Goal: Task Accomplishment & Management: Use online tool/utility

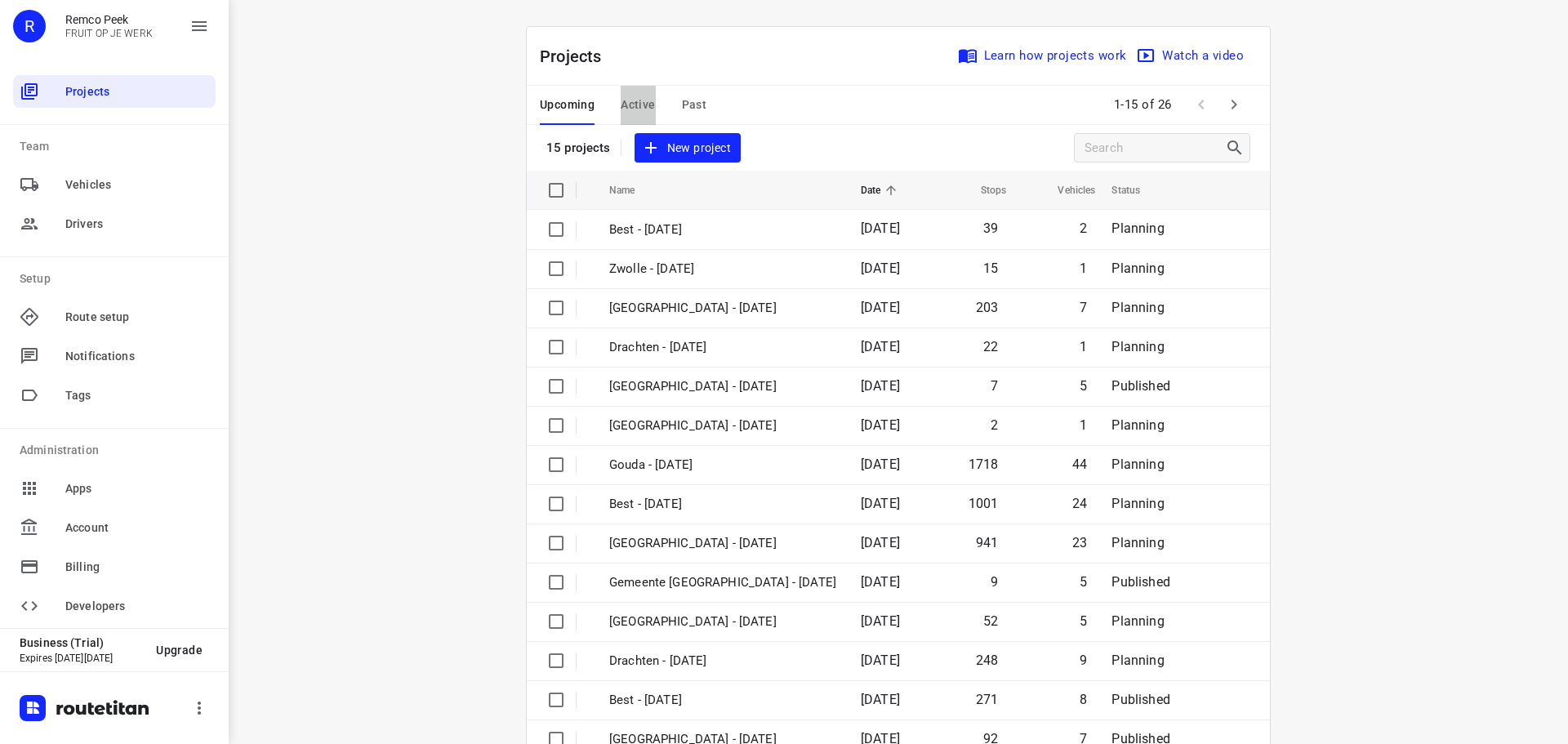
click at [644, 109] on span "Active" at bounding box center [638, 104] width 34 height 21
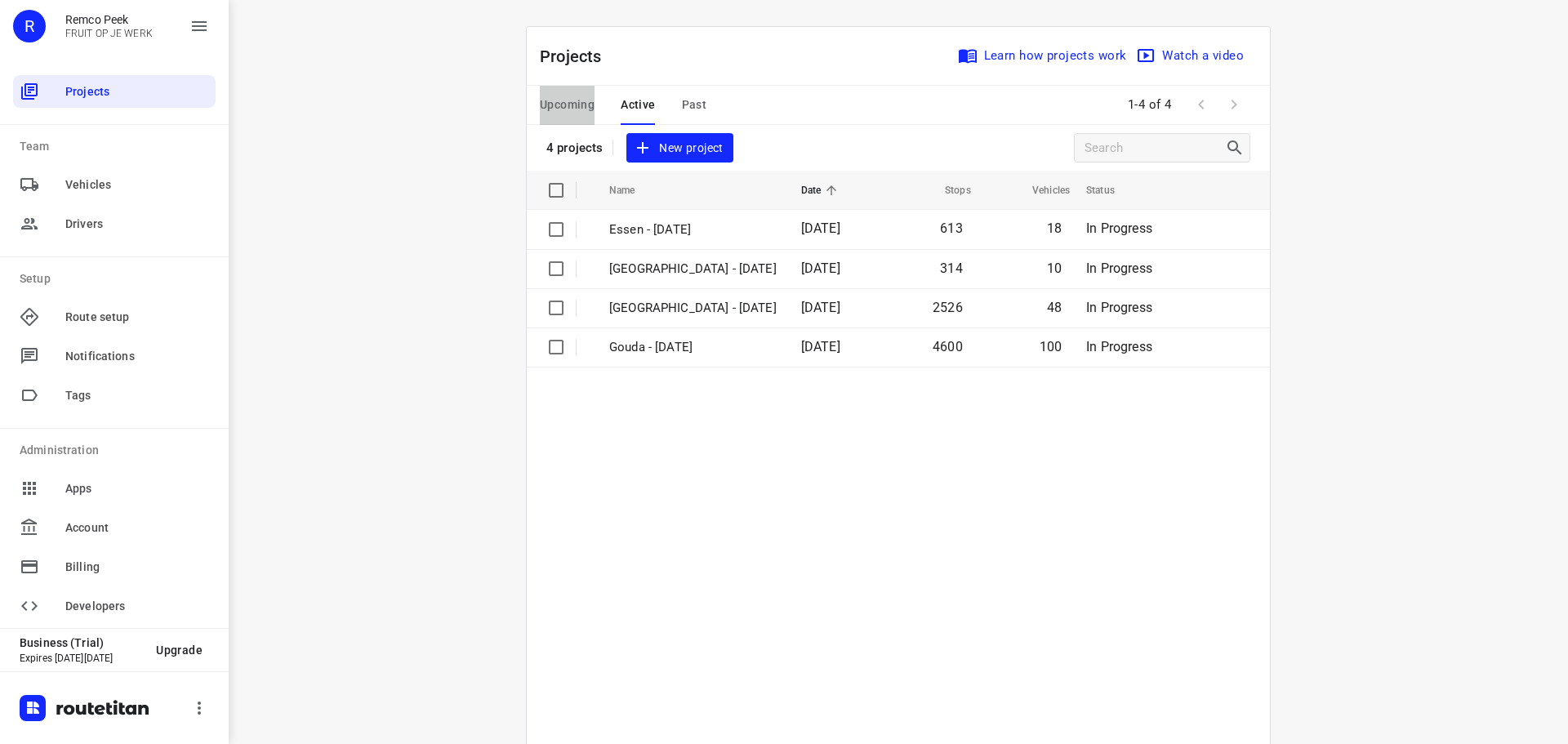
click at [587, 118] on button "Upcoming" at bounding box center [567, 105] width 55 height 39
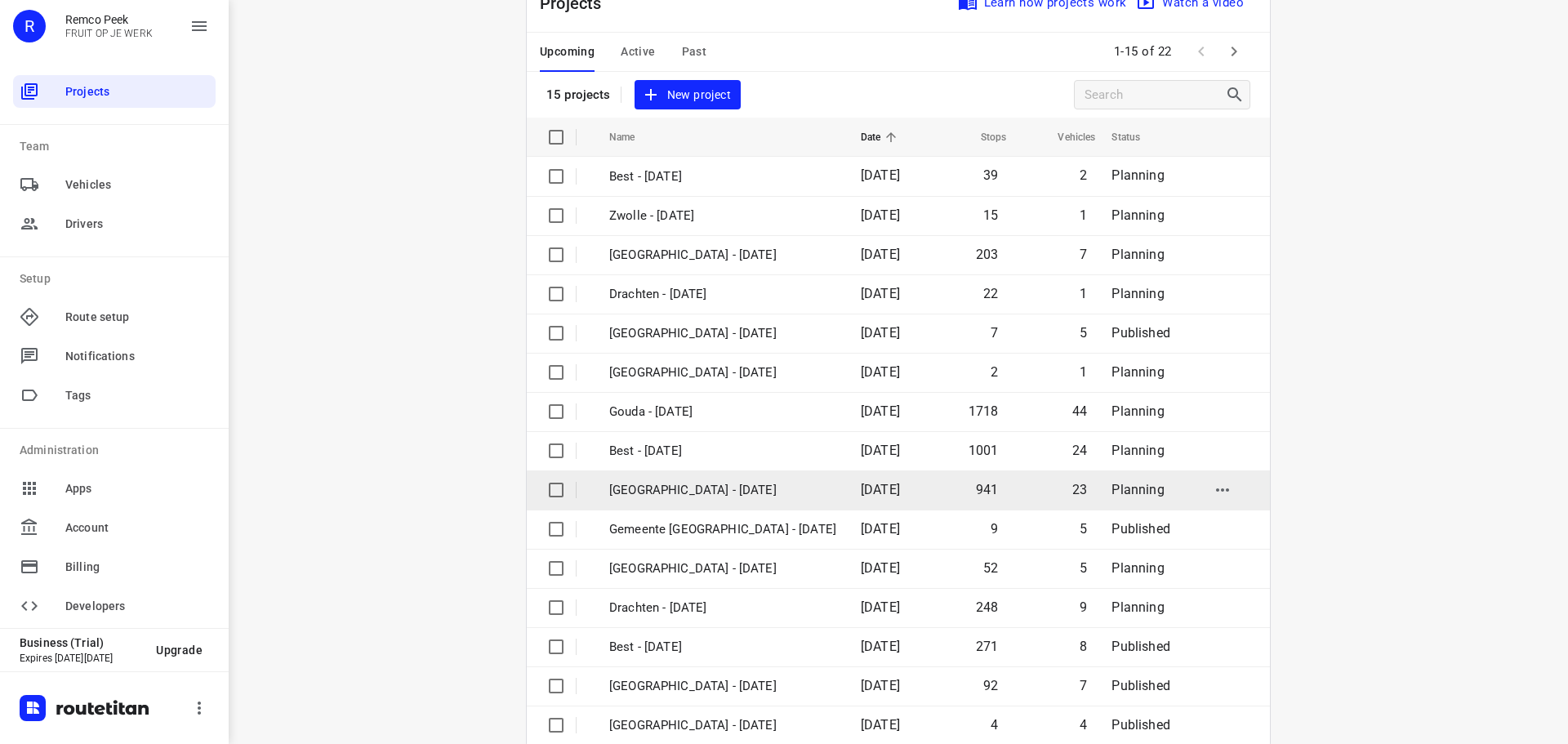
scroll to position [82, 0]
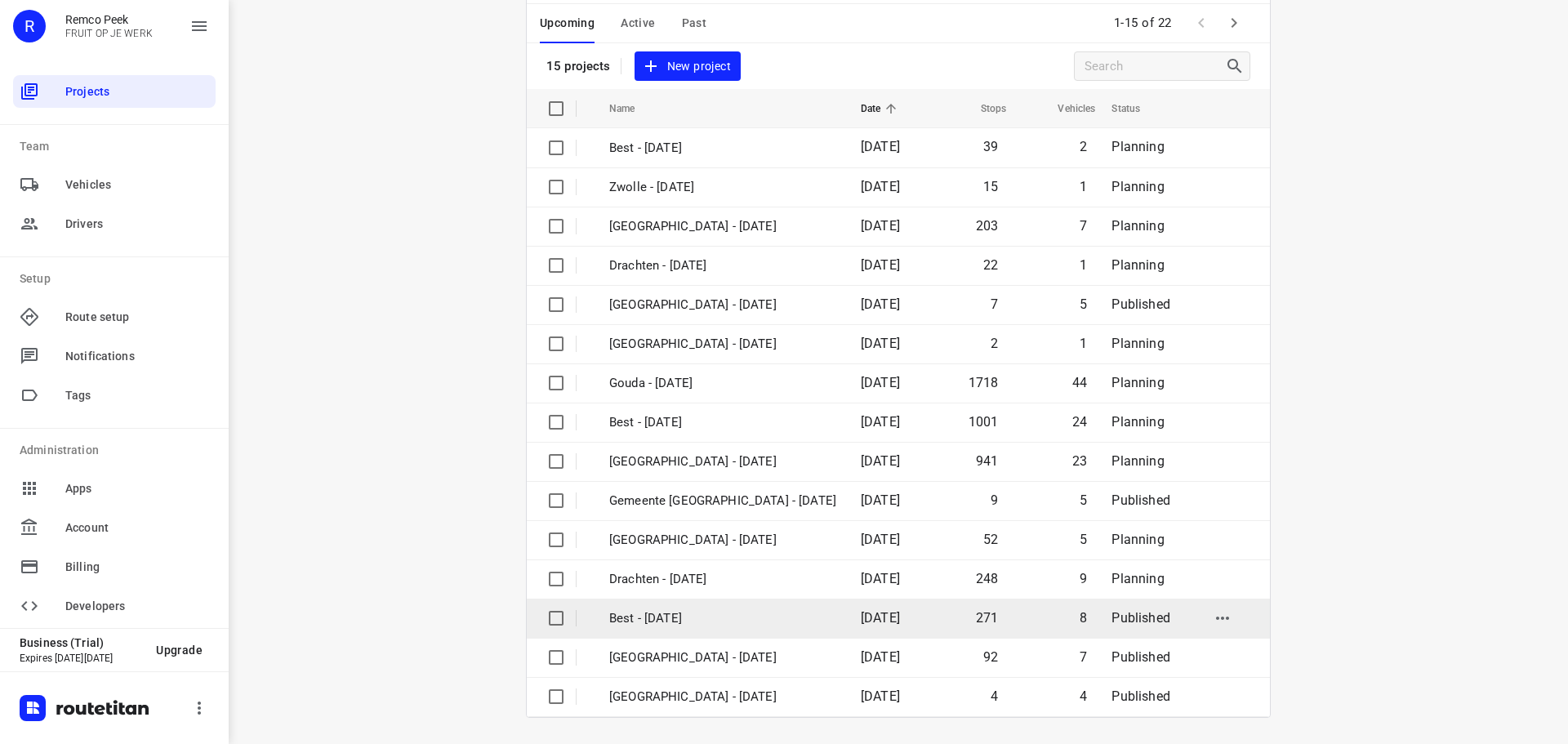
click at [639, 626] on p "Best - [DATE]" at bounding box center [722, 618] width 227 height 19
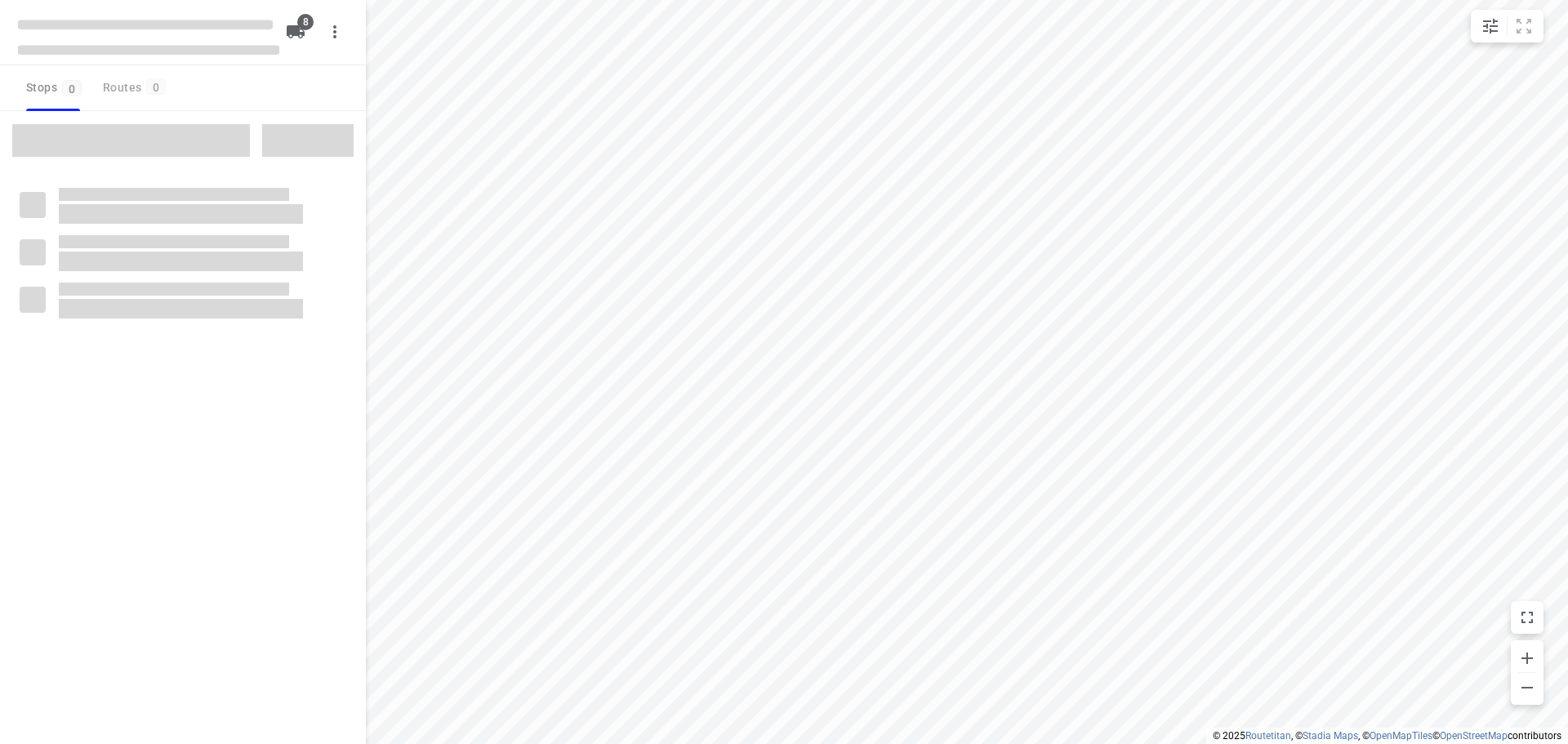
type input "distance"
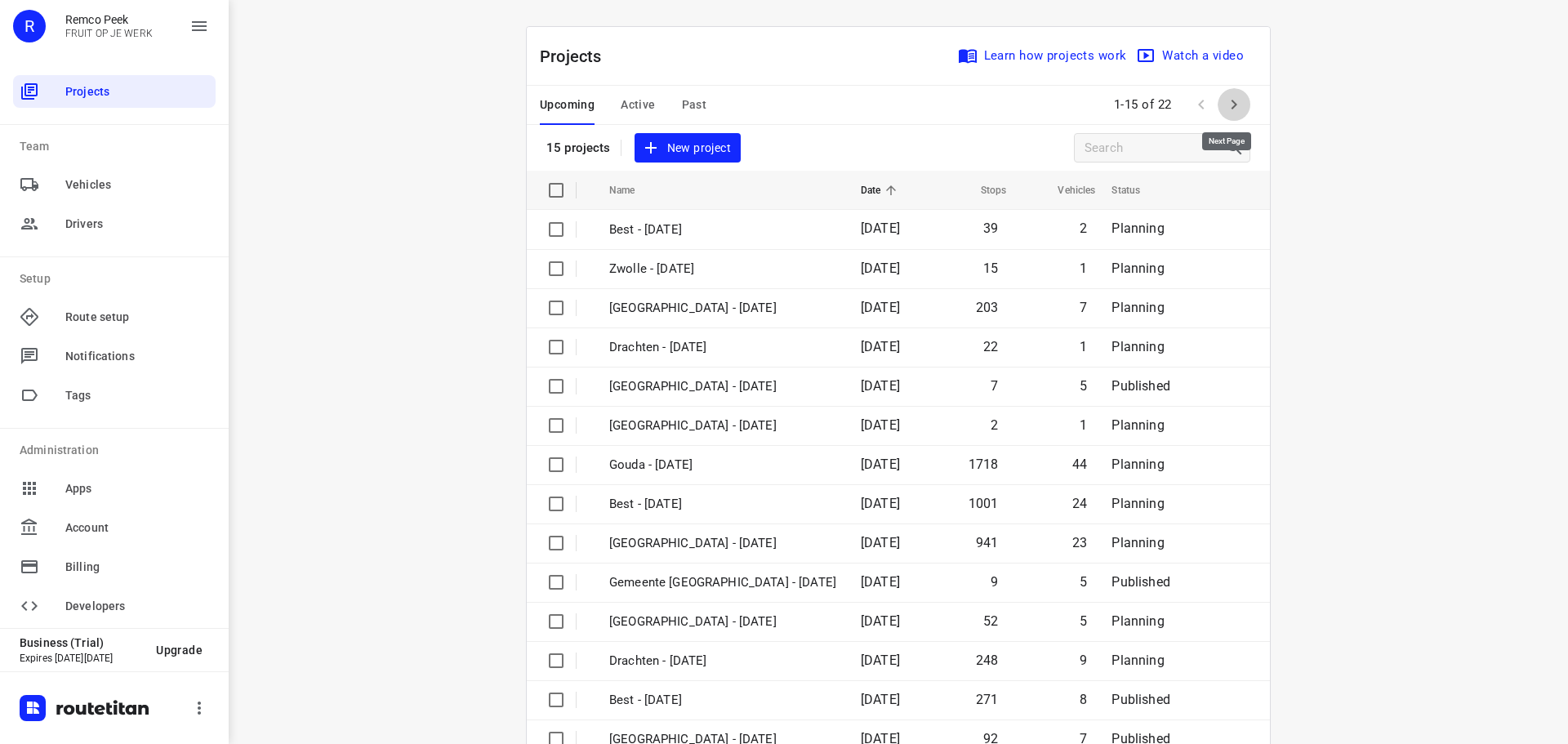
click at [1224, 98] on icon "button" at bounding box center [1234, 104] width 20 height 20
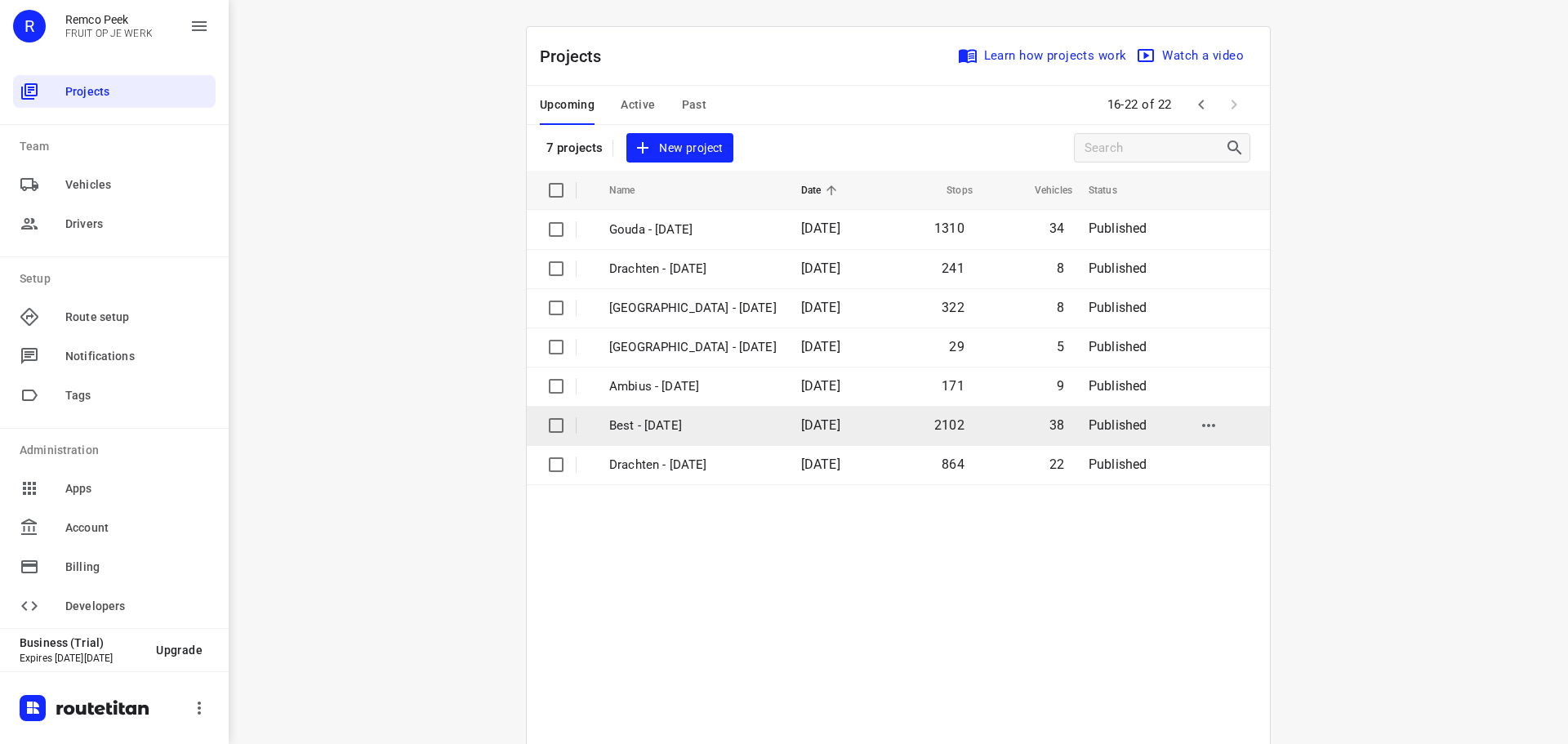
click at [656, 437] on td "Best - [DATE]" at bounding box center [690, 426] width 195 height 39
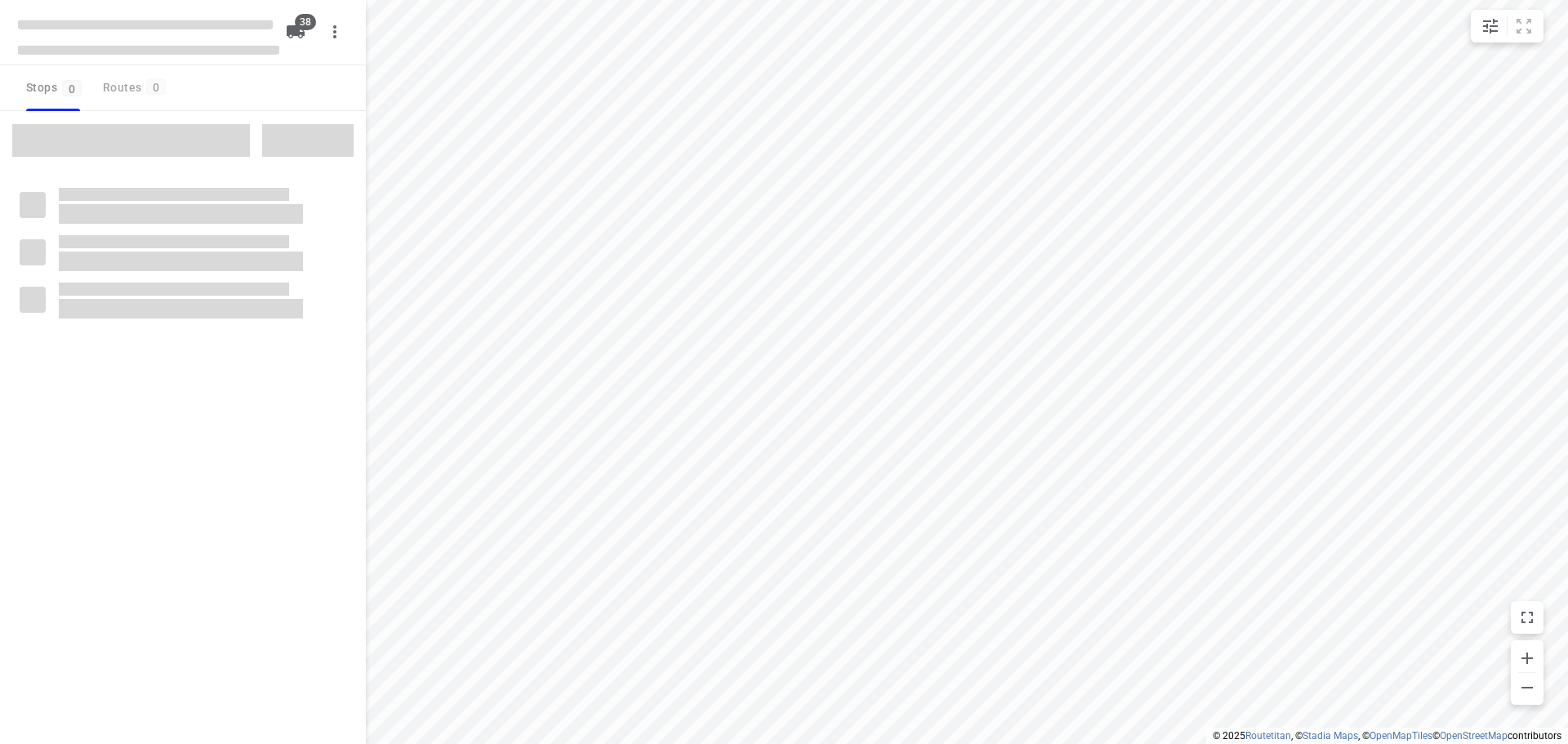
type input "distance"
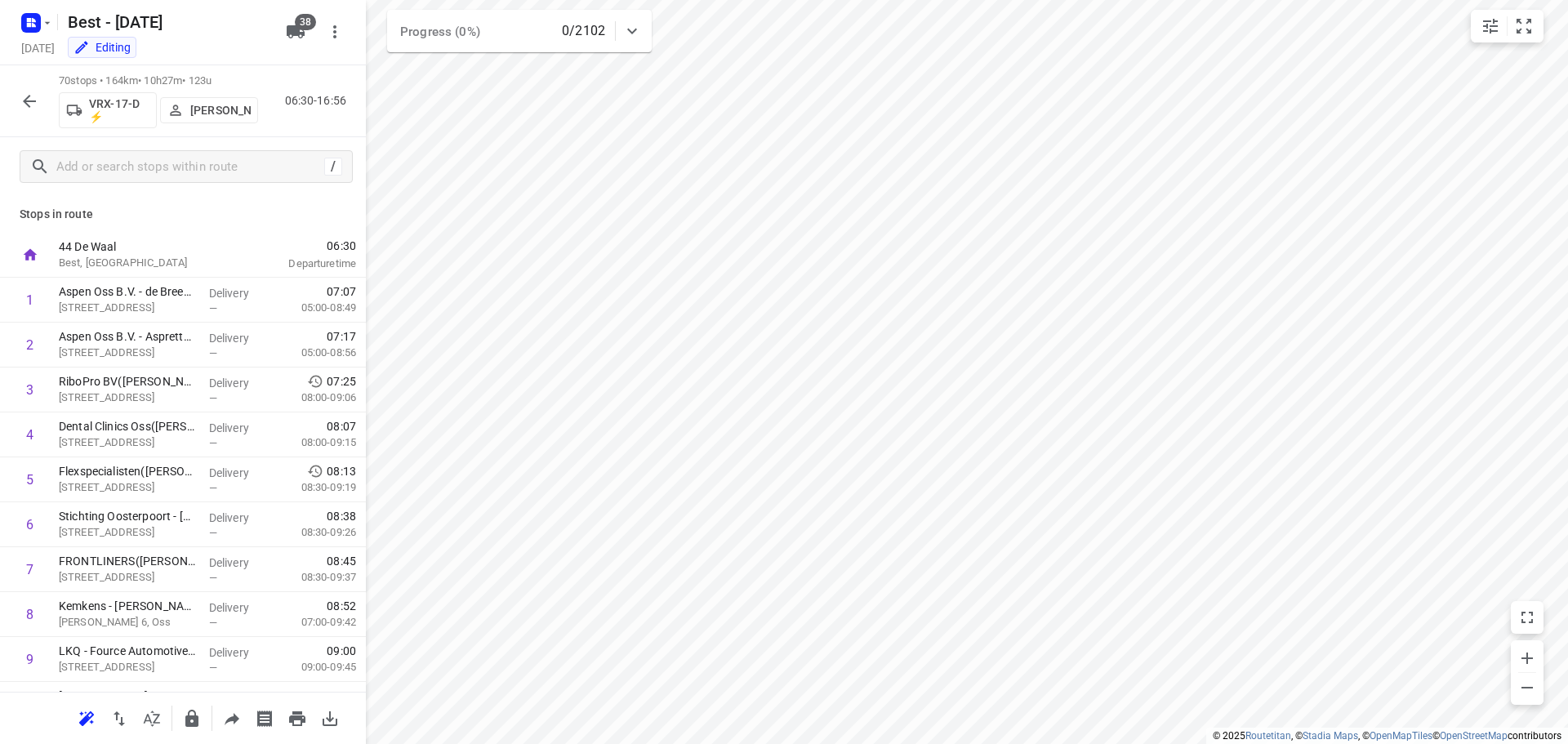
click at [201, 110] on p "[PERSON_NAME]" at bounding box center [221, 109] width 61 height 13
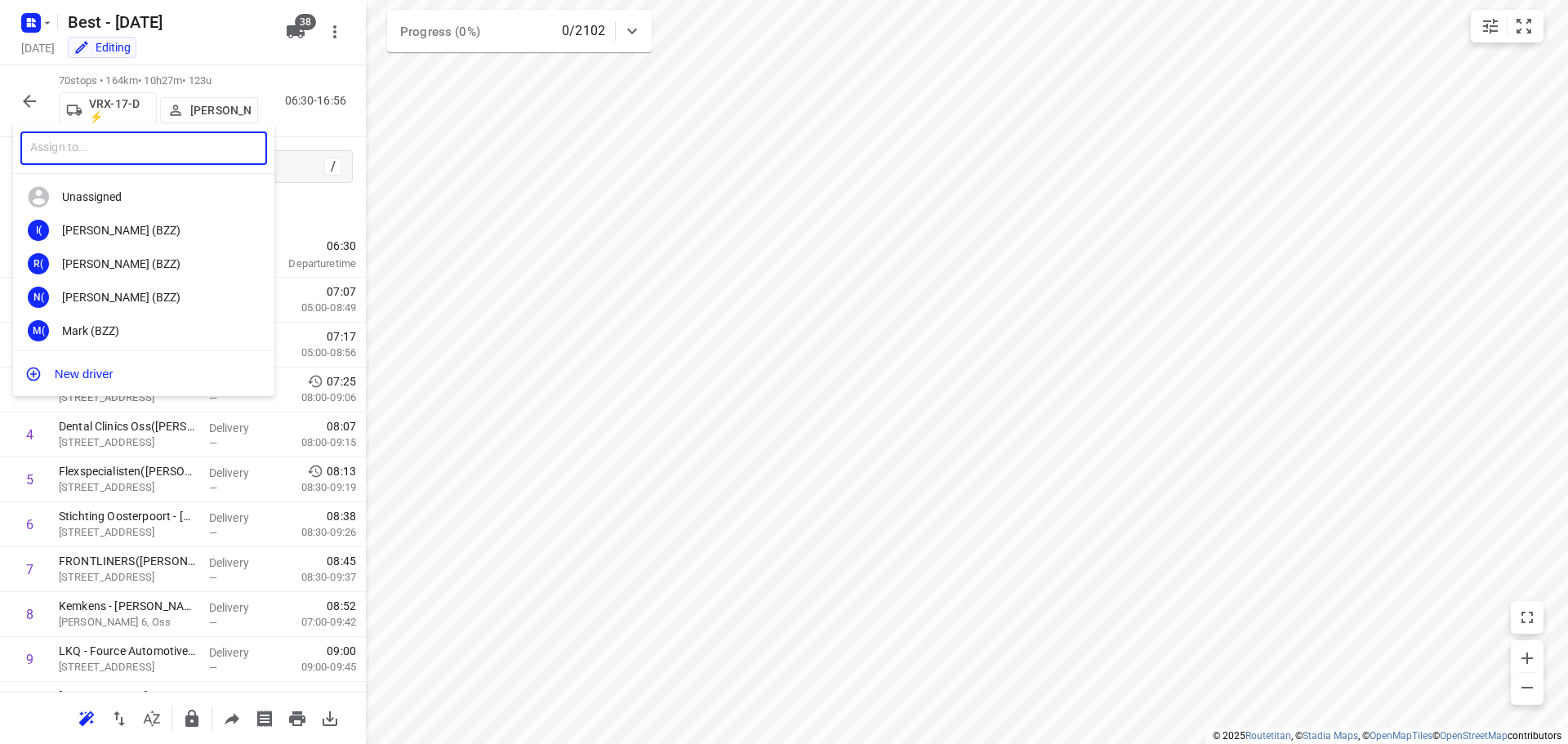
click at [187, 152] on input "text" at bounding box center [144, 148] width 247 height 33
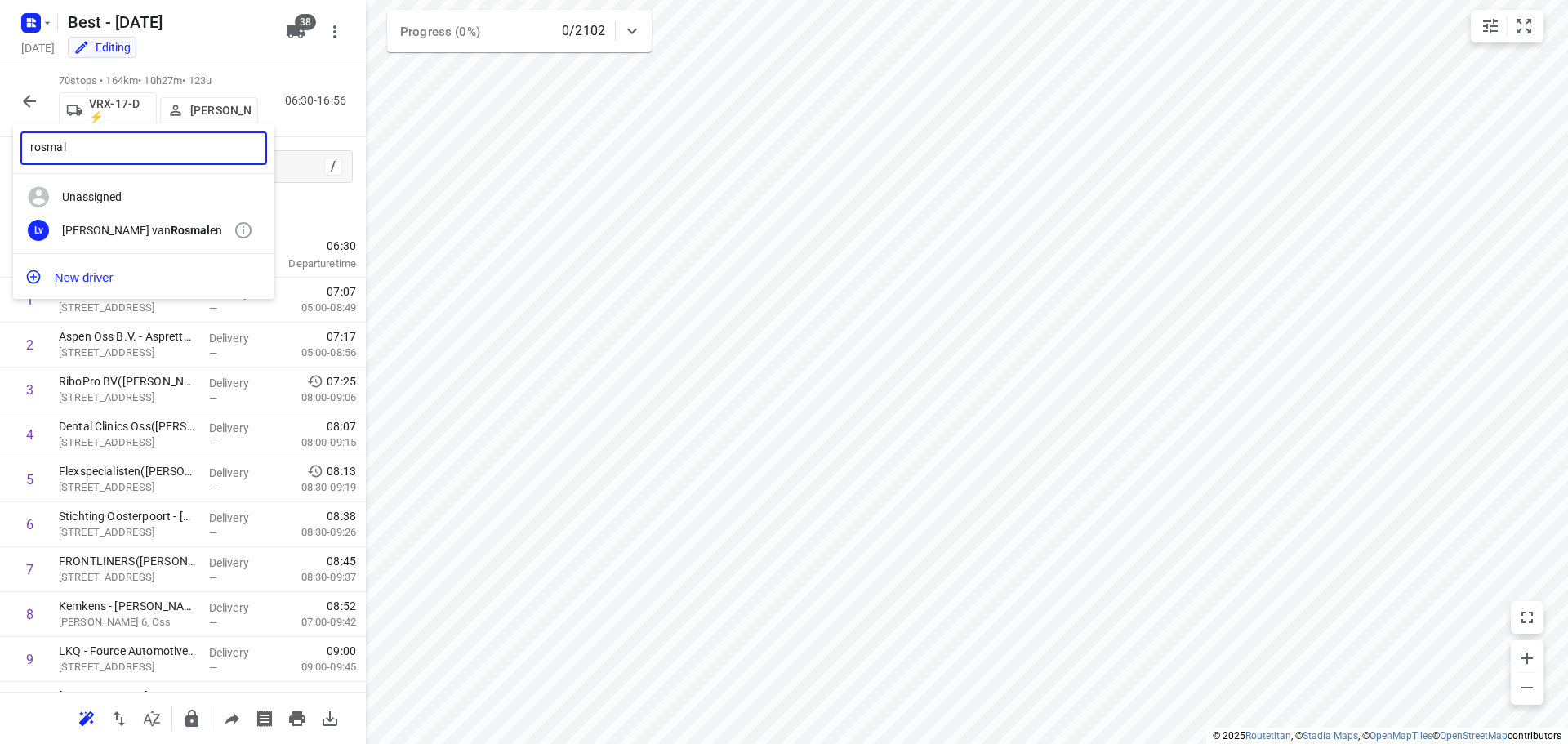
type input "rosmal"
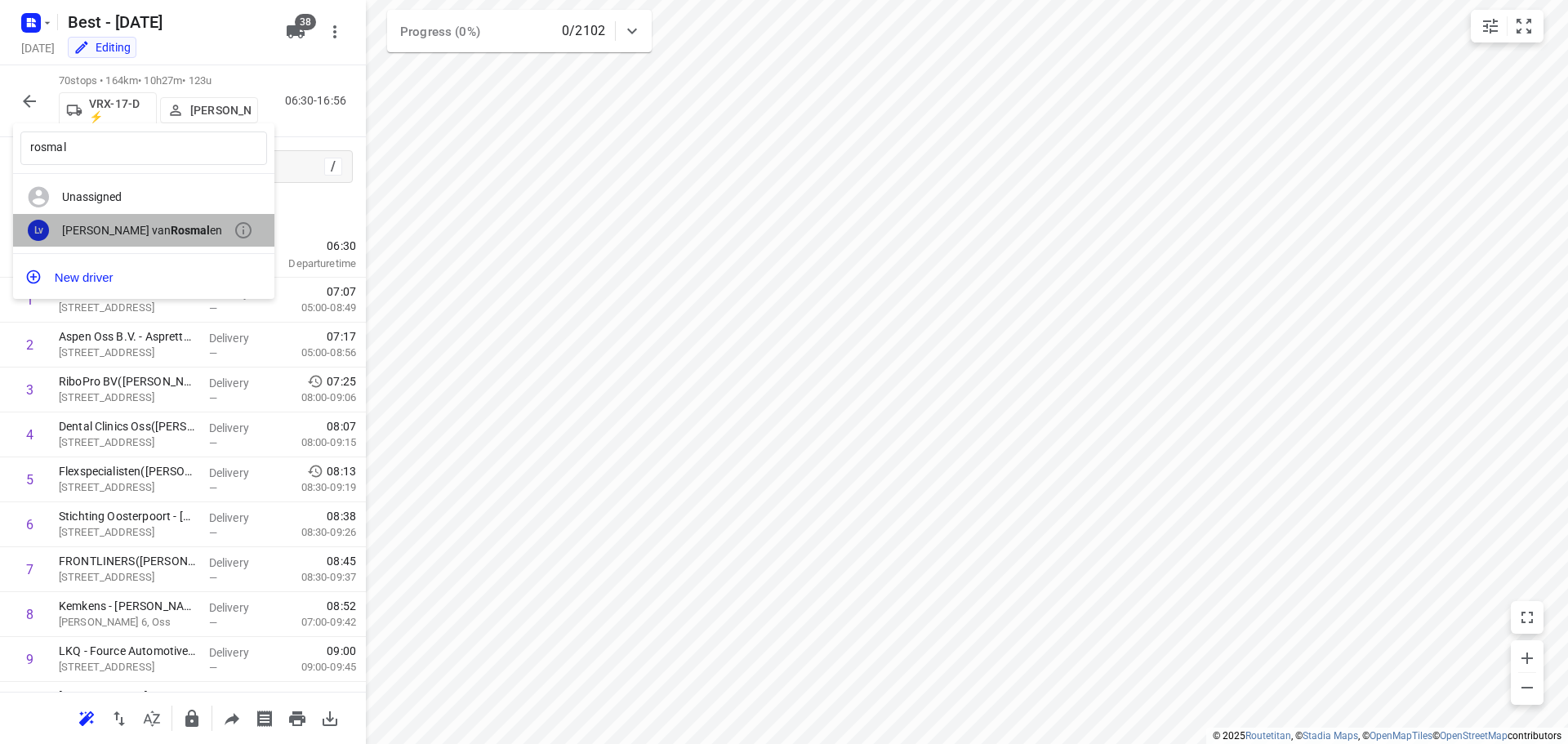
click at [171, 235] on b "Rosmal" at bounding box center [190, 229] width 39 height 13
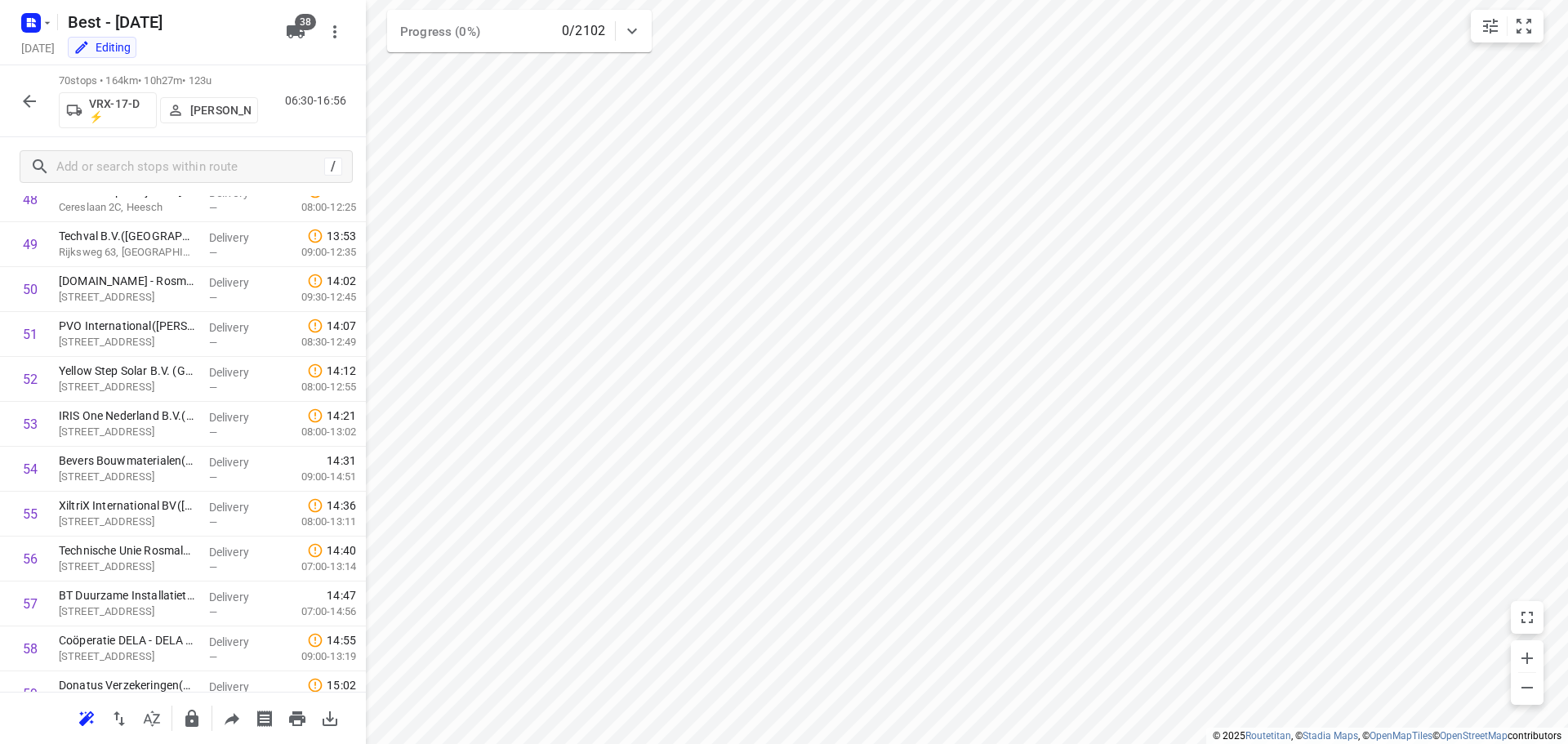
scroll to position [2223, 0]
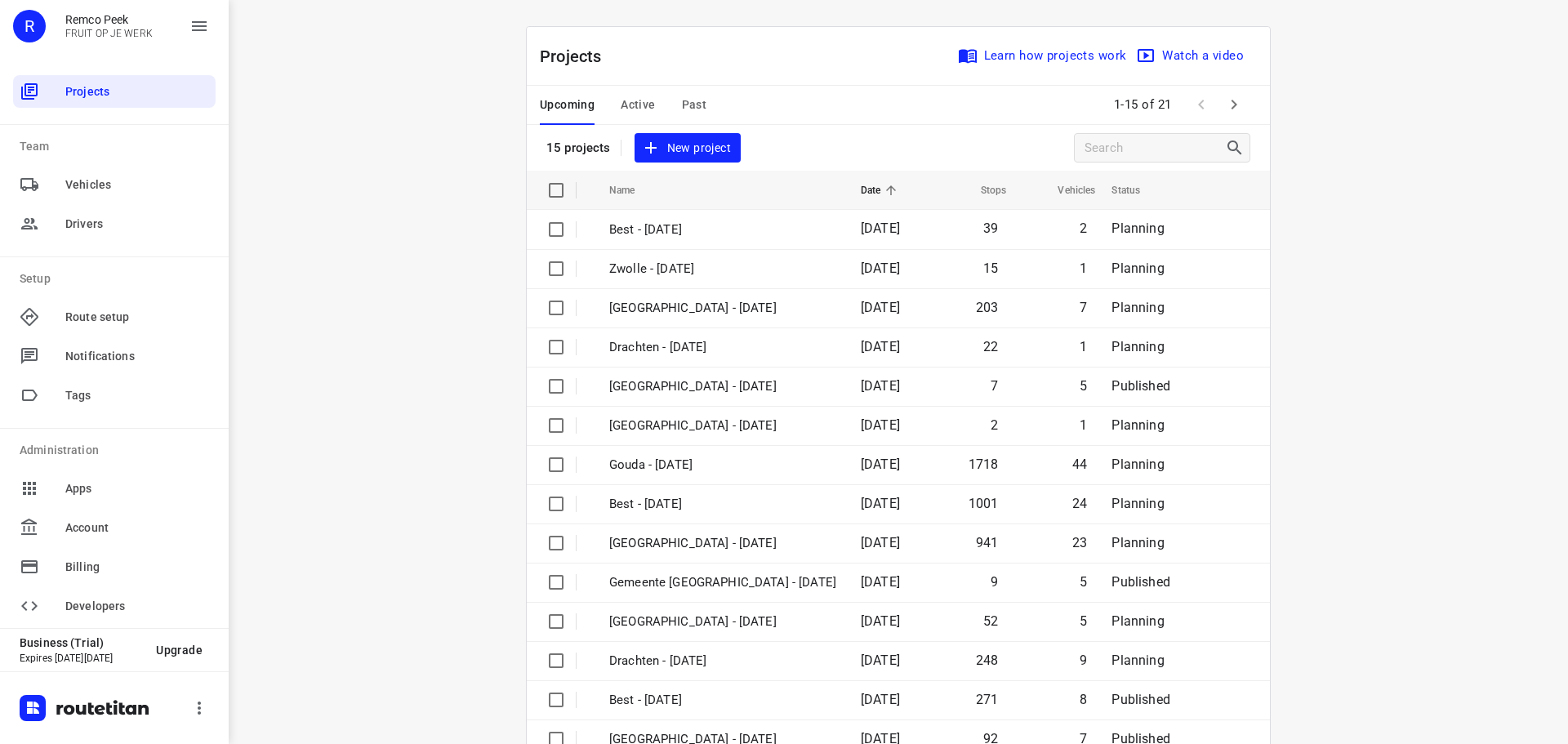
click at [633, 104] on span "Active" at bounding box center [638, 104] width 34 height 21
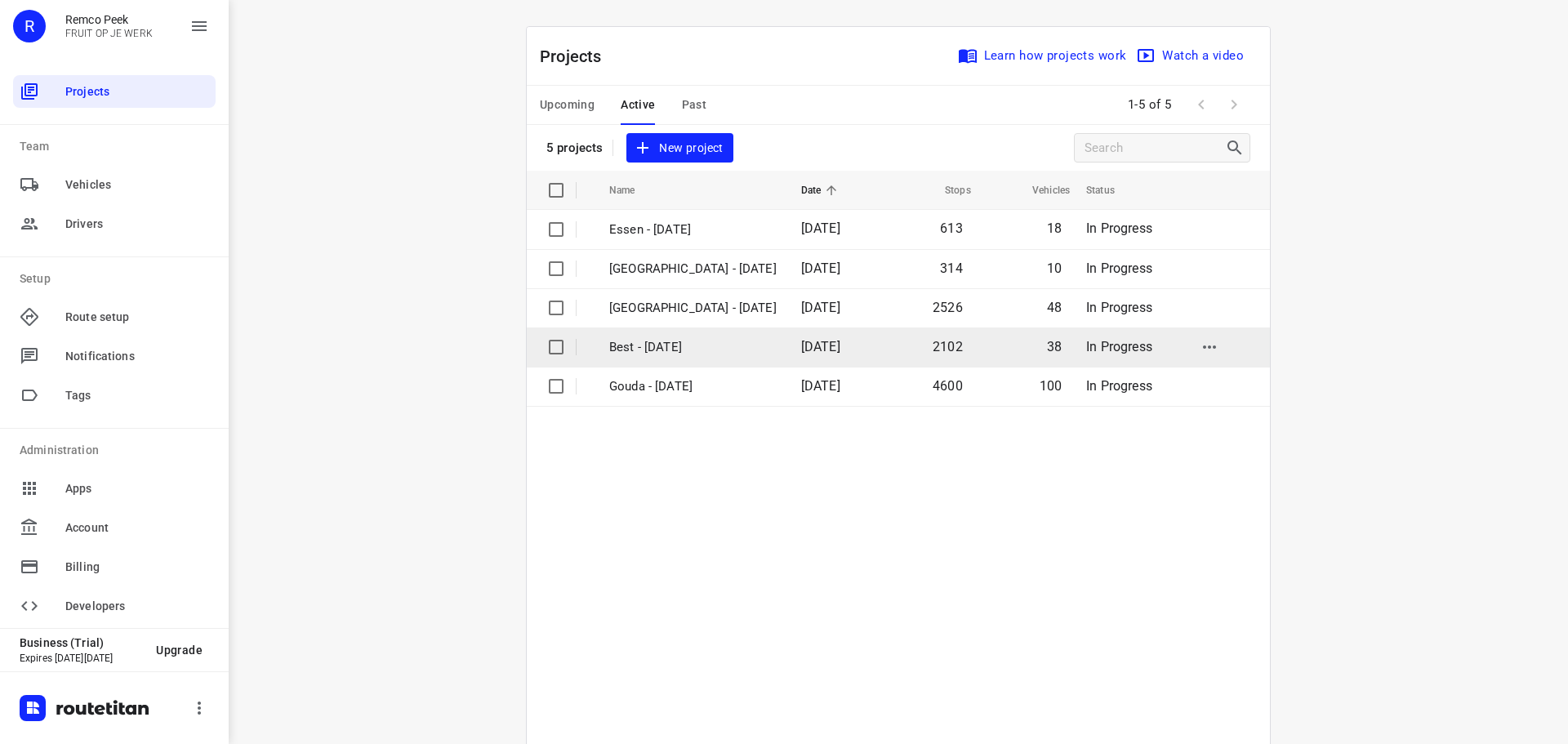
click at [648, 354] on p "Best - [DATE]" at bounding box center [692, 347] width 167 height 19
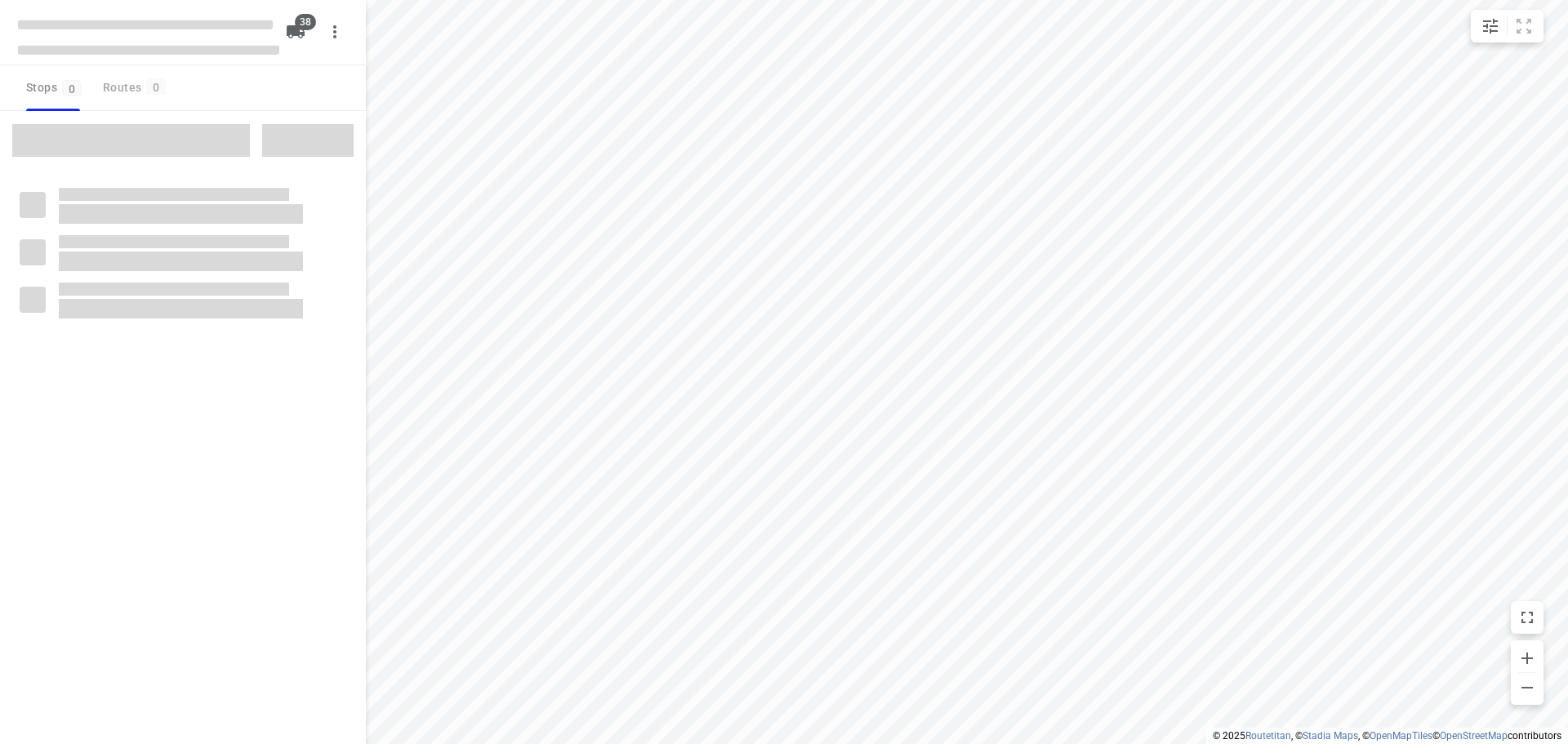
type input "distance"
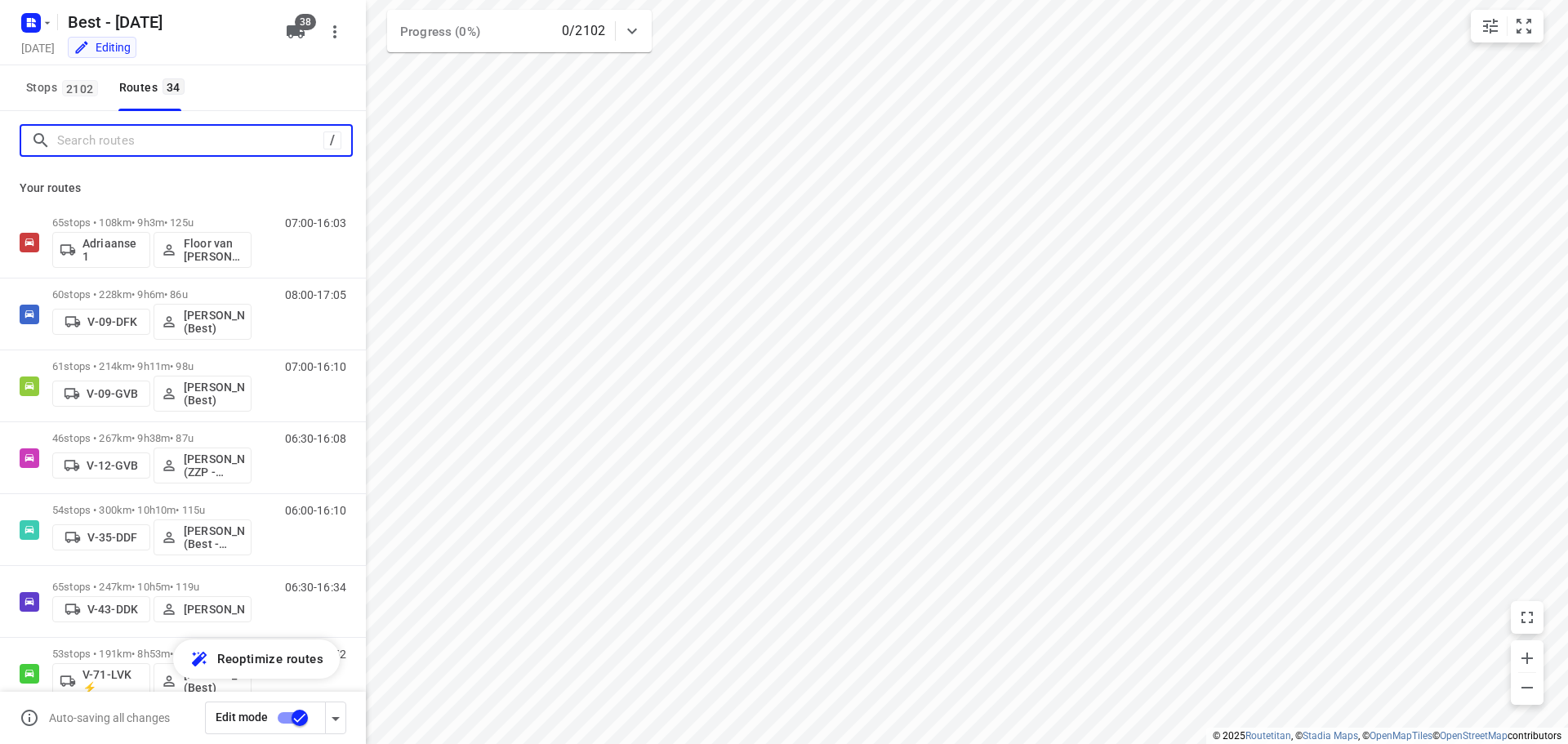
click at [146, 150] on input "Search routes" at bounding box center [190, 141] width 267 height 25
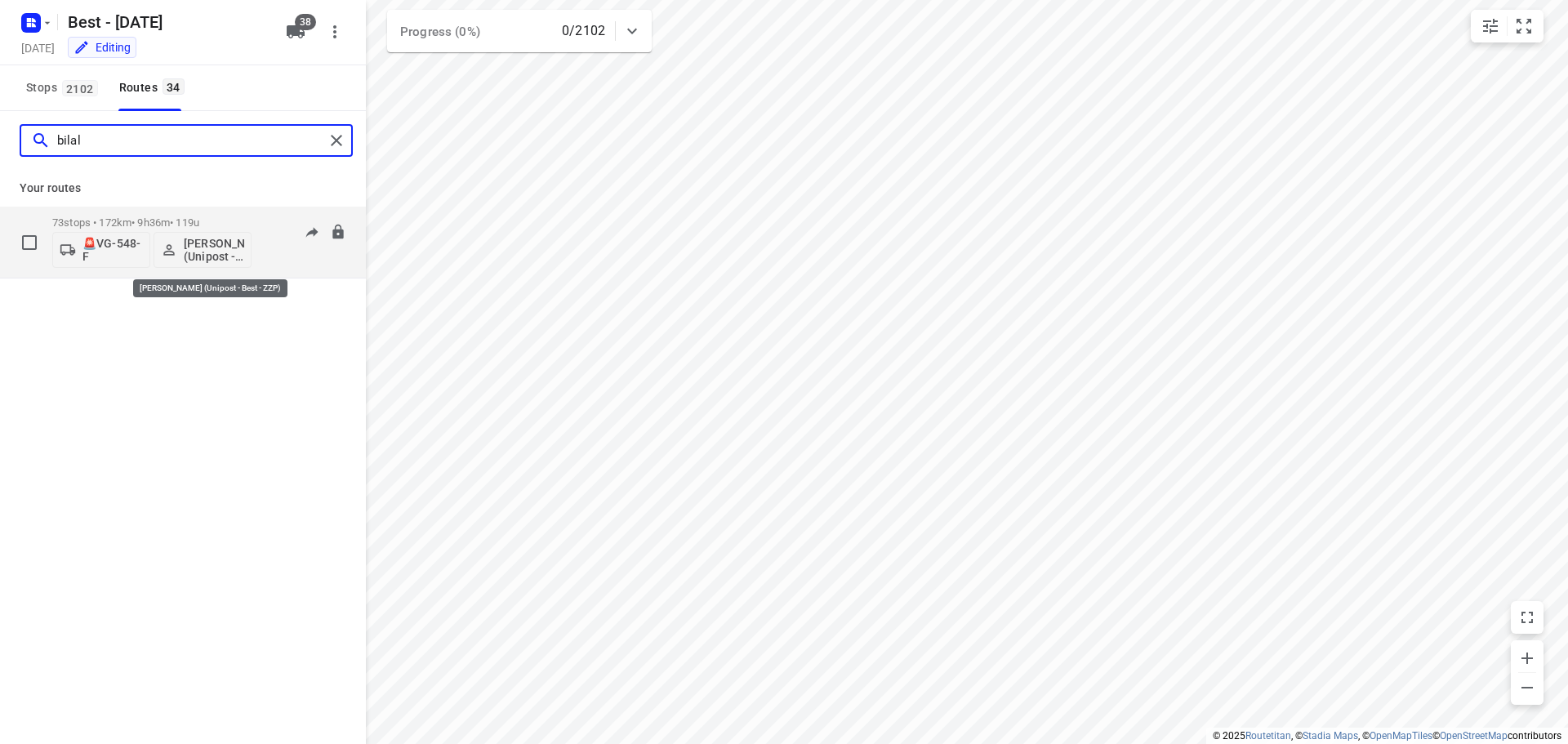
type input "bilal"
click at [210, 237] on p "[PERSON_NAME] (Unipost - Best - ZZP)" at bounding box center [214, 250] width 61 height 26
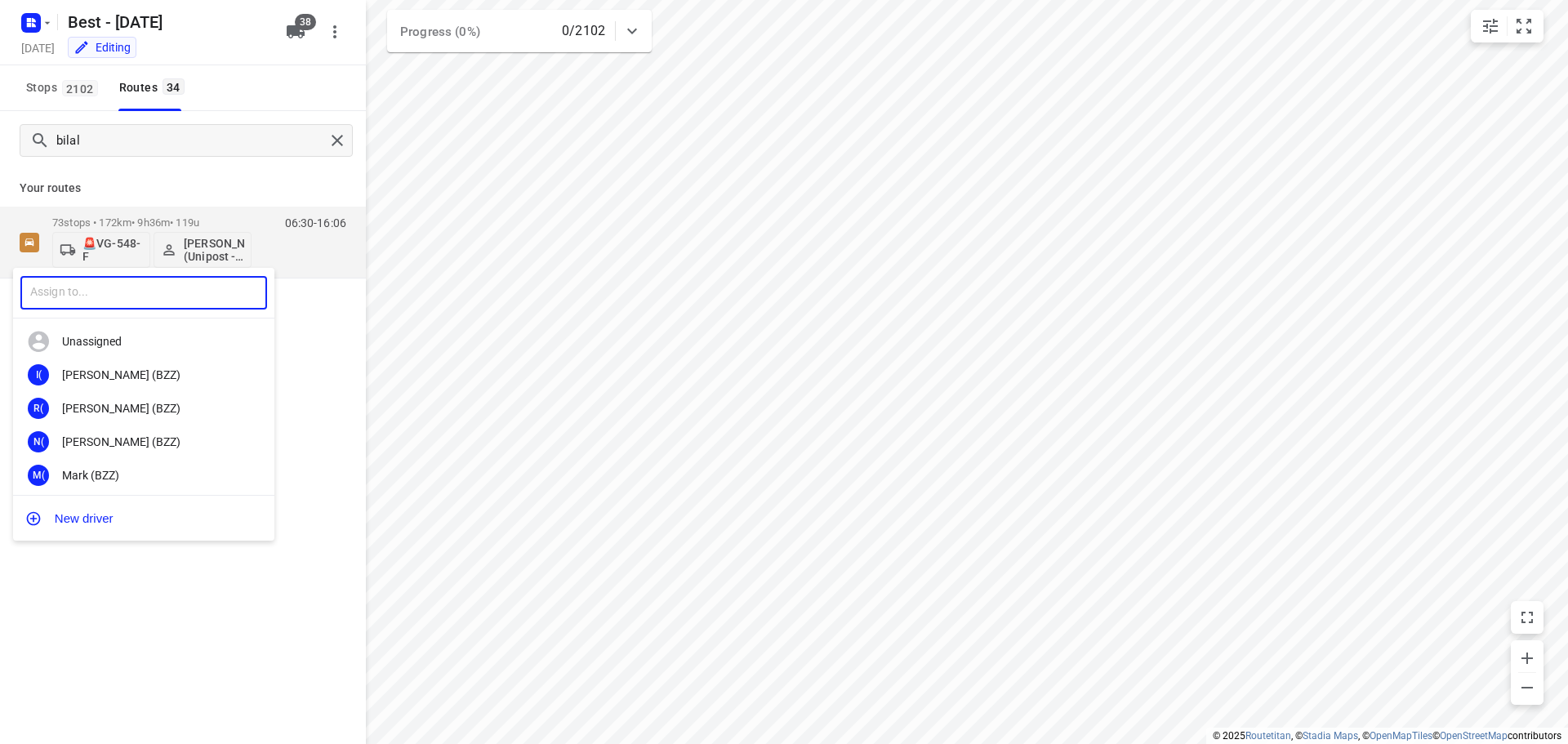
click at [138, 307] on input "text" at bounding box center [144, 293] width 247 height 33
type input "[PERSON_NAME]"
click at [138, 407] on div "[PERSON_NAME] eadi (Unipost)" at bounding box center [148, 407] width 172 height 13
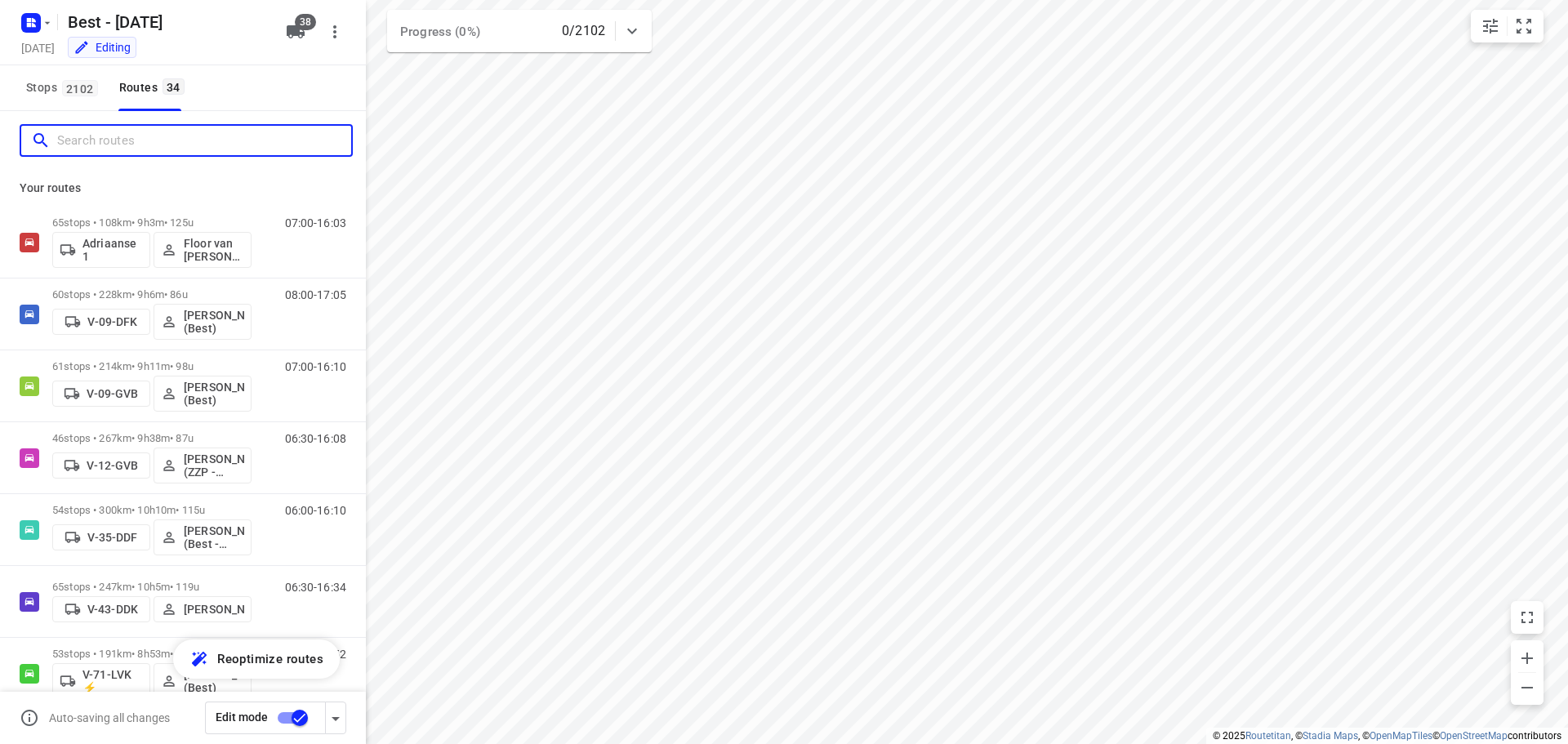
click at [267, 144] on input "Search routes" at bounding box center [204, 141] width 294 height 25
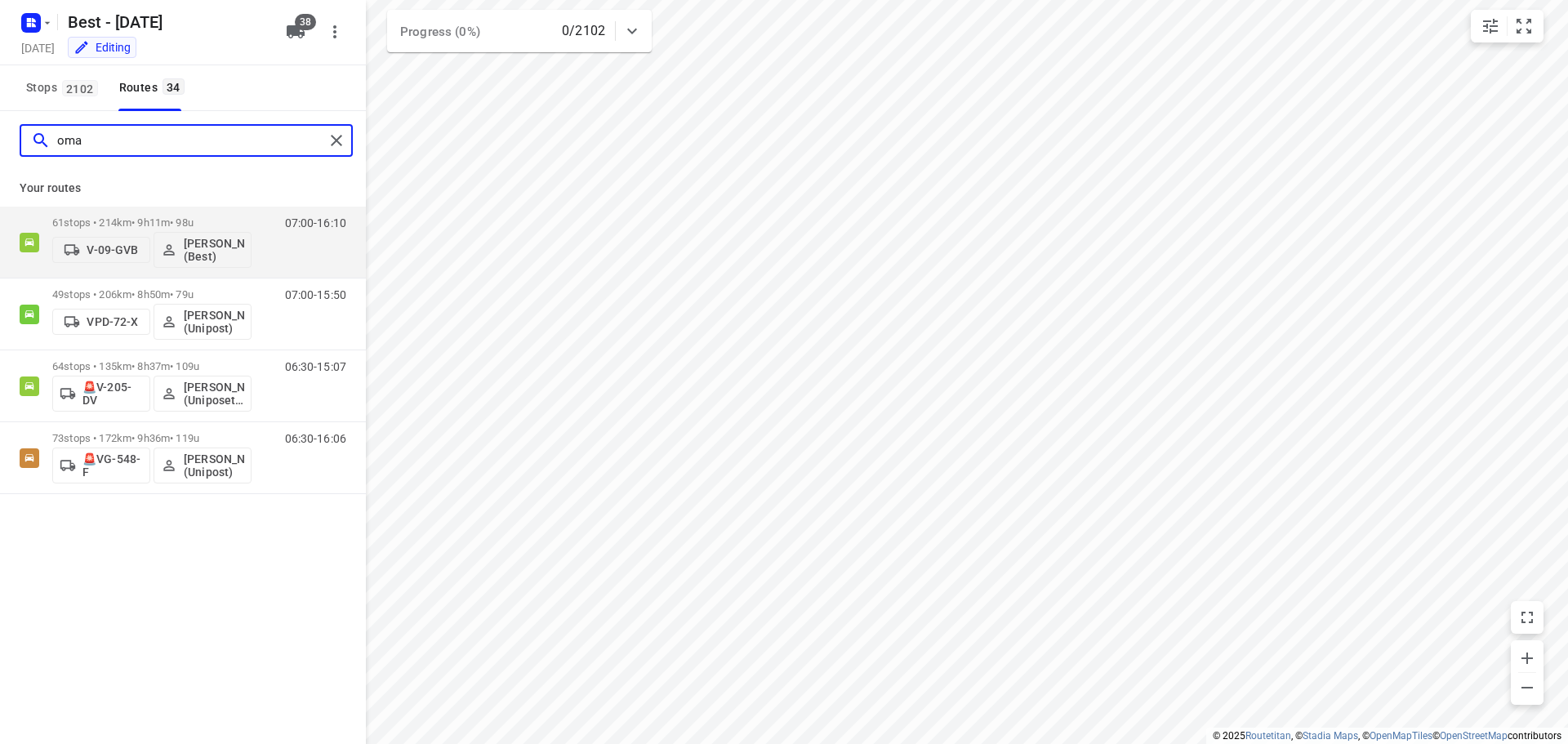
type input "om"
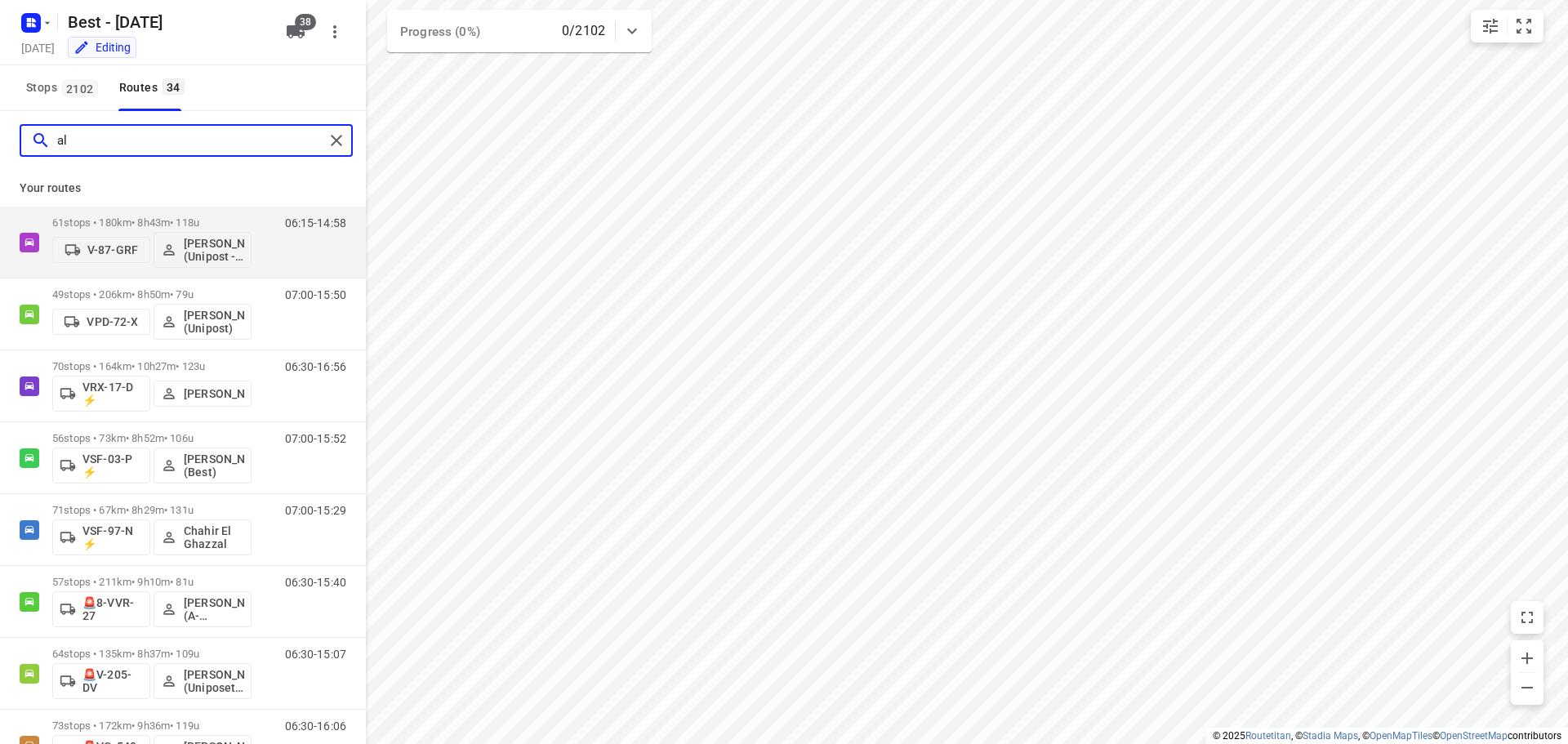
type input "a"
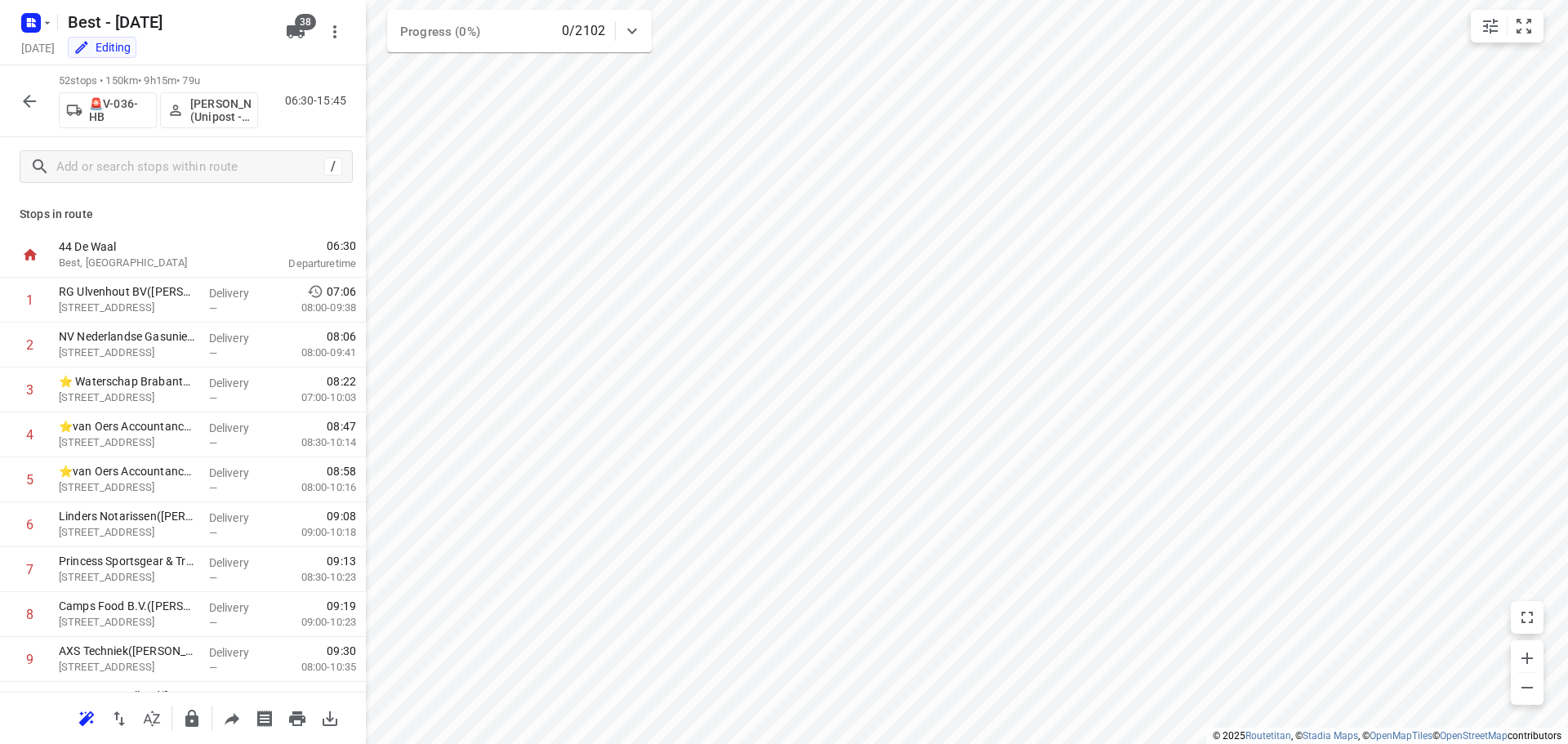
click at [23, 93] on icon "button" at bounding box center [29, 102] width 20 height 20
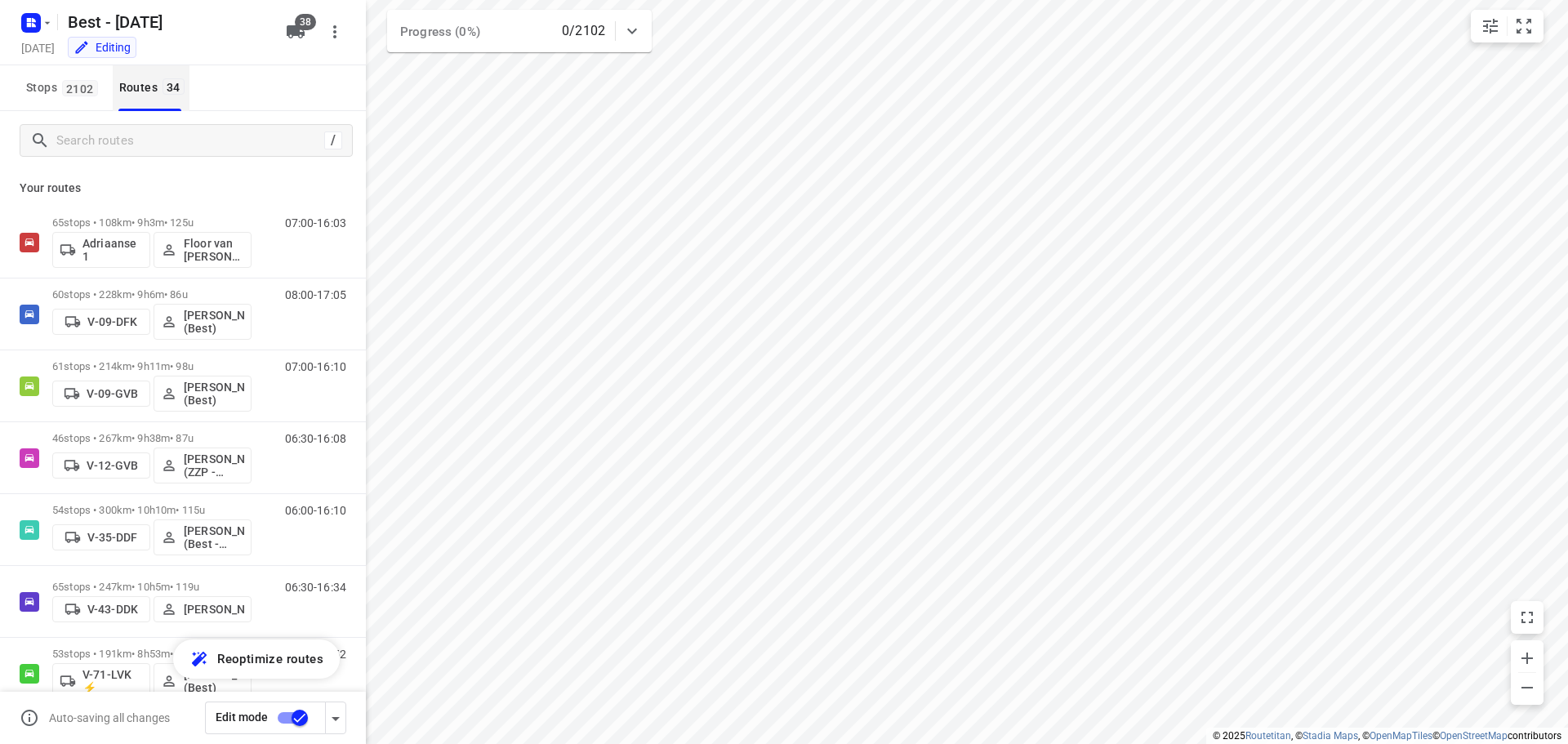
click at [144, 106] on button "Routes 34" at bounding box center [150, 88] width 77 height 46
click at [113, 137] on input "Search routes" at bounding box center [188, 141] width 262 height 25
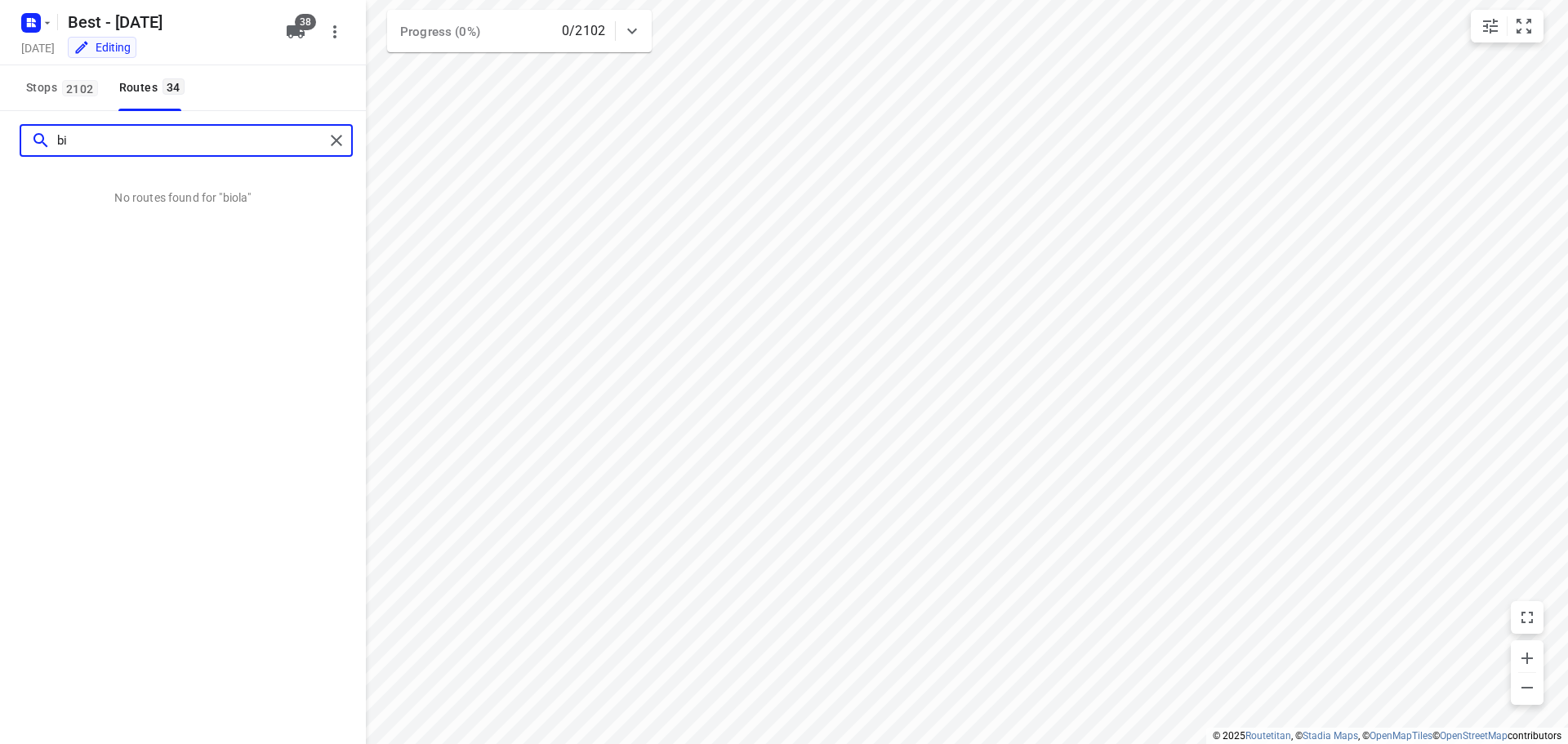
type input "b"
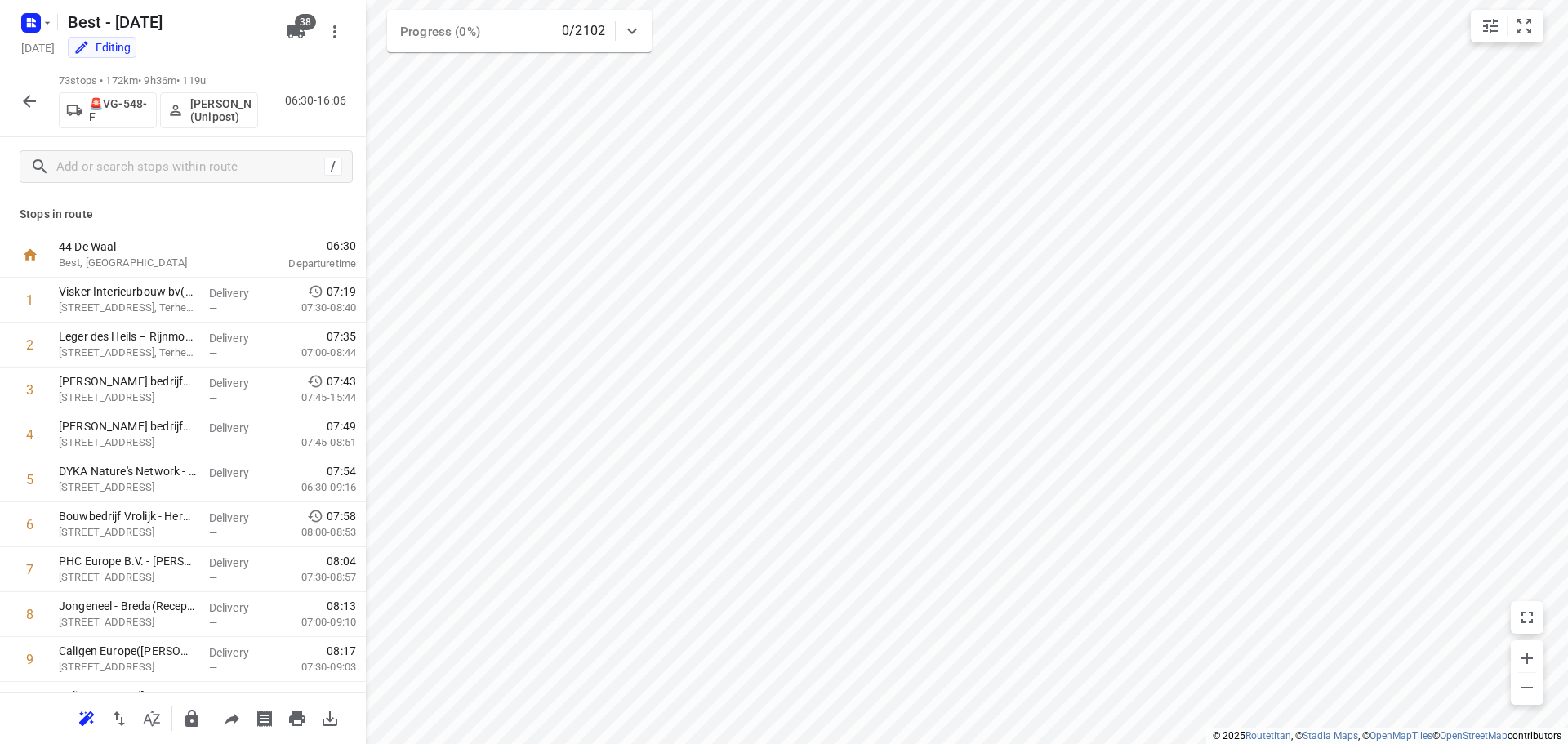
click at [28, 104] on icon "button" at bounding box center [28, 101] width 13 height 13
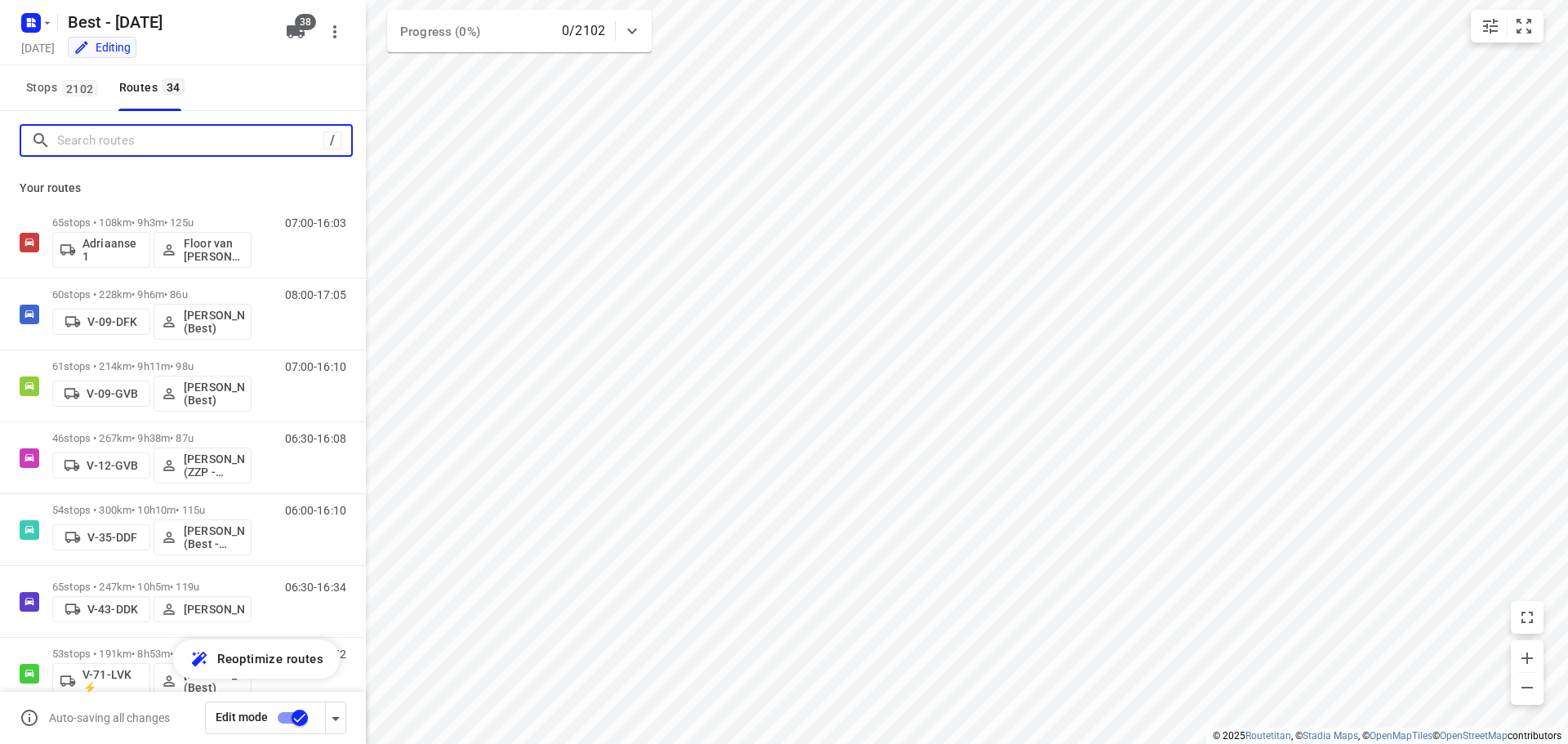
click at [202, 147] on input "Search routes" at bounding box center [190, 141] width 267 height 25
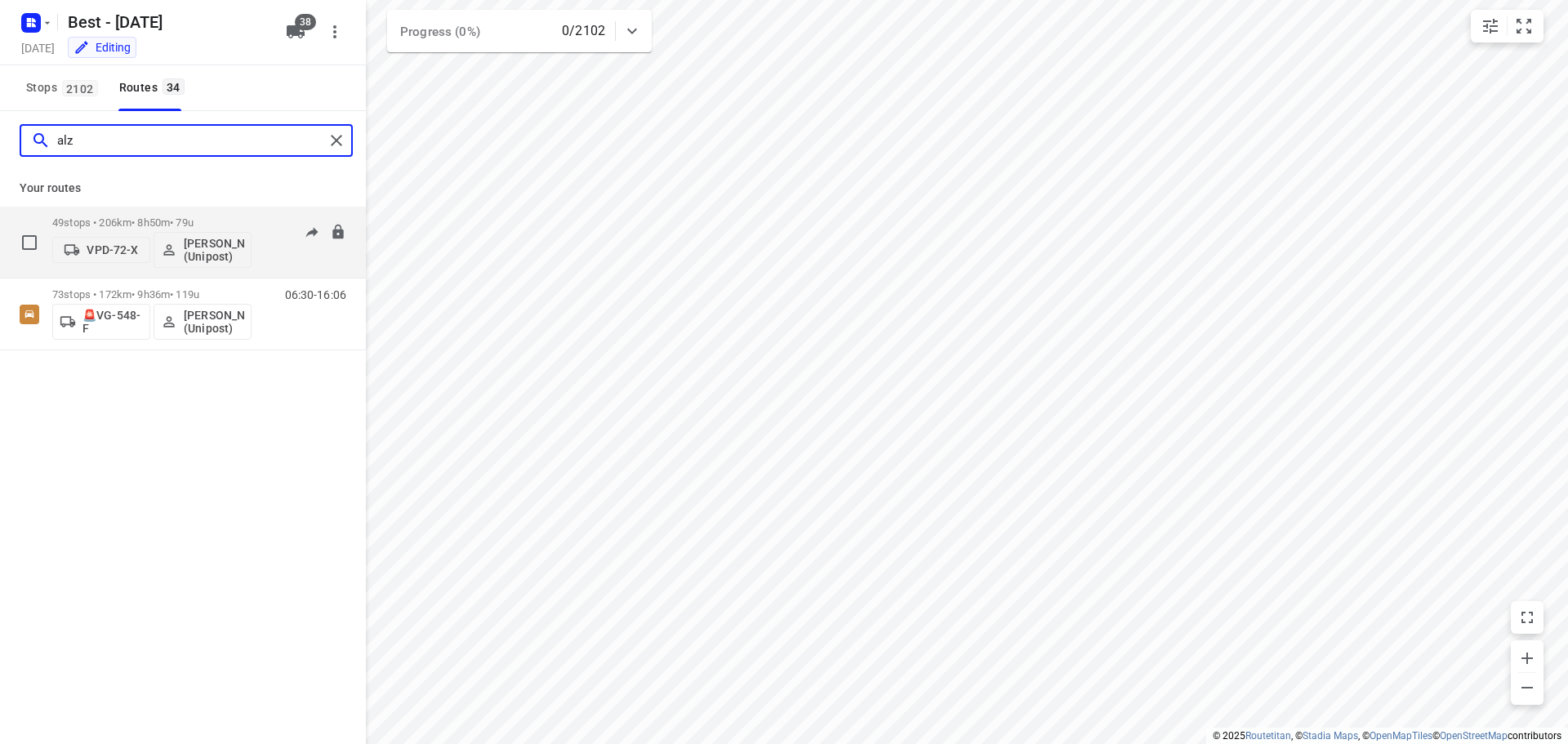
type input "alz"
click at [299, 257] on div "07:00-15:50" at bounding box center [306, 246] width 82 height 60
click at [194, 253] on p "[PERSON_NAME] (Unipost)" at bounding box center [214, 250] width 61 height 26
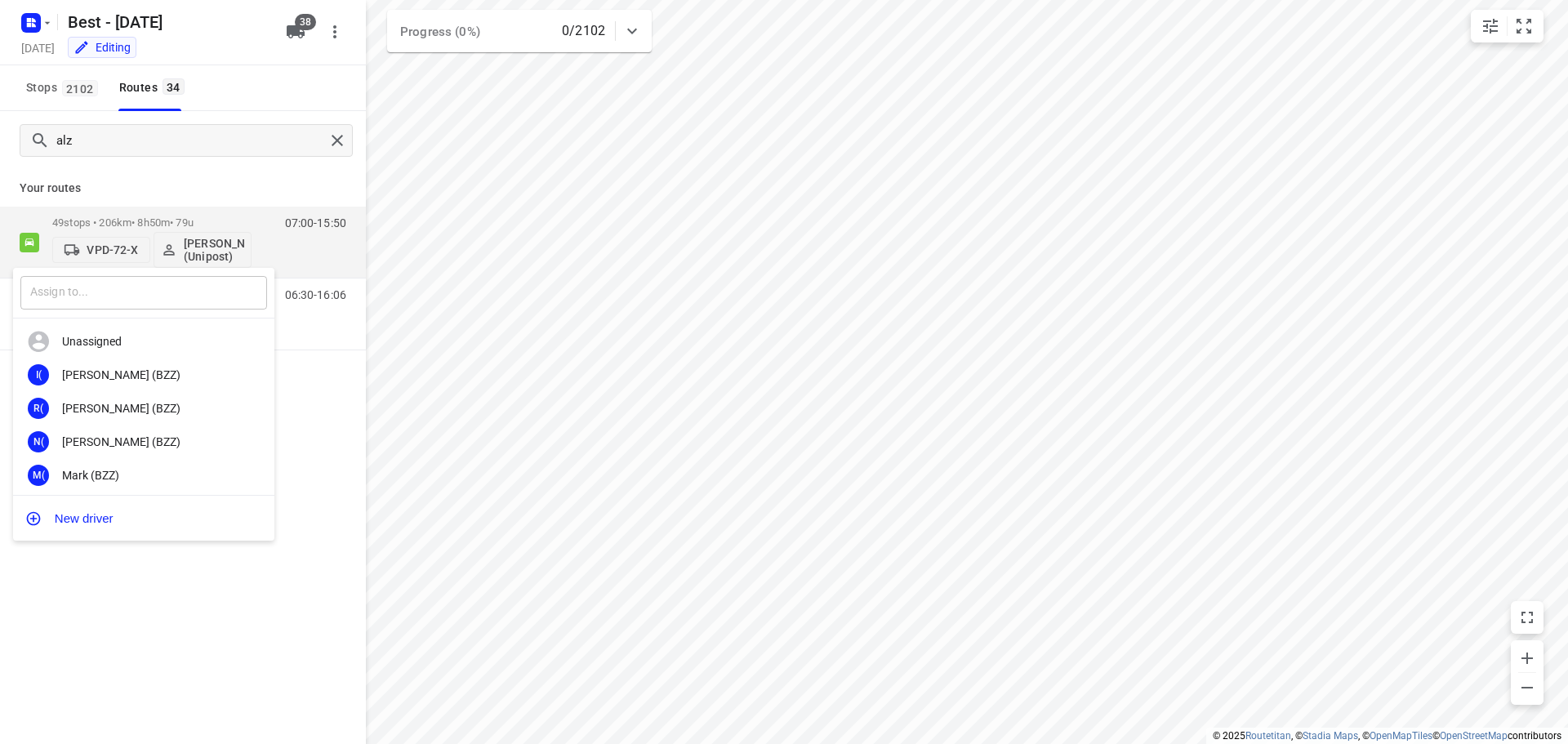
click at [123, 288] on input "text" at bounding box center [144, 293] width 247 height 33
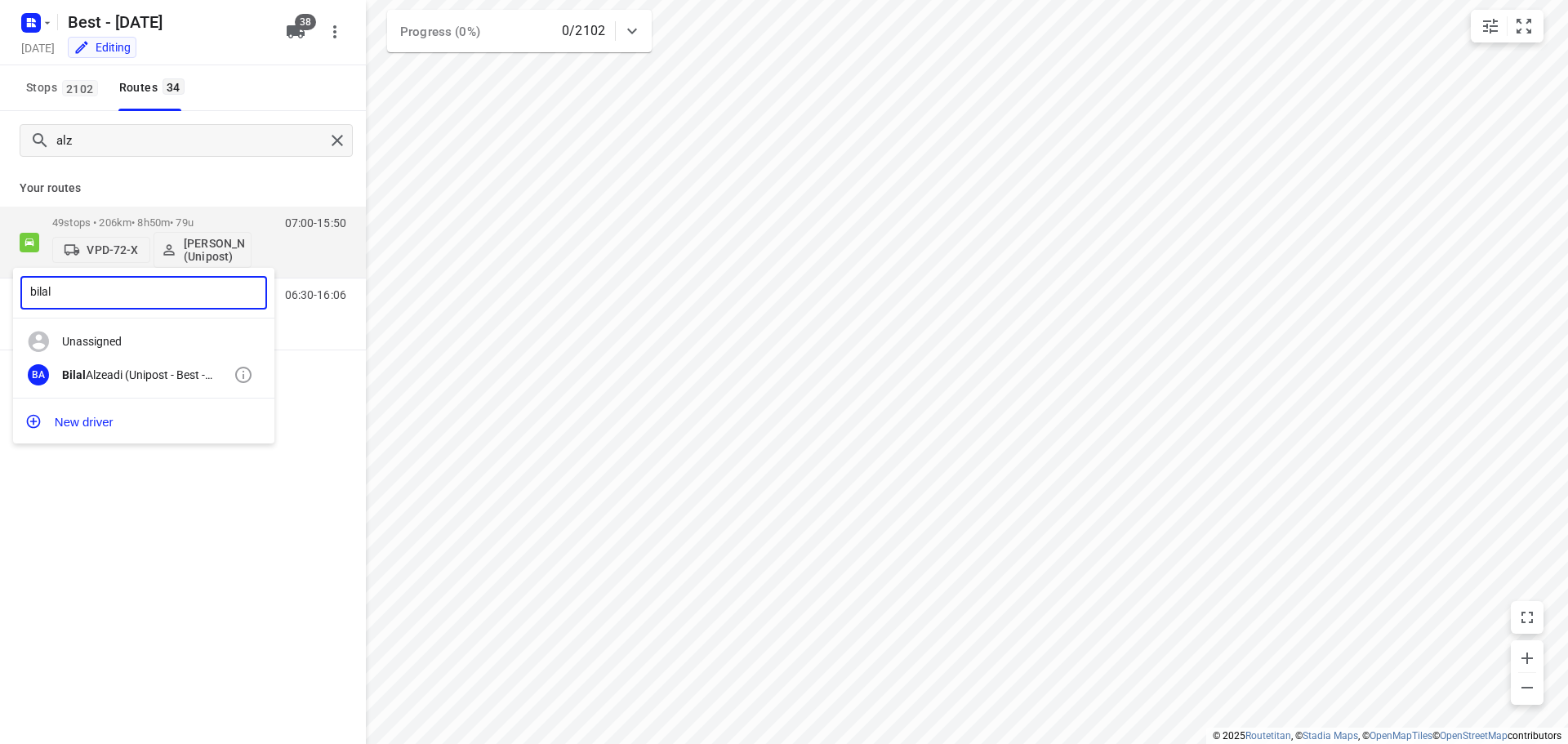
type input "bilal"
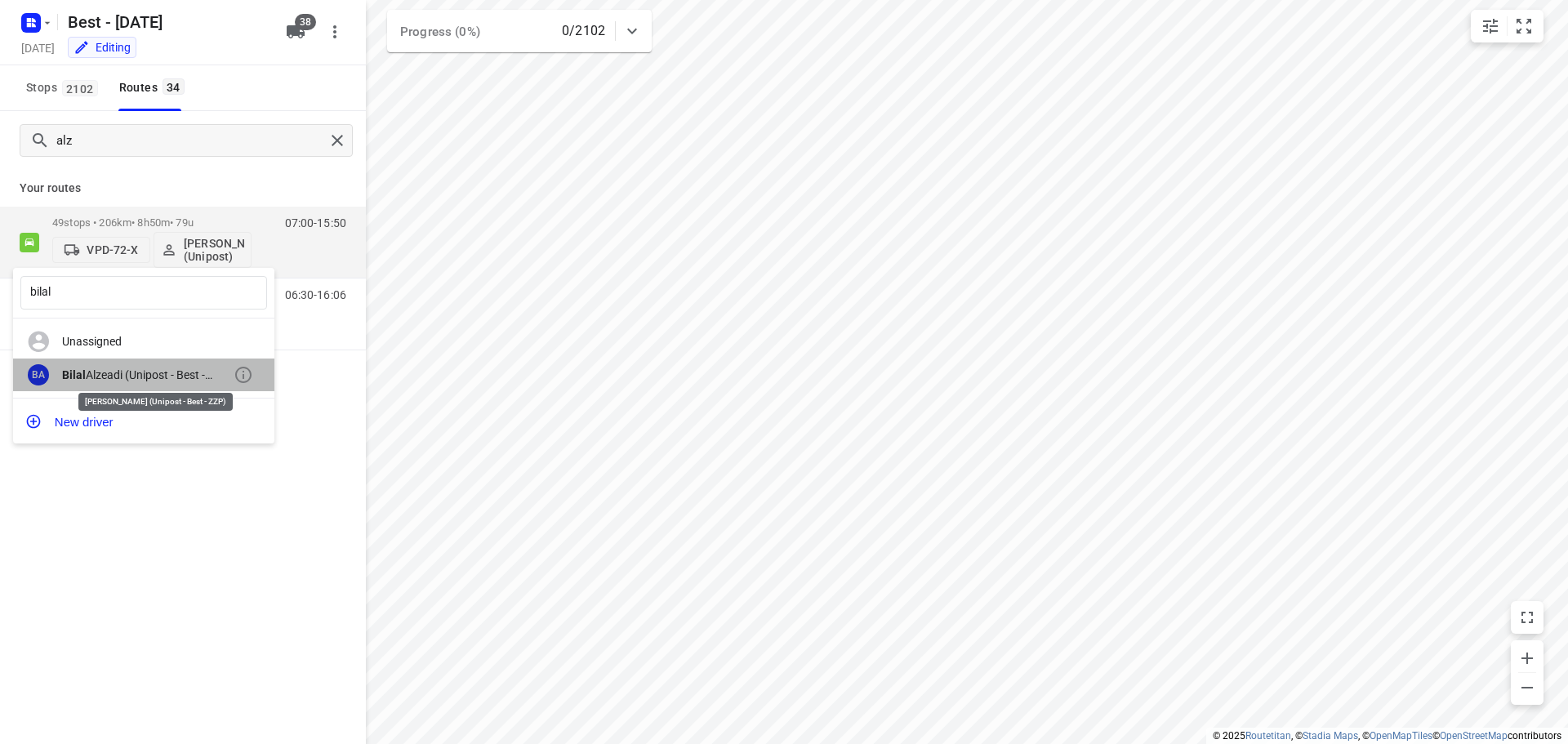
click at [143, 379] on div "[PERSON_NAME] (Unipost - Best - ZZP)" at bounding box center [148, 374] width 172 height 13
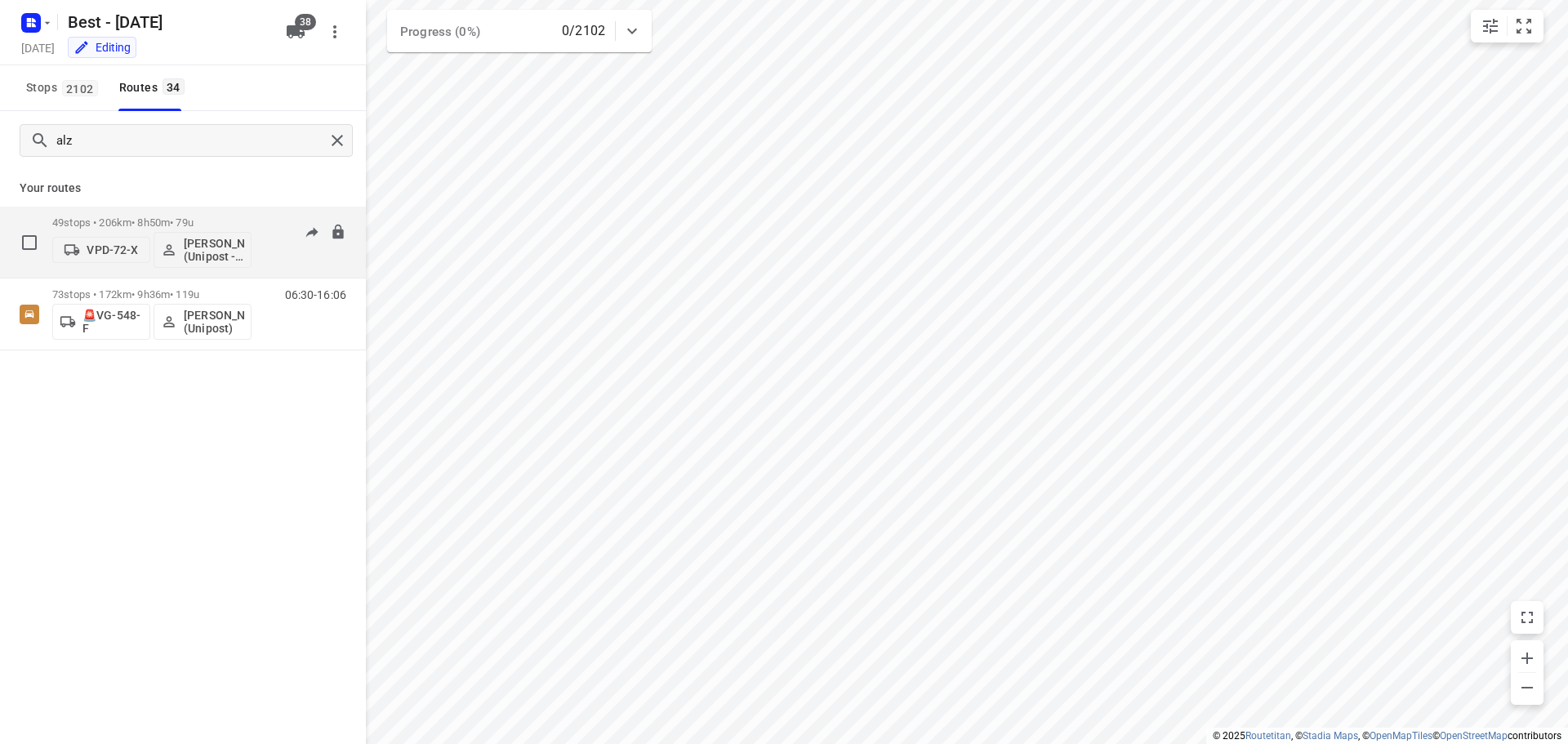
click at [262, 232] on div "49 stops • 206km • 8h50m • 79u VPD-72-X Bilal Alzeadi (Unipost - Best - ZZP) 07…" at bounding box center [209, 241] width 313 height 67
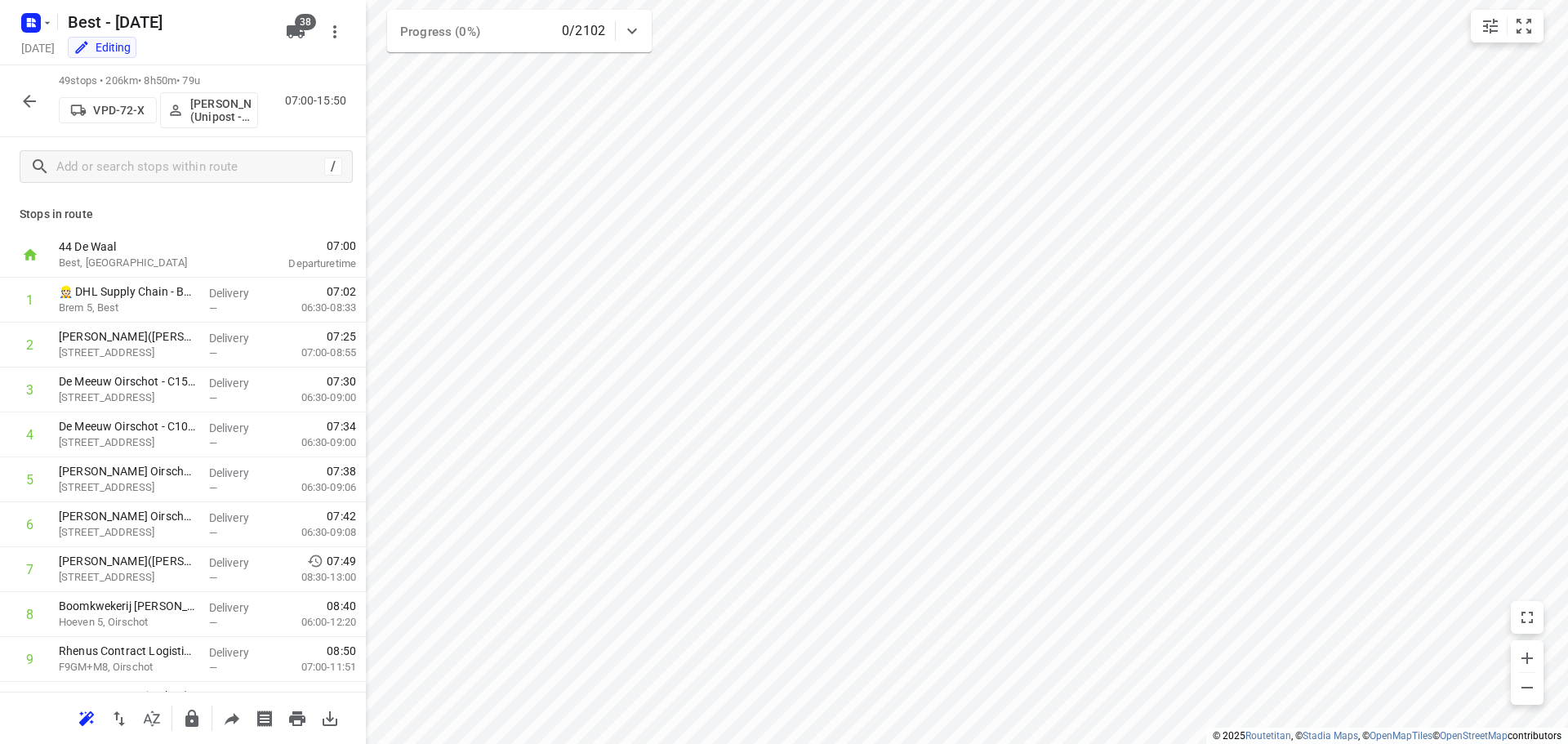
click at [31, 103] on icon "button" at bounding box center [29, 102] width 20 height 20
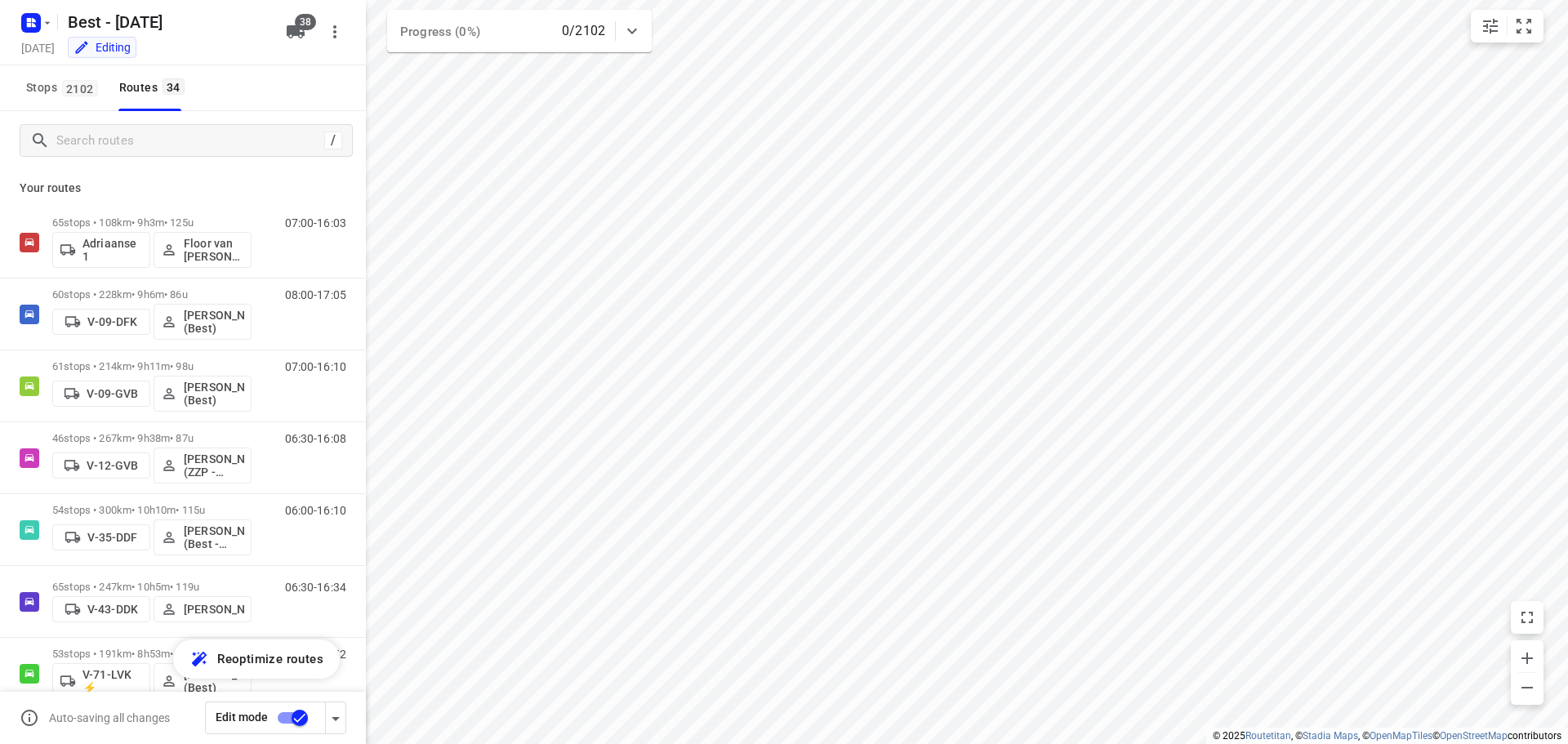
click at [283, 717] on input "checkbox" at bounding box center [299, 718] width 93 height 31
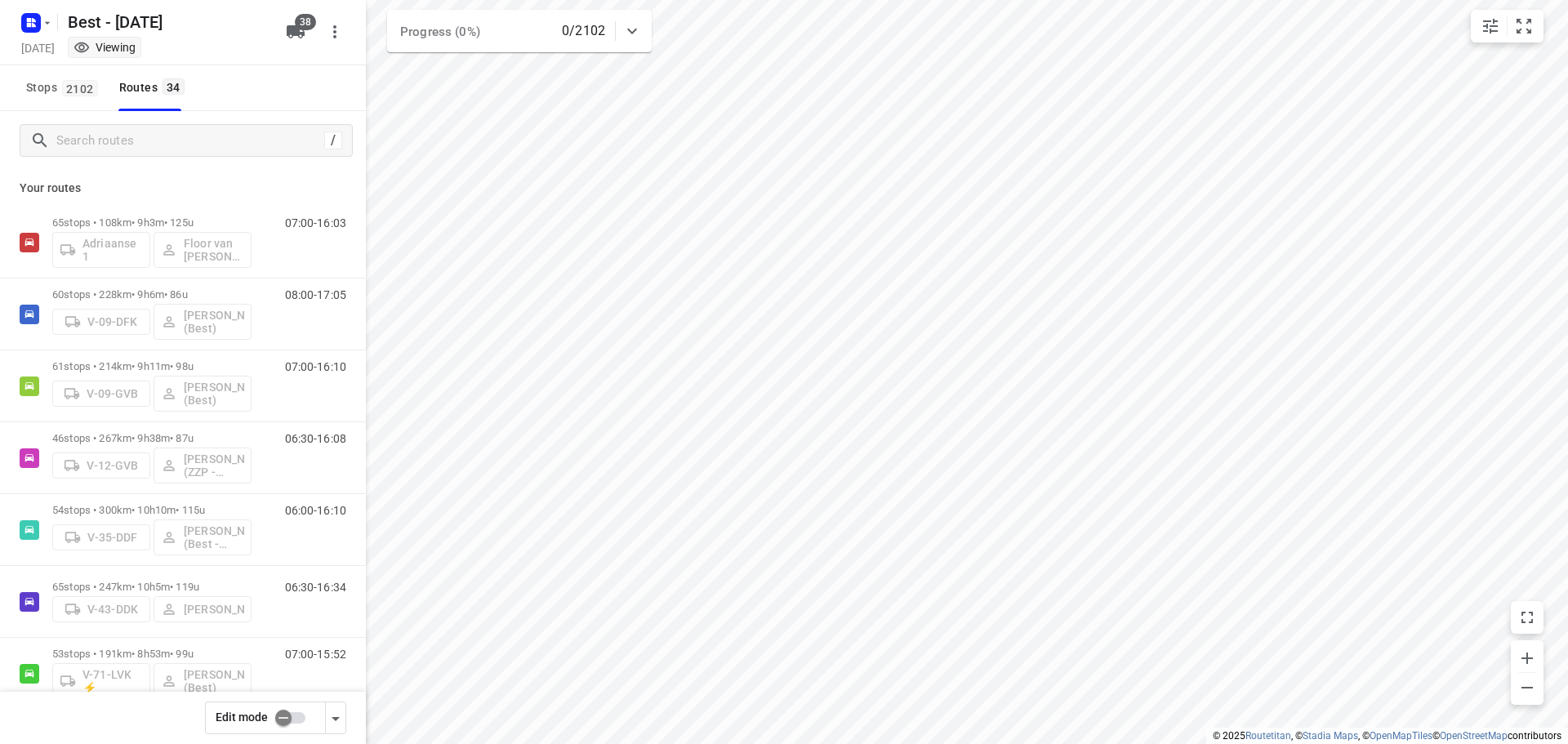
click at [287, 722] on input "checkbox" at bounding box center [283, 718] width 93 height 31
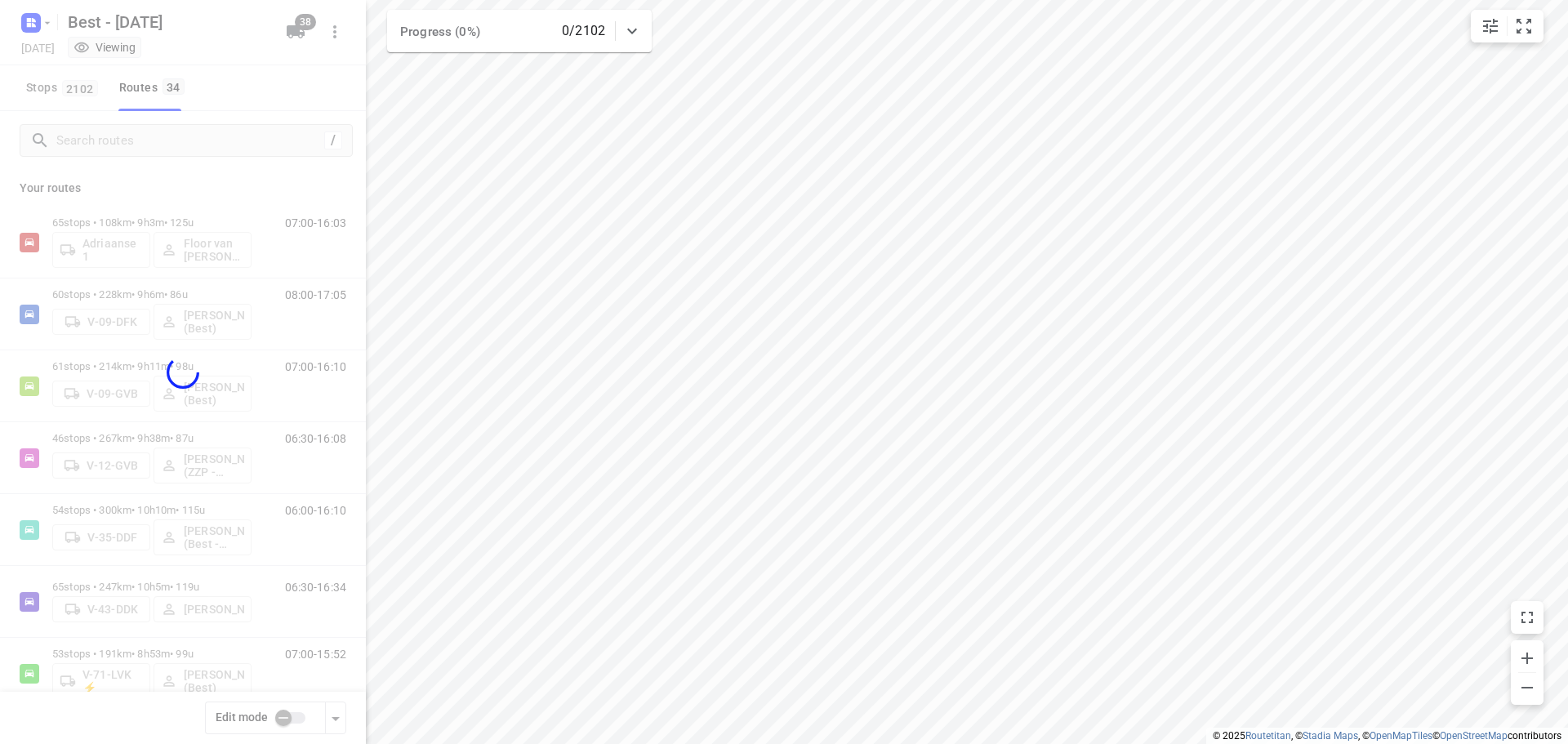
checkbox input "true"
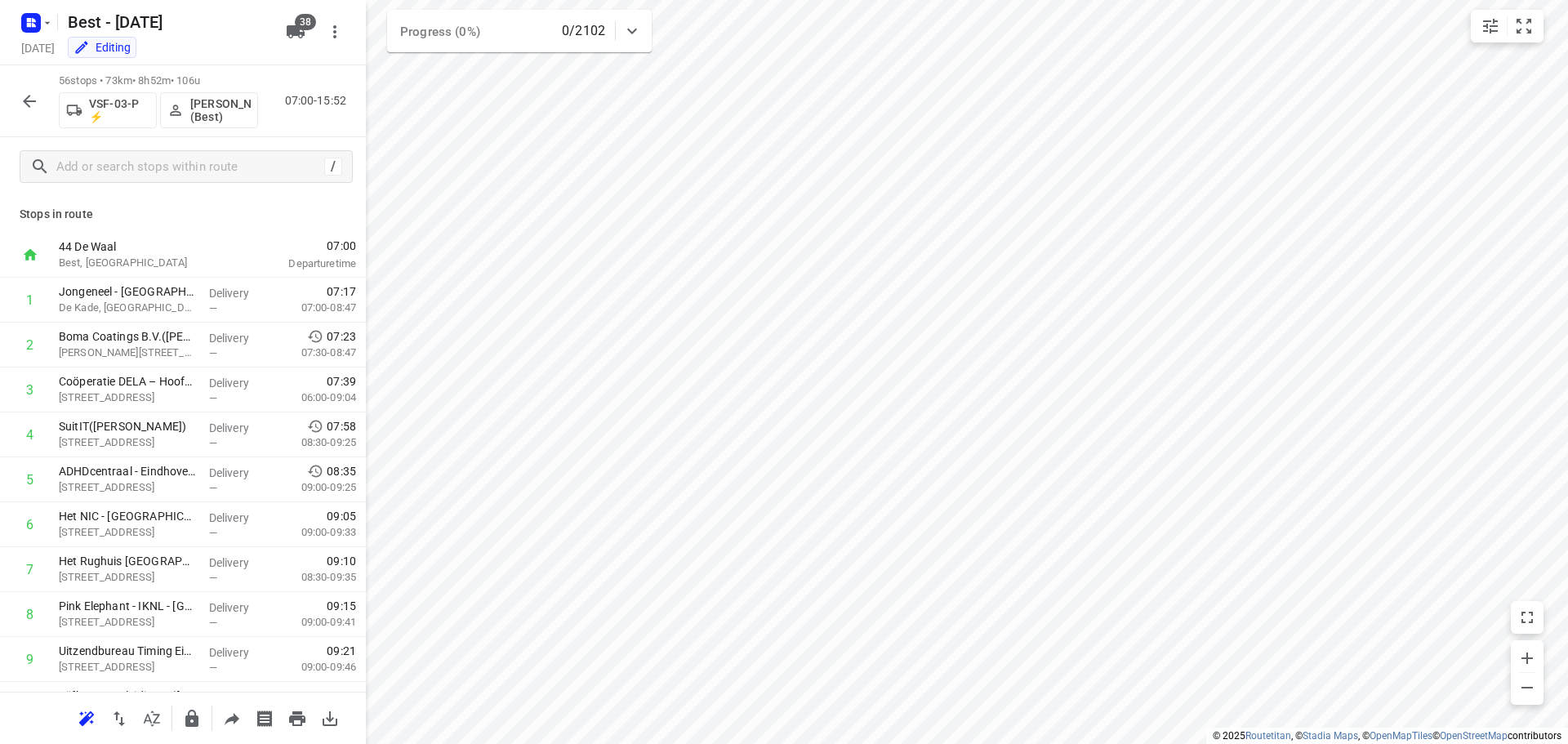
drag, startPoint x: 215, startPoint y: 81, endPoint x: 0, endPoint y: 77, distance: 215.0
click at [0, 77] on div "56 stops • 73km • 8h52m • 106u VSF-03-P ⚡ [PERSON_NAME] (Best) 07:00-15:52" at bounding box center [183, 102] width 366 height 72
click at [41, 104] on button "button" at bounding box center [28, 101] width 32 height 32
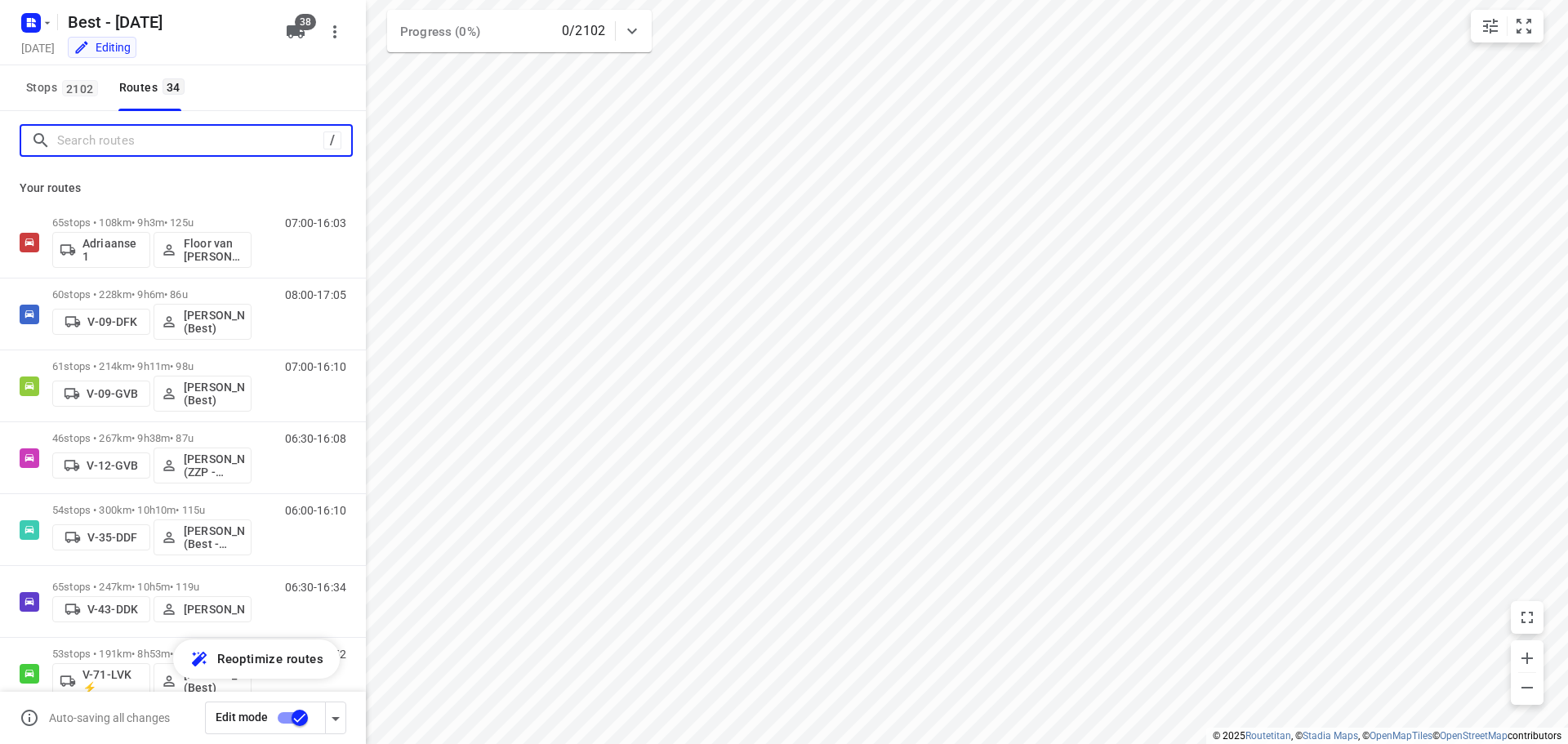
click at [155, 141] on input "Search routes" at bounding box center [190, 141] width 267 height 25
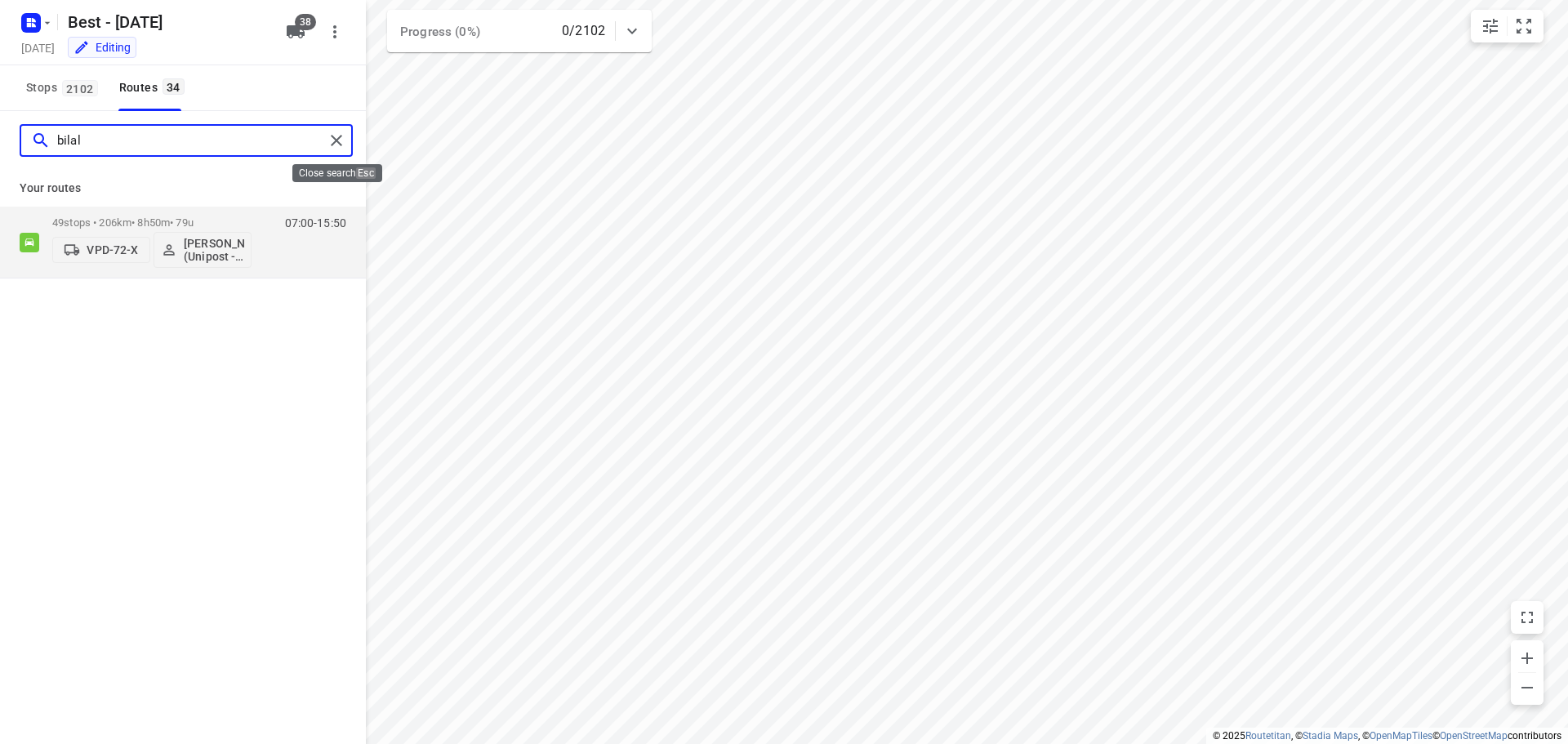
type input "bilal"
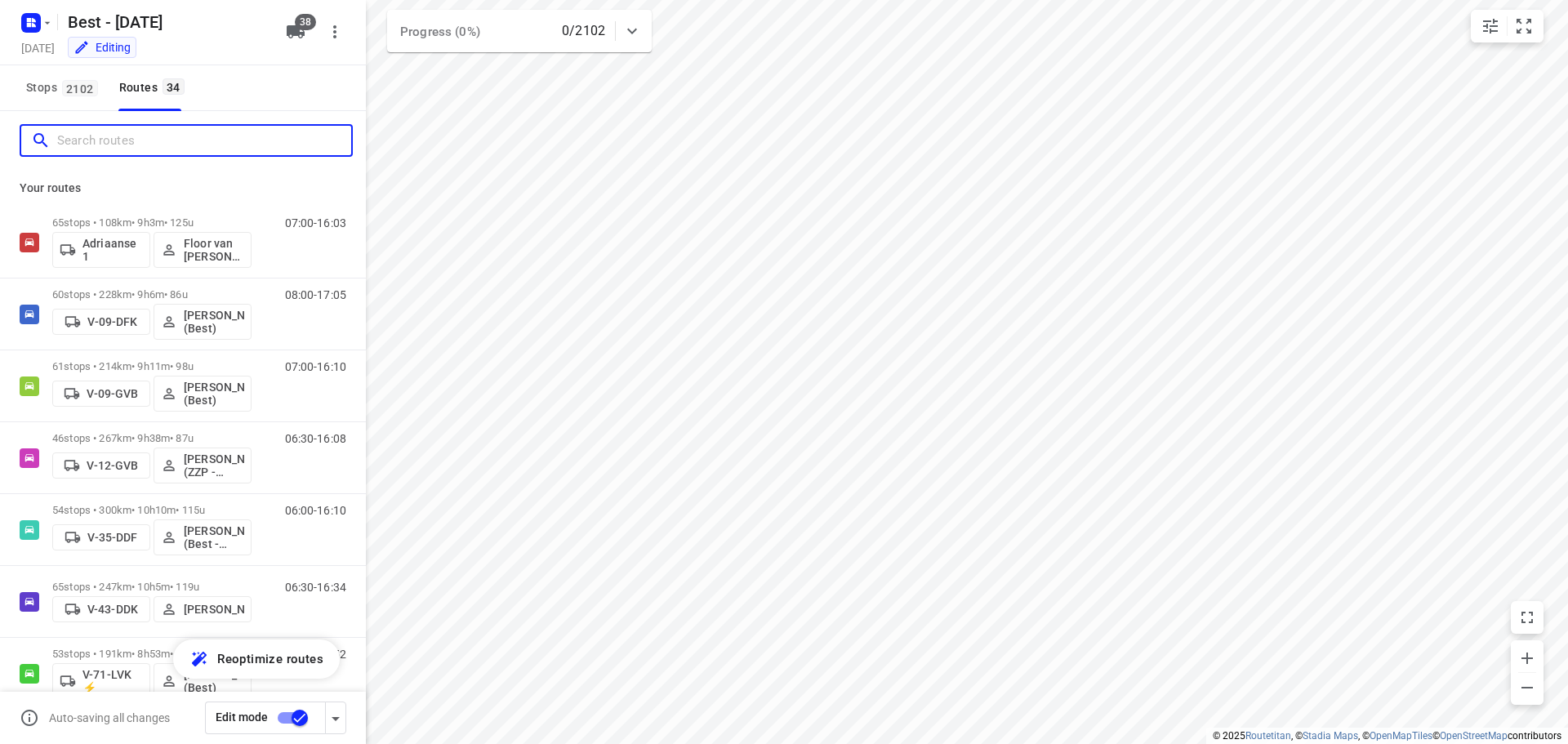
click at [208, 143] on input "Search routes" at bounding box center [204, 141] width 294 height 25
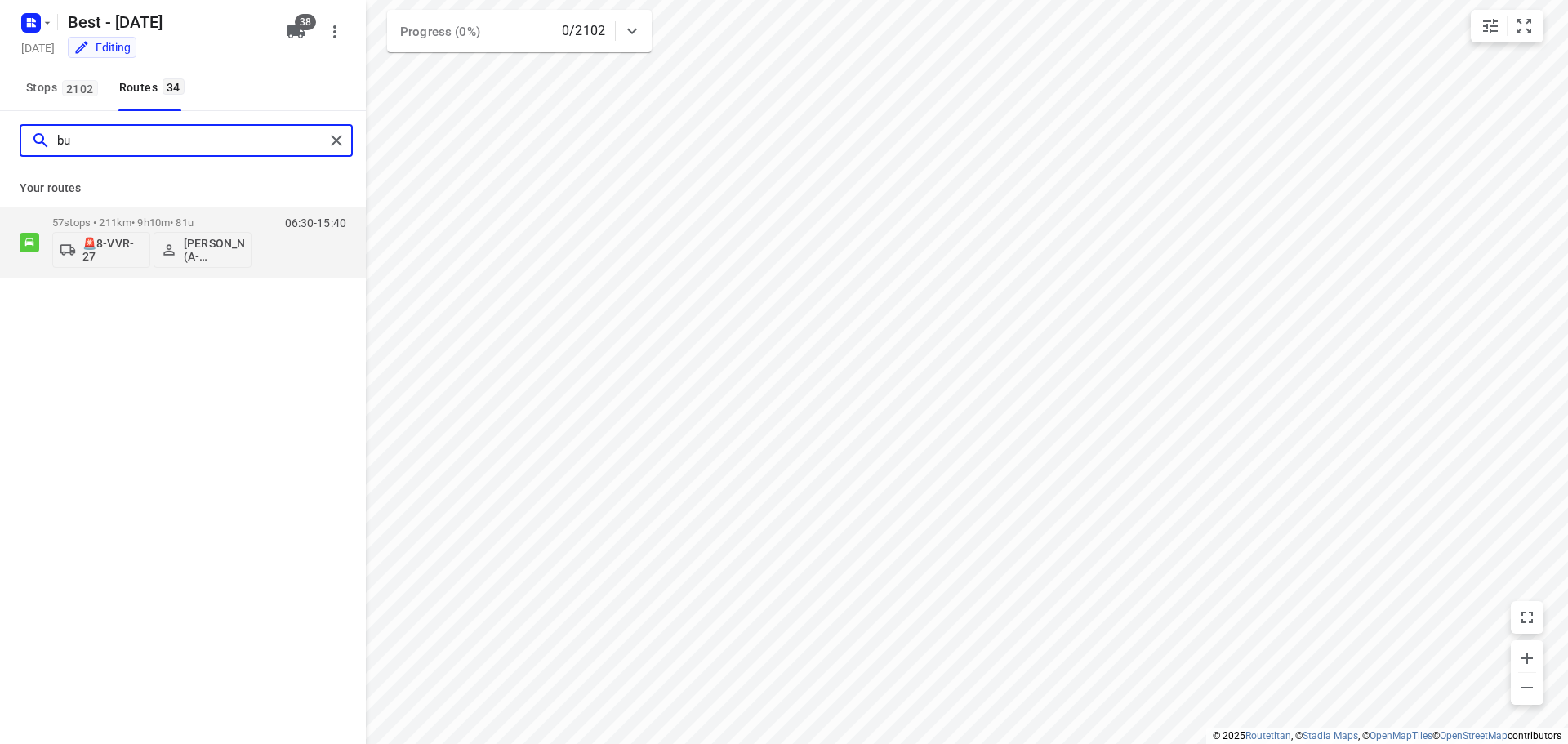
type input "b"
type input "bilal"
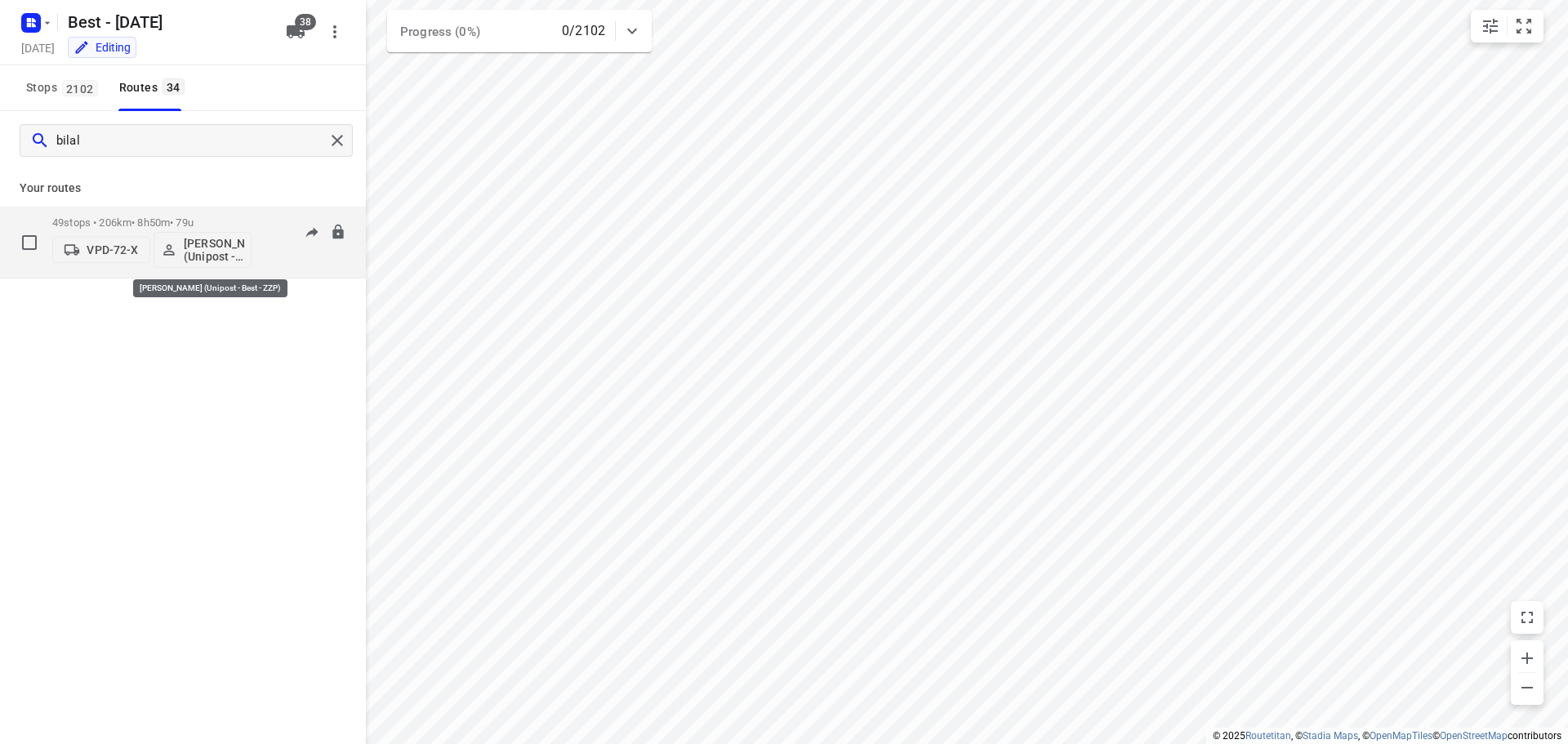
click at [207, 242] on p "[PERSON_NAME] (Unipost - Best - ZZP)" at bounding box center [214, 250] width 61 height 26
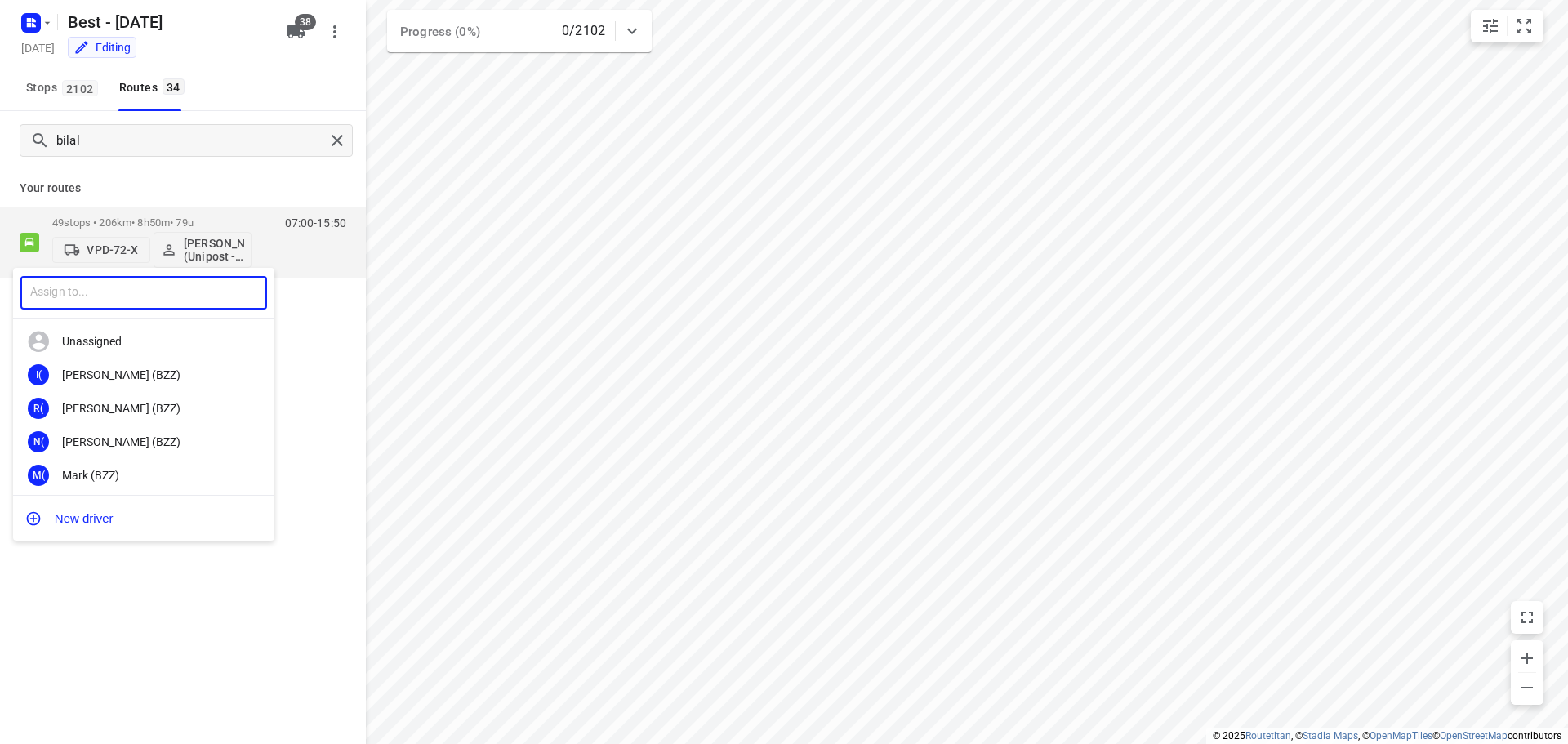
click at [142, 282] on input "text" at bounding box center [144, 293] width 247 height 33
type input "alzead"
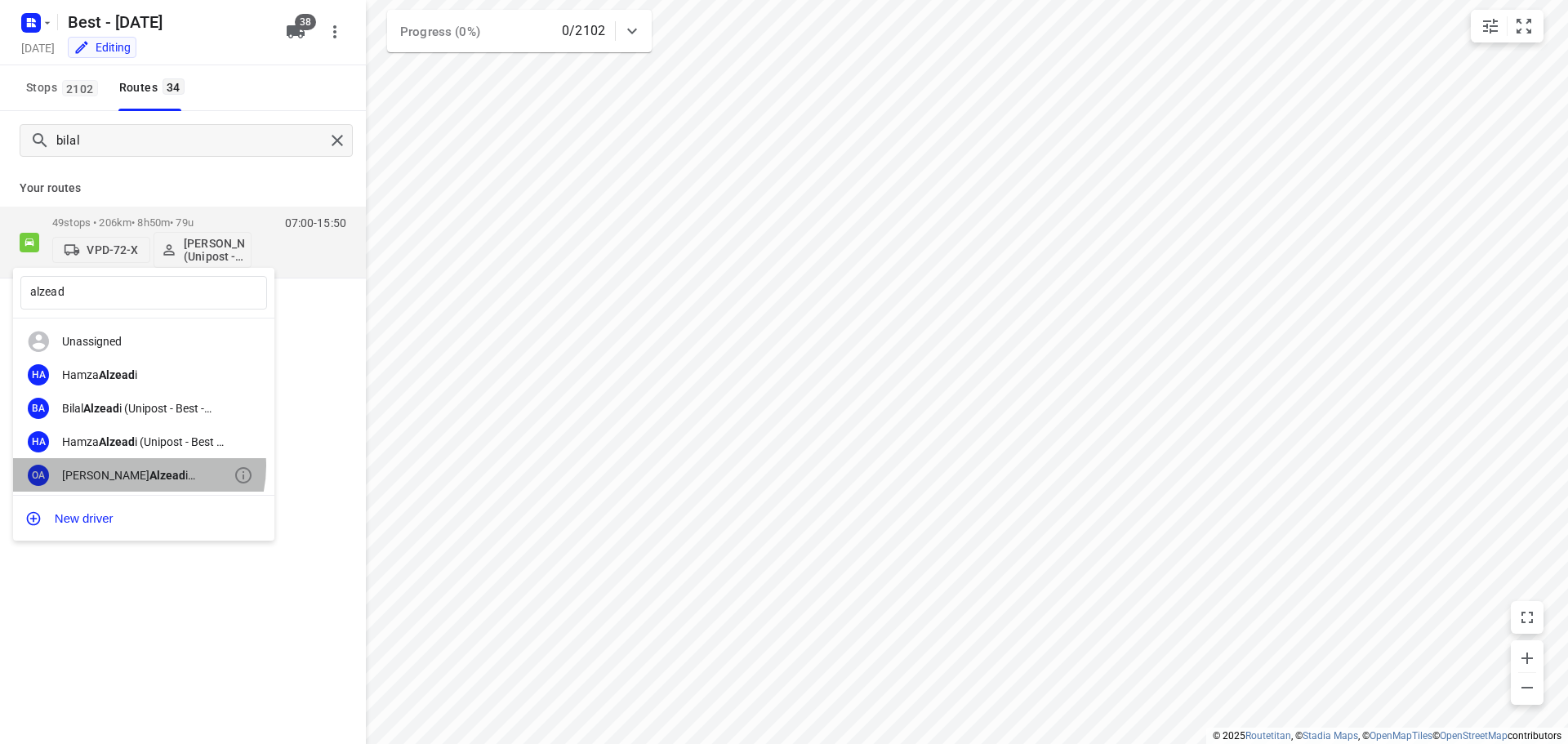
click at [138, 466] on div "OA [PERSON_NAME] i (Unipost - Best - ZZP)" at bounding box center [144, 475] width 262 height 33
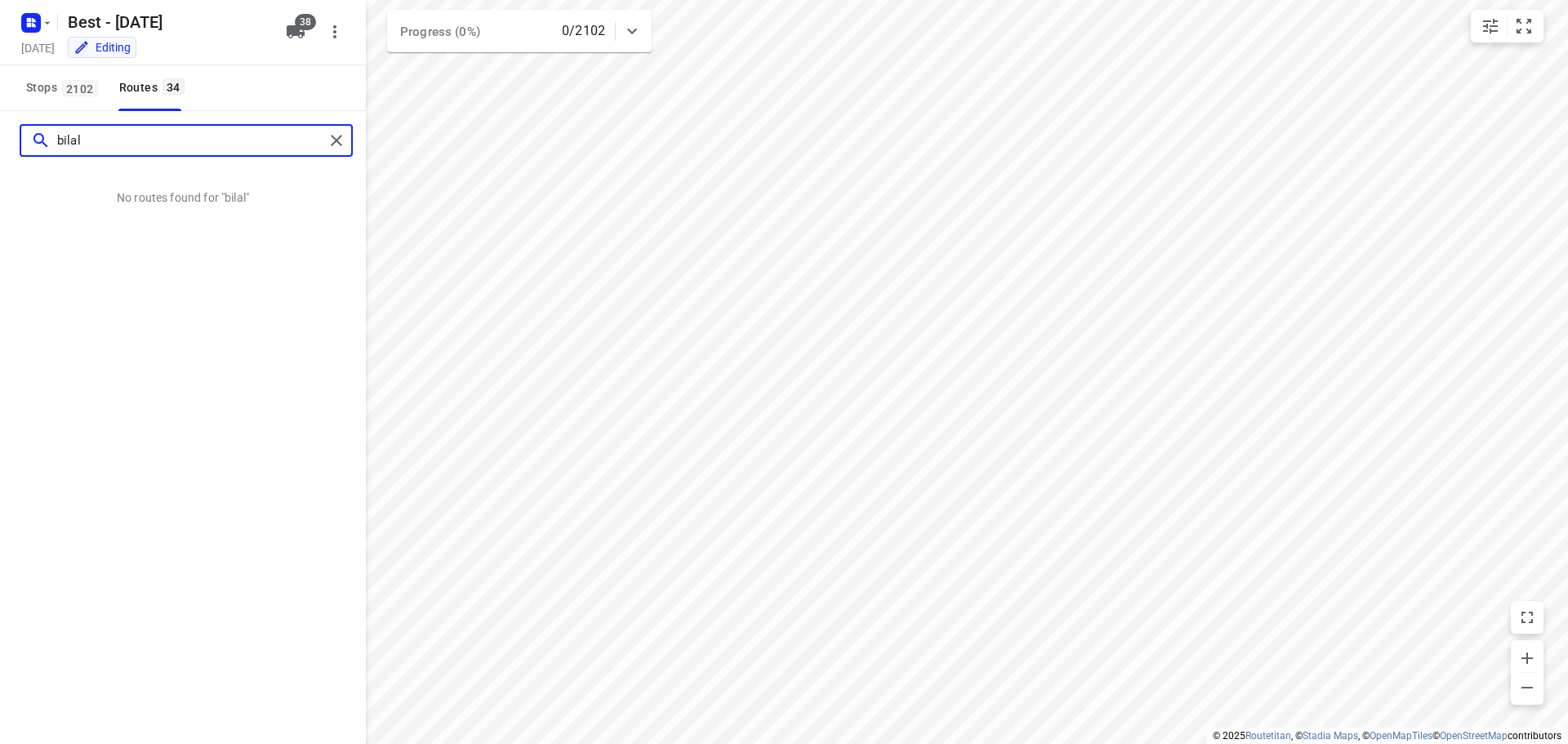
drag, startPoint x: 112, startPoint y: 137, endPoint x: 32, endPoint y: 136, distance: 80.0
click at [38, 131] on div "bilal" at bounding box center [178, 141] width 293 height 25
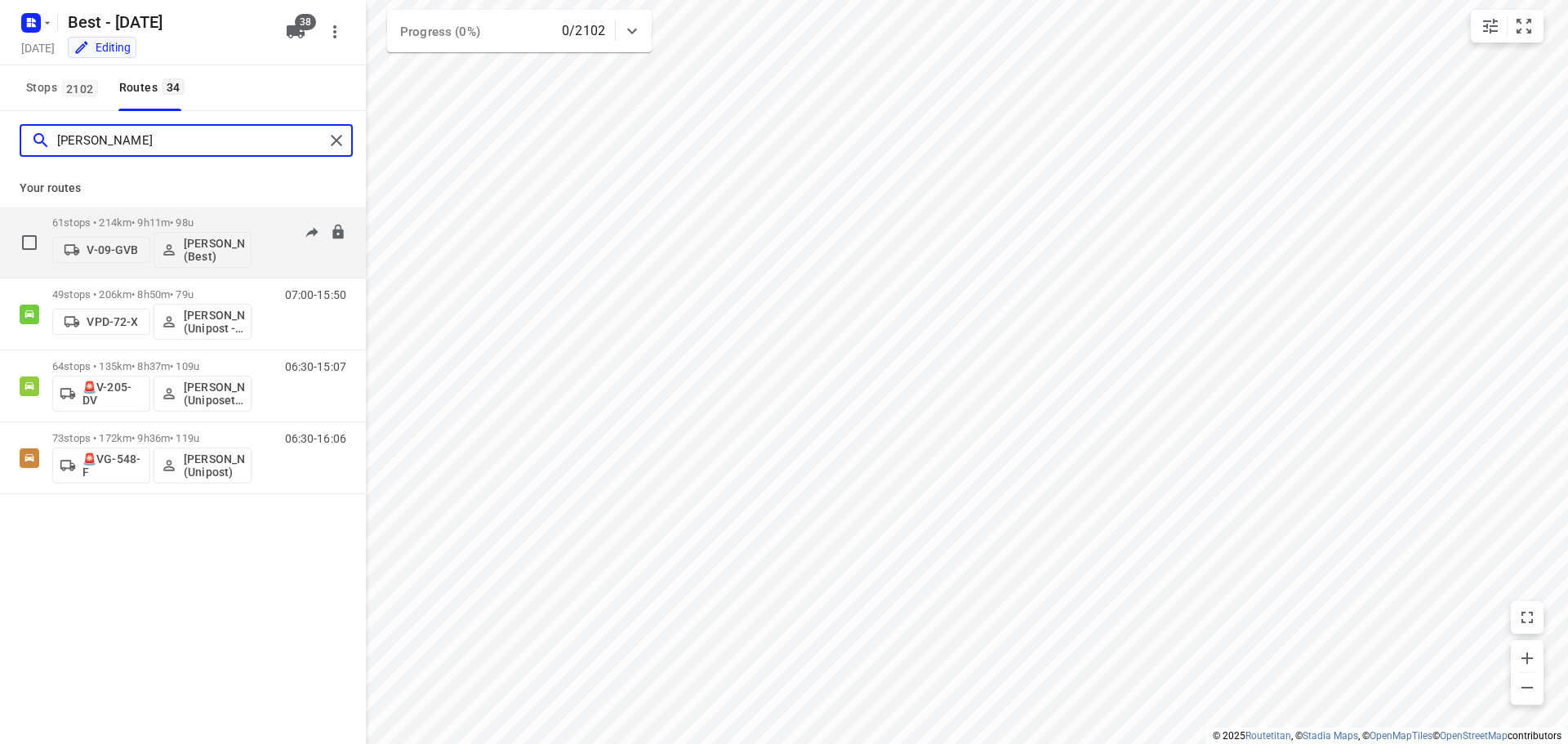
type input "[PERSON_NAME]"
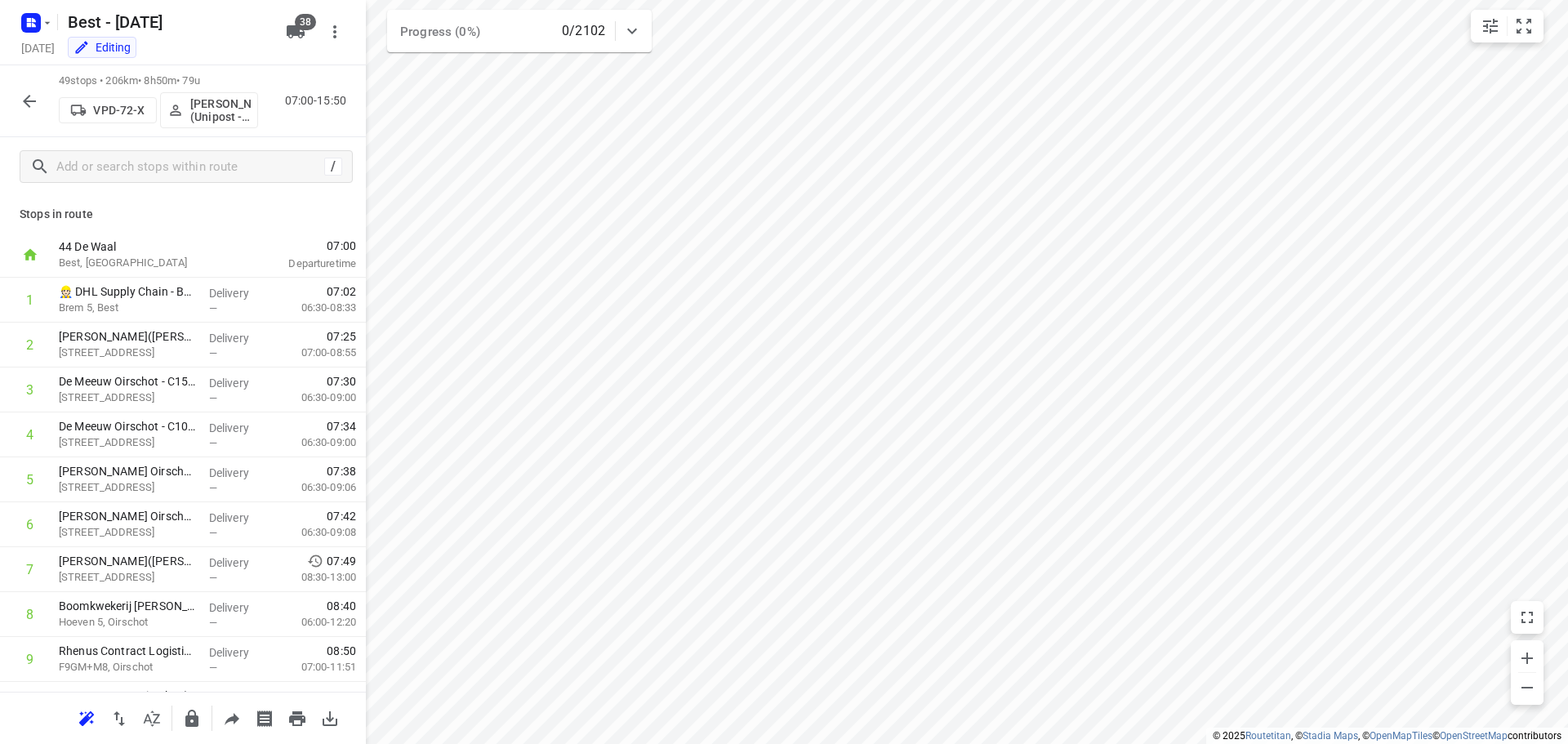
click at [212, 112] on p "[PERSON_NAME] (Unipost - Best - ZZP)" at bounding box center [221, 110] width 61 height 26
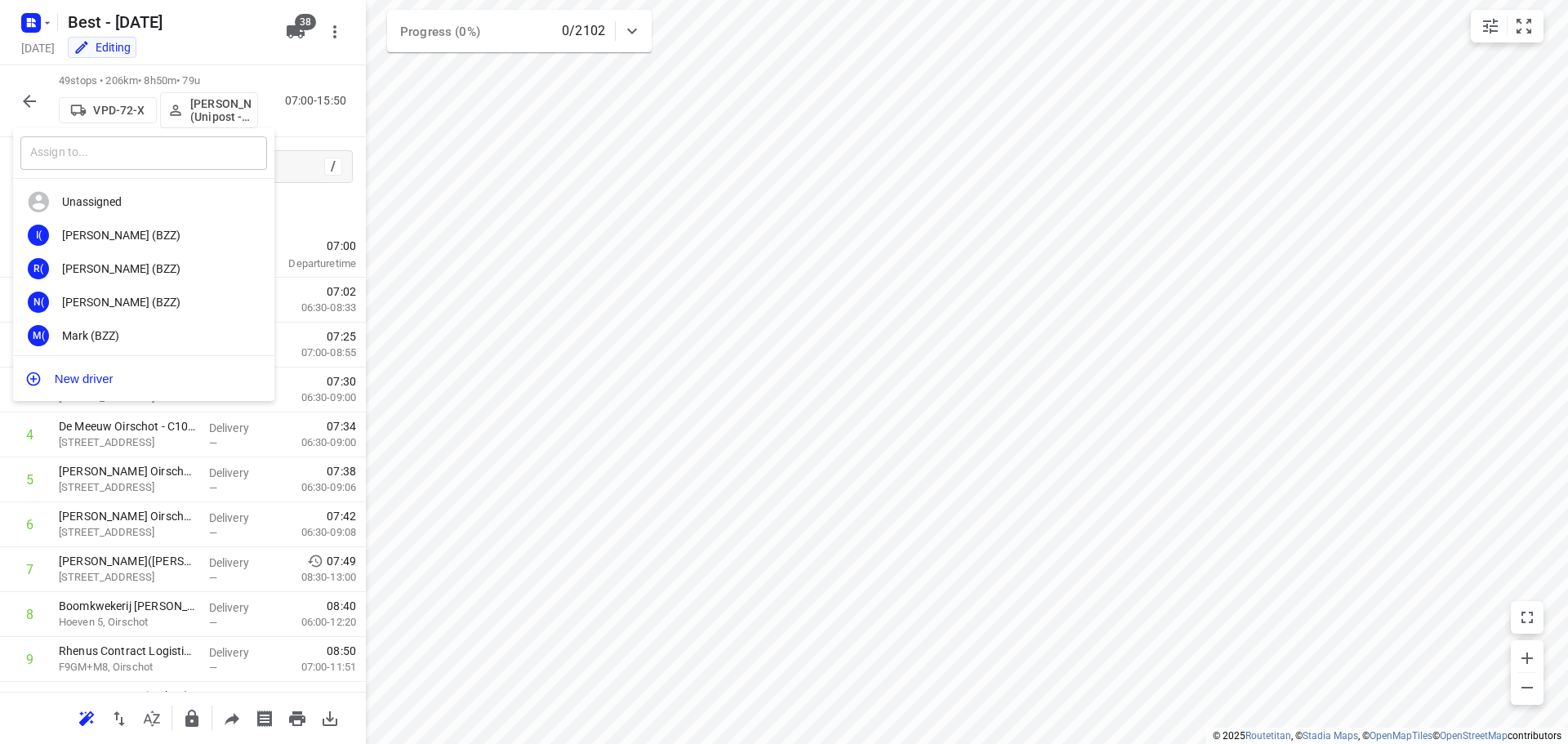
click at [167, 161] on input "text" at bounding box center [144, 153] width 247 height 33
click at [433, 121] on div at bounding box center [784, 372] width 1568 height 744
click at [433, 116] on div "​ Unassigned I( [PERSON_NAME] (BZZ) R( [PERSON_NAME] (BZZ) N( [PERSON_NAME] (BZ…" at bounding box center [784, 372] width 1568 height 744
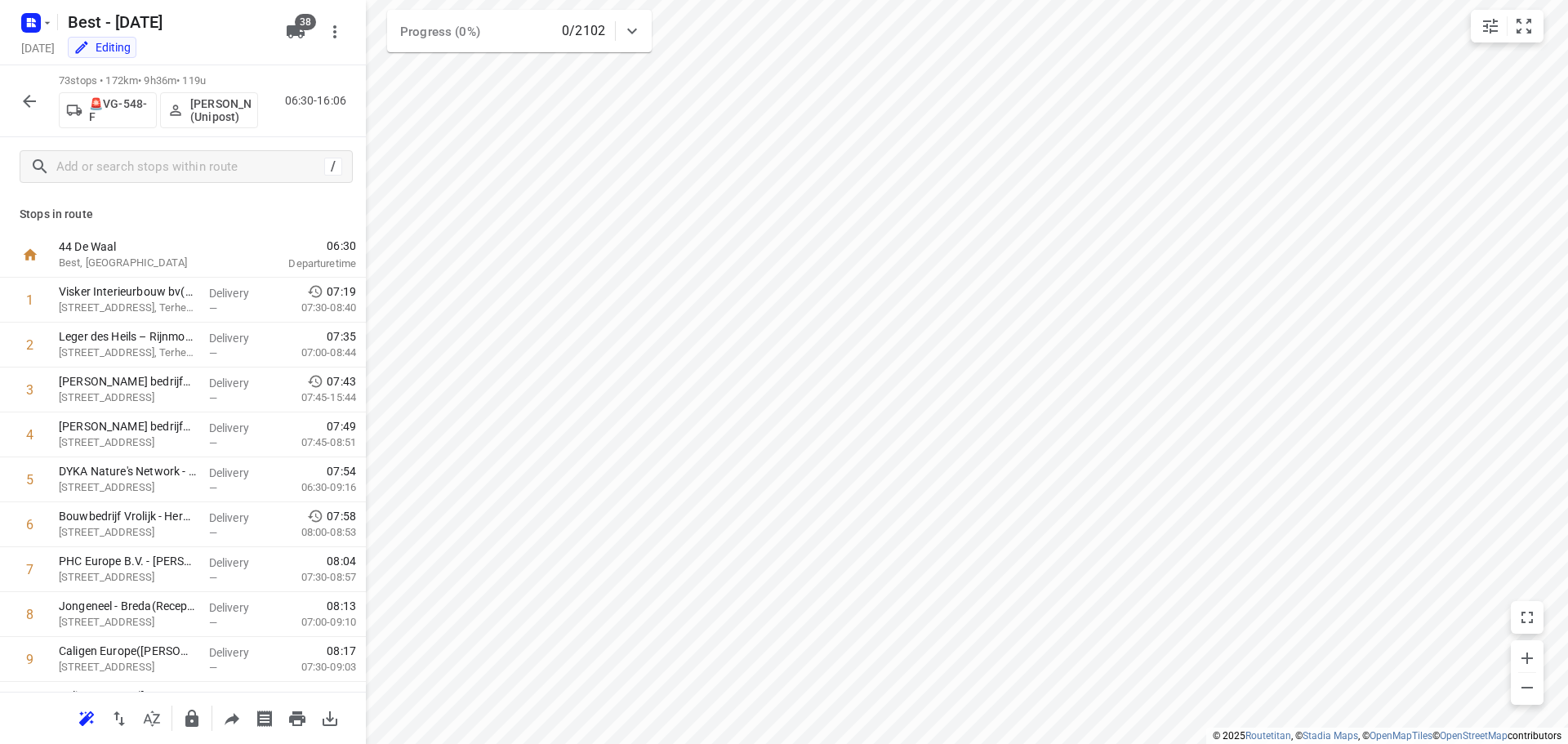
click at [230, 123] on button "[PERSON_NAME] (Unipost)" at bounding box center [209, 110] width 98 height 36
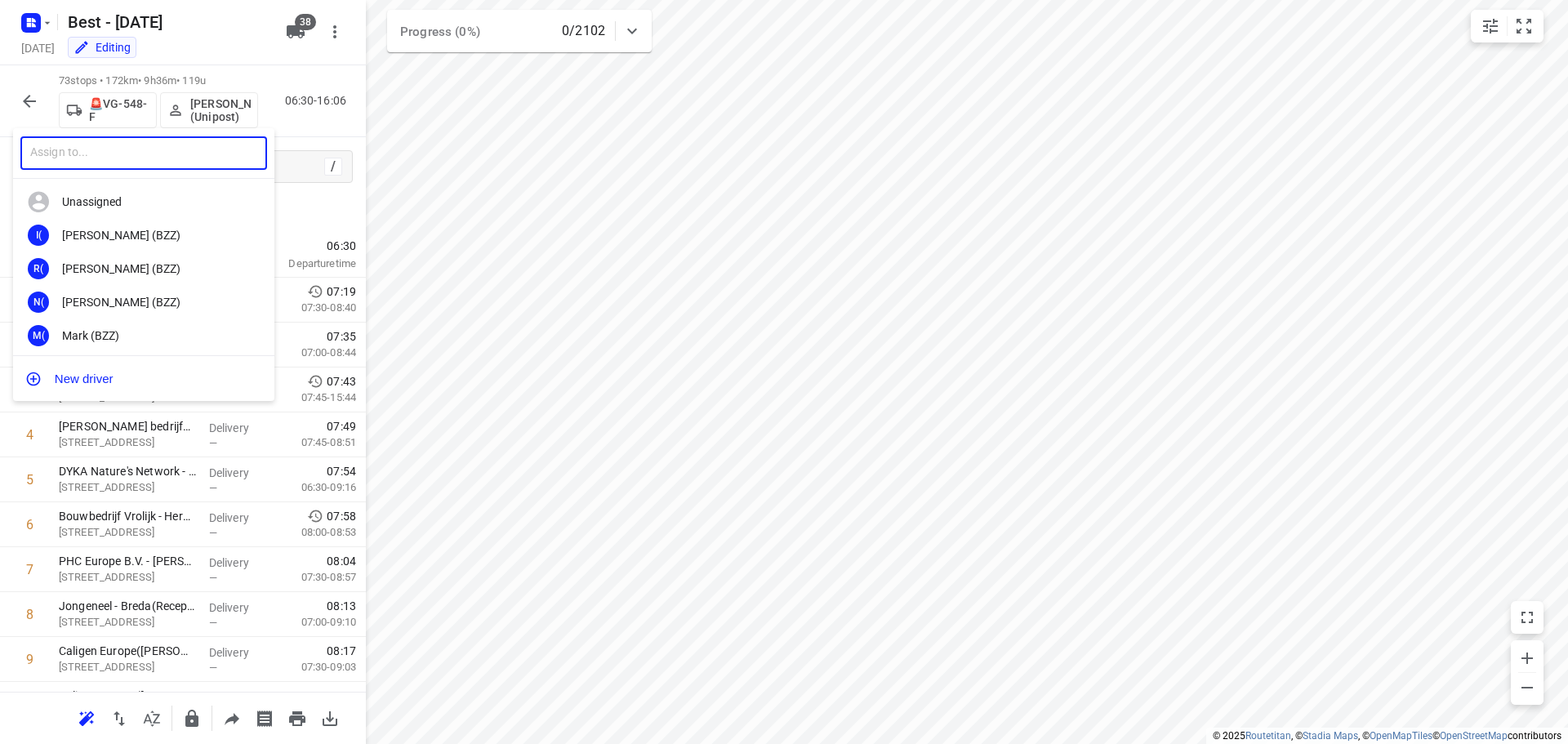
click at [183, 161] on input "text" at bounding box center [144, 153] width 247 height 33
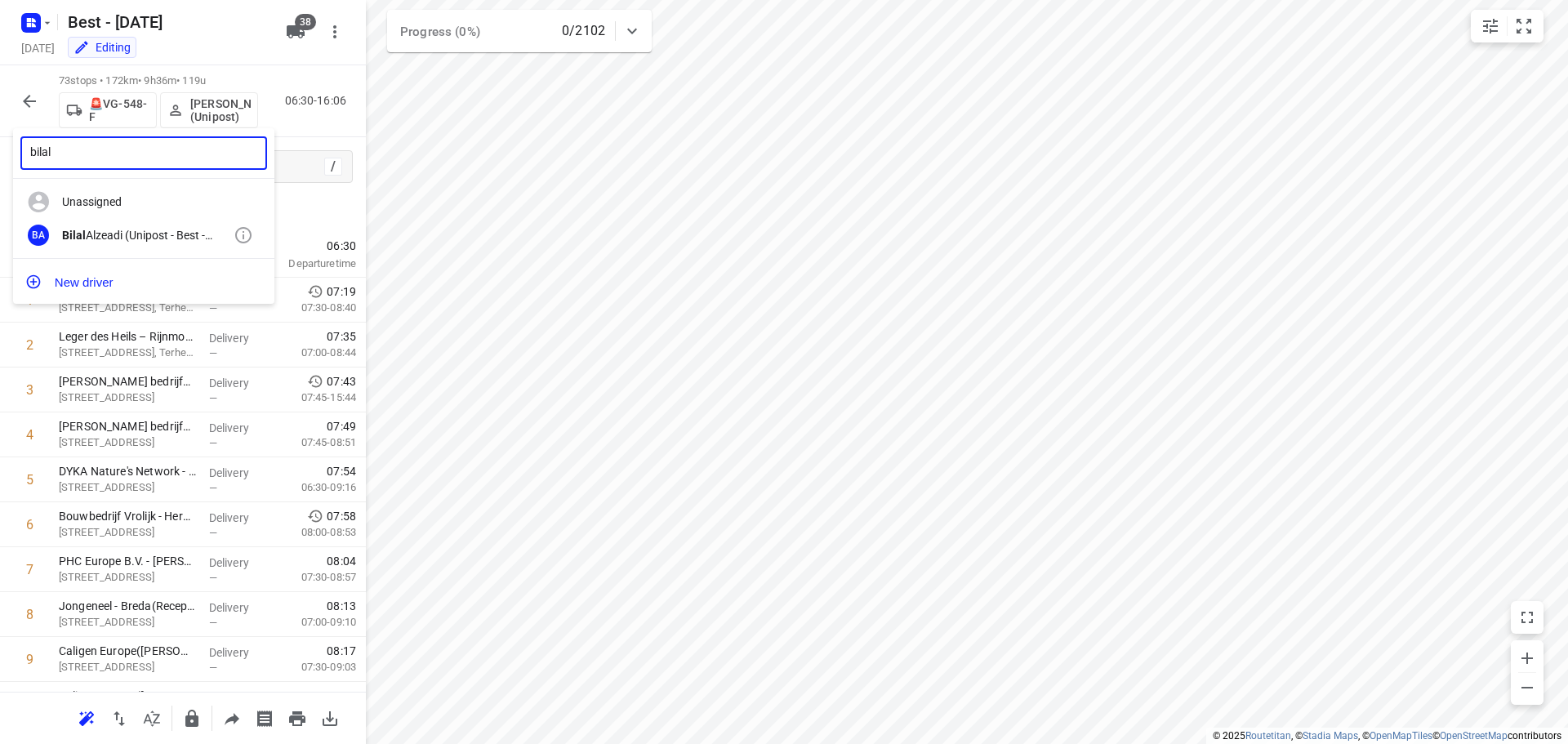
type input "bilal"
click at [143, 229] on div "[PERSON_NAME] (Unipost - Best - ZZP)" at bounding box center [148, 234] width 172 height 13
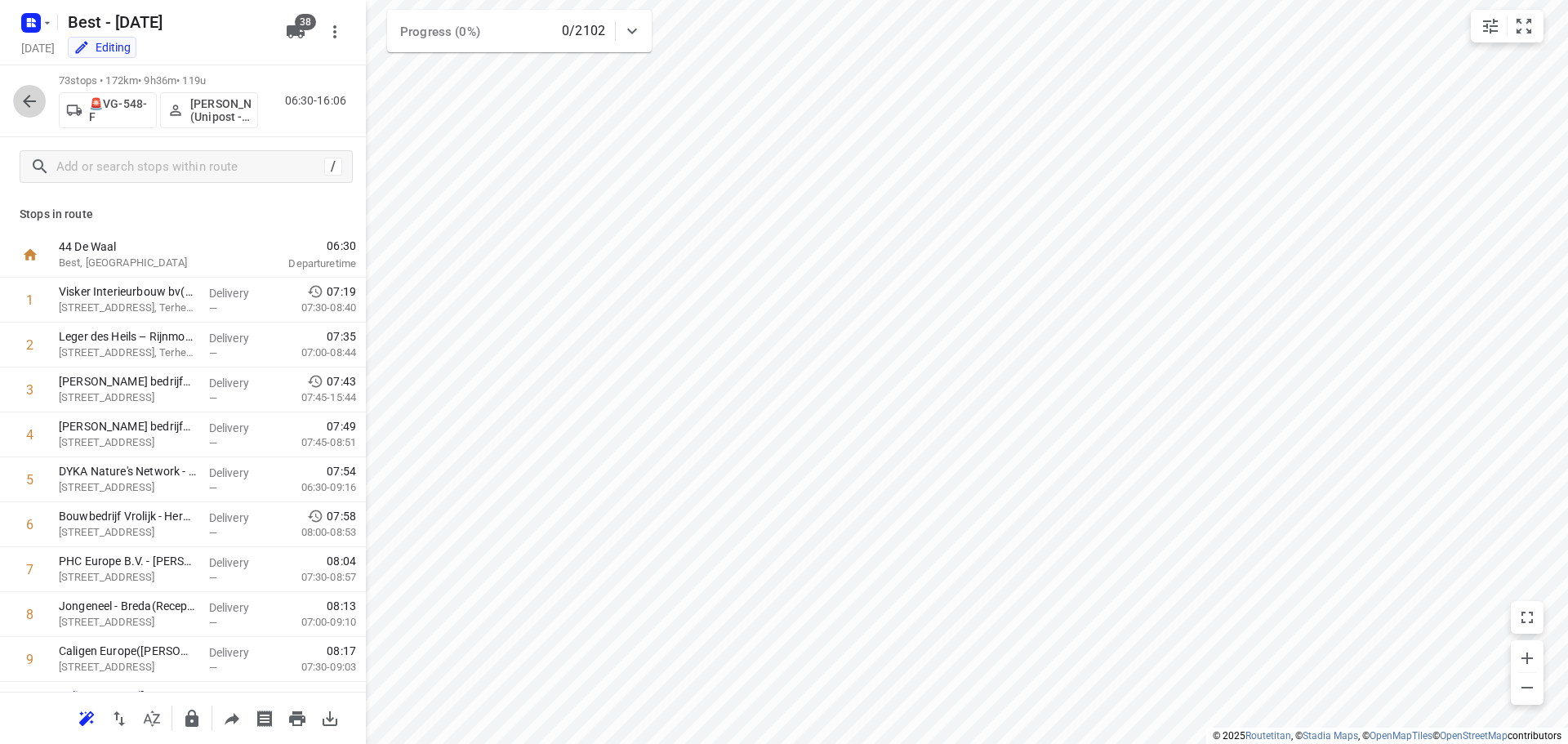
click at [21, 99] on icon "button" at bounding box center [29, 102] width 20 height 20
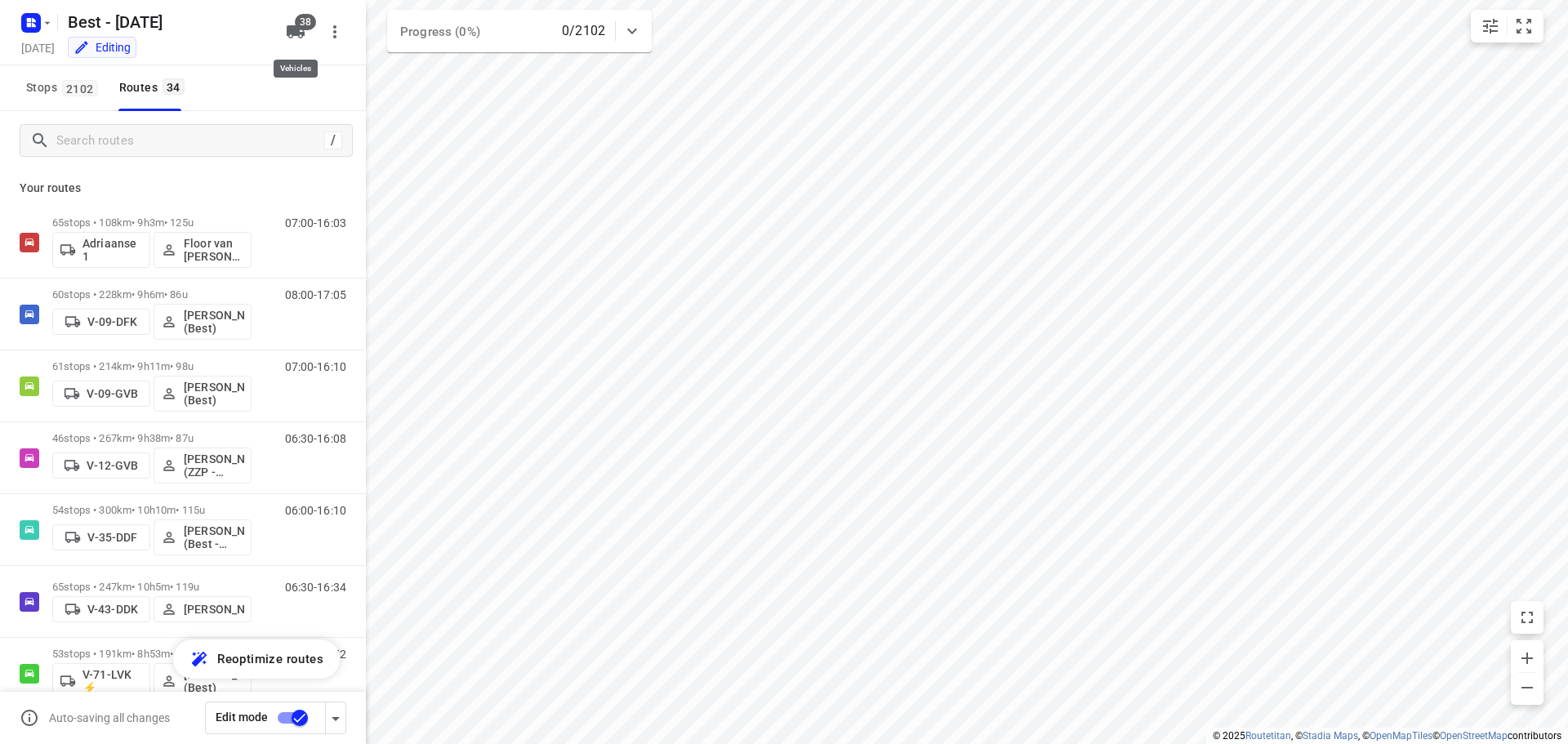
click at [302, 26] on span "38" at bounding box center [306, 21] width 21 height 17
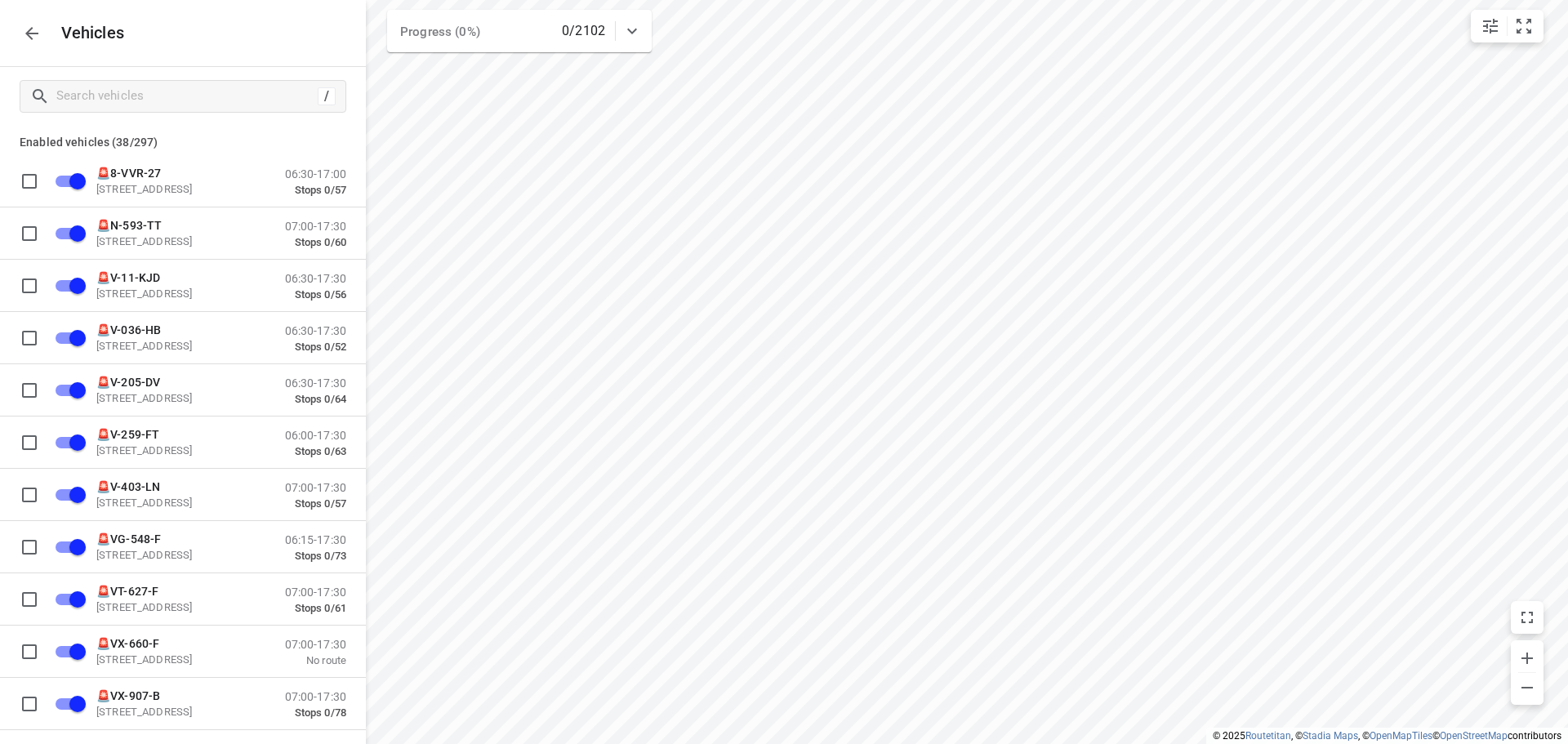
click at [26, 37] on icon "button" at bounding box center [32, 33] width 20 height 20
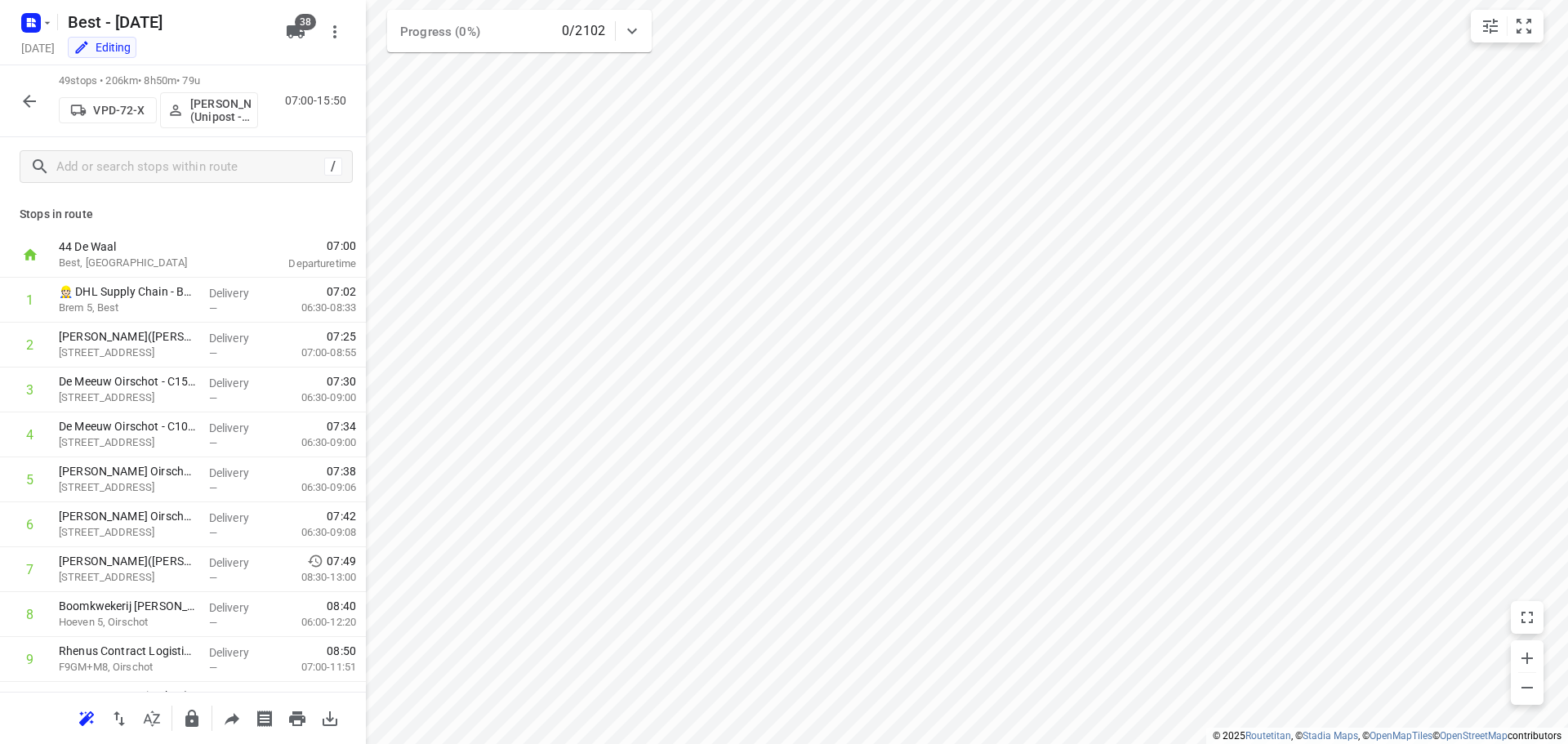
click at [21, 99] on icon "button" at bounding box center [29, 102] width 20 height 20
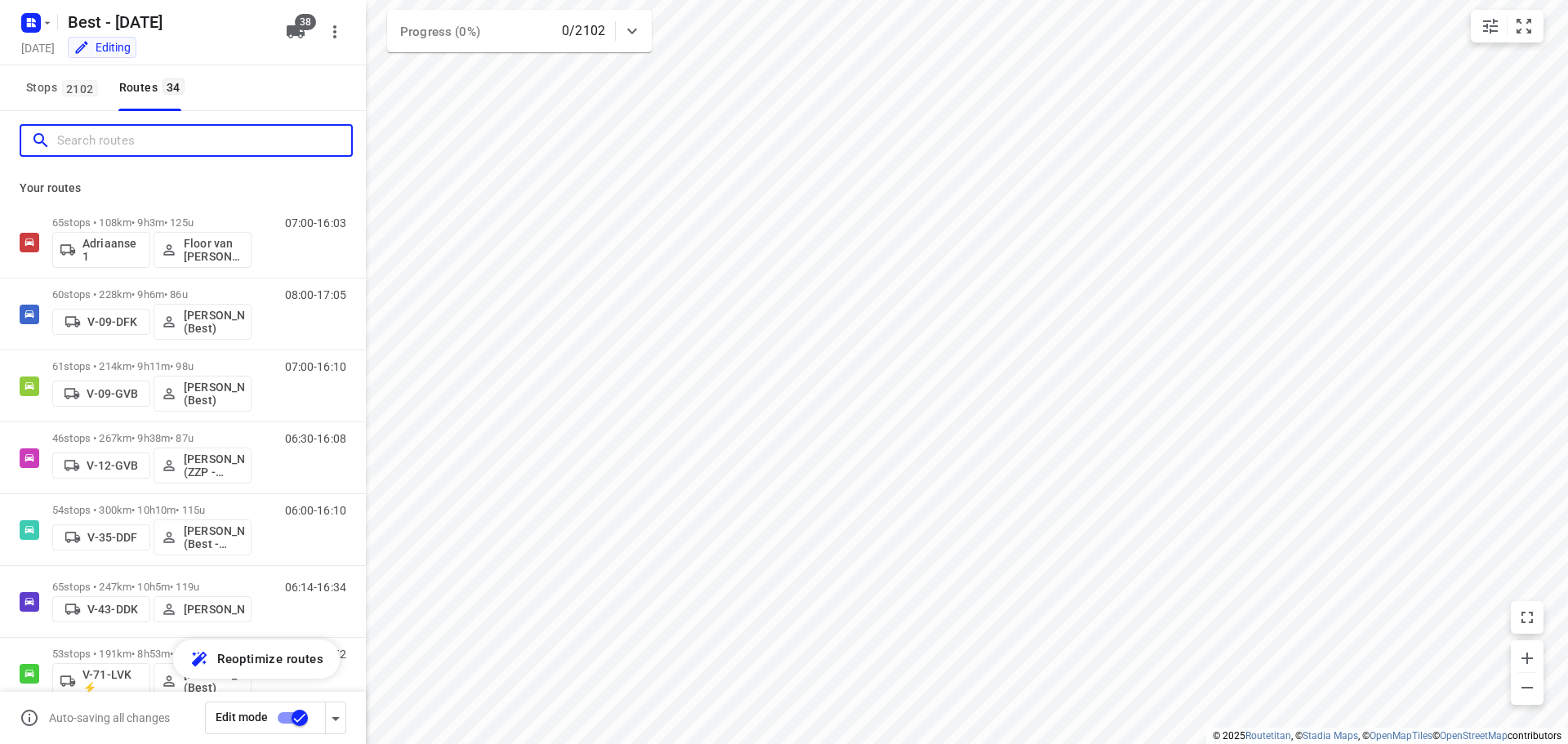
click at [196, 132] on input "Search routes" at bounding box center [204, 141] width 294 height 25
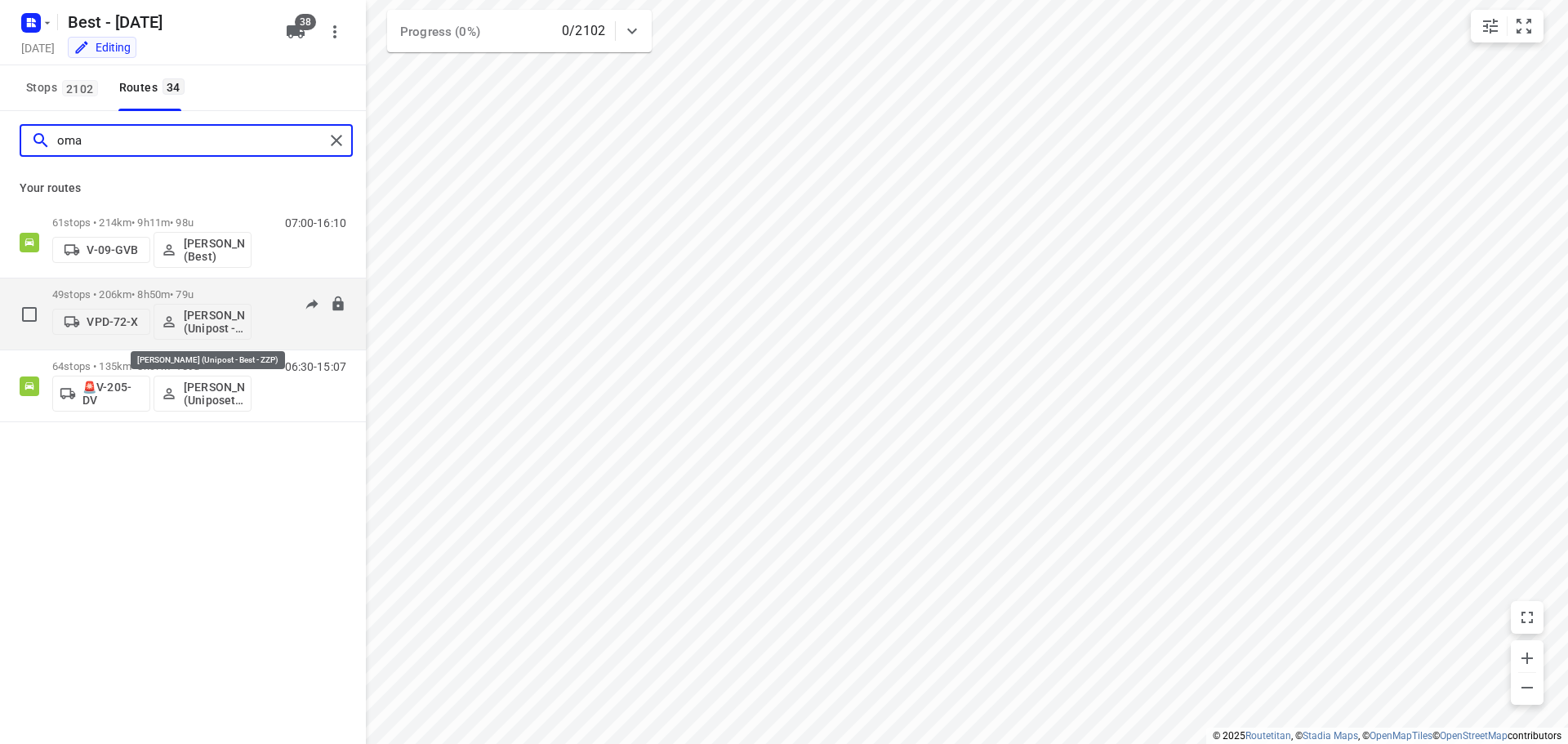
type input "oma"
click at [220, 310] on p "[PERSON_NAME] (Unipost - Best - ZZP)" at bounding box center [214, 321] width 61 height 26
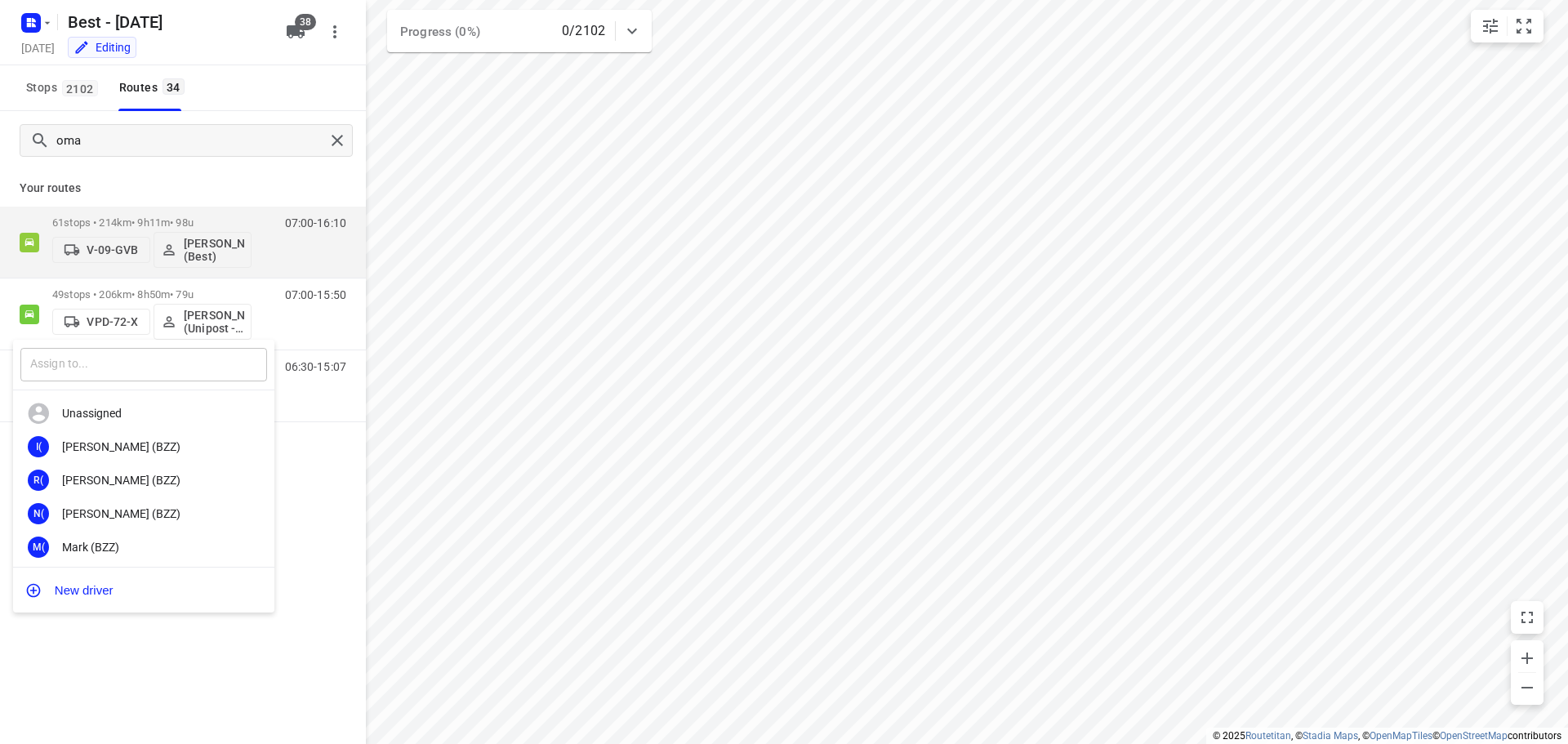
click at [157, 364] on input "text" at bounding box center [144, 364] width 247 height 33
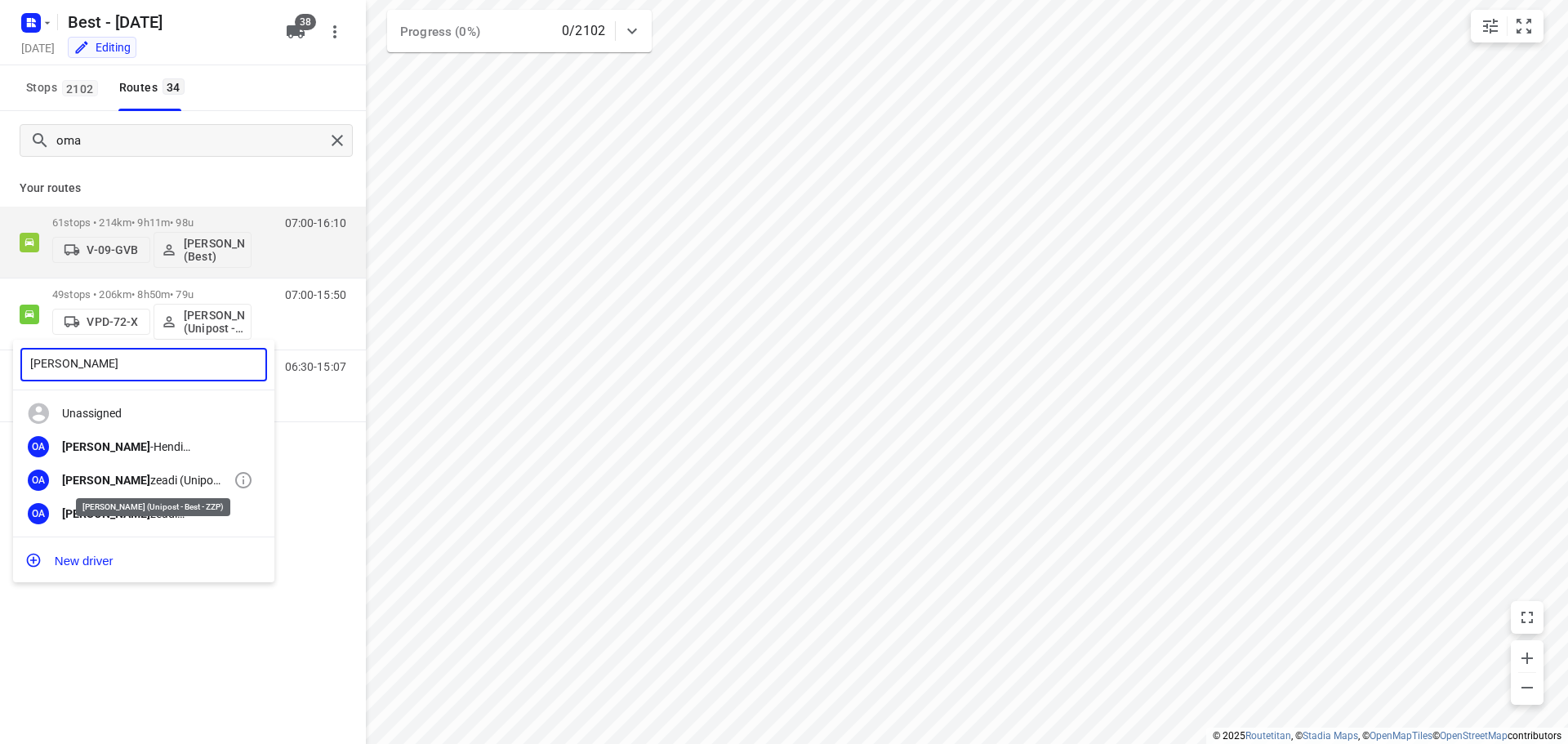
type input "[PERSON_NAME]"
click at [149, 477] on div "[PERSON_NAME] (Unipost - Best - ZZP)" at bounding box center [148, 479] width 172 height 13
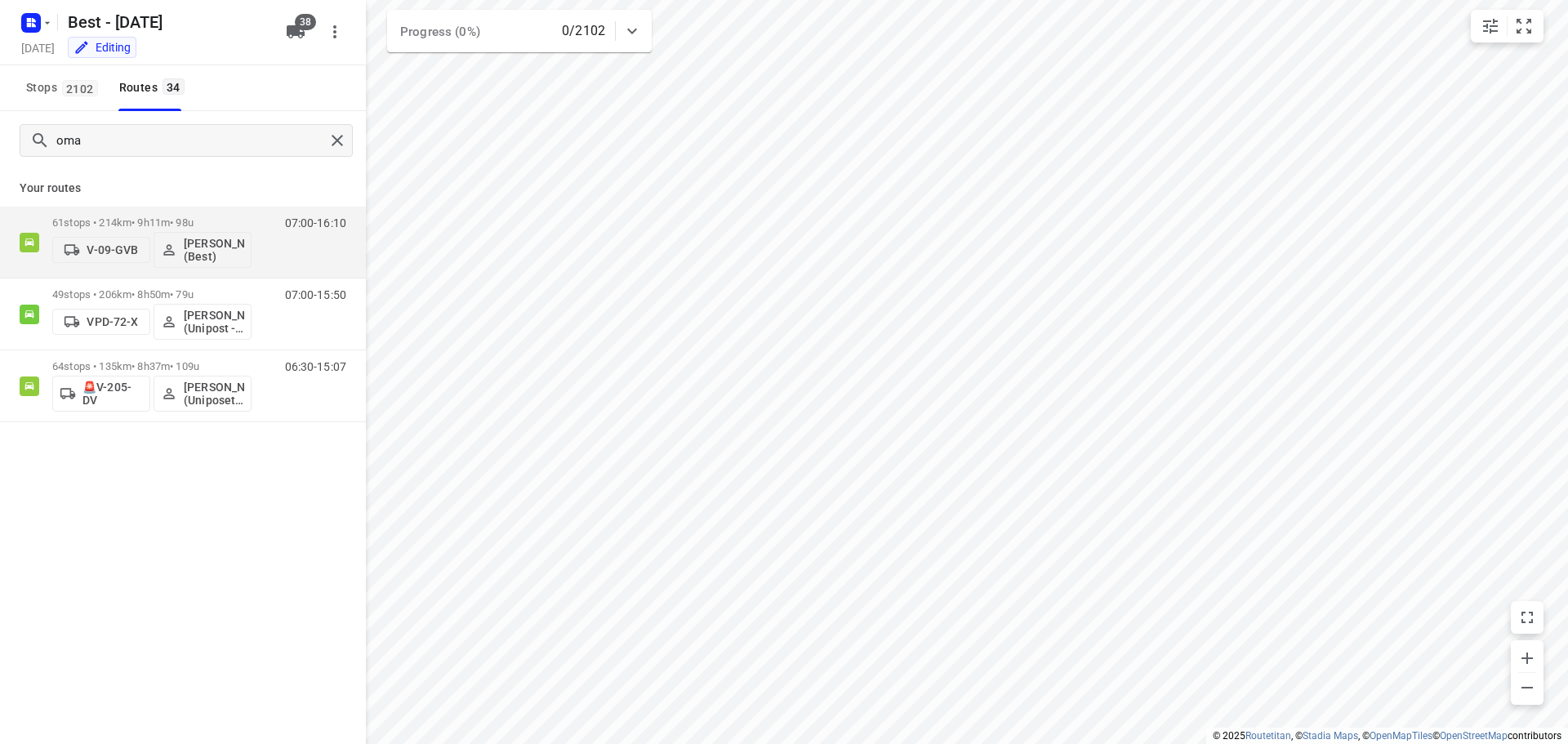
click at [195, 534] on div "oma Your routes 61 stops • 214km • 9h11m • 98u V-09-GVB [PERSON_NAME] (Best) 07…" at bounding box center [183, 450] width 366 height 679
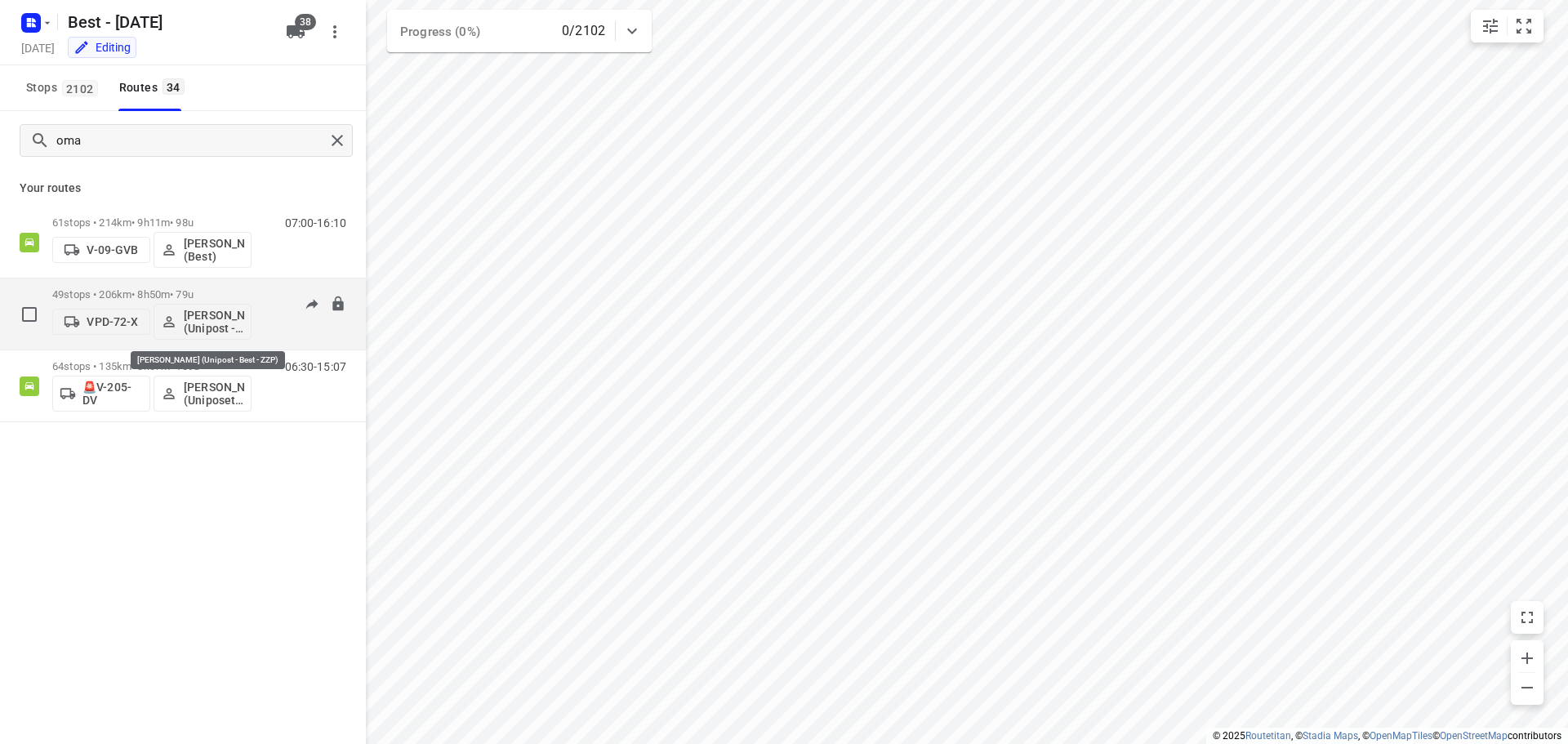
click at [201, 327] on p "[PERSON_NAME] (Unipost - Best - ZZP)" at bounding box center [214, 321] width 61 height 26
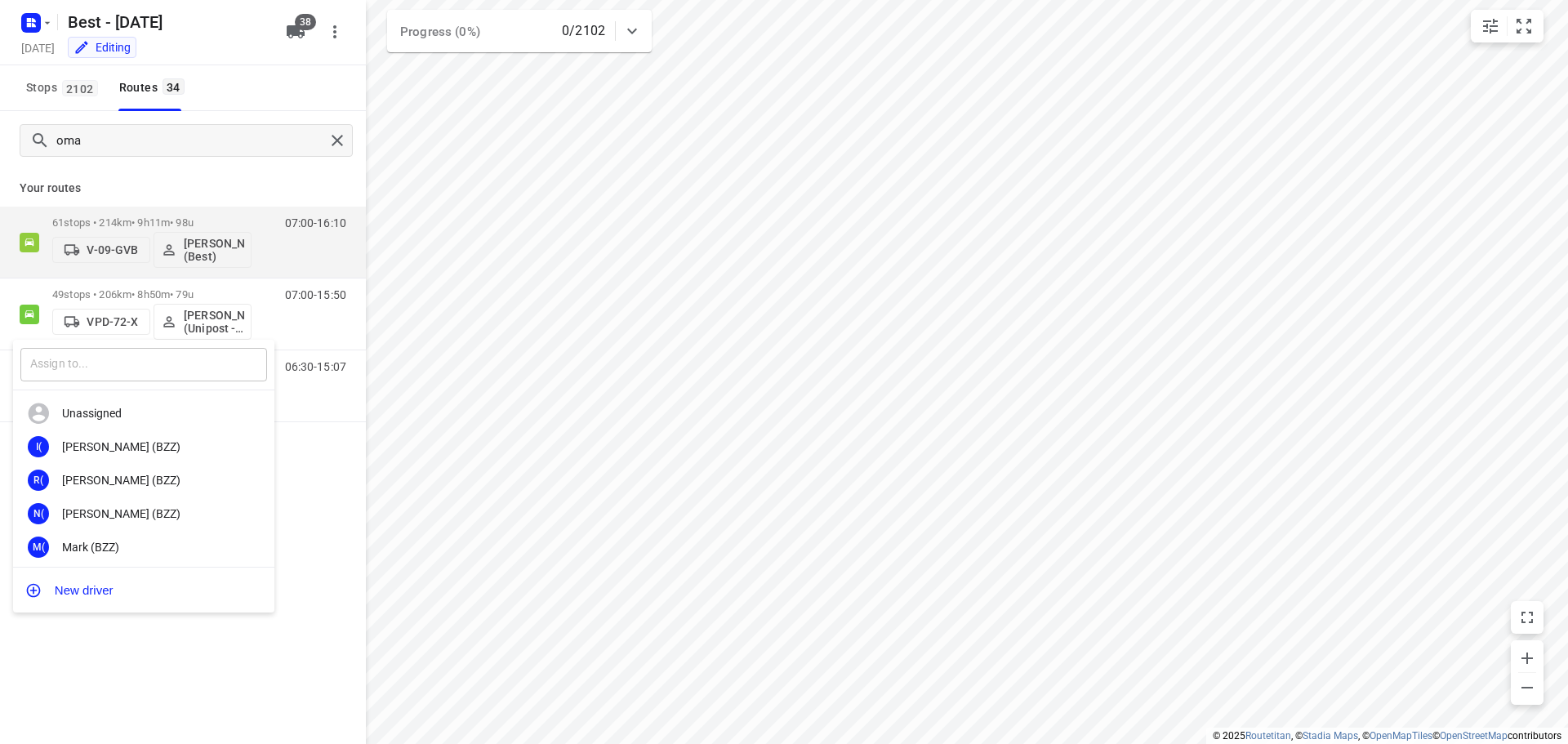
click at [204, 370] on input "text" at bounding box center [144, 364] width 247 height 33
type input "a"
type input "o"
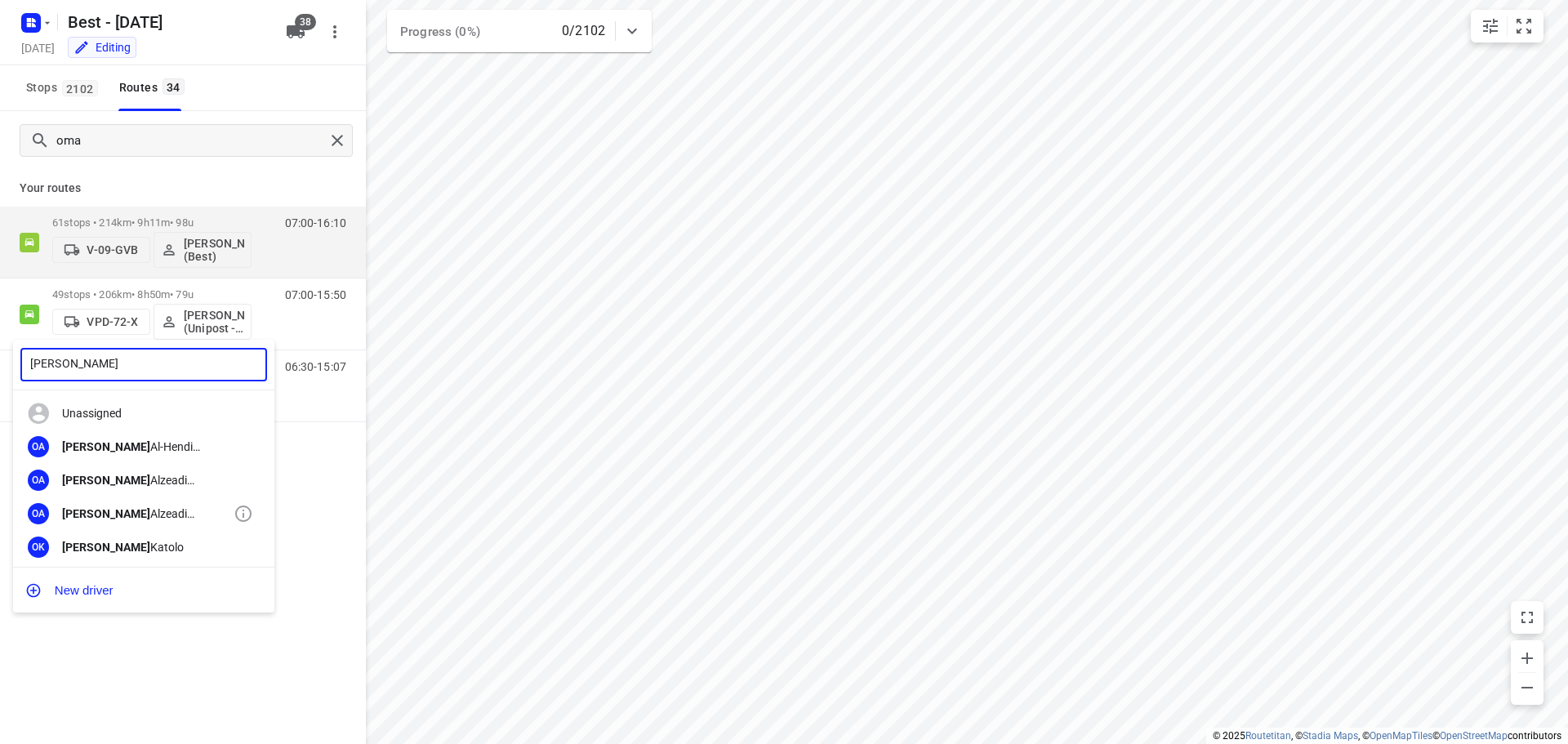
type input "[PERSON_NAME]"
click at [157, 515] on div "[PERSON_NAME] (Unipost)" at bounding box center [148, 513] width 172 height 13
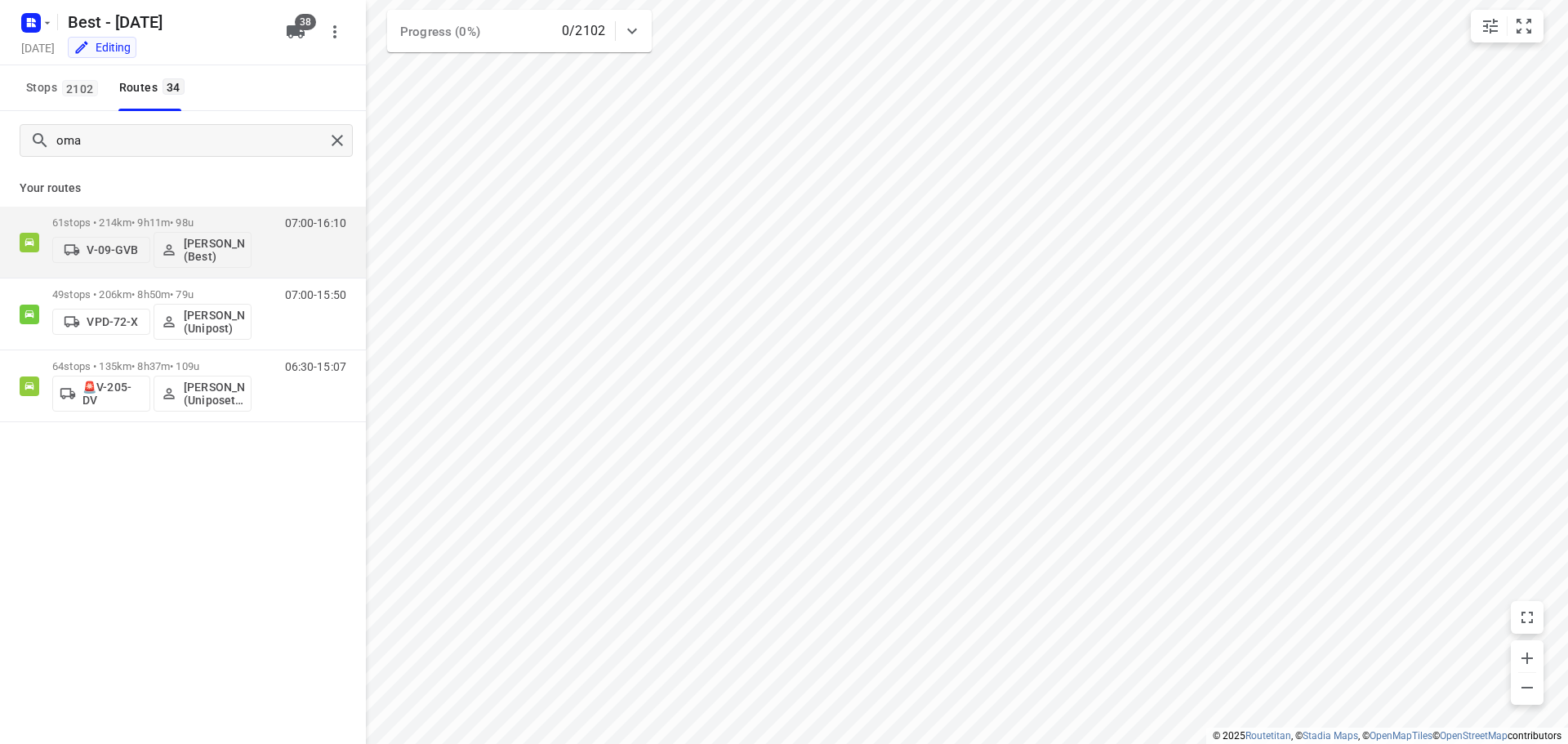
click at [138, 565] on div "oma Your routes 61 stops • 214km • 9h11m • 98u V-09-GVB [PERSON_NAME] (Best) 07…" at bounding box center [183, 450] width 366 height 679
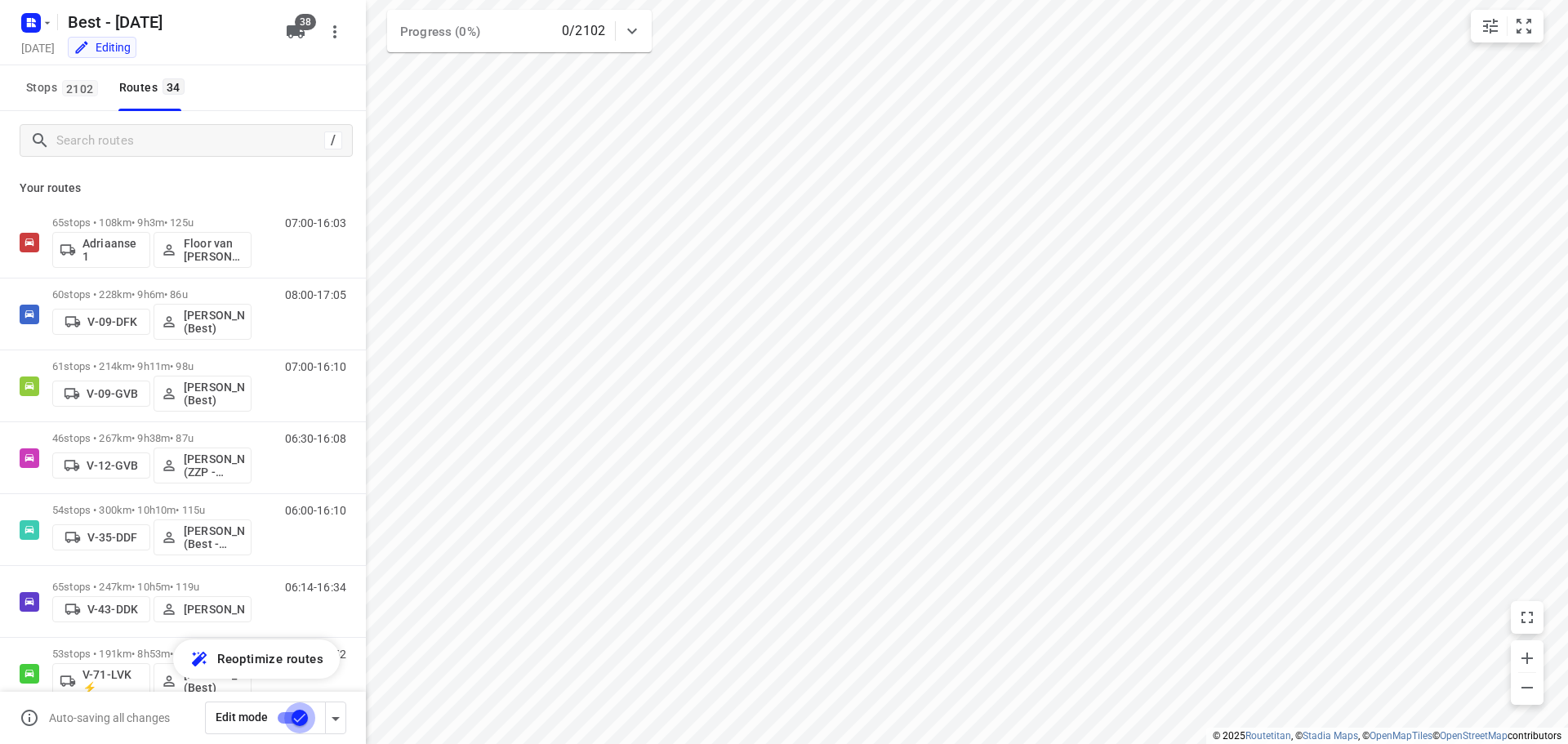
click at [306, 715] on input "checkbox" at bounding box center [299, 718] width 93 height 31
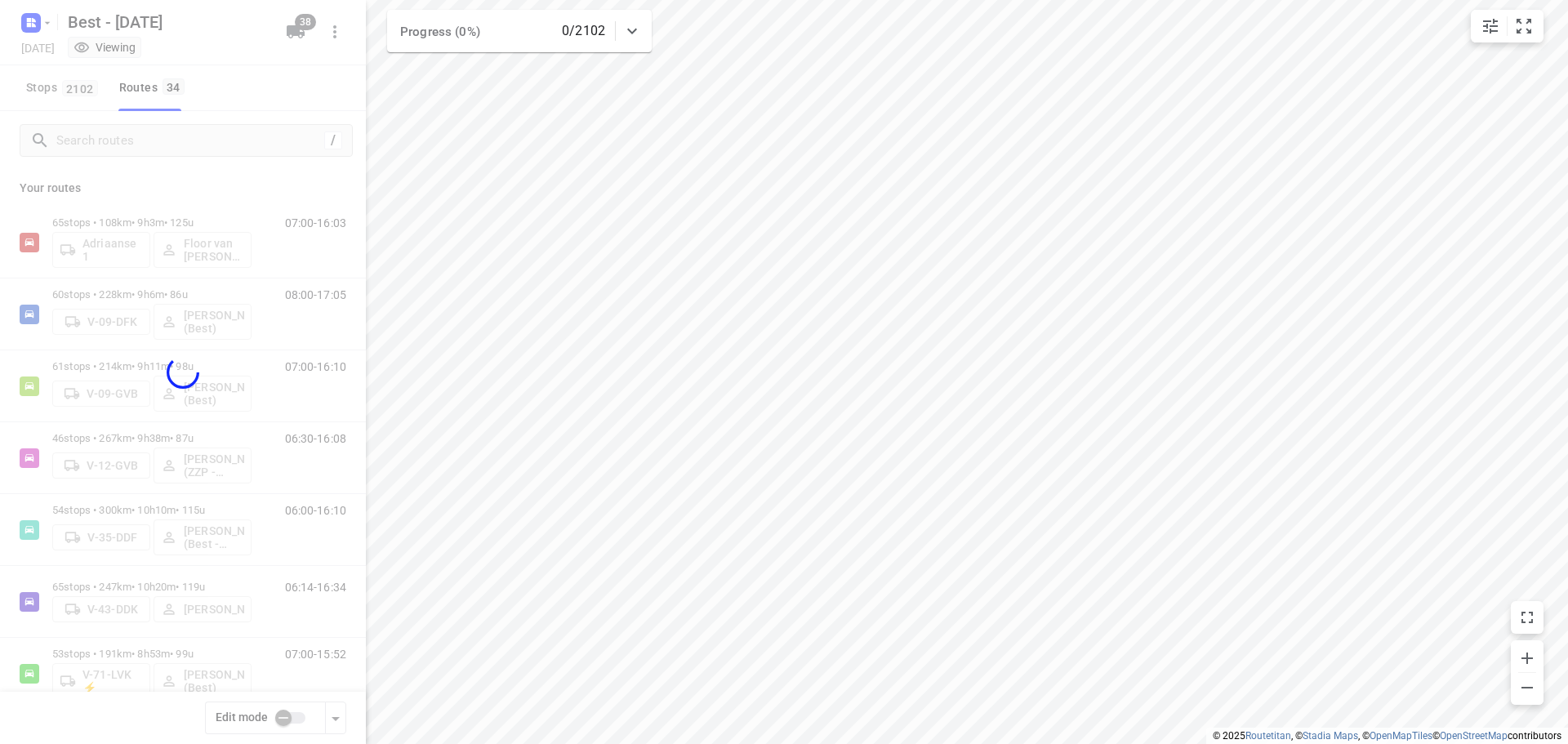
checkbox input "false"
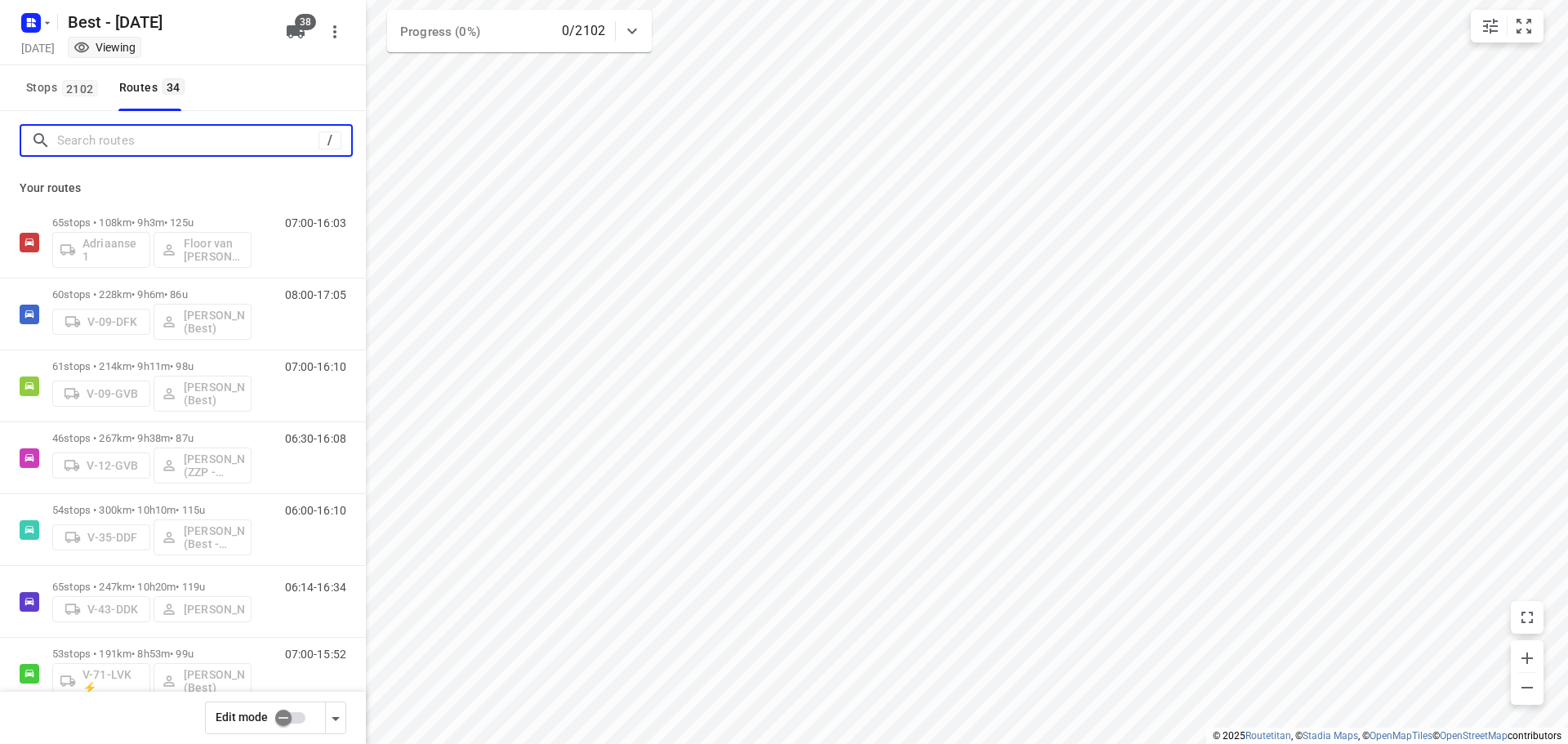
click at [232, 135] on input "Search routes" at bounding box center [188, 141] width 262 height 25
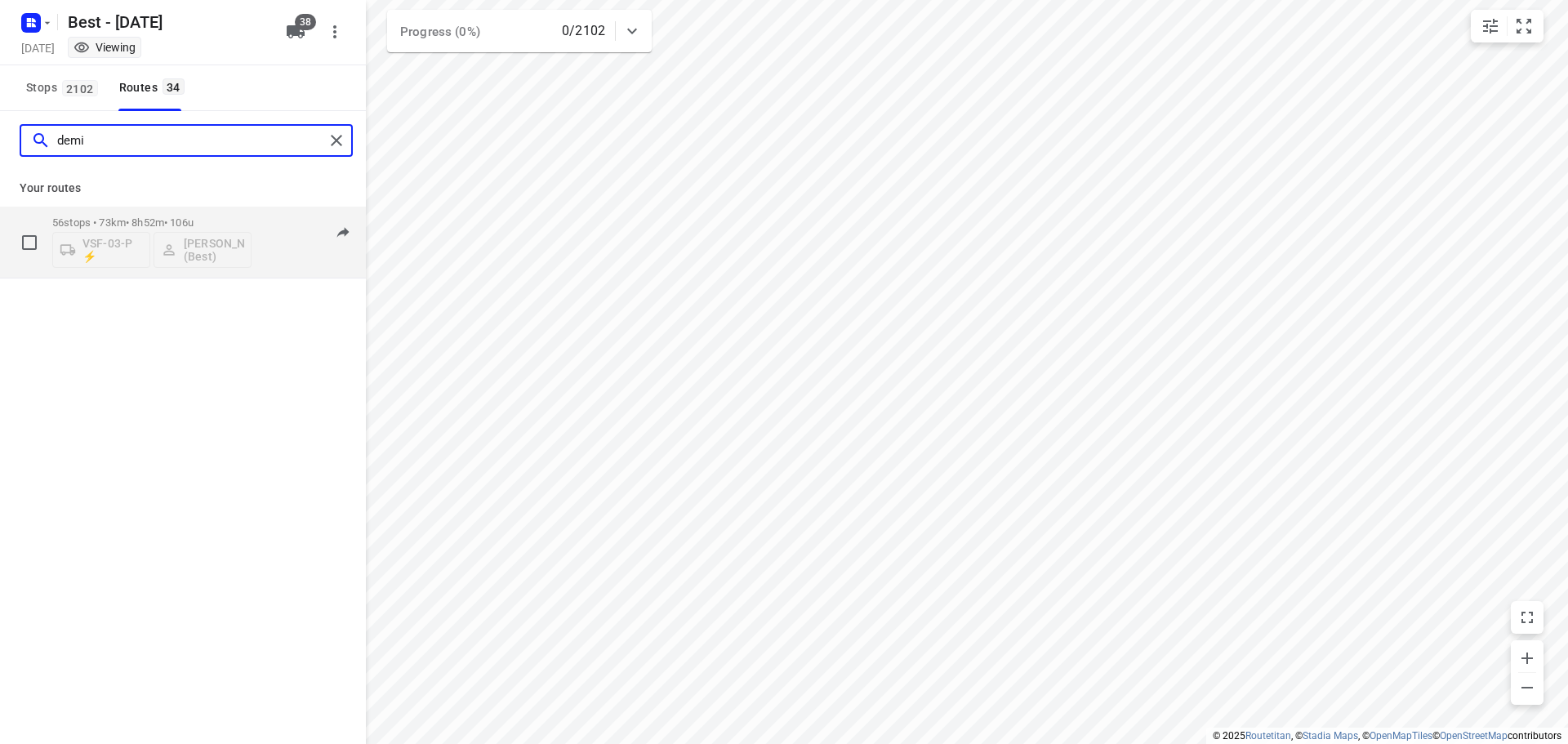
type input "demi"
click at [271, 247] on div "07:00-15:52" at bounding box center [306, 246] width 82 height 60
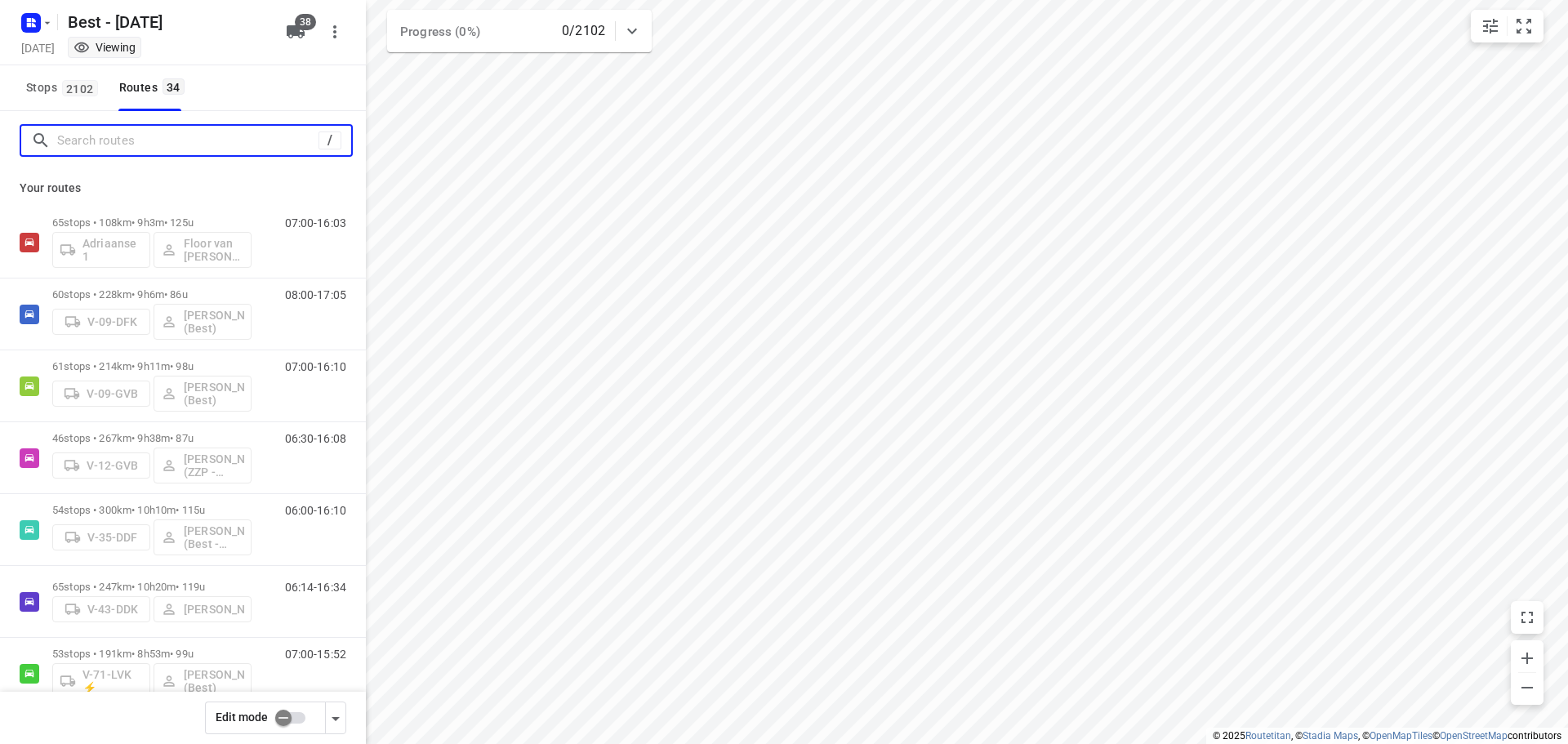
click at [192, 143] on input "Search routes" at bounding box center [188, 141] width 262 height 25
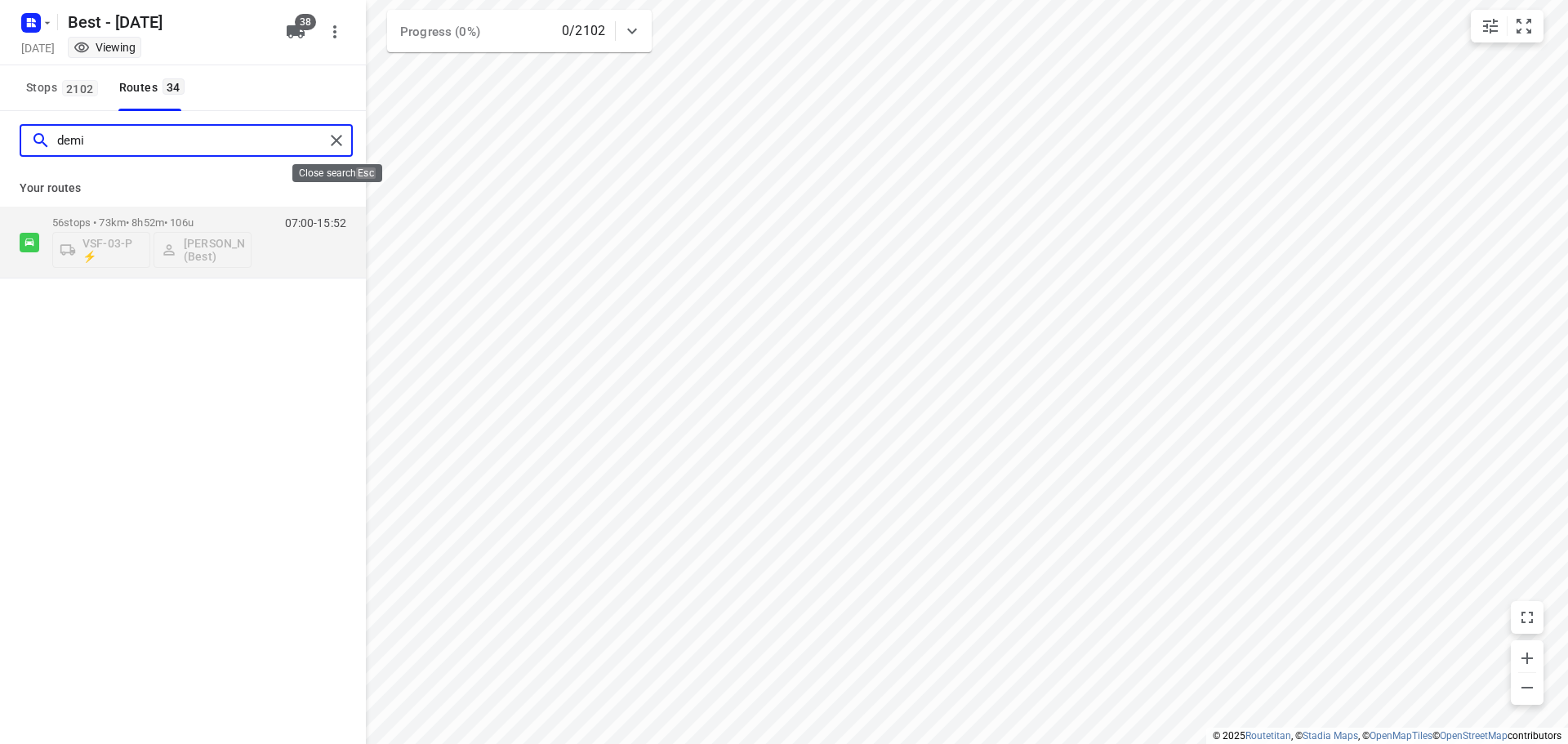
type input "demi"
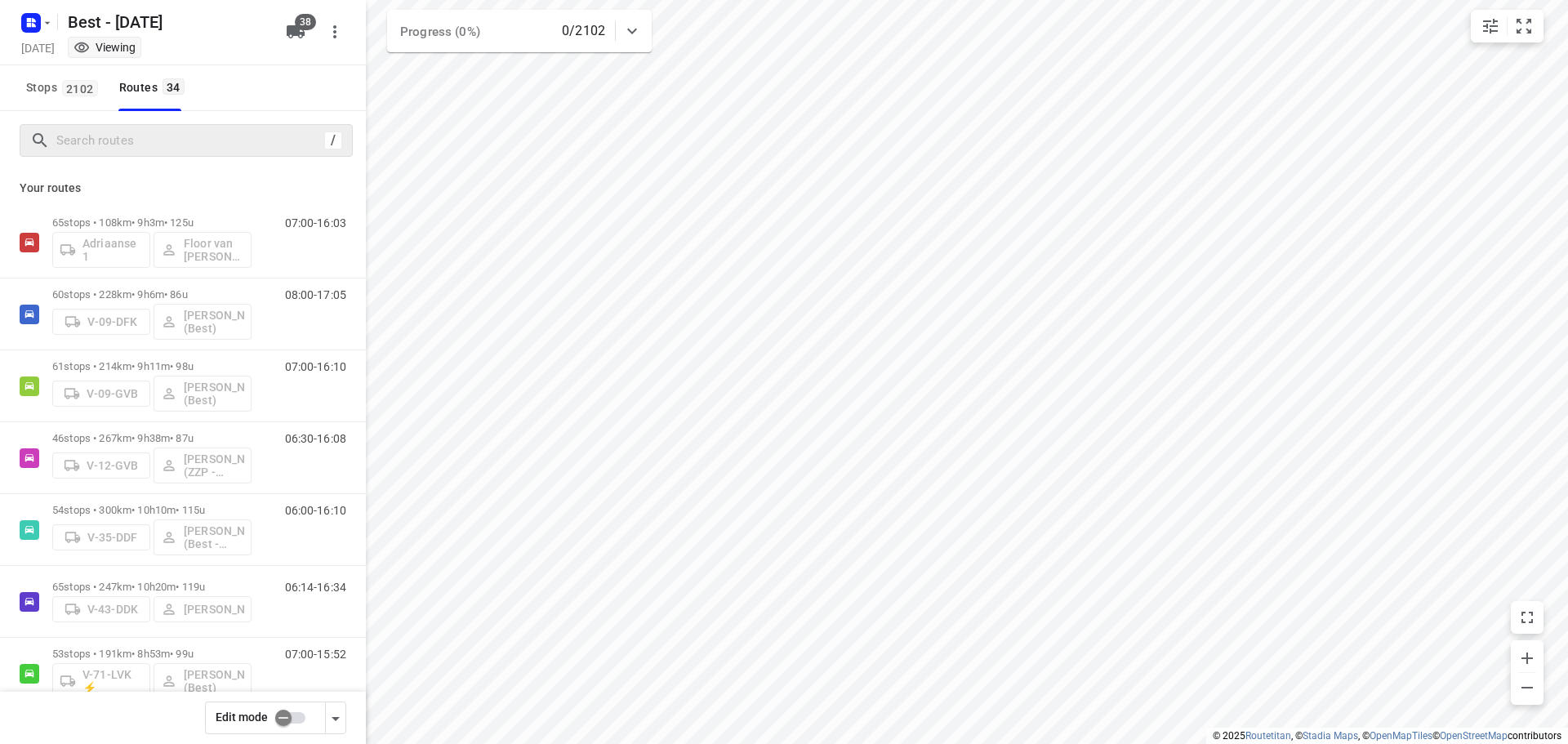
drag, startPoint x: 158, startPoint y: 154, endPoint x: 162, endPoint y: 143, distance: 11.7
click at [158, 153] on div "/" at bounding box center [186, 140] width 333 height 32
click at [162, 143] on input "Search routes" at bounding box center [204, 141] width 294 height 25
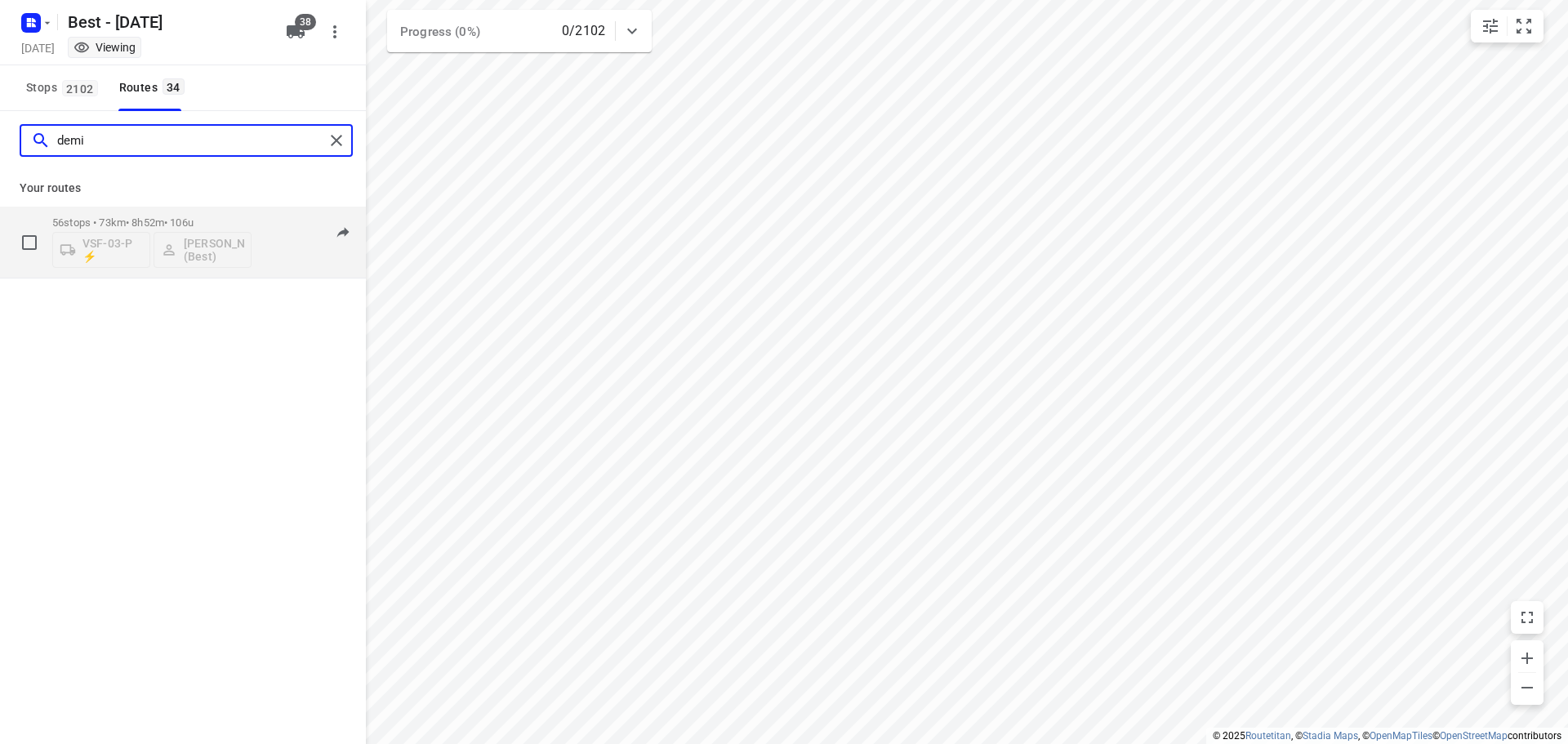
type input "demi"
click at [130, 210] on div "56 stops • 73km • 8h52m • 106u VSF-03-P ⚡ Demi Walraven (Best)" at bounding box center [152, 241] width 199 height 67
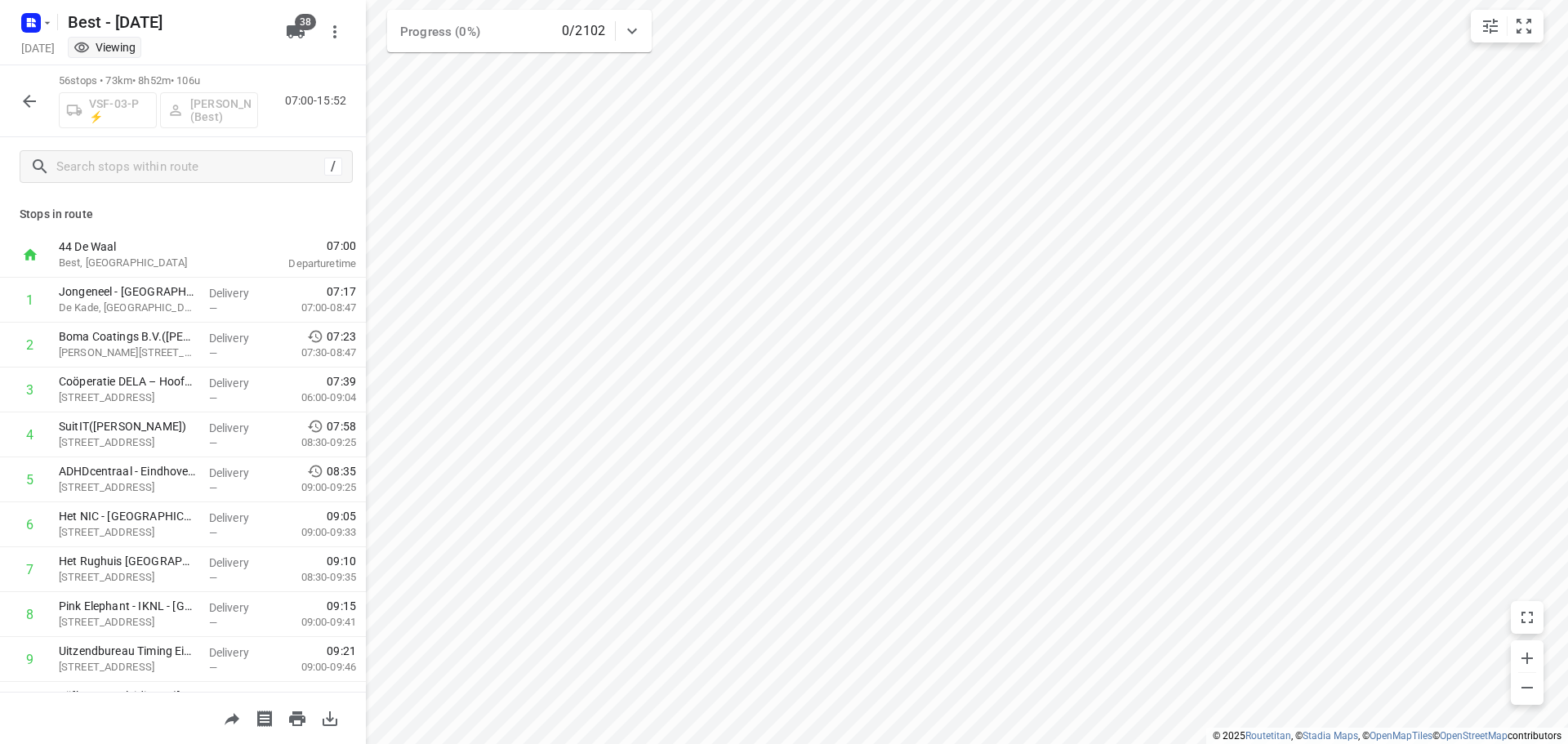
click at [29, 99] on icon "button" at bounding box center [29, 102] width 20 height 20
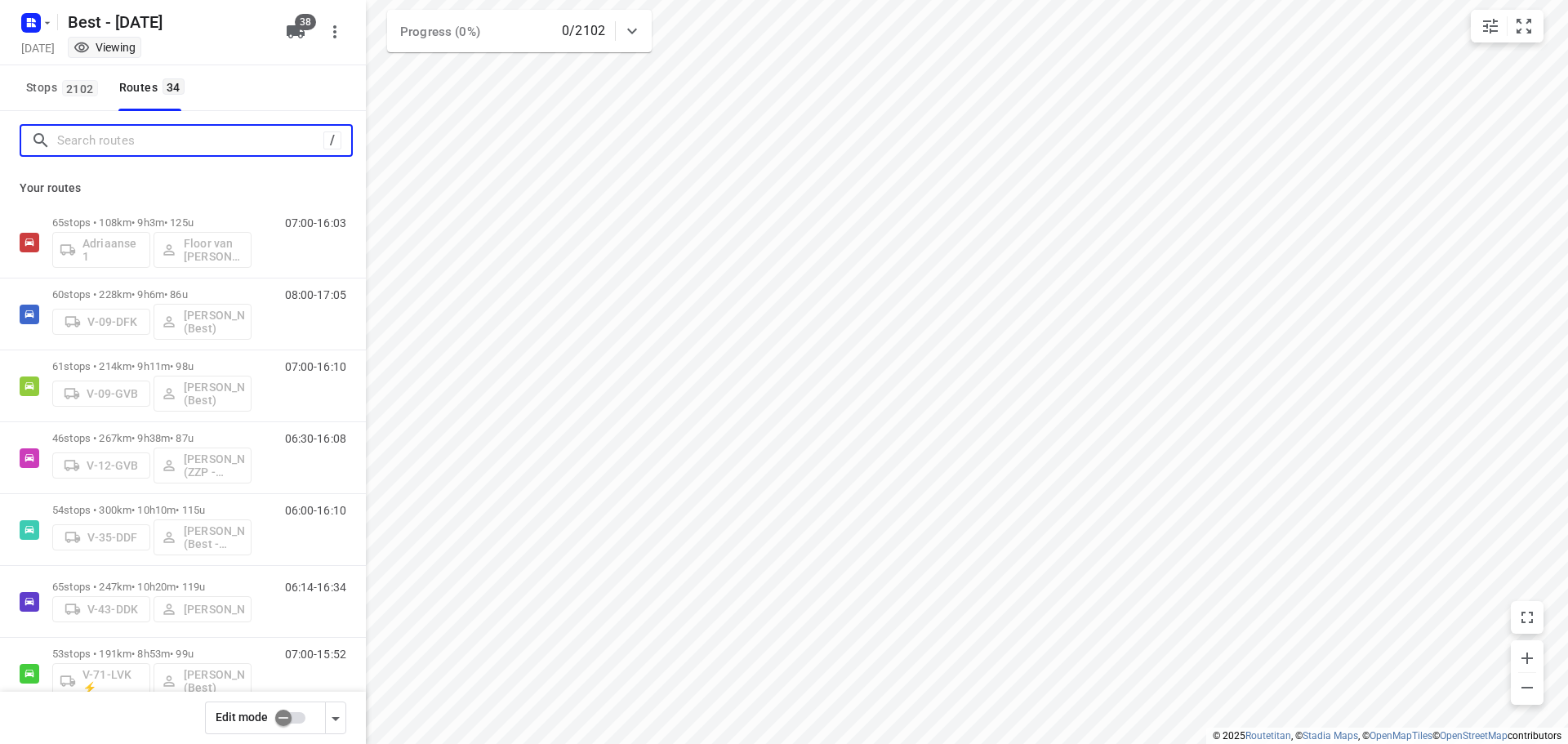
click at [119, 152] on input "Search routes" at bounding box center [190, 141] width 267 height 25
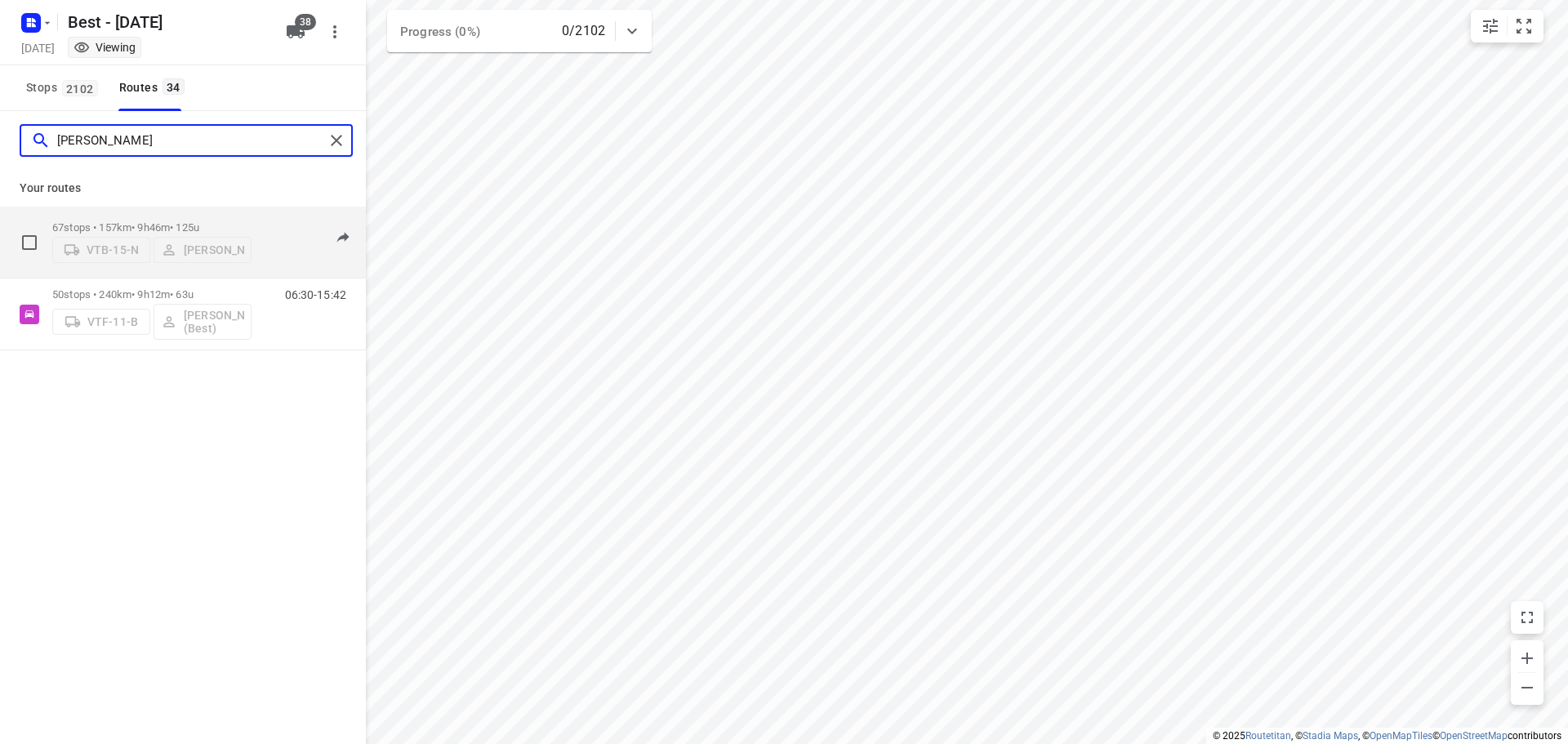
type input "niels"
click at [292, 262] on div "06:30-16:16" at bounding box center [306, 246] width 82 height 50
click at [148, 226] on p "67 stops • 157km • 9h46m • 125u" at bounding box center [152, 227] width 199 height 13
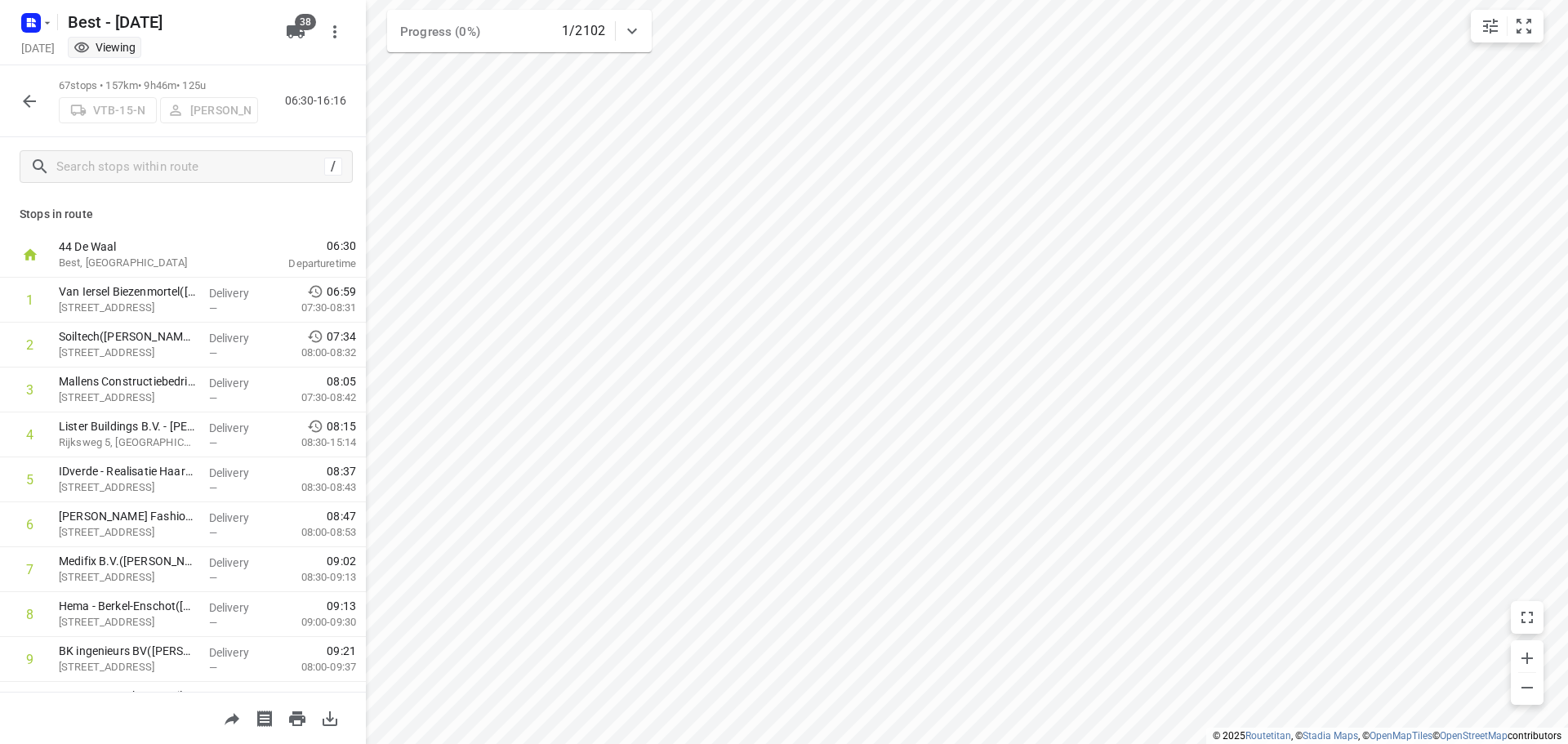
drag, startPoint x: 35, startPoint y: 78, endPoint x: 34, endPoint y: 93, distance: 15.0
click at [35, 83] on div "67 stops • 157km • 9h46m • 125u VTB-15-N Niels van Geffen 06:30-16:16" at bounding box center [183, 102] width 366 height 72
click at [31, 99] on icon "button" at bounding box center [29, 102] width 20 height 20
click at [30, 111] on button "button" at bounding box center [28, 101] width 32 height 32
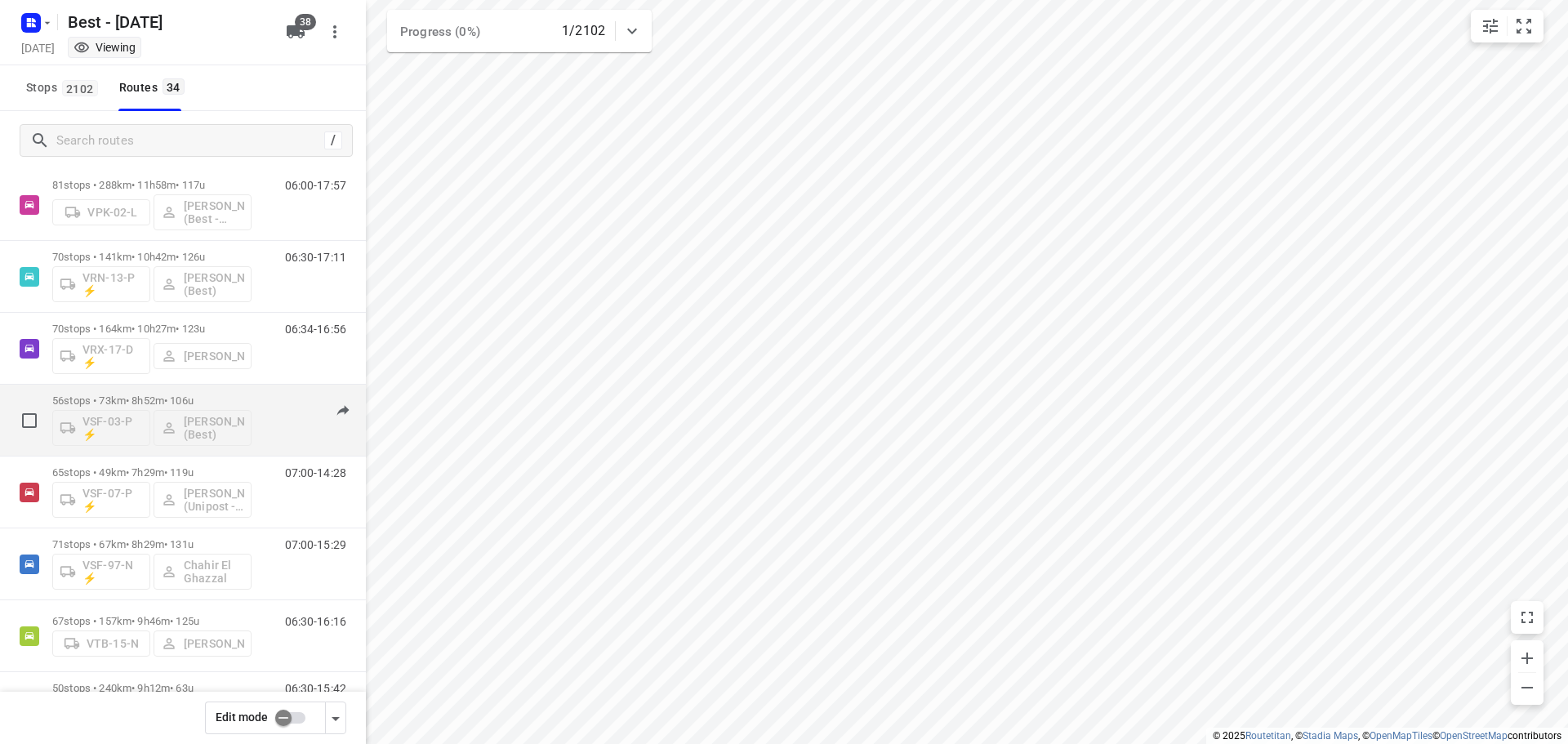
scroll to position [974, 0]
click at [265, 418] on div "07:00-15:52" at bounding box center [306, 421] width 82 height 60
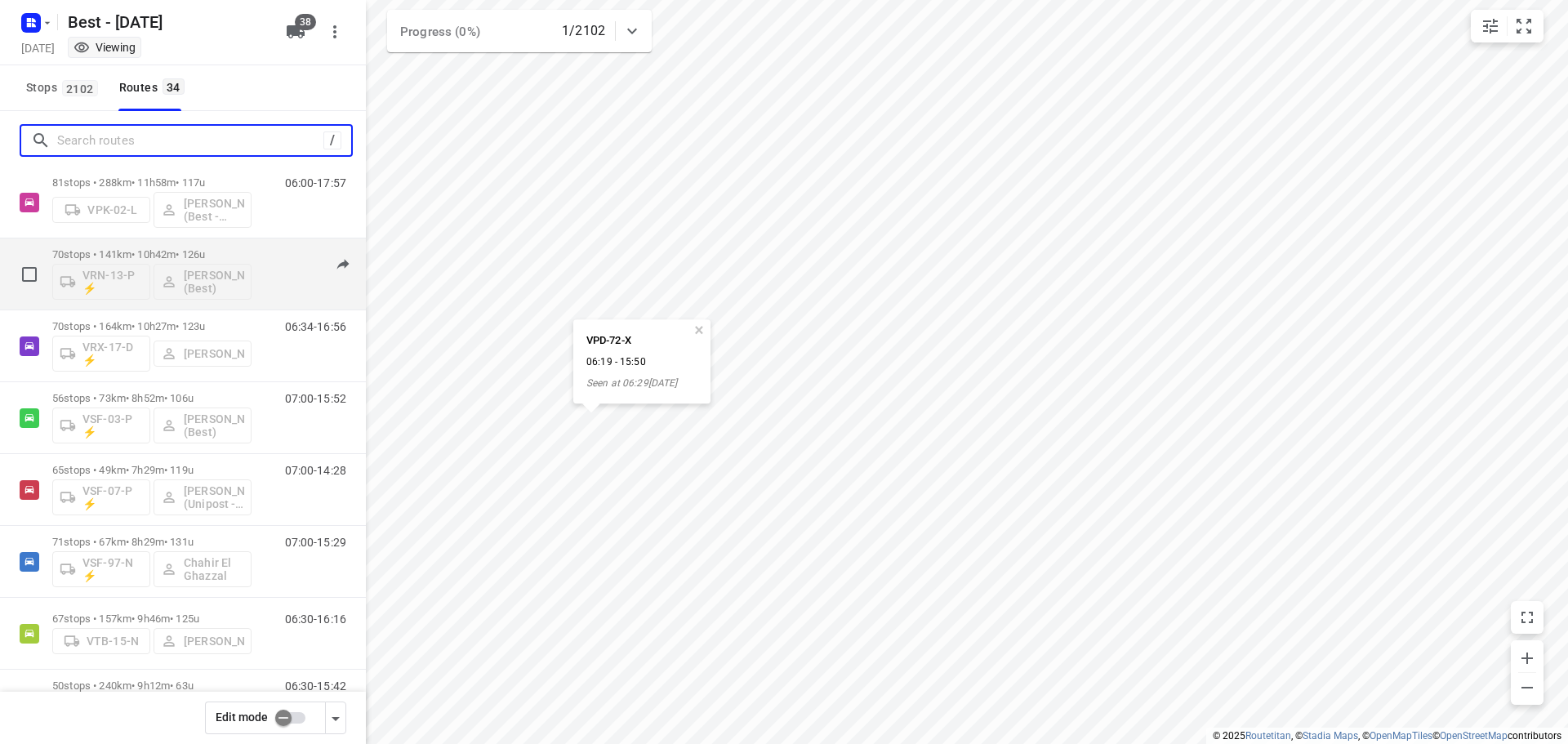
click at [207, 141] on input "Search routes" at bounding box center [190, 141] width 267 height 25
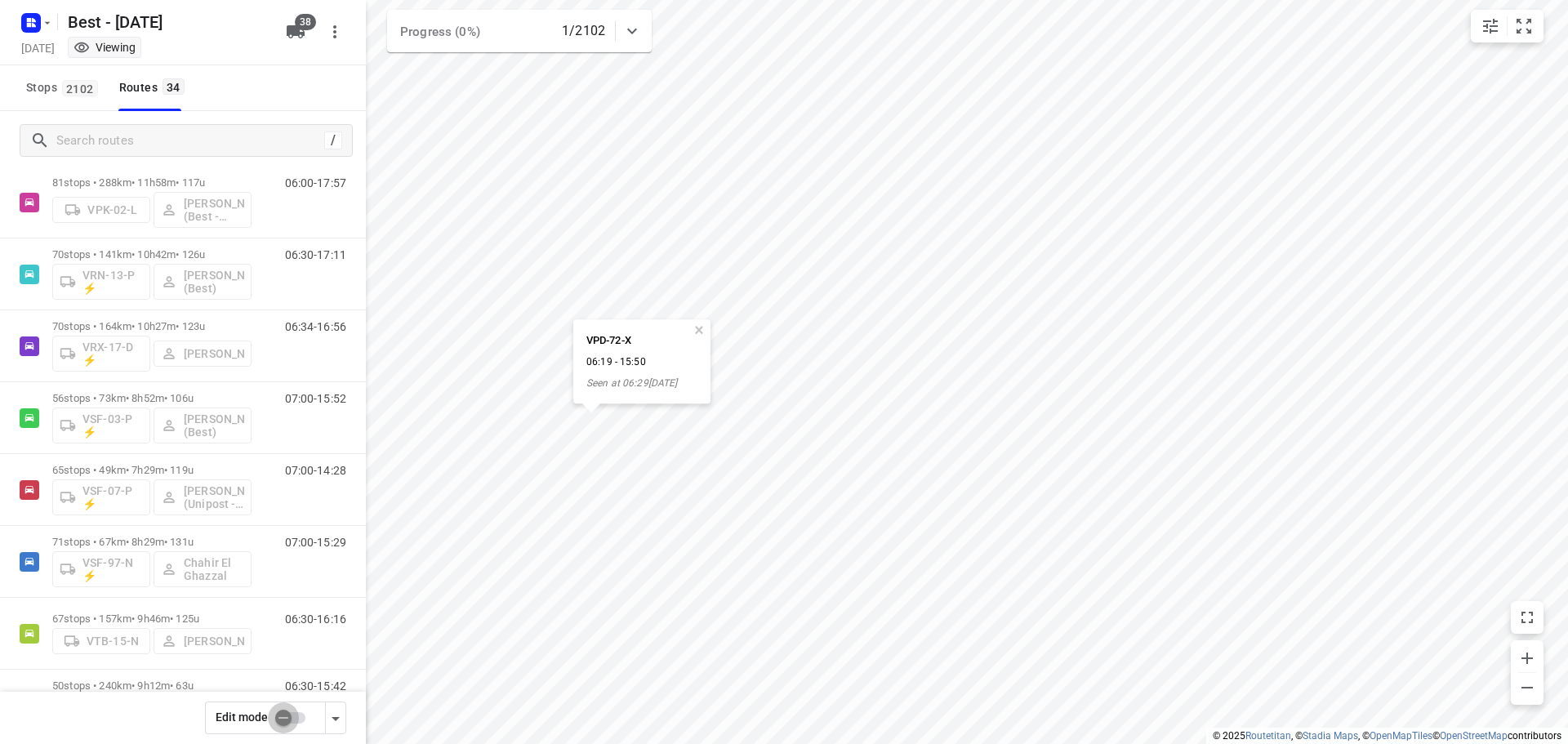
click at [296, 719] on input "checkbox" at bounding box center [283, 718] width 93 height 31
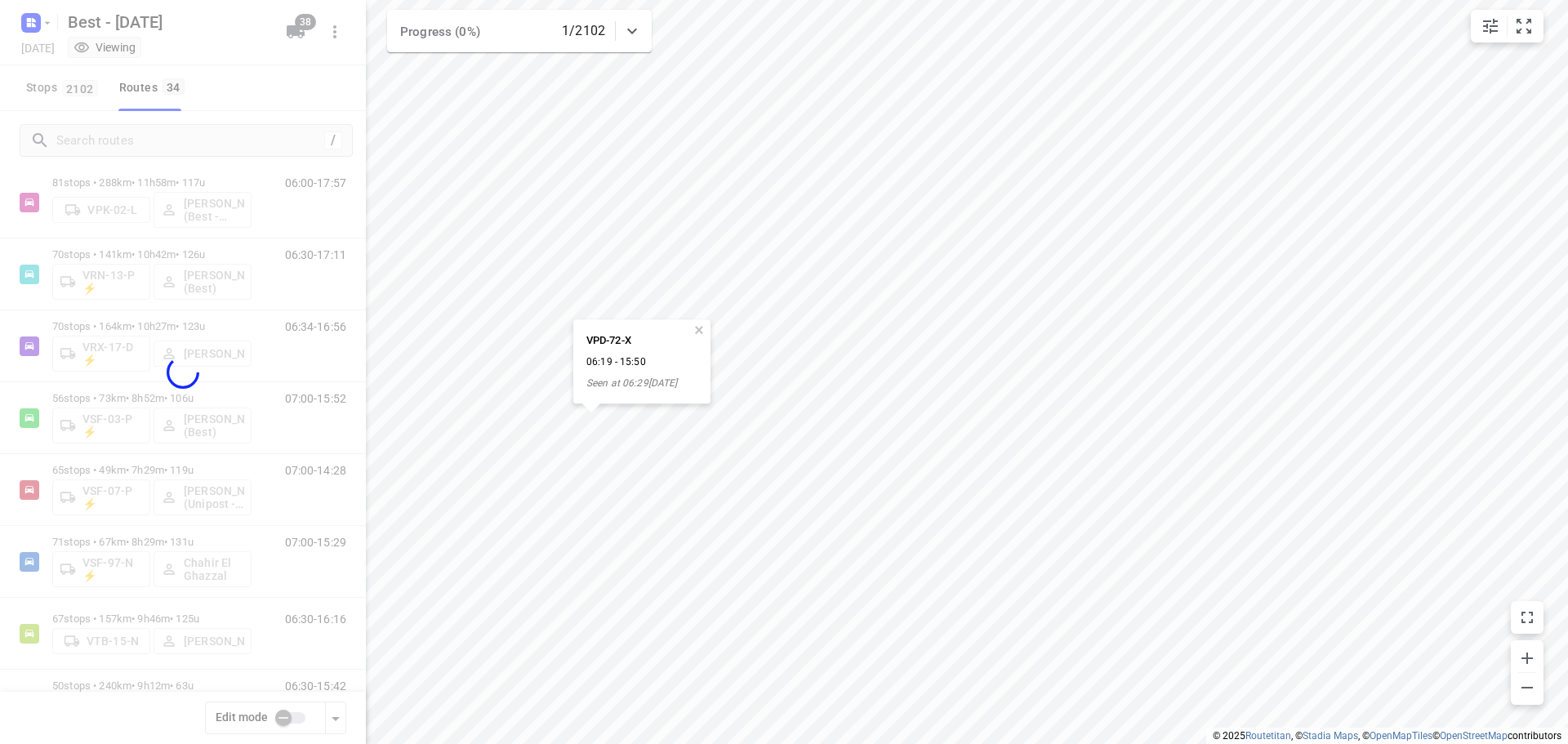
checkbox input "true"
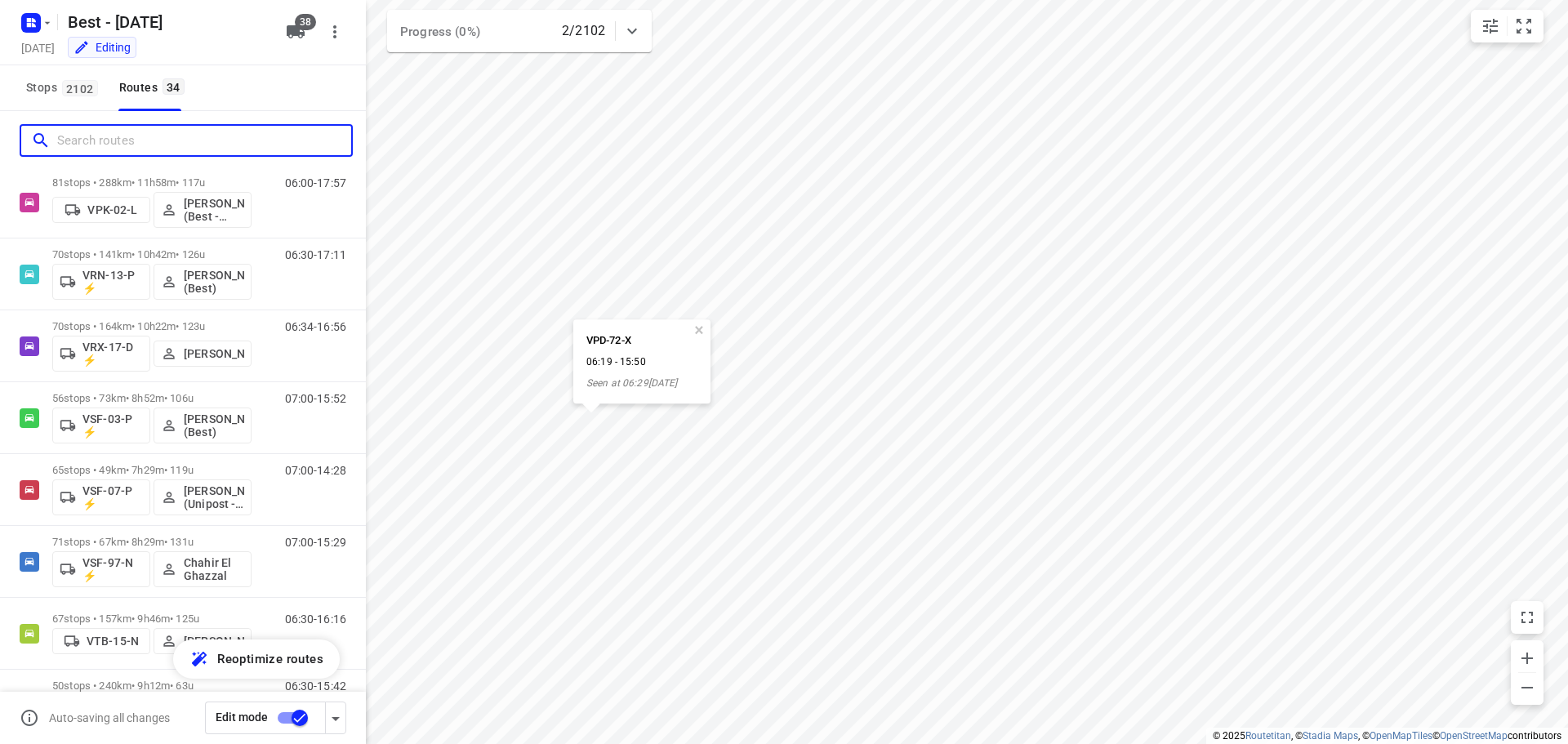
click at [249, 138] on input "Search routes" at bounding box center [204, 141] width 294 height 25
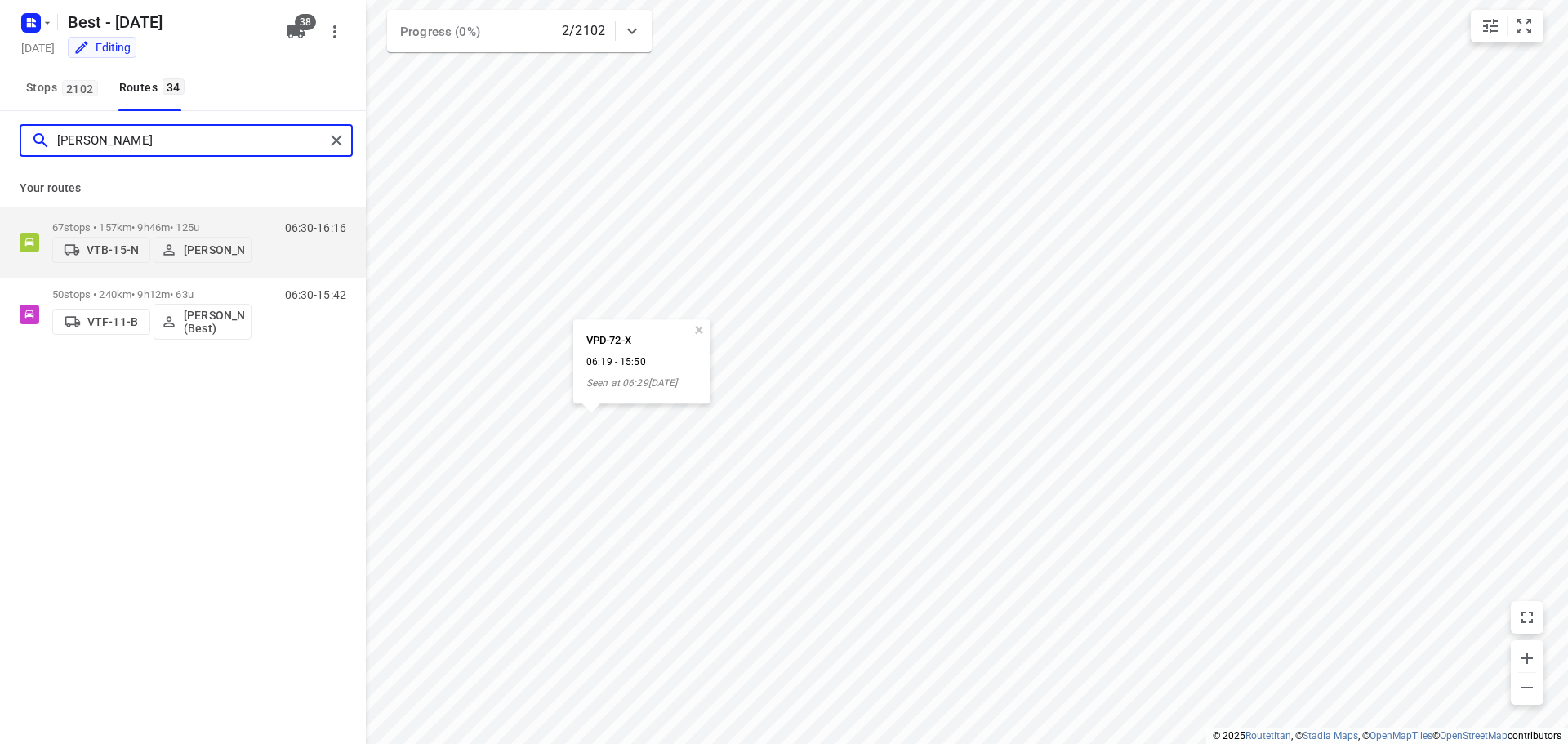
scroll to position [0, 0]
type input "niels"
click at [208, 243] on p "[PERSON_NAME]" at bounding box center [214, 249] width 61 height 13
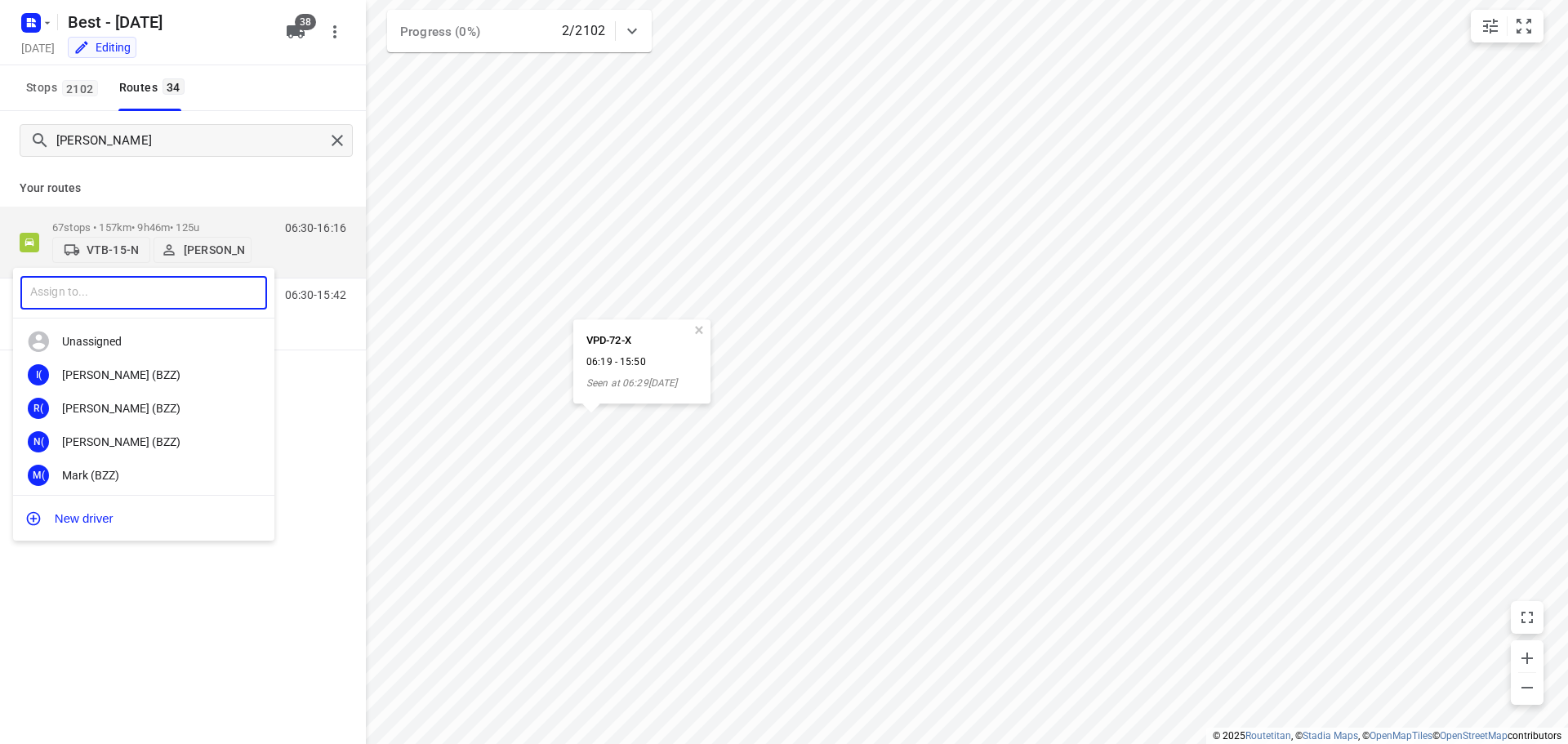
click at [150, 294] on input "text" at bounding box center [144, 293] width 247 height 33
type input "oth"
click at [124, 407] on div "Ahmed Oth man (Unipost - Best)" at bounding box center [148, 407] width 172 height 13
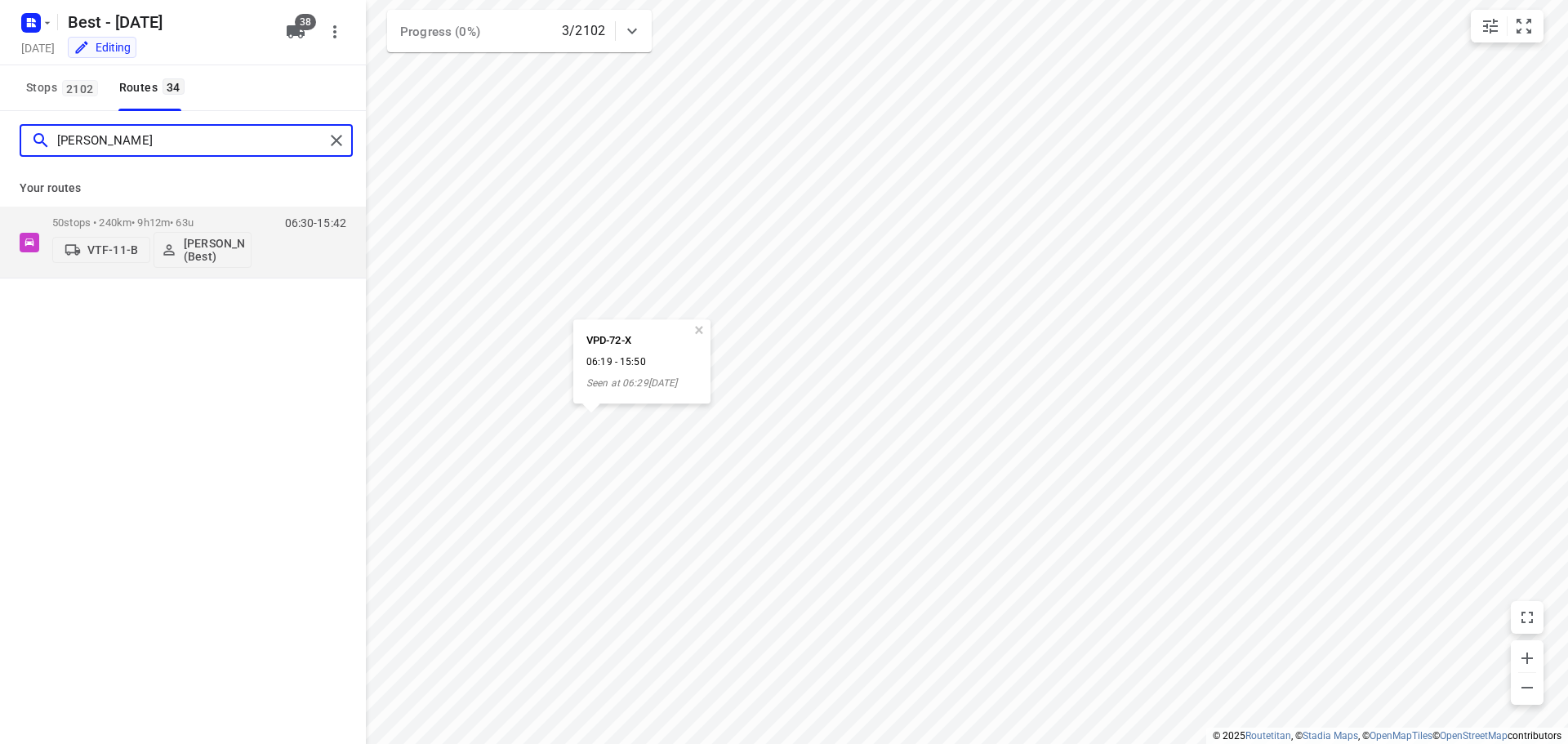
drag, startPoint x: 108, startPoint y: 140, endPoint x: 4, endPoint y: 123, distance: 105.4
click at [0, 124] on div "niels" at bounding box center [183, 141] width 366 height 59
type input "demi"
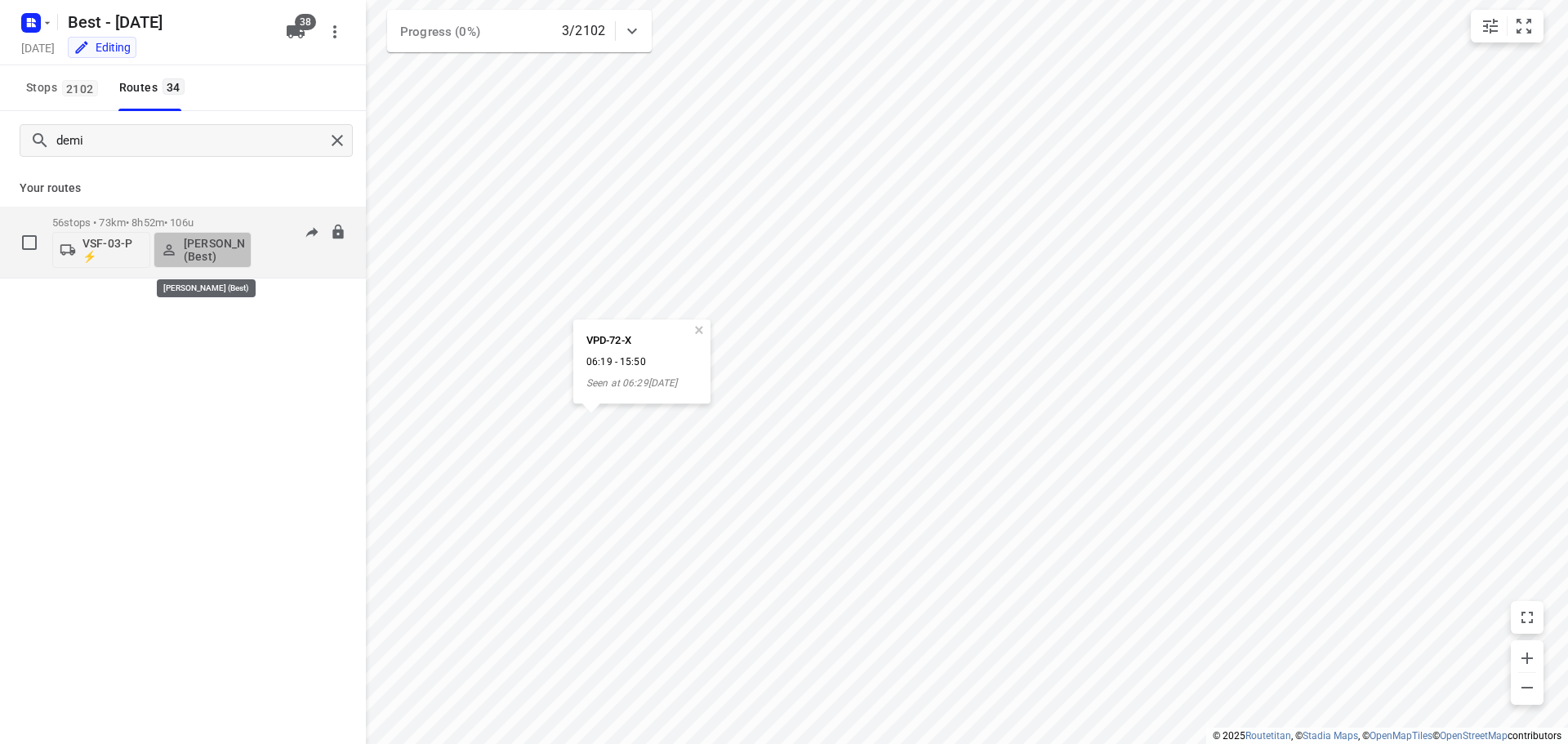
click at [228, 255] on p "[PERSON_NAME] (Best)" at bounding box center [214, 250] width 61 height 26
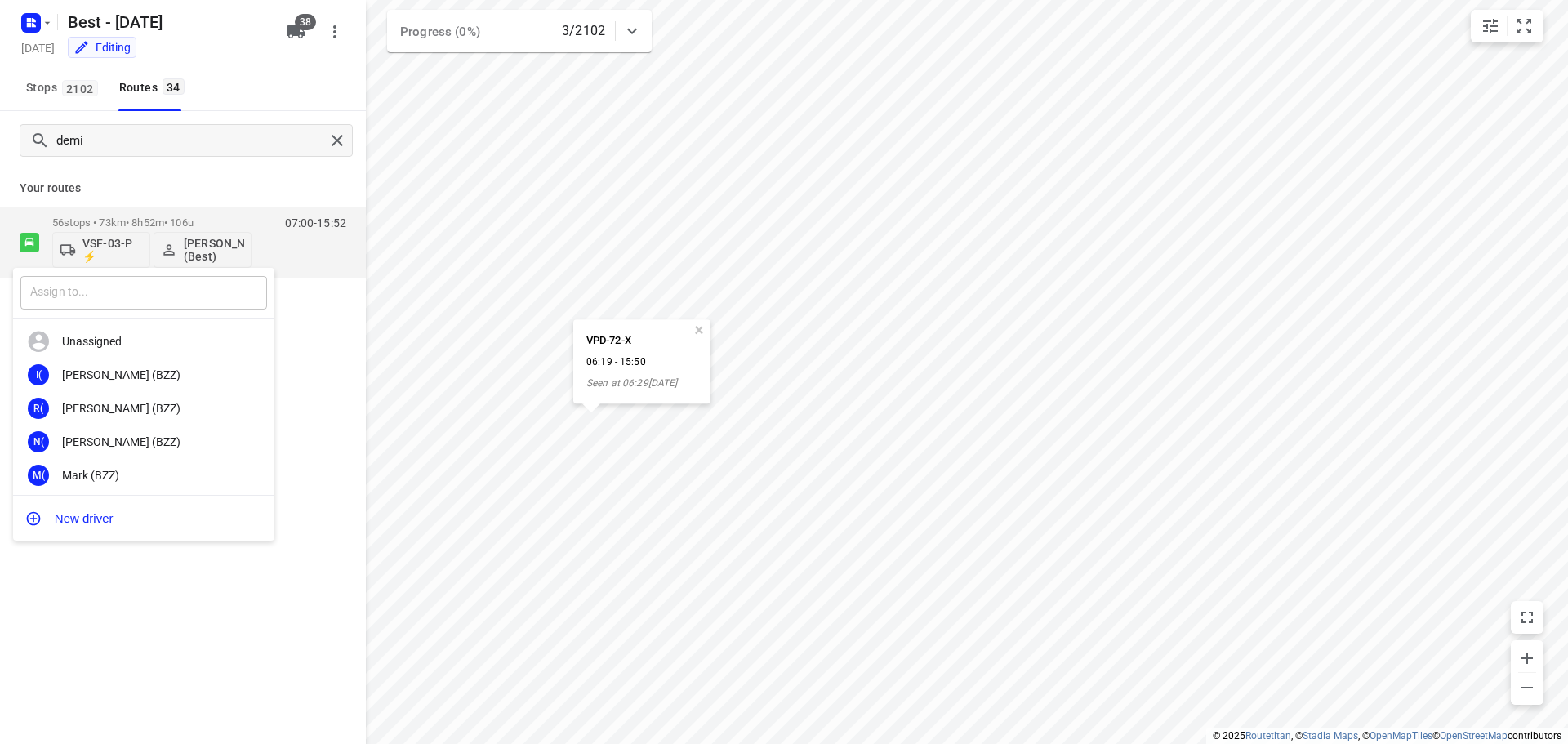
click at [159, 286] on input "text" at bounding box center [144, 293] width 247 height 33
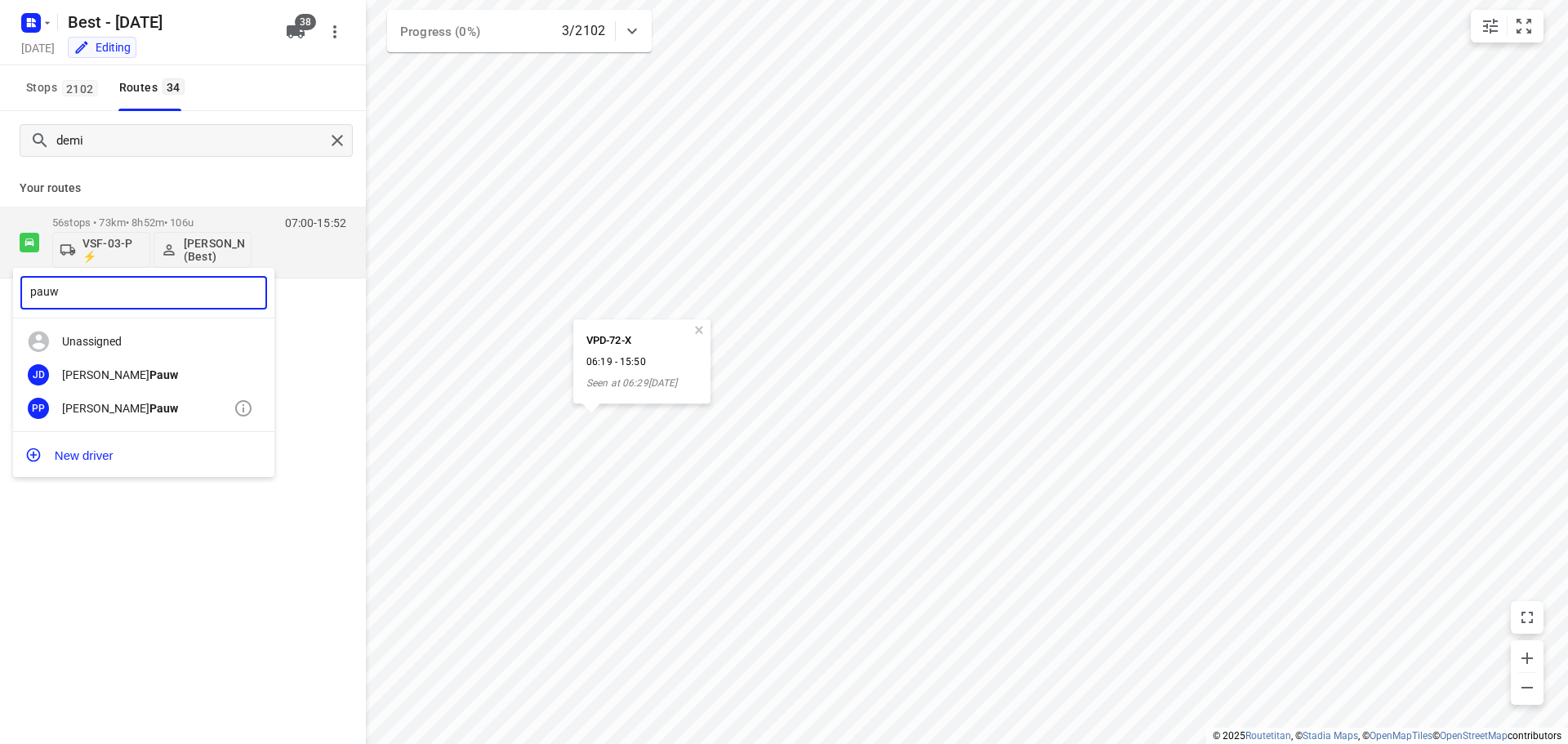
type input "pauw"
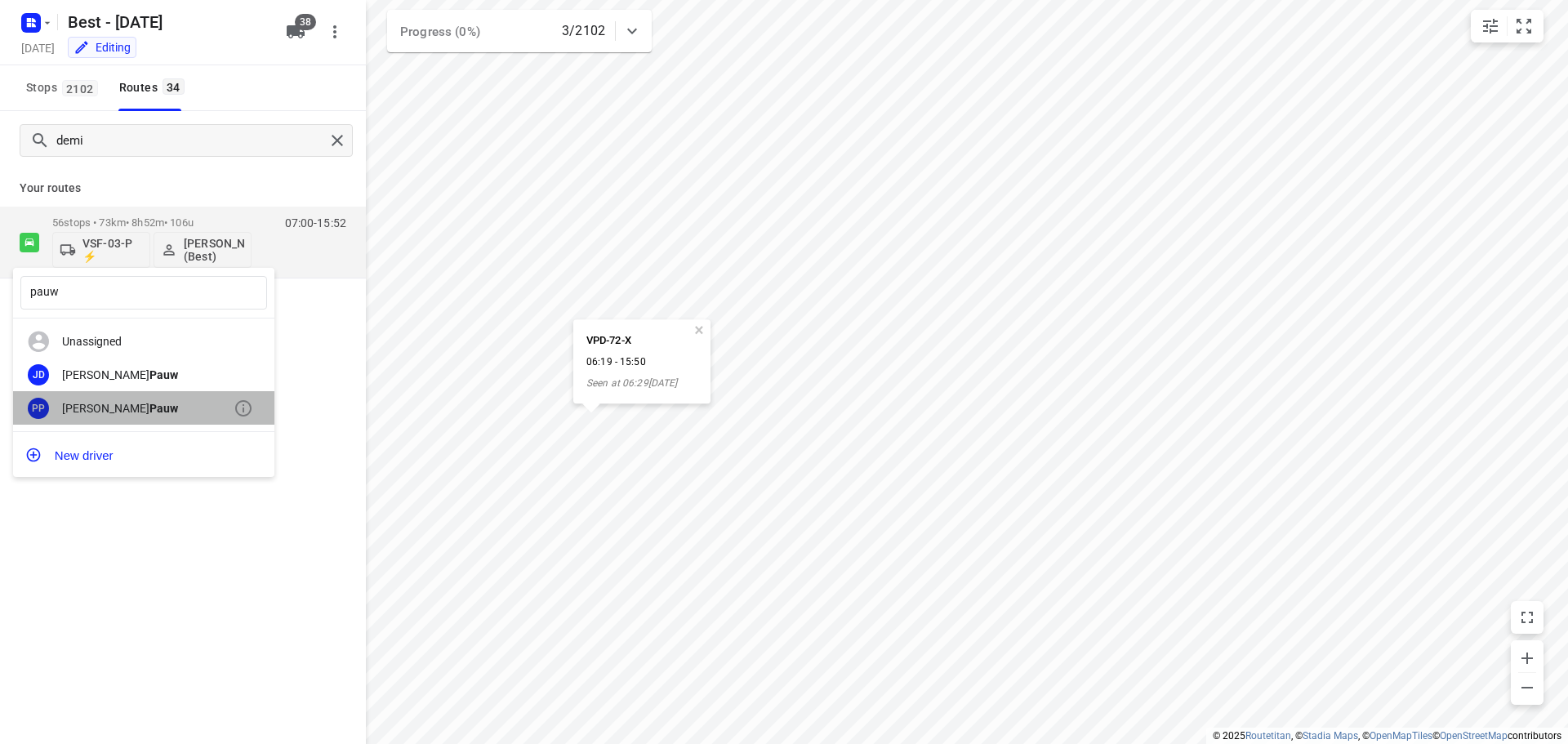
click at [136, 401] on div "Patrick Pauw" at bounding box center [148, 407] width 172 height 13
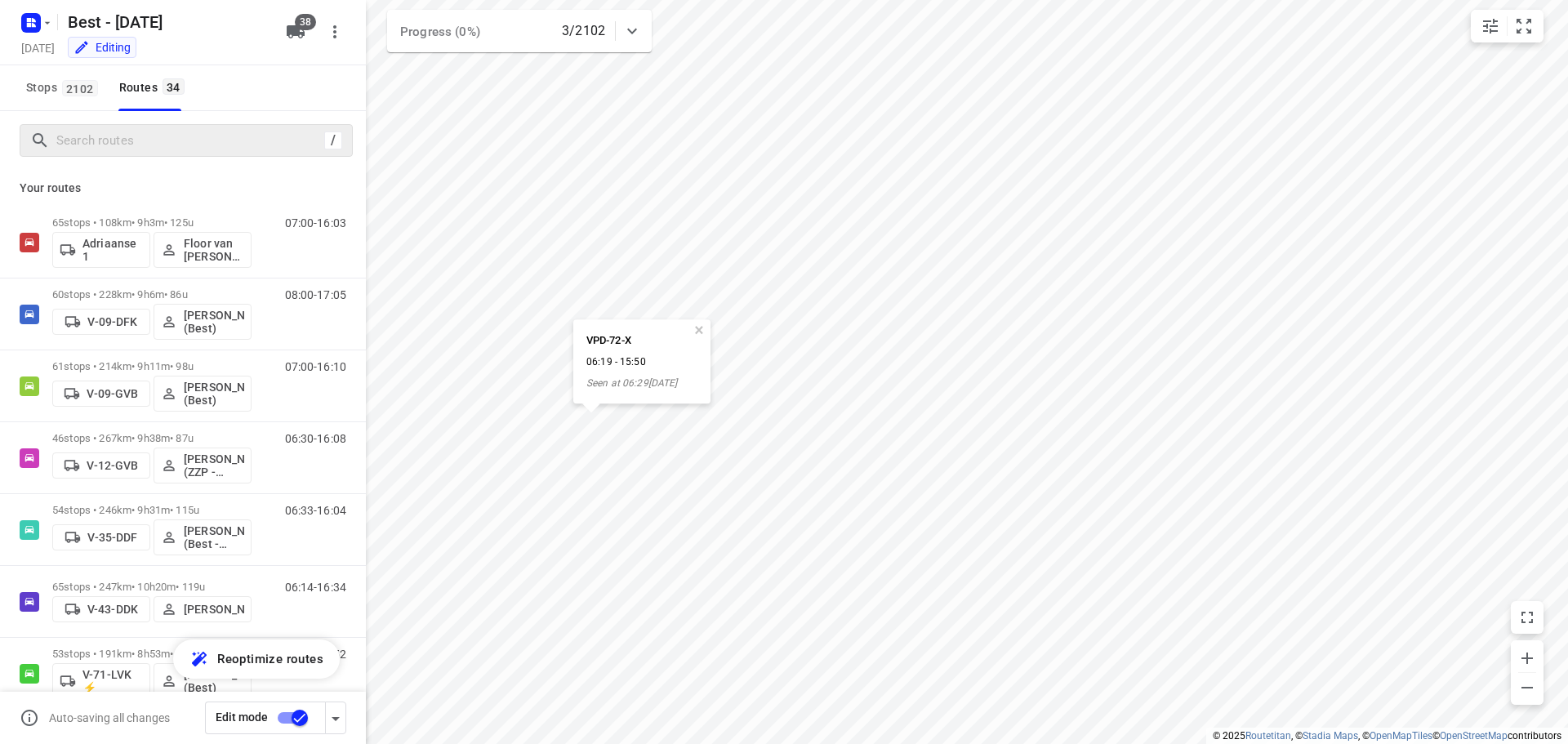
click at [297, 726] on input "checkbox" at bounding box center [299, 718] width 93 height 31
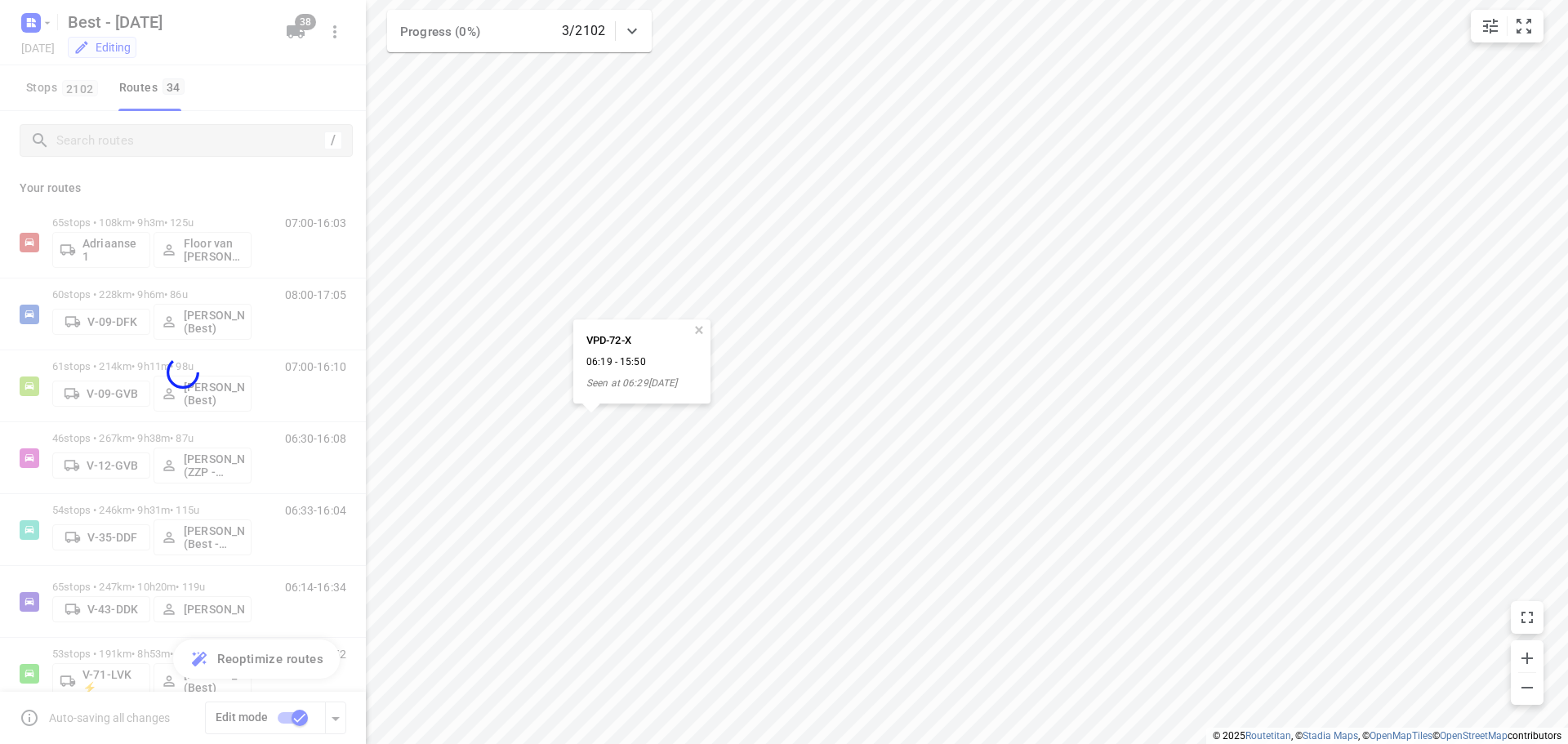
checkbox input "false"
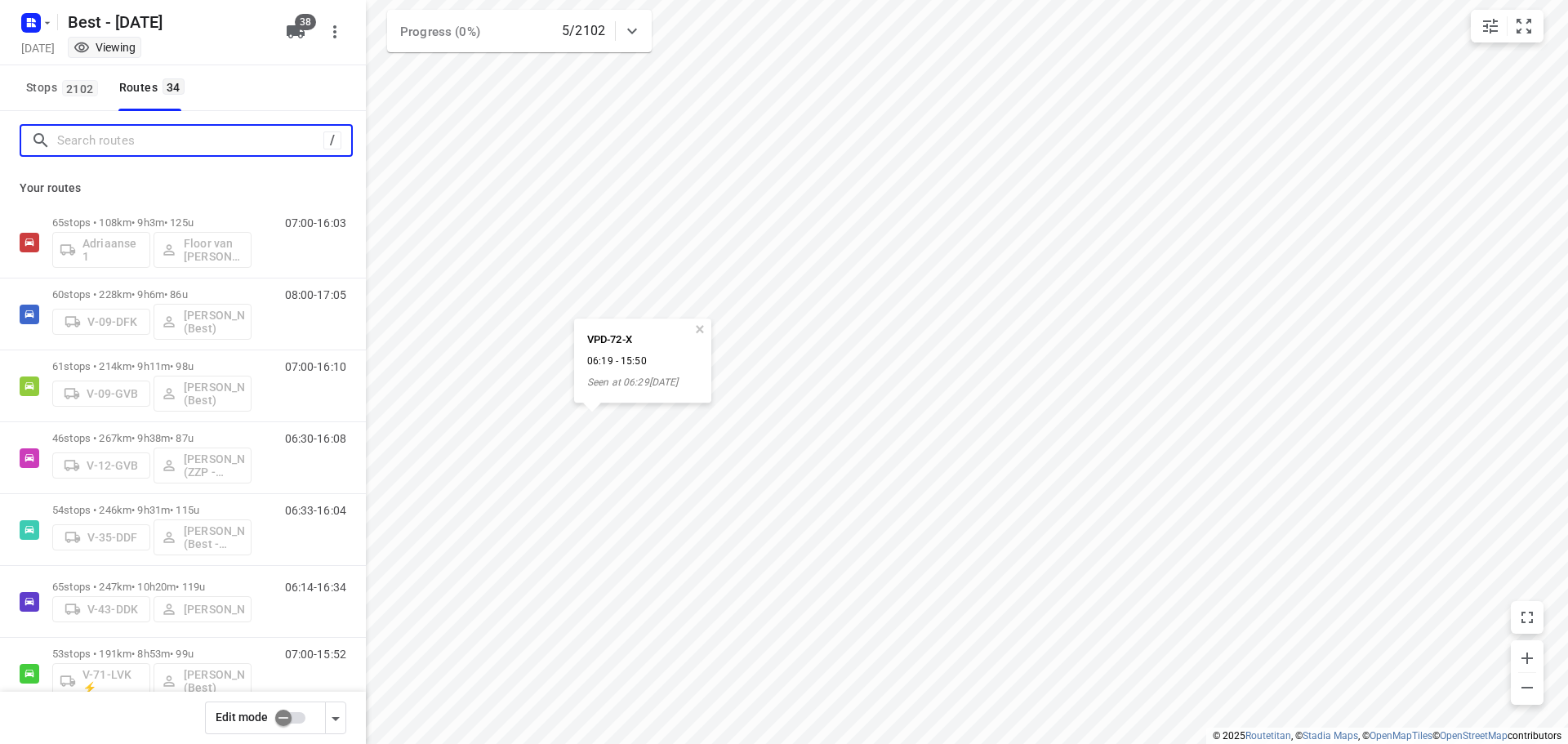
click at [112, 144] on input "Search routes" at bounding box center [190, 141] width 267 height 25
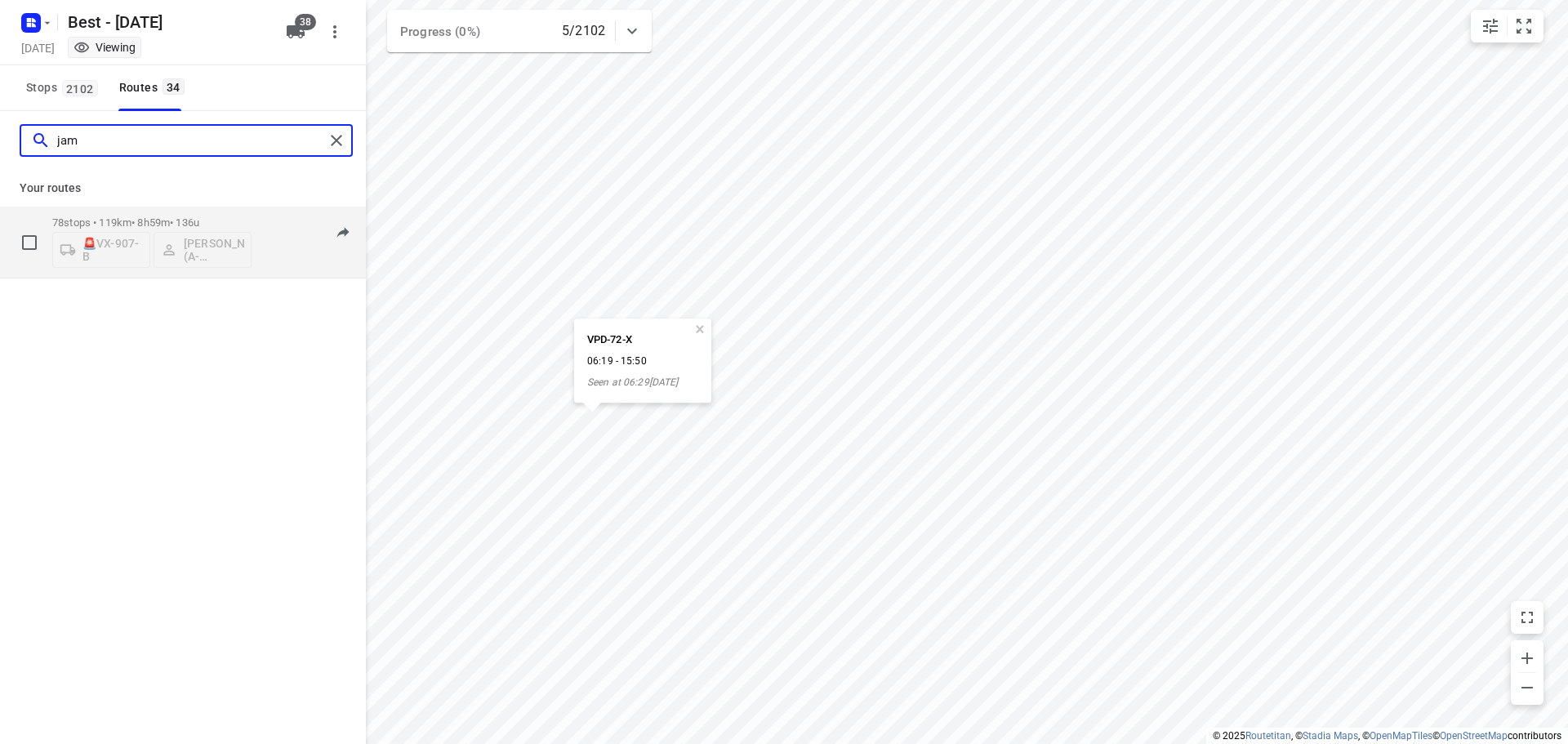
type input "jam"
click at [237, 221] on p "78 stops • 119km • 8h59m • 136u" at bounding box center [152, 223] width 199 height 13
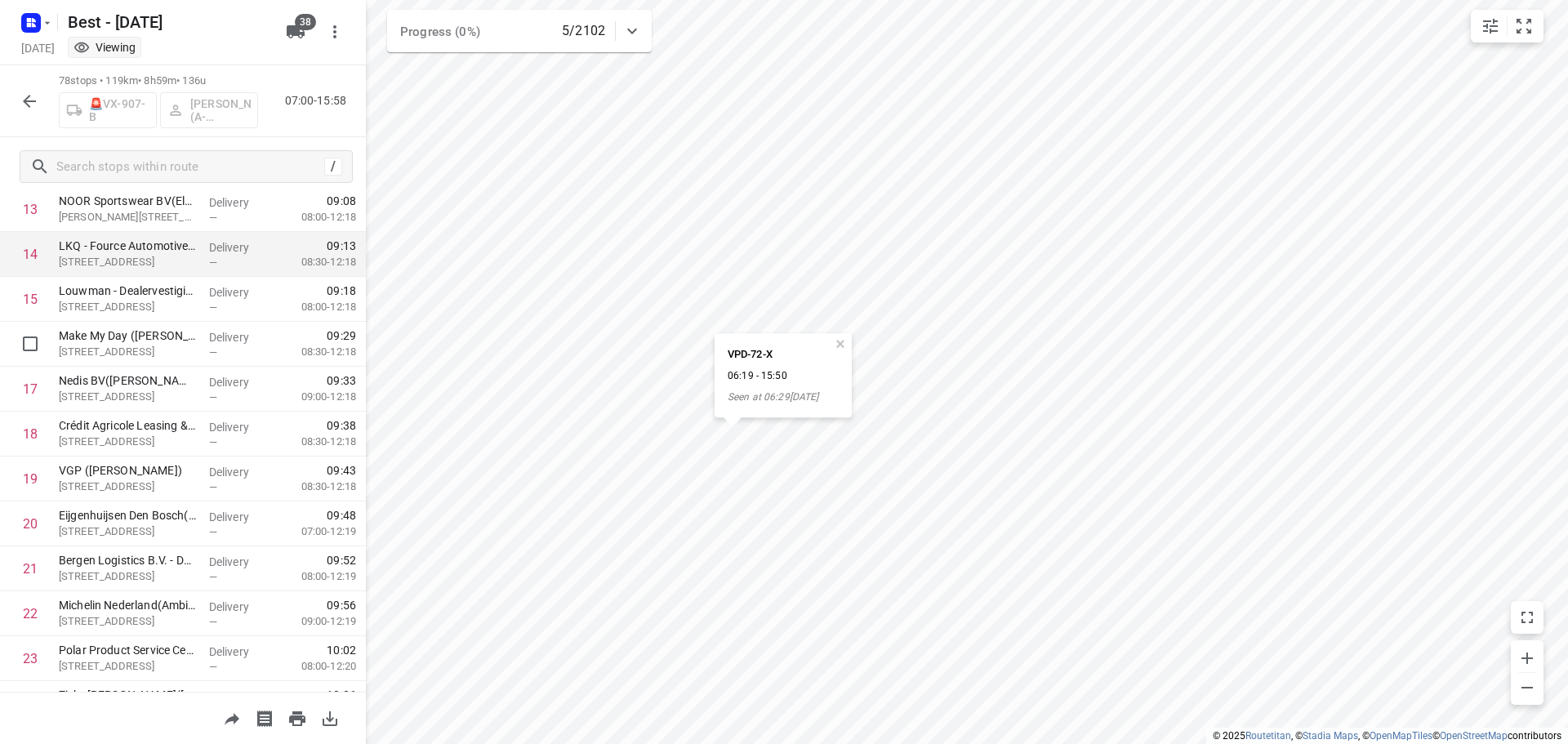
scroll to position [667, 0]
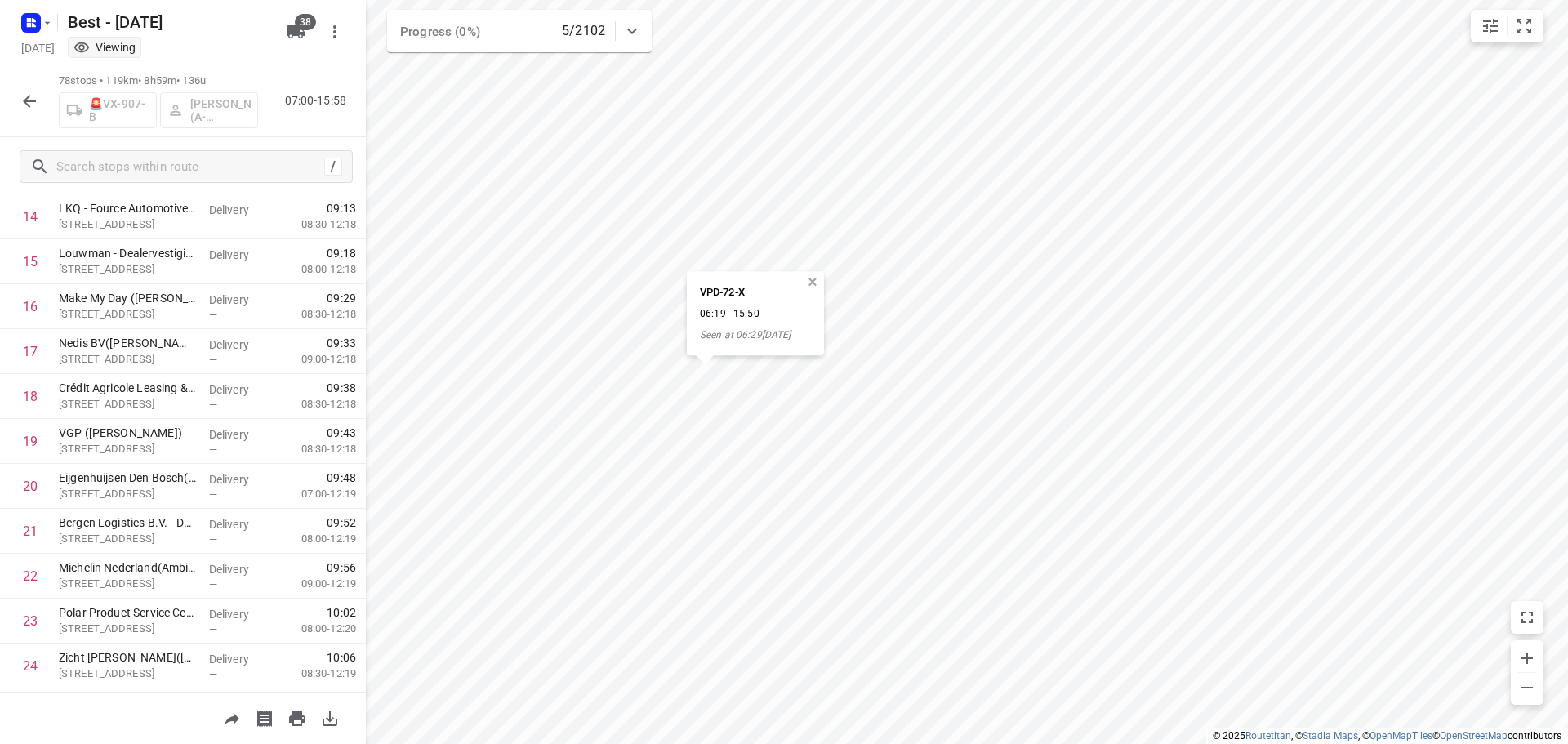
click at [817, 282] on button "button" at bounding box center [812, 282] width 15 height 15
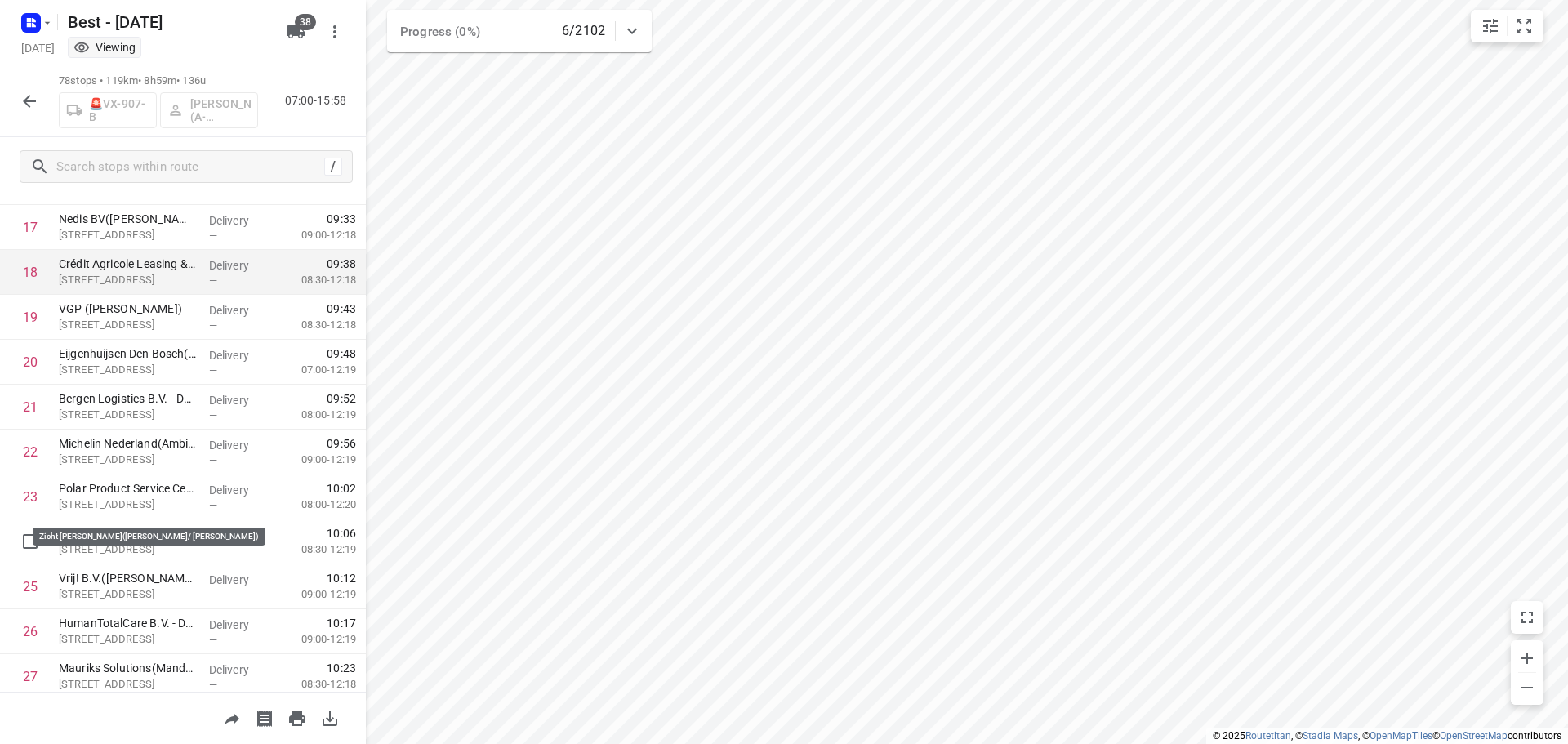
scroll to position [816, 0]
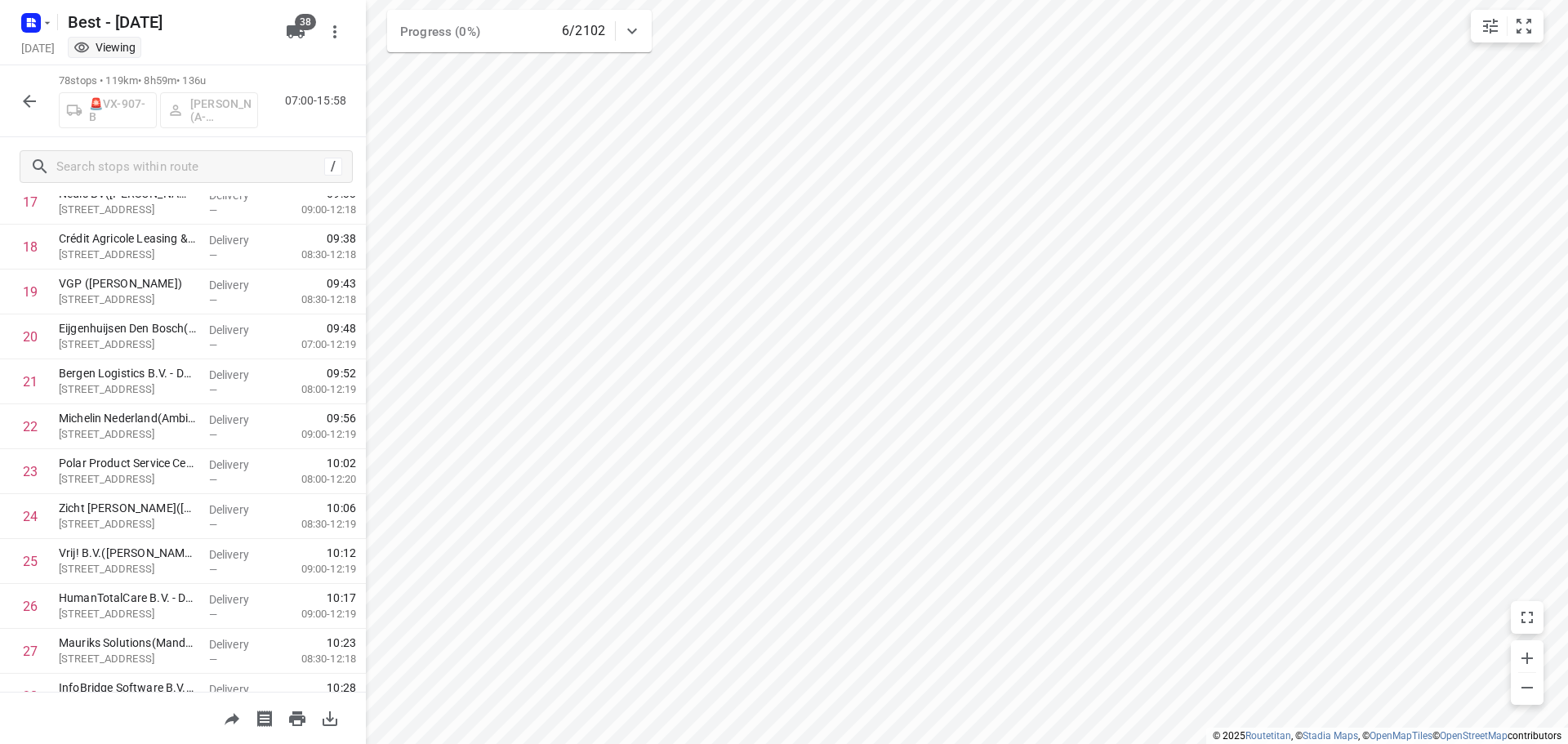
click at [26, 100] on icon "button" at bounding box center [28, 101] width 13 height 13
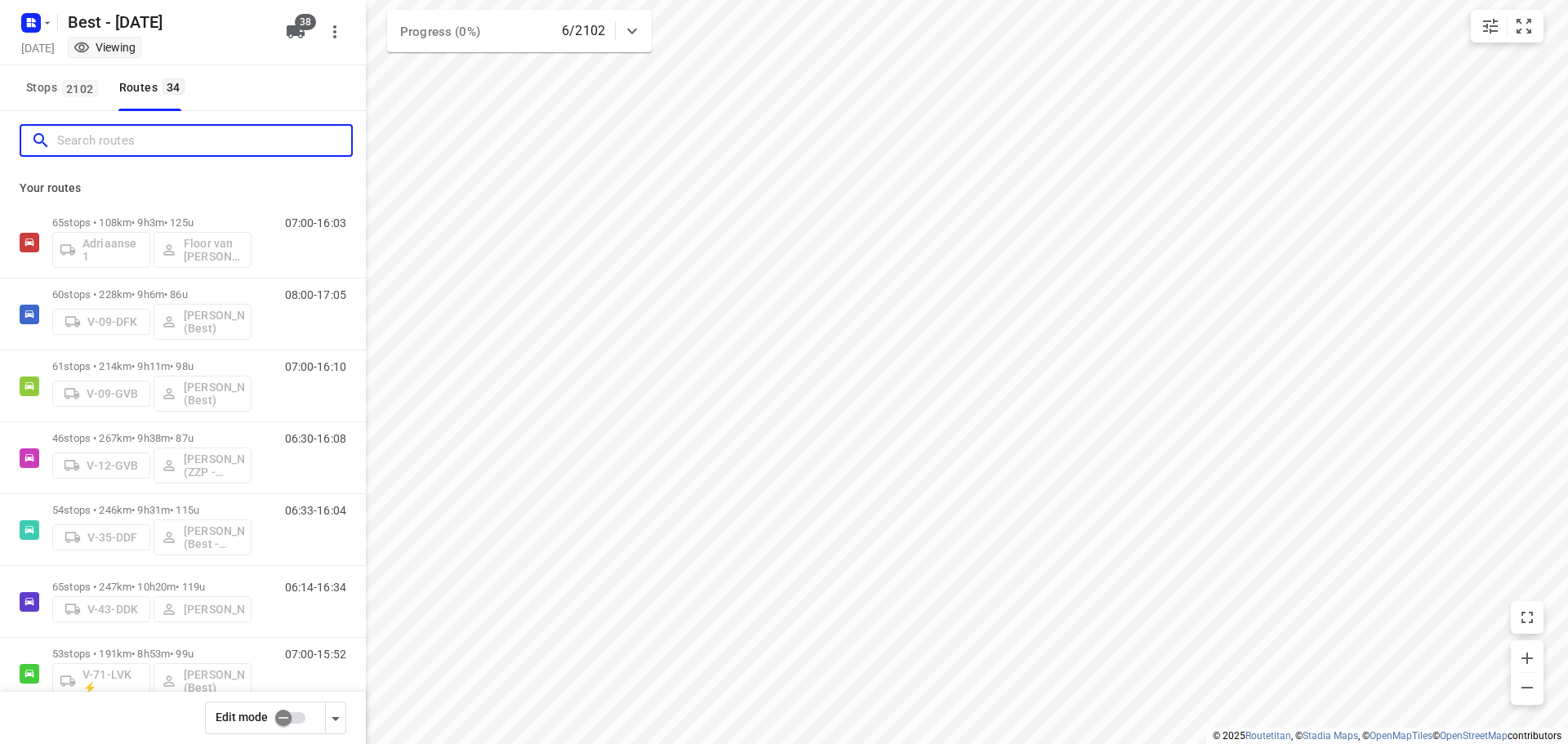
click at [201, 152] on input "Search routes" at bounding box center [204, 141] width 294 height 25
click at [161, 145] on input "Search routes" at bounding box center [204, 141] width 294 height 25
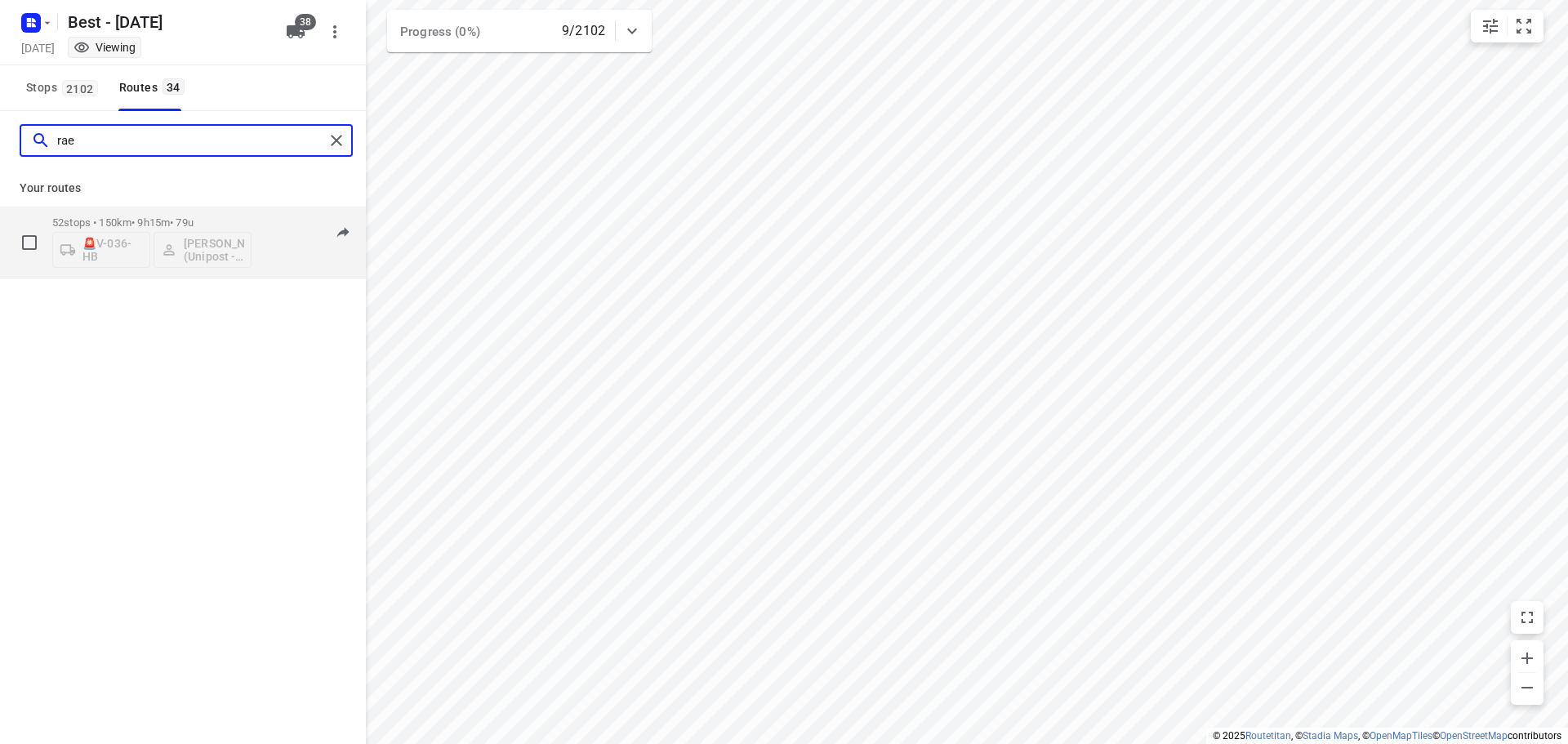
type input "rae"
click at [311, 263] on div "06:47-15:45" at bounding box center [306, 246] width 82 height 60
click at [161, 220] on p "52 stops • 150km • 9h15m • 79u" at bounding box center [152, 223] width 199 height 13
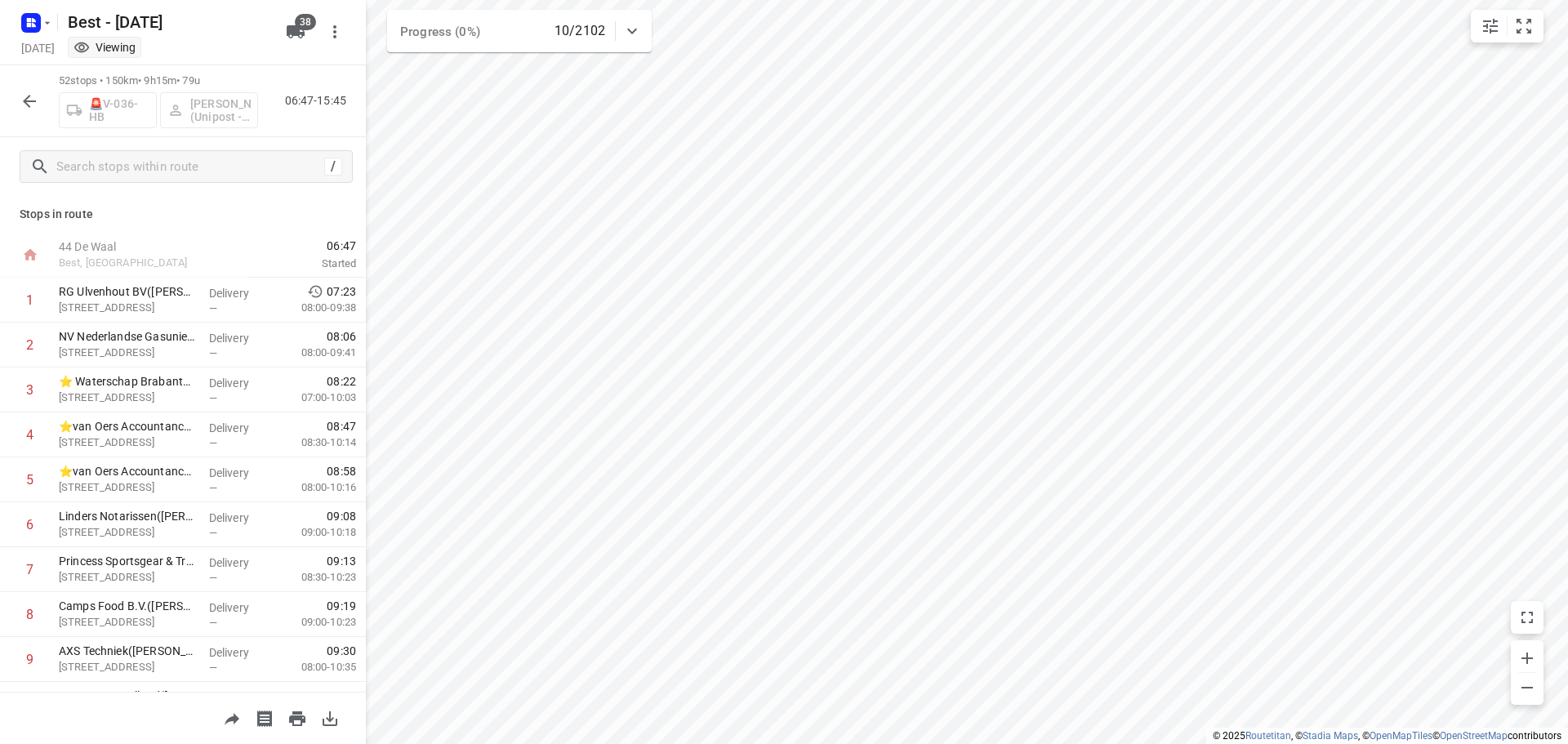
drag, startPoint x: 28, startPoint y: 107, endPoint x: 16, endPoint y: 3, distance: 104.7
click at [28, 105] on icon "button" at bounding box center [29, 102] width 20 height 20
drag, startPoint x: 221, startPoint y: 73, endPoint x: 287, endPoint y: 97, distance: 70.2
click at [104, 62] on div "Best - Monday Monday, Aug 11 Viewing 38 52 stops • 150km • 9h15m • 79u 🚨V-036-H…" at bounding box center [183, 372] width 366 height 744
click at [45, 107] on div at bounding box center [28, 101] width 32 height 32
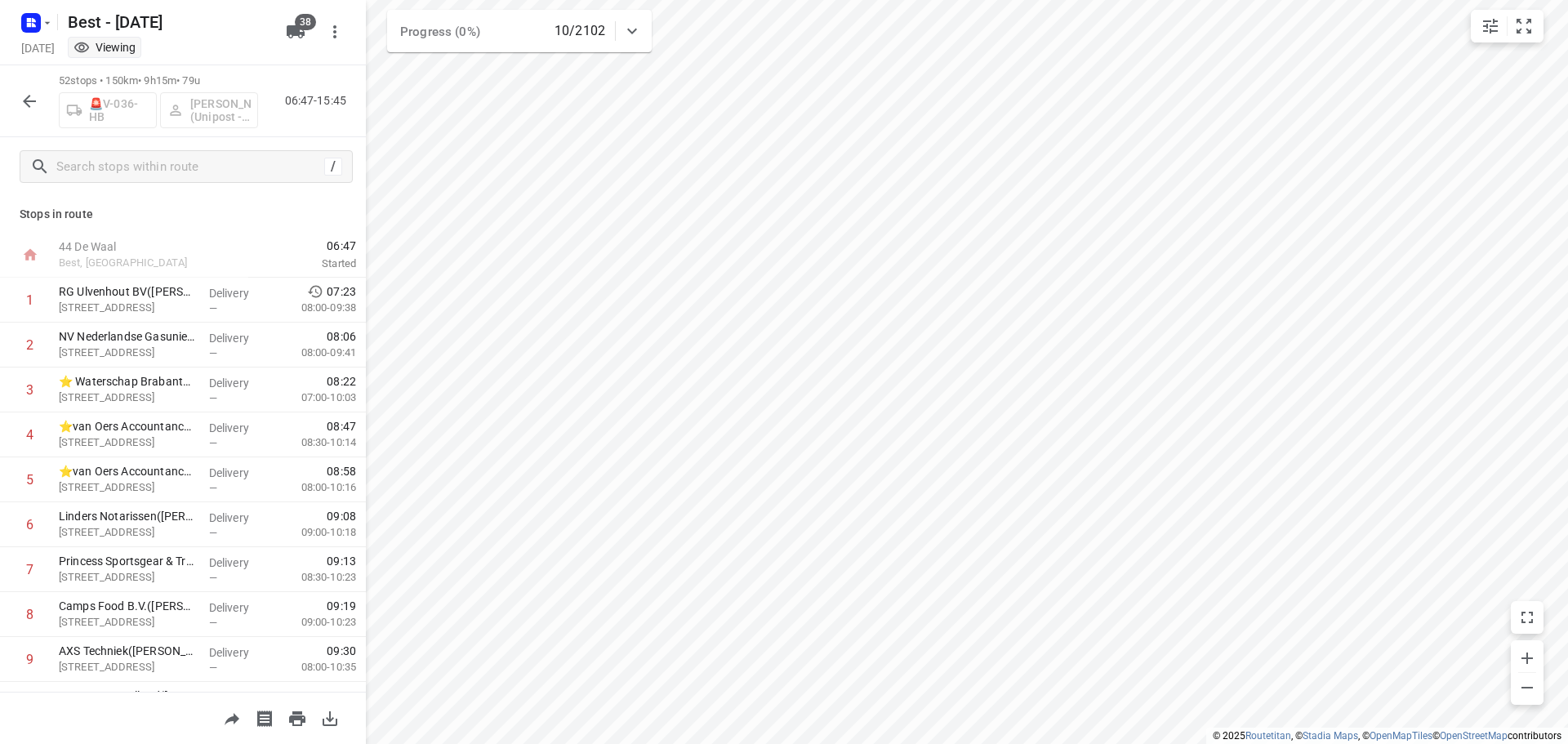
click at [33, 101] on icon "button" at bounding box center [28, 101] width 13 height 13
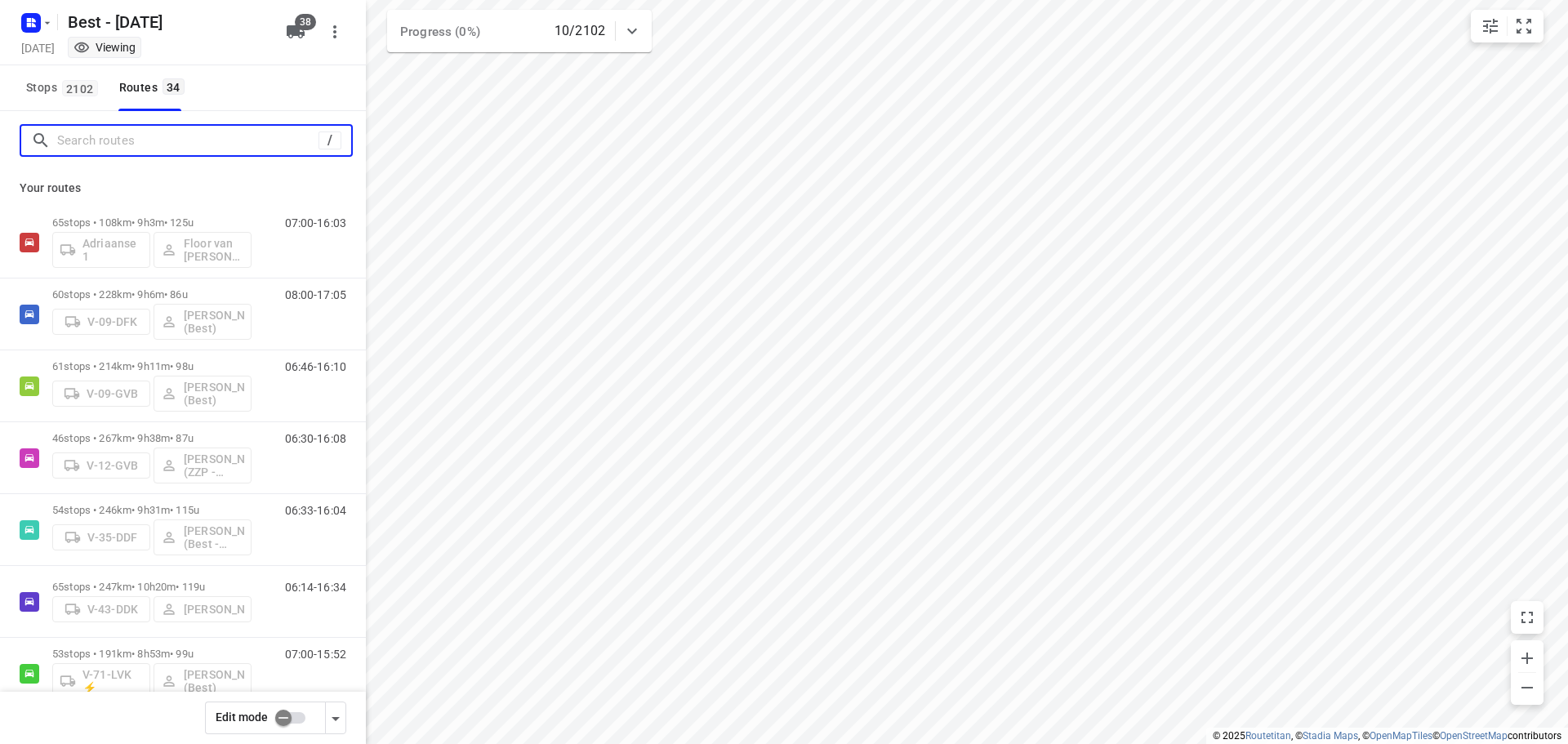
click at [127, 143] on input "Search routes" at bounding box center [188, 141] width 262 height 25
click at [83, 142] on input "Search routes" at bounding box center [204, 141] width 294 height 25
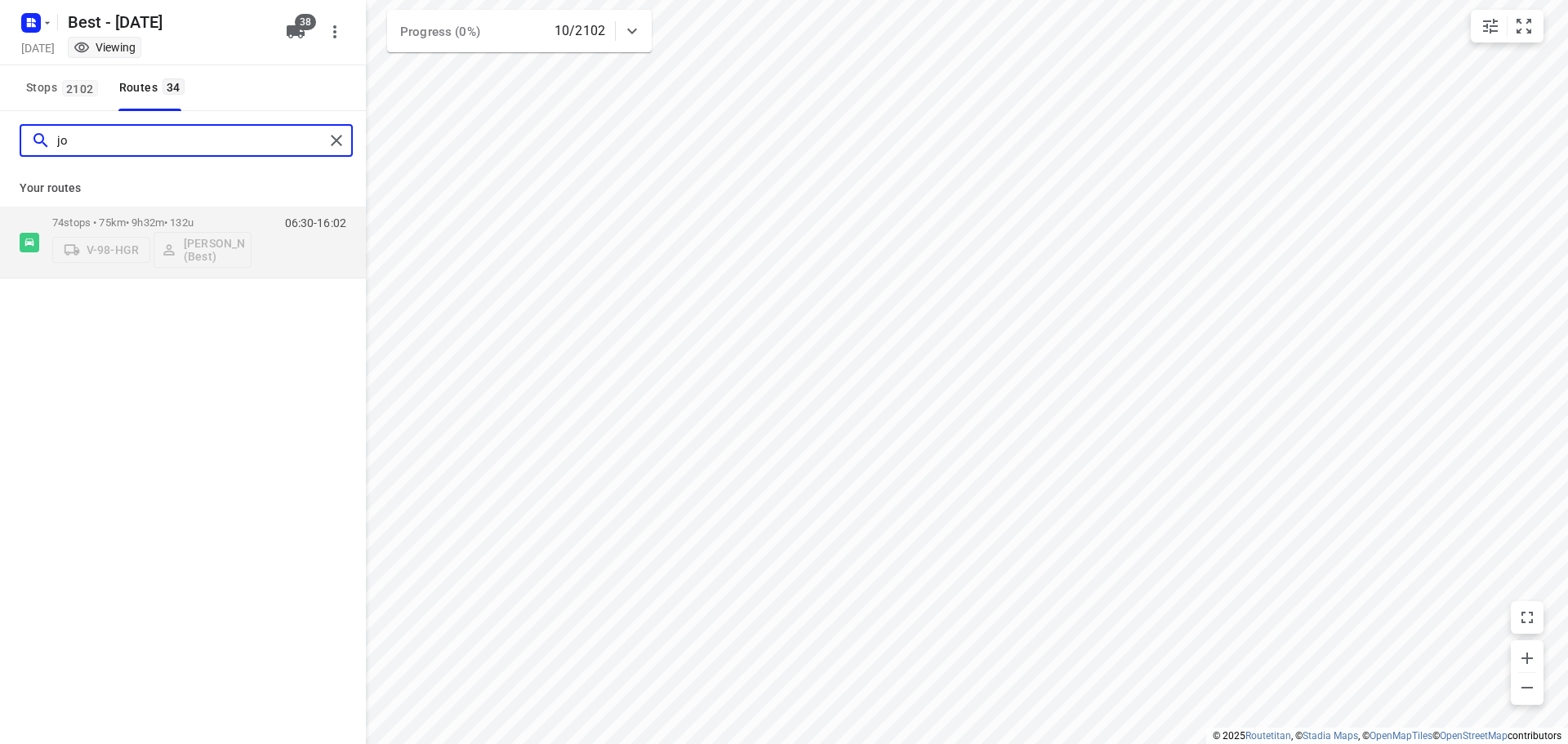
type input "j"
type input "oth"
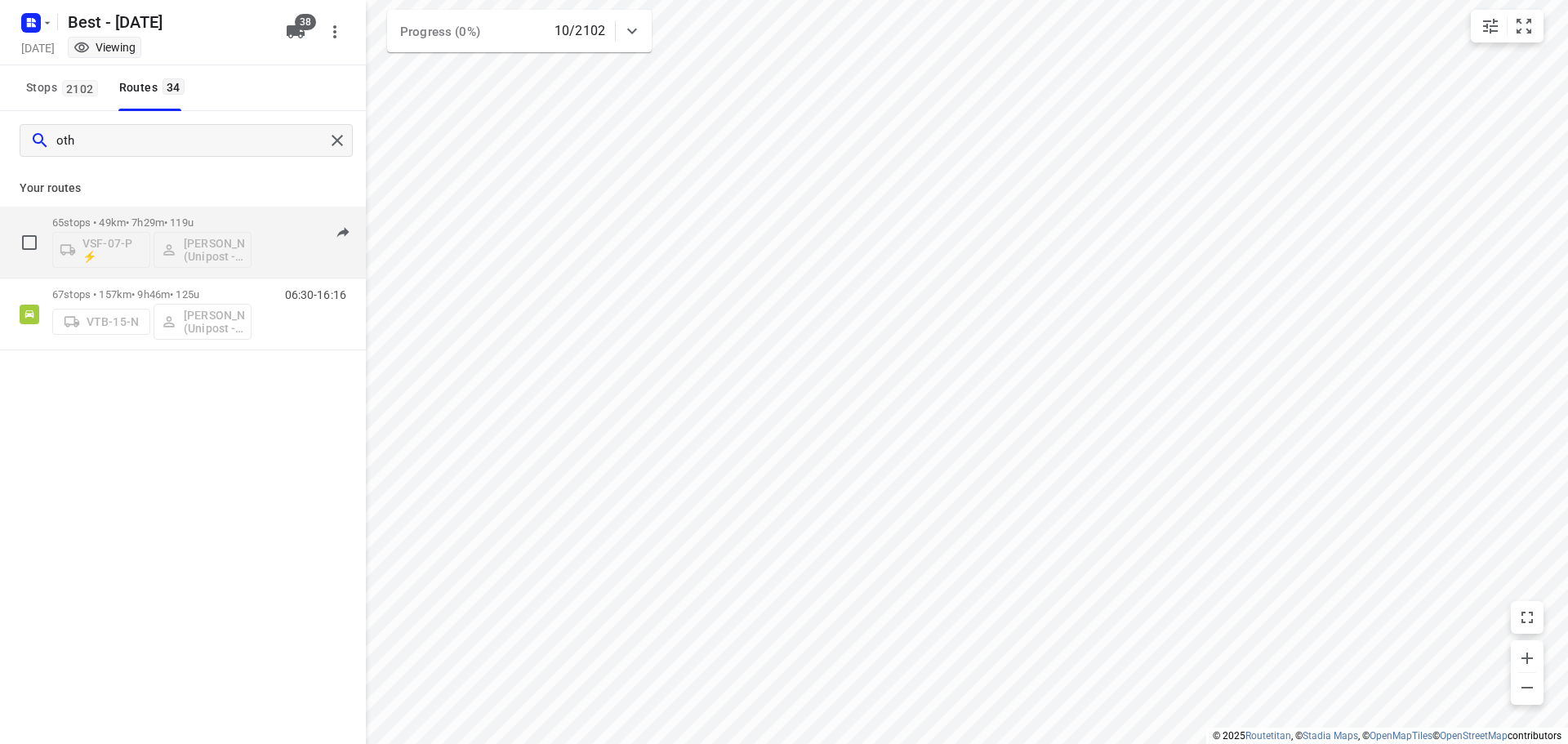
click at [268, 241] on div "07:00-14:28" at bounding box center [306, 246] width 82 height 60
click at [322, 123] on div "oth" at bounding box center [183, 141] width 366 height 59
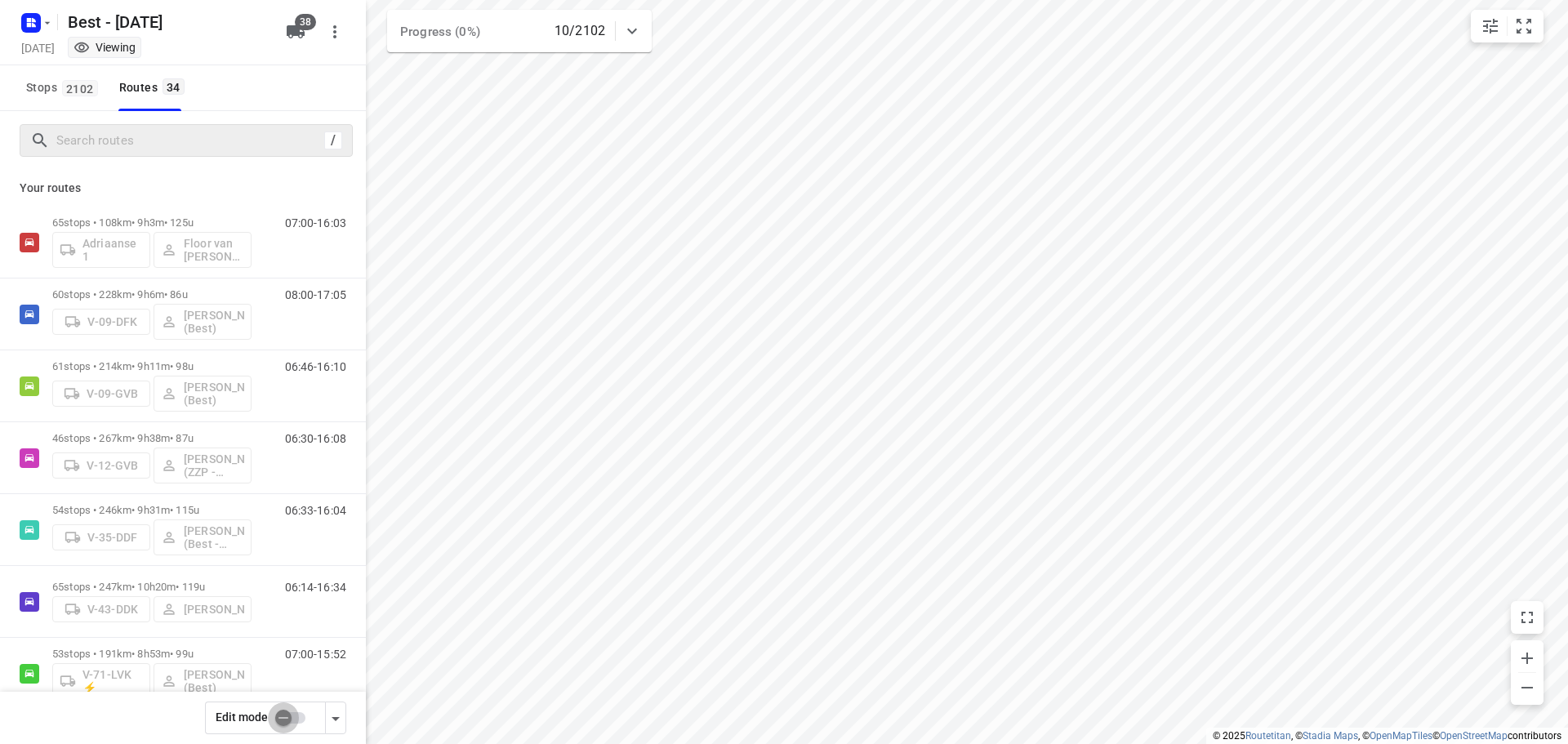
click at [292, 710] on input "checkbox" at bounding box center [283, 718] width 93 height 31
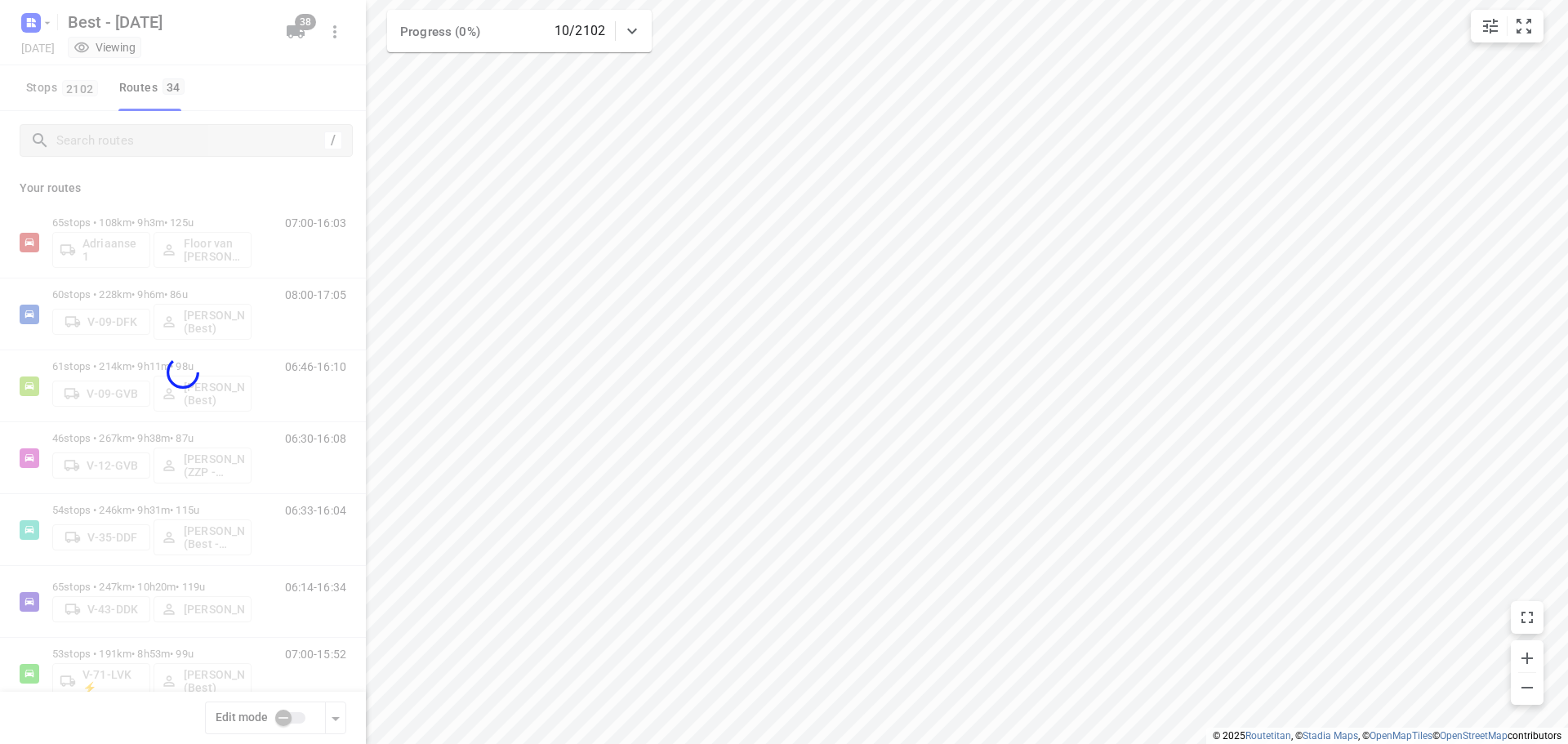
checkbox input "true"
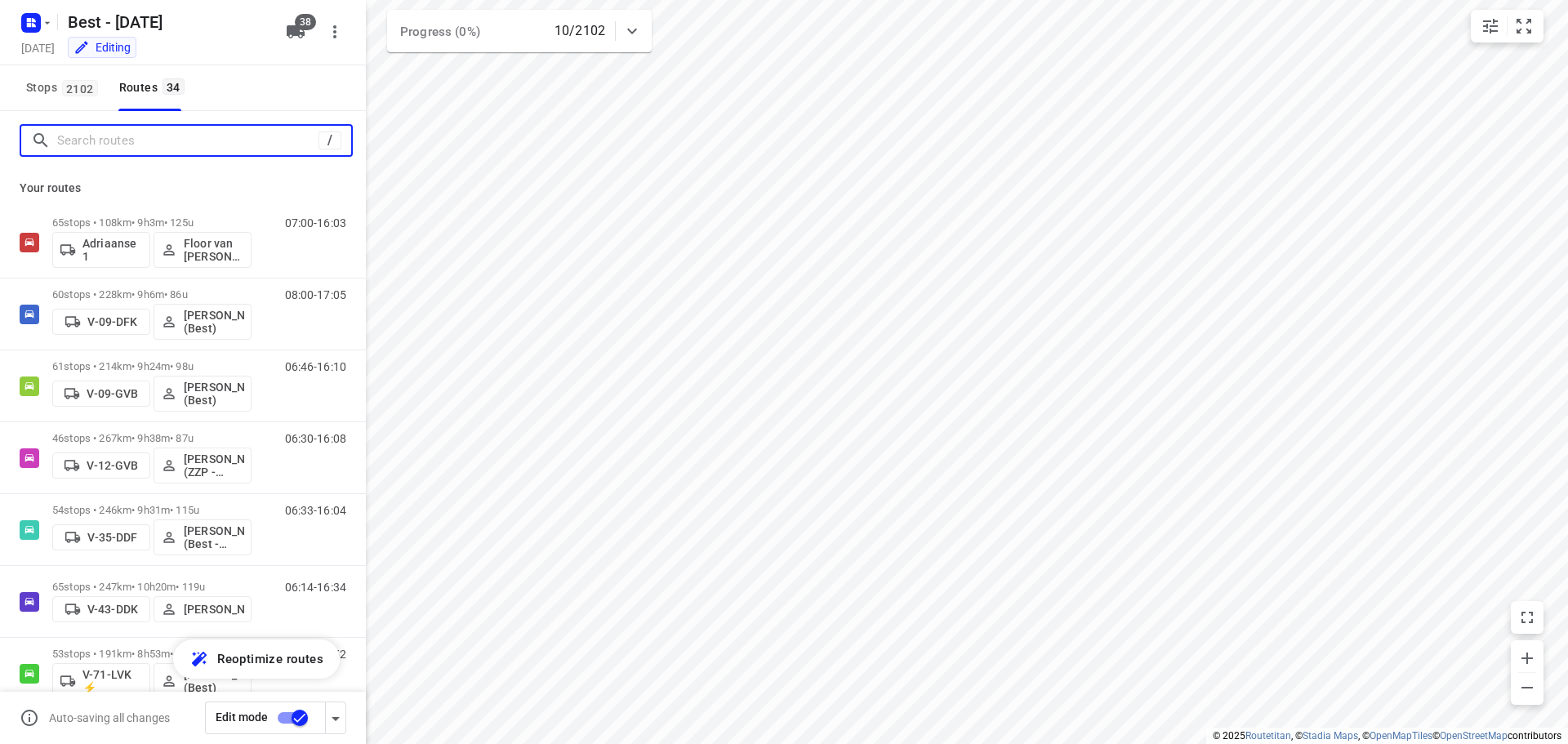
click at [131, 149] on input "Search routes" at bounding box center [188, 141] width 262 height 25
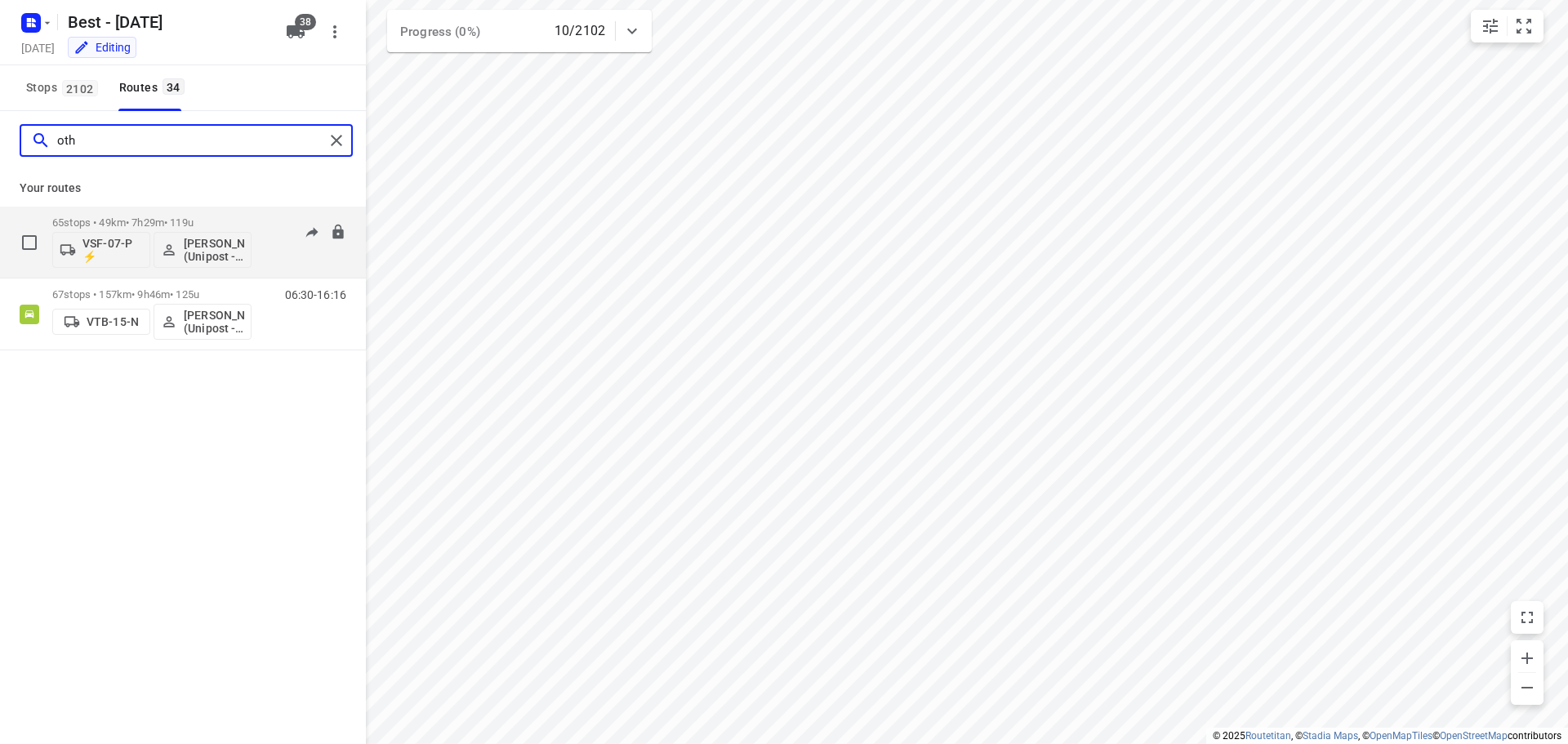
type input "oth"
click at [269, 246] on div "07:00-14:28" at bounding box center [306, 246] width 82 height 60
click at [262, 237] on div "65 stops • 49km • 7h29m • 119u VSF-07-P ⚡ Ahmed Othman (Unipost - Best) 07:00-1…" at bounding box center [209, 241] width 313 height 67
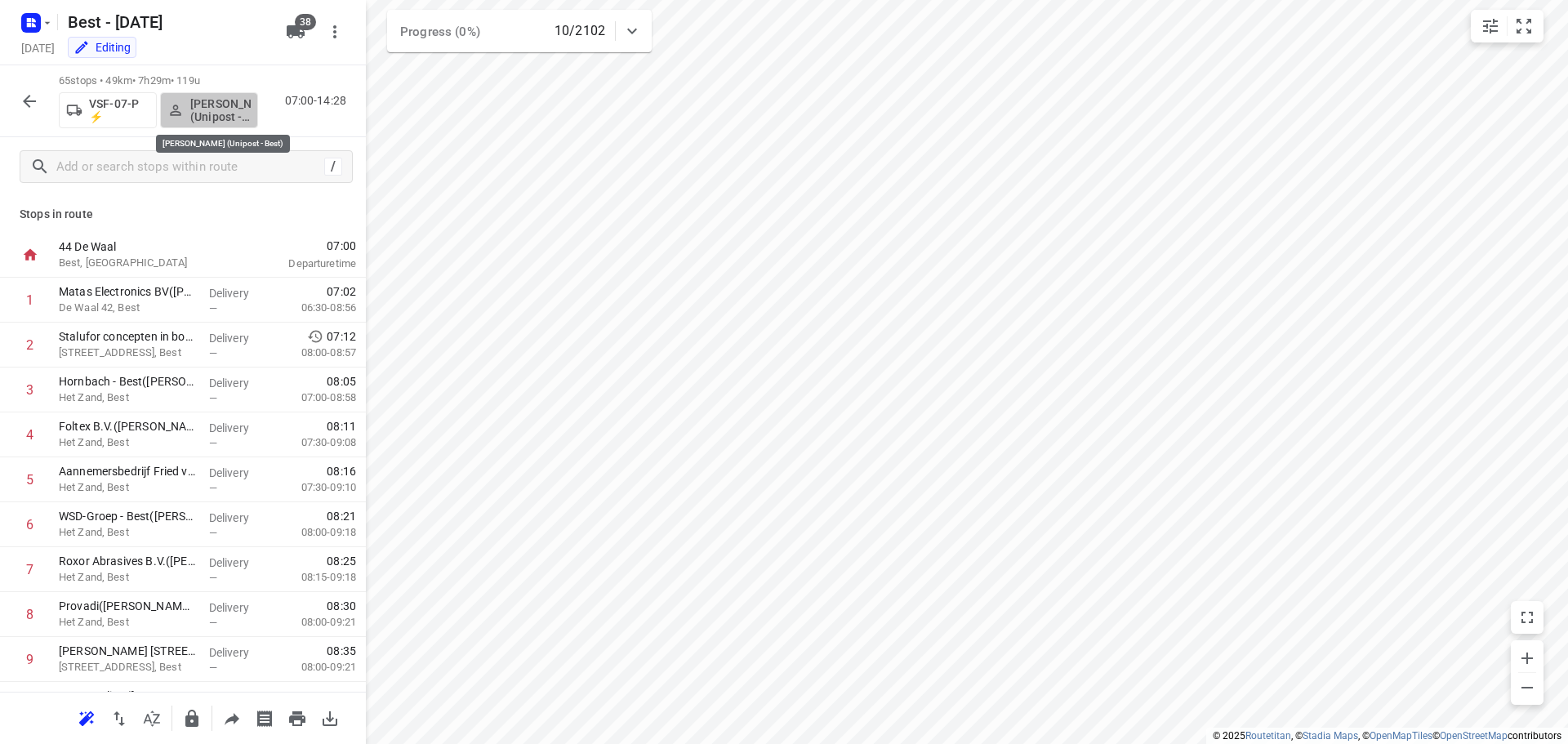
click at [230, 106] on p "[PERSON_NAME] (Unipost - Best)" at bounding box center [221, 110] width 61 height 26
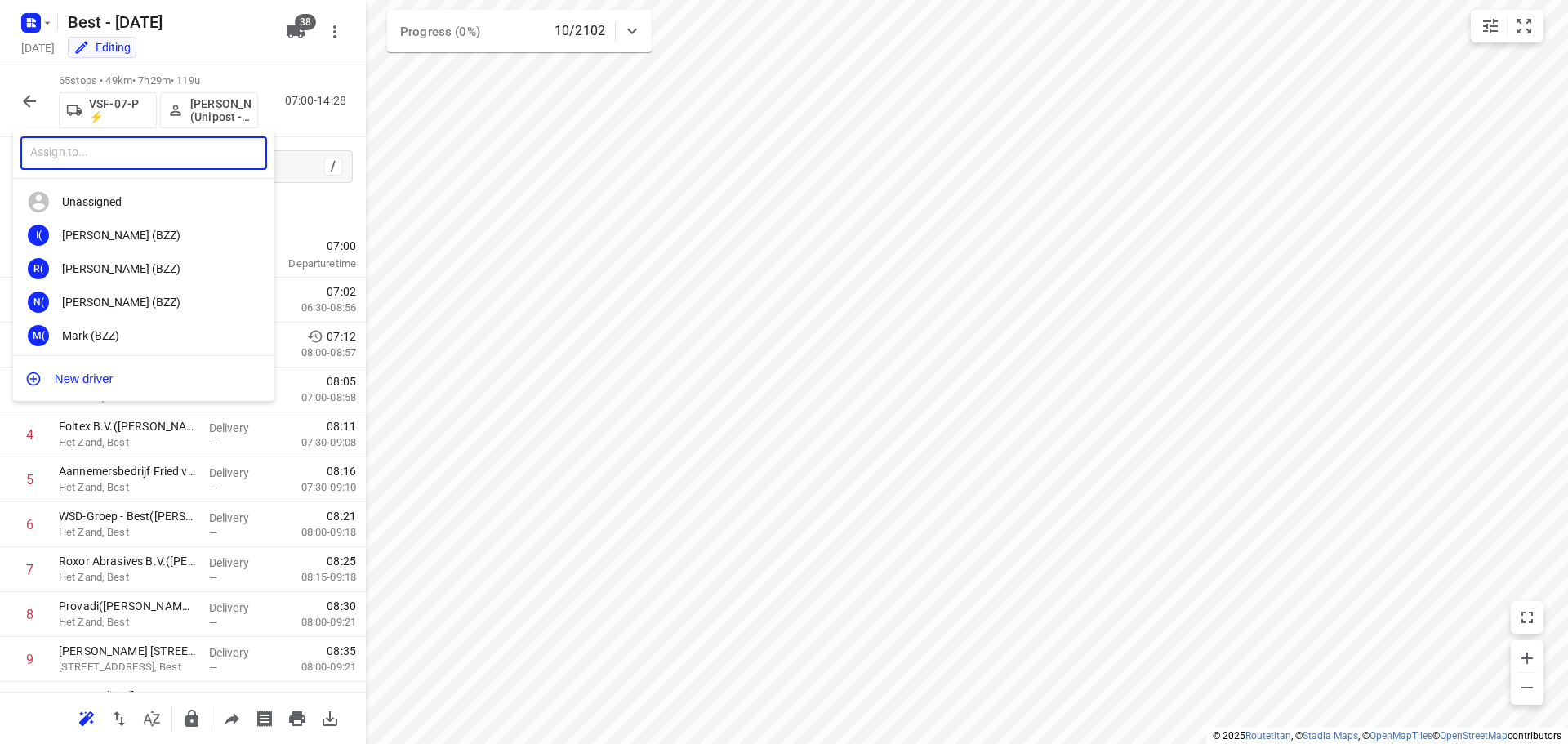
click at [163, 157] on input "text" at bounding box center [144, 153] width 247 height 33
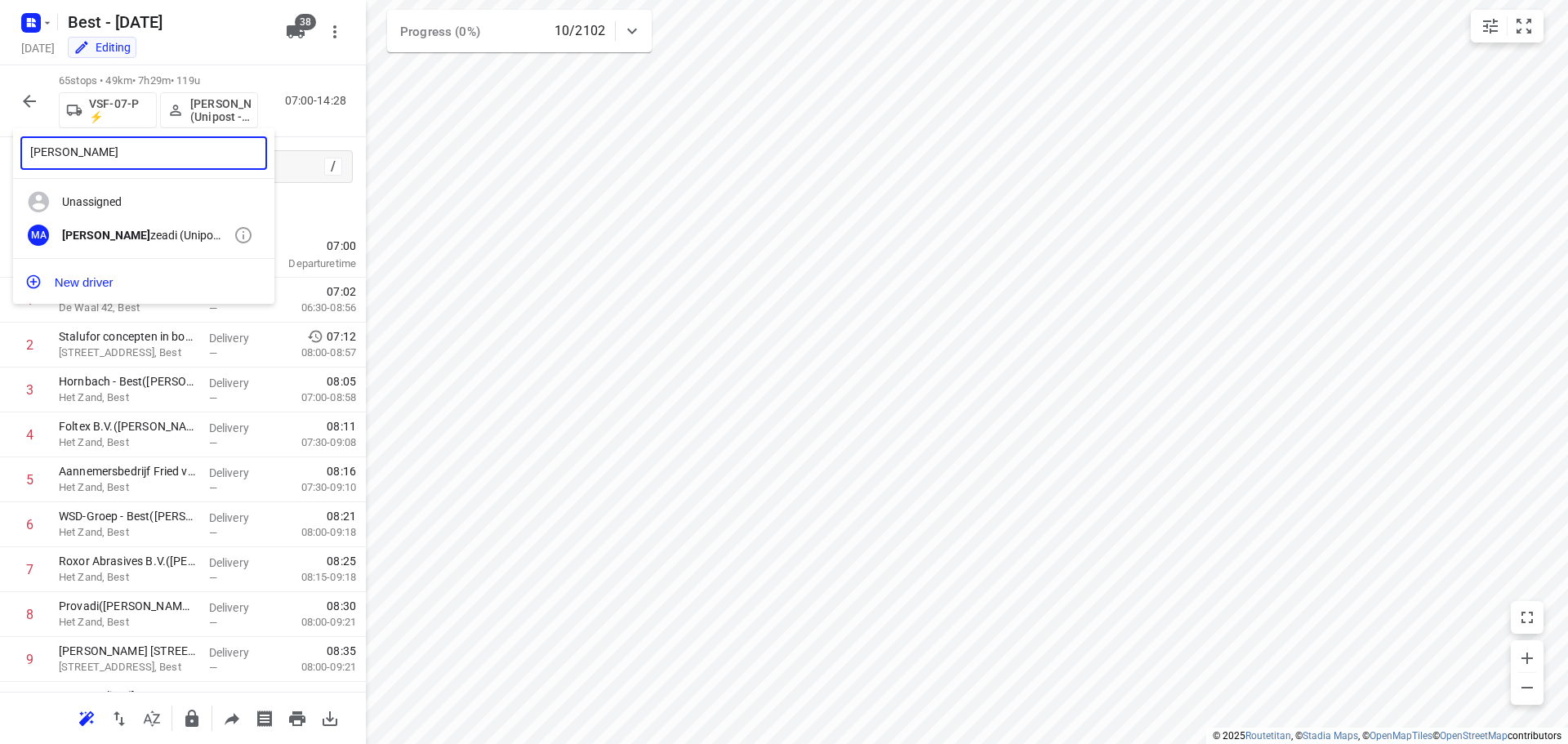
type input "mohamed al"
click at [164, 231] on div "Mohamed Al zeadi (Unipost - Best - ZZP)" at bounding box center [148, 234] width 172 height 13
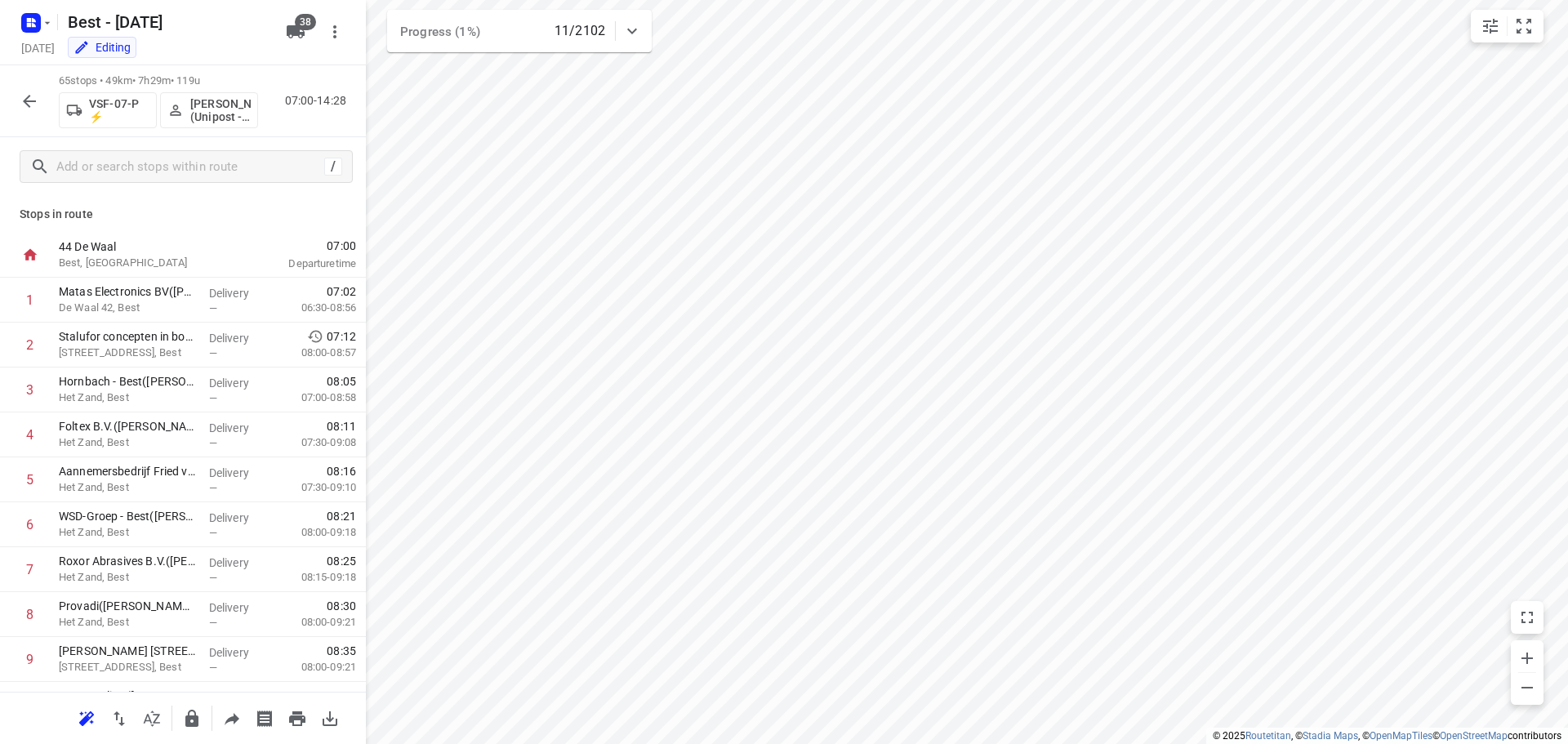
click at [36, 117] on div at bounding box center [28, 101] width 32 height 32
click at [31, 90] on button "button" at bounding box center [28, 101] width 32 height 32
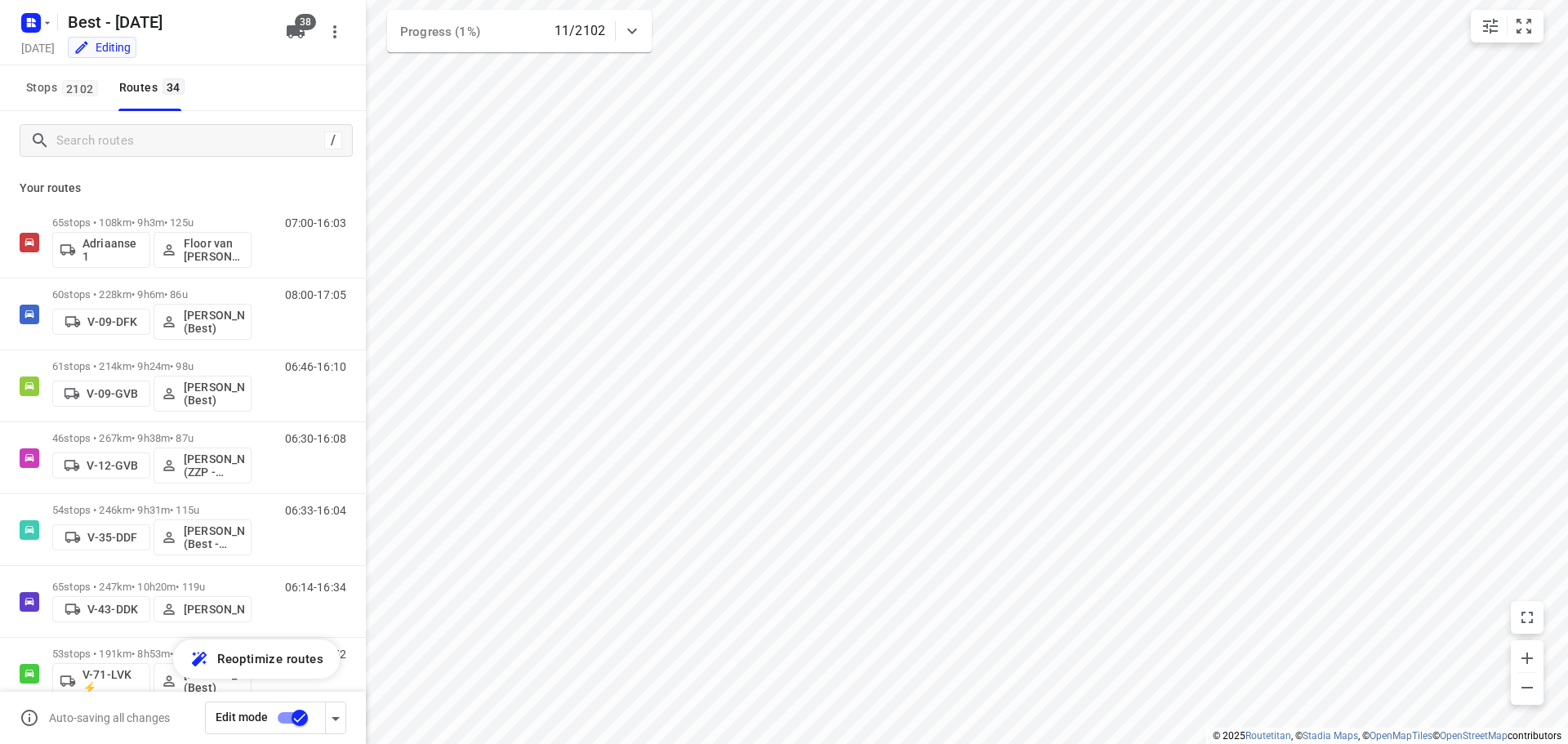
click at [297, 712] on input "checkbox" at bounding box center [299, 718] width 93 height 31
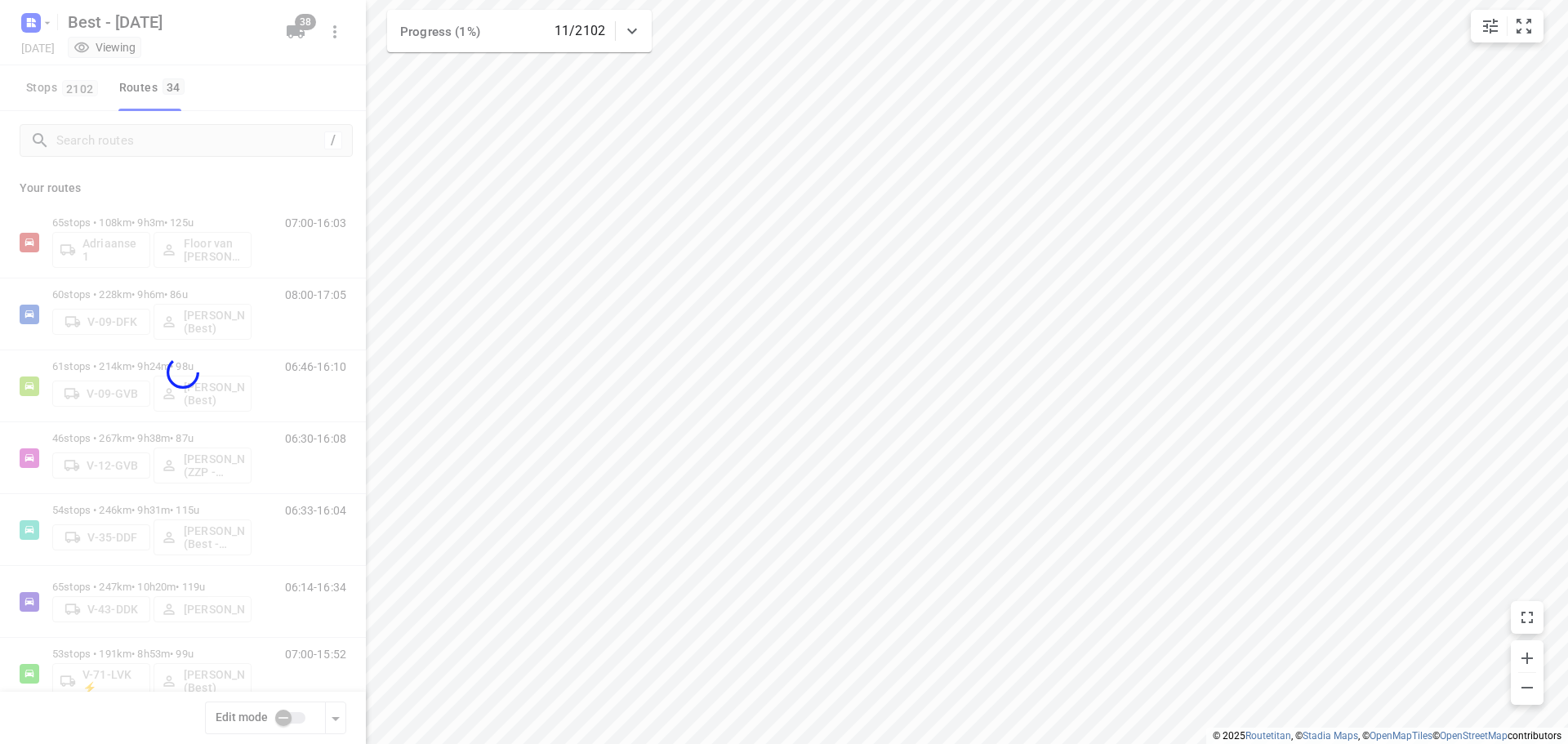
checkbox input "false"
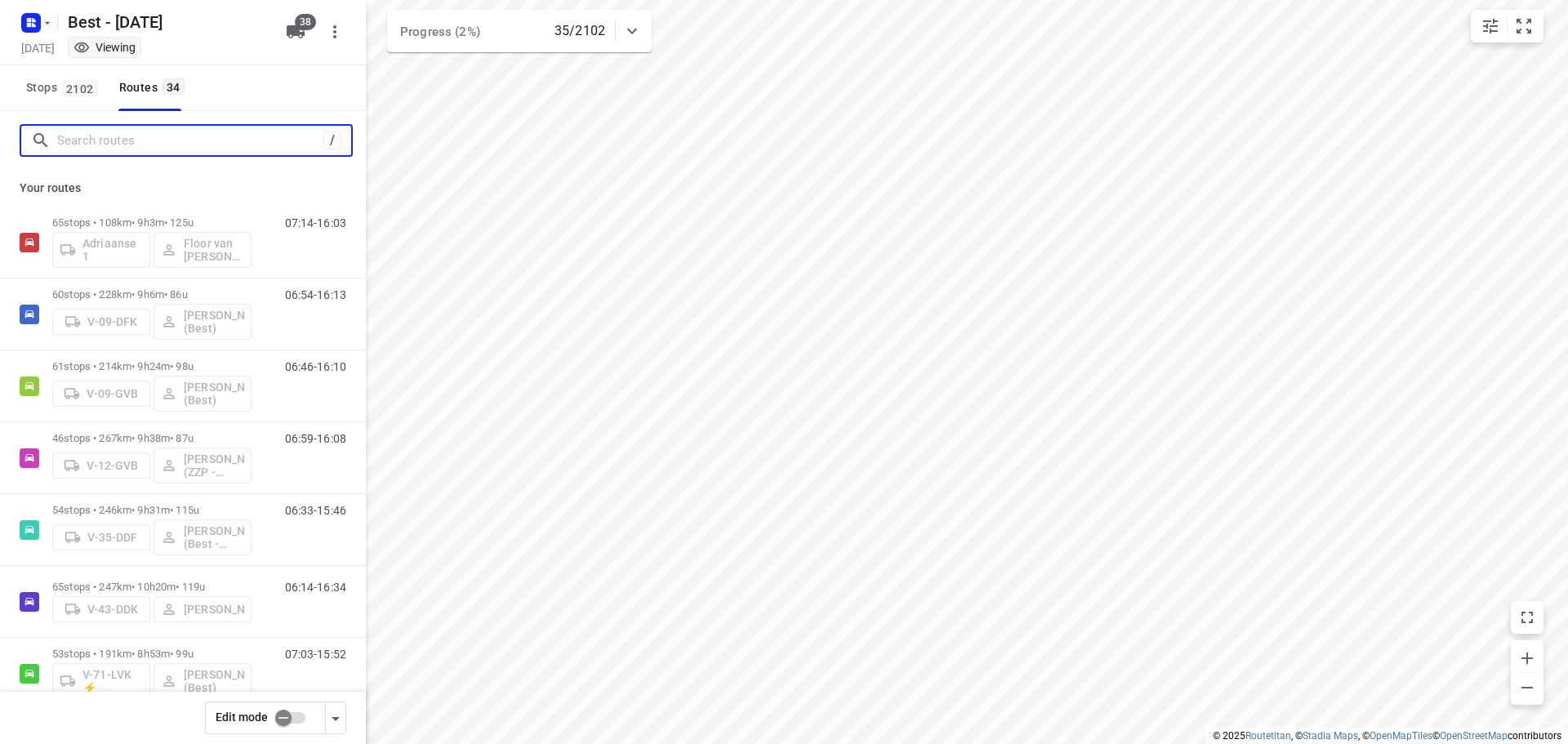
click at [206, 139] on input "Search routes" at bounding box center [190, 141] width 267 height 25
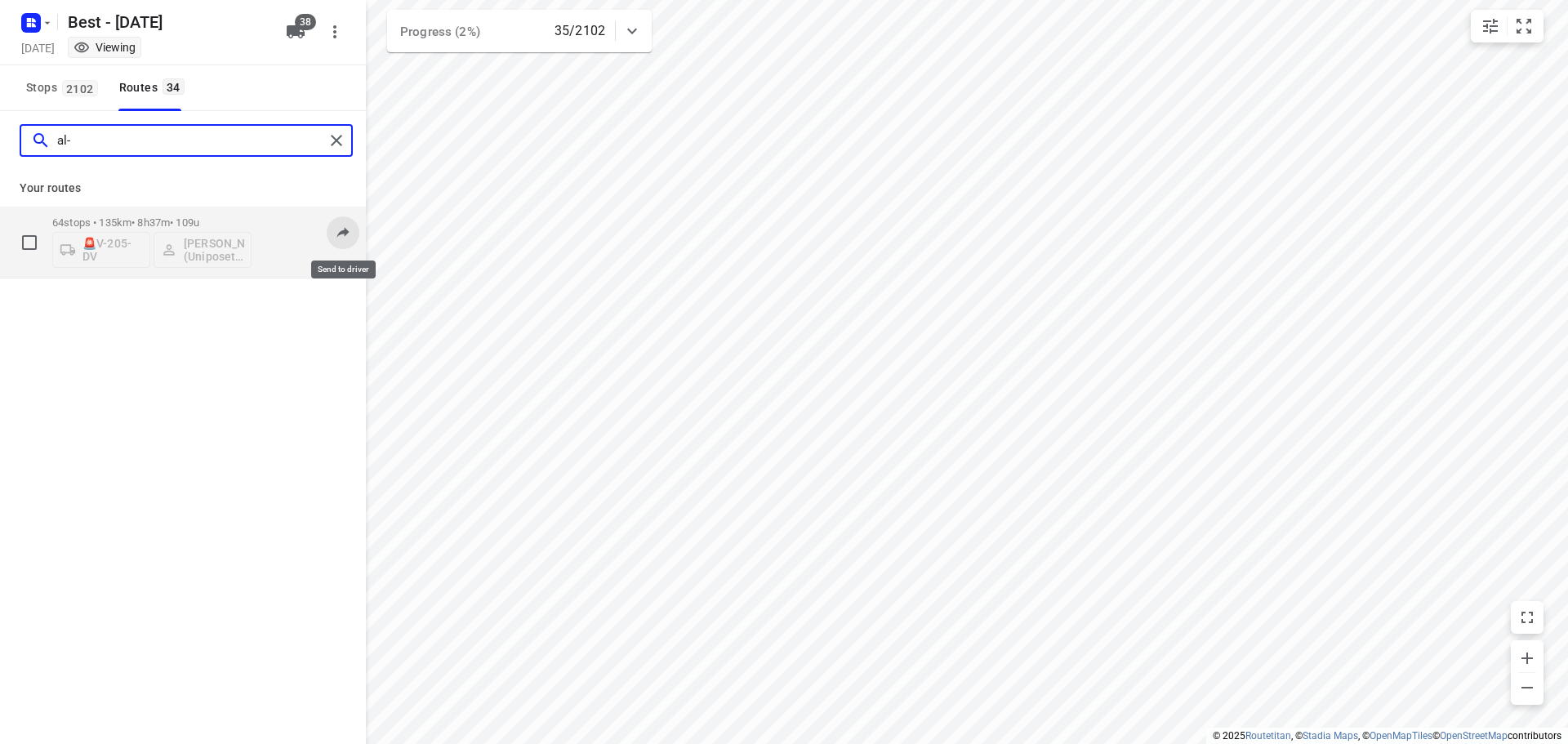
type input "al-"
click at [342, 229] on icon at bounding box center [343, 231] width 17 height 17
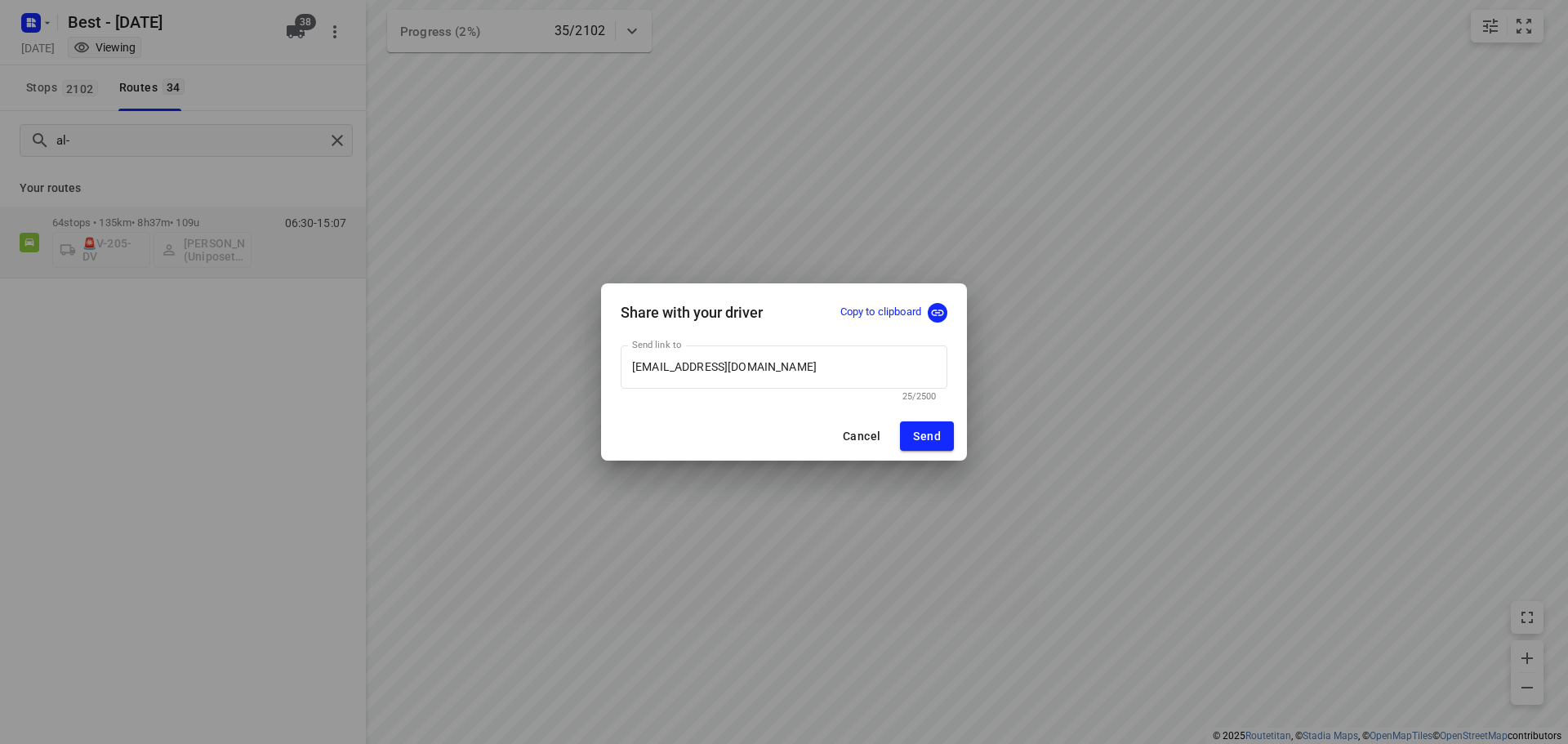
click at [904, 305] on p "Copy to clipboard" at bounding box center [881, 312] width 81 height 16
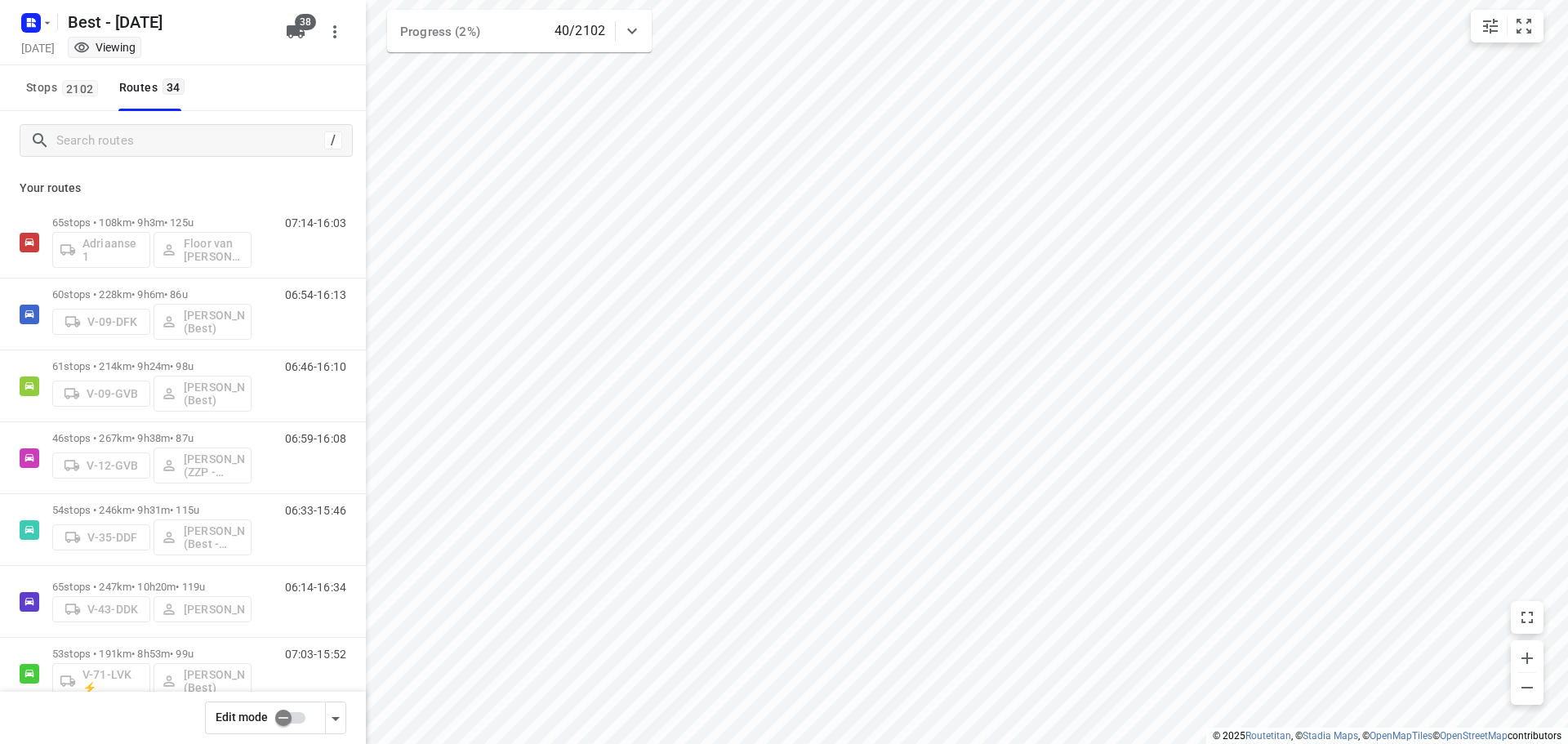
click at [220, 122] on div "/" at bounding box center [183, 141] width 366 height 59
click at [213, 143] on input "Search routes" at bounding box center [190, 141] width 267 height 25
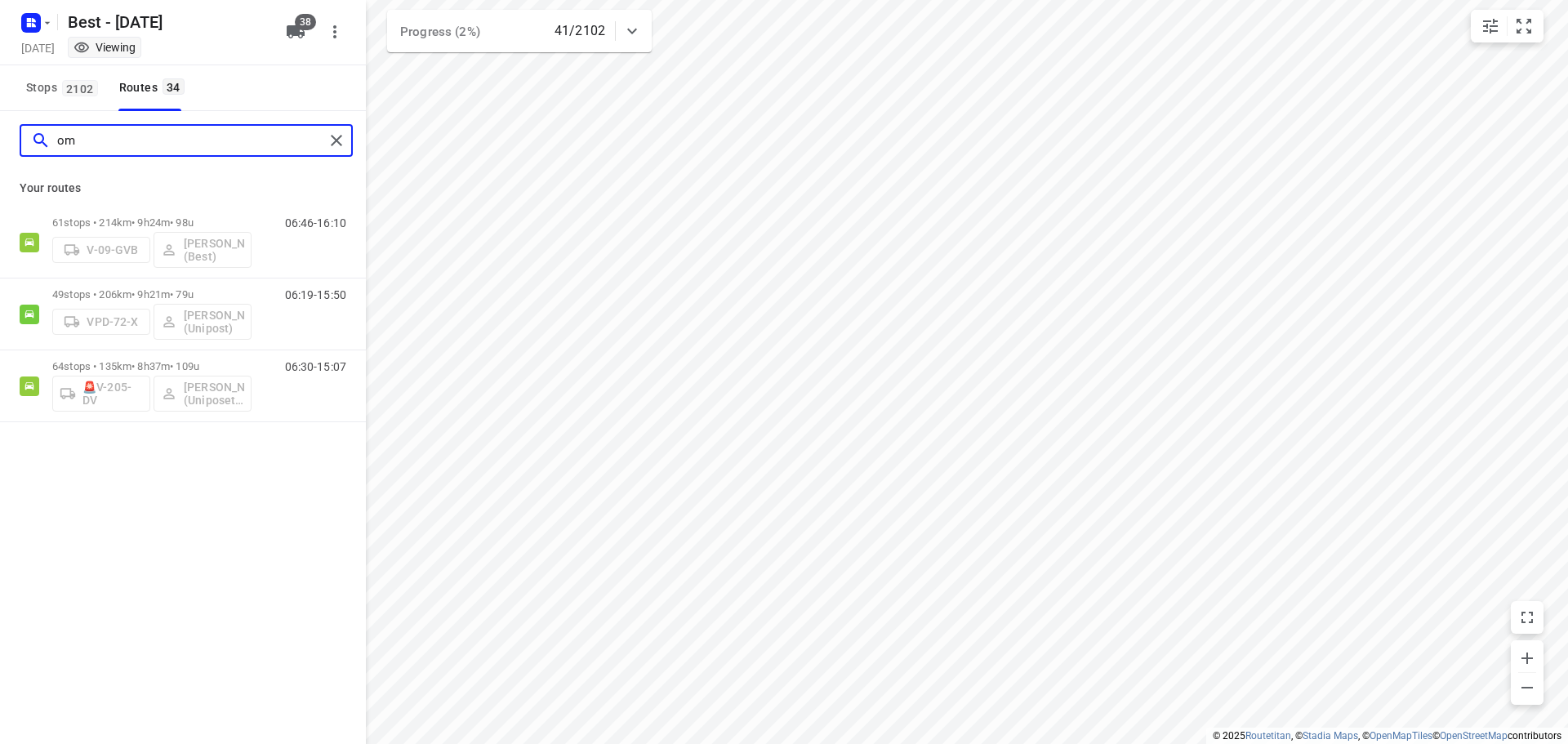
type input "o"
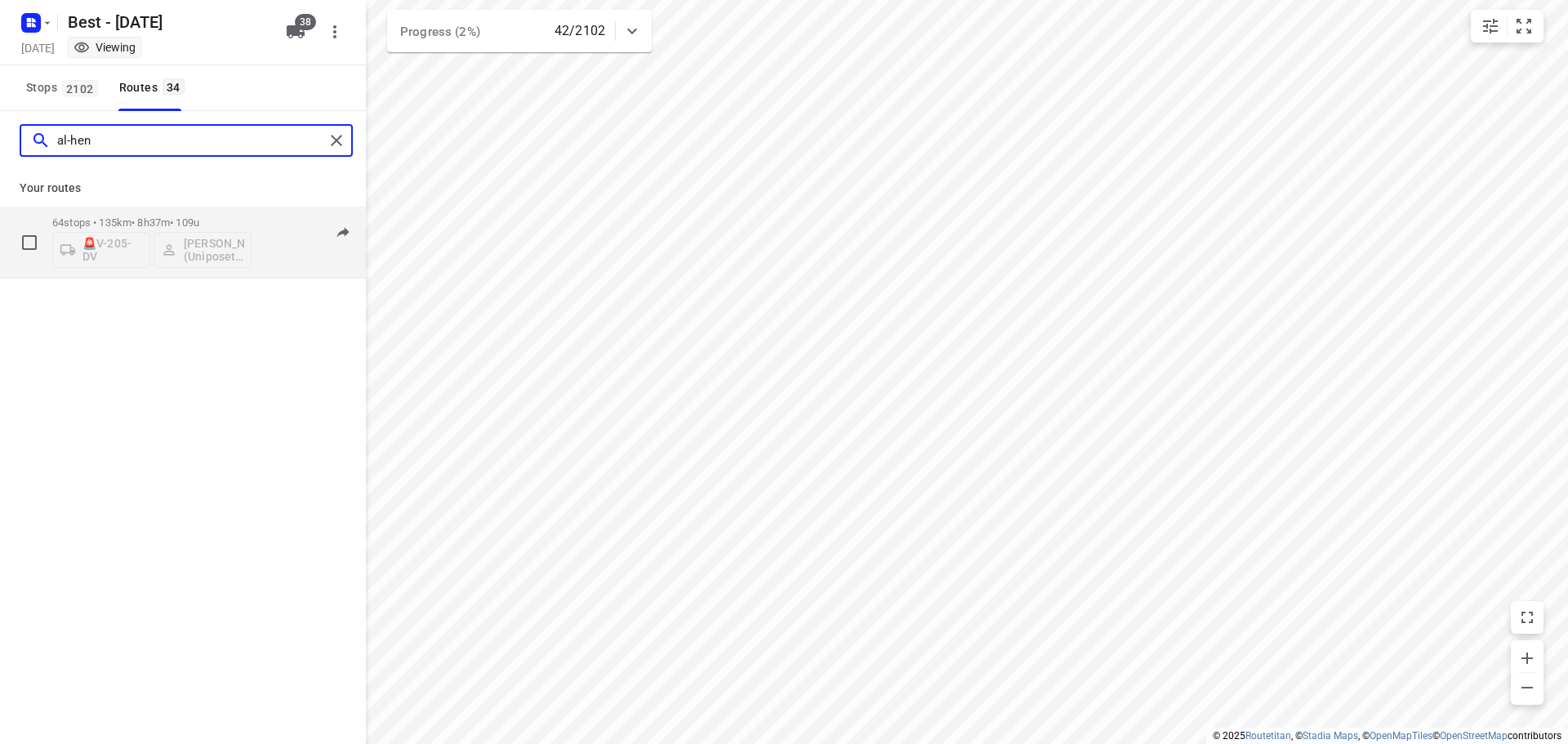
type input "al-hen"
click at [270, 232] on div "06:30-15:07" at bounding box center [306, 246] width 82 height 60
click at [155, 209] on div "64 stops • 135km • 8h37m • 109u 🚨V-205-DV Omar Al-Hendi (Uniposet- Best- ZZP)" at bounding box center [152, 241] width 199 height 67
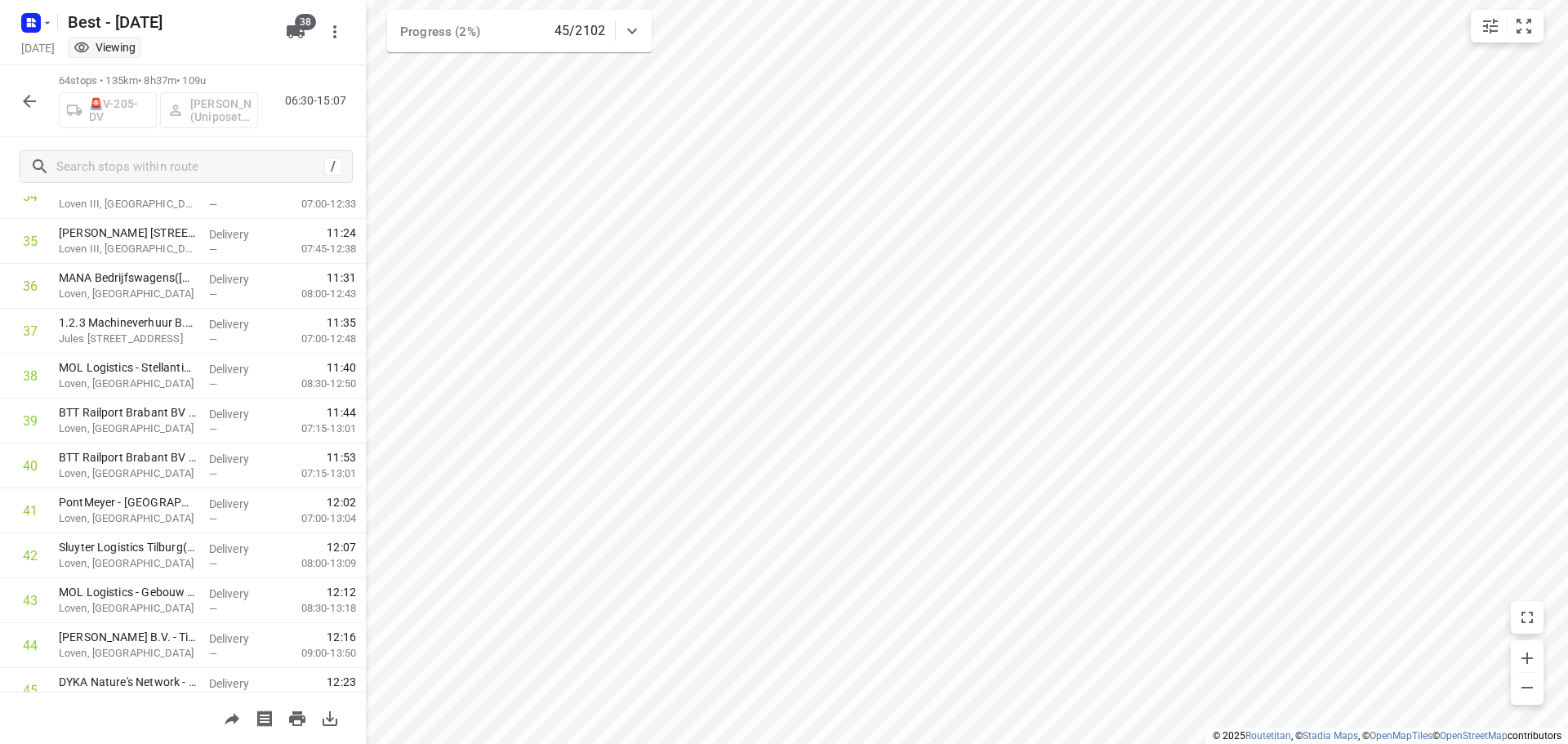
scroll to position [1607, 0]
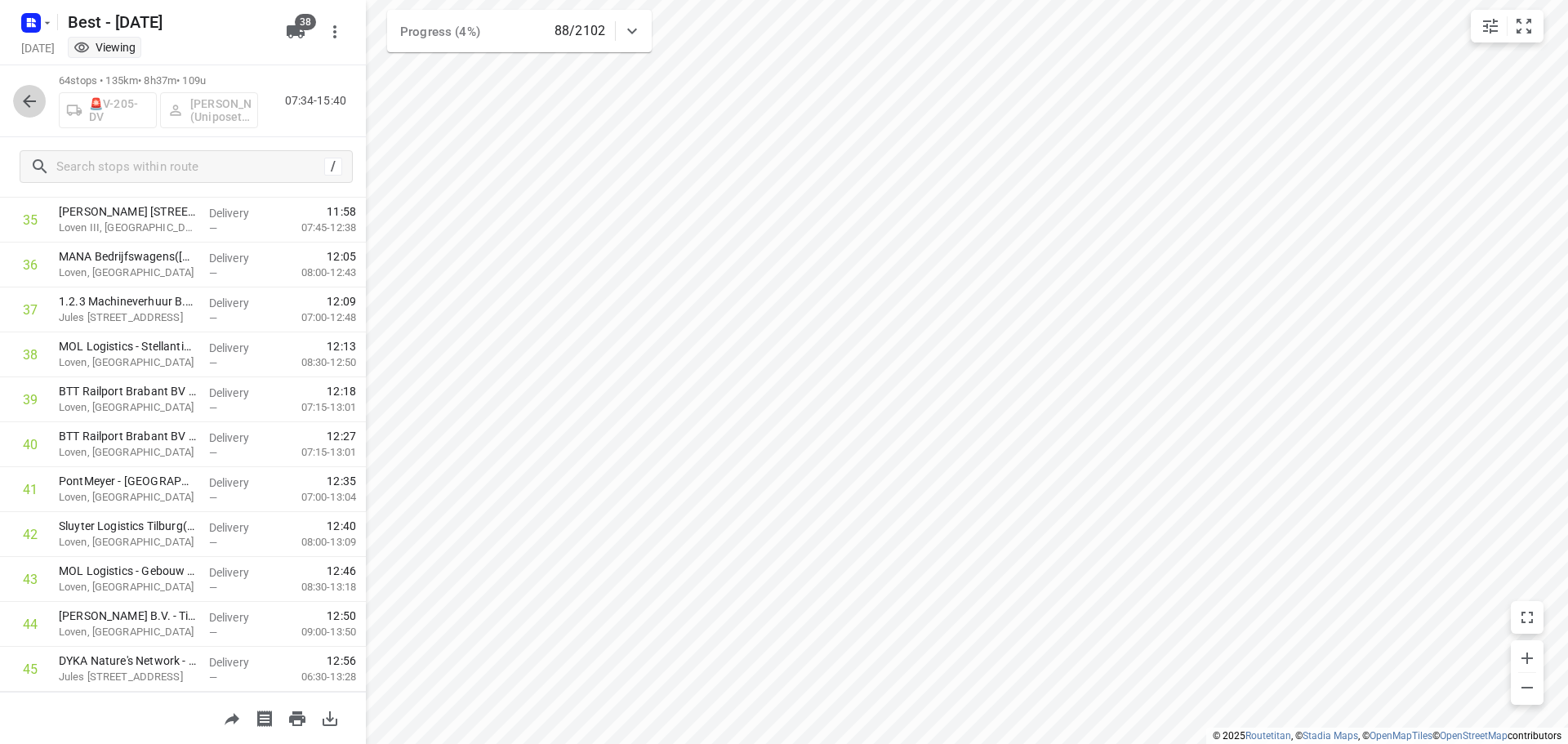
click at [37, 107] on icon "button" at bounding box center [29, 102] width 20 height 20
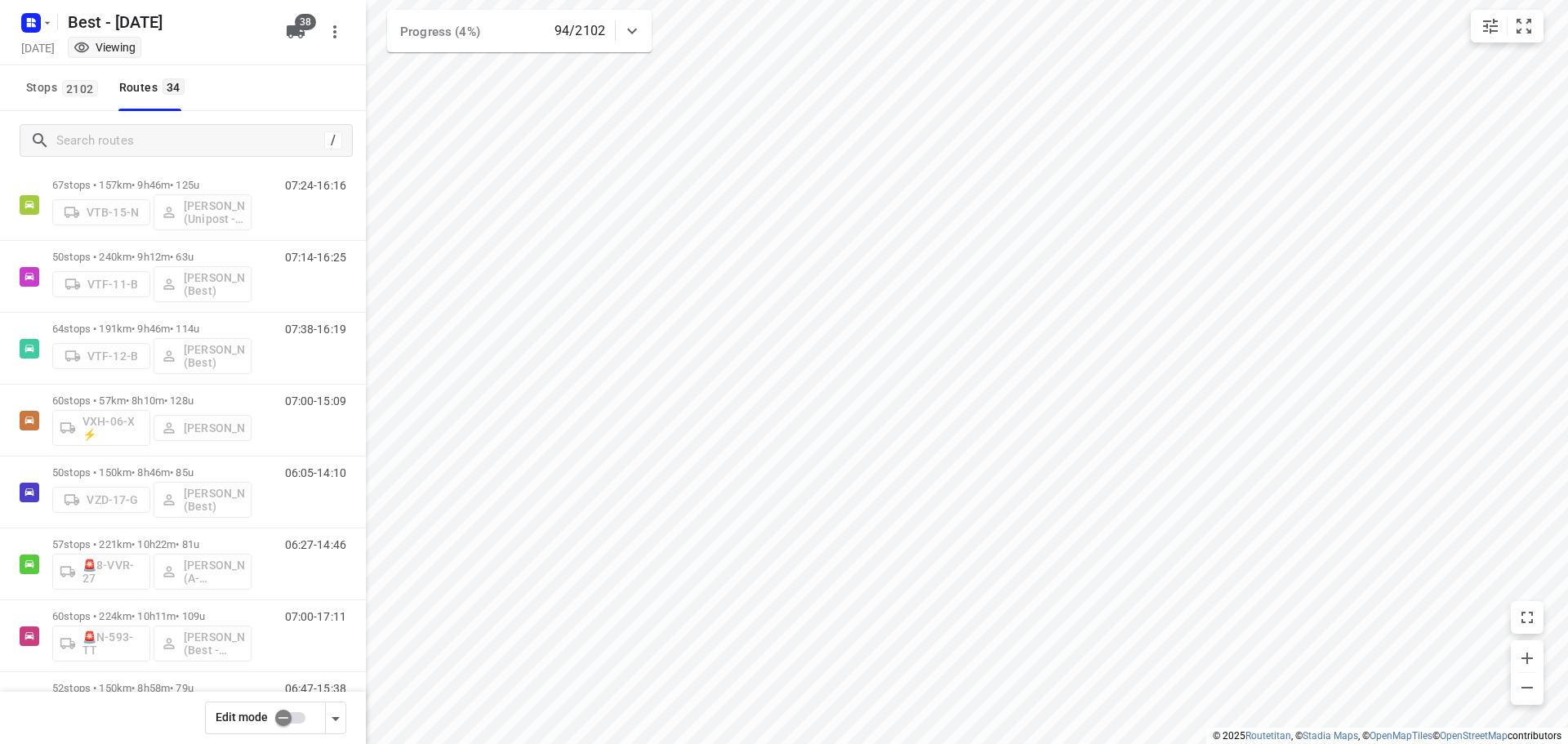
scroll to position [0, 0]
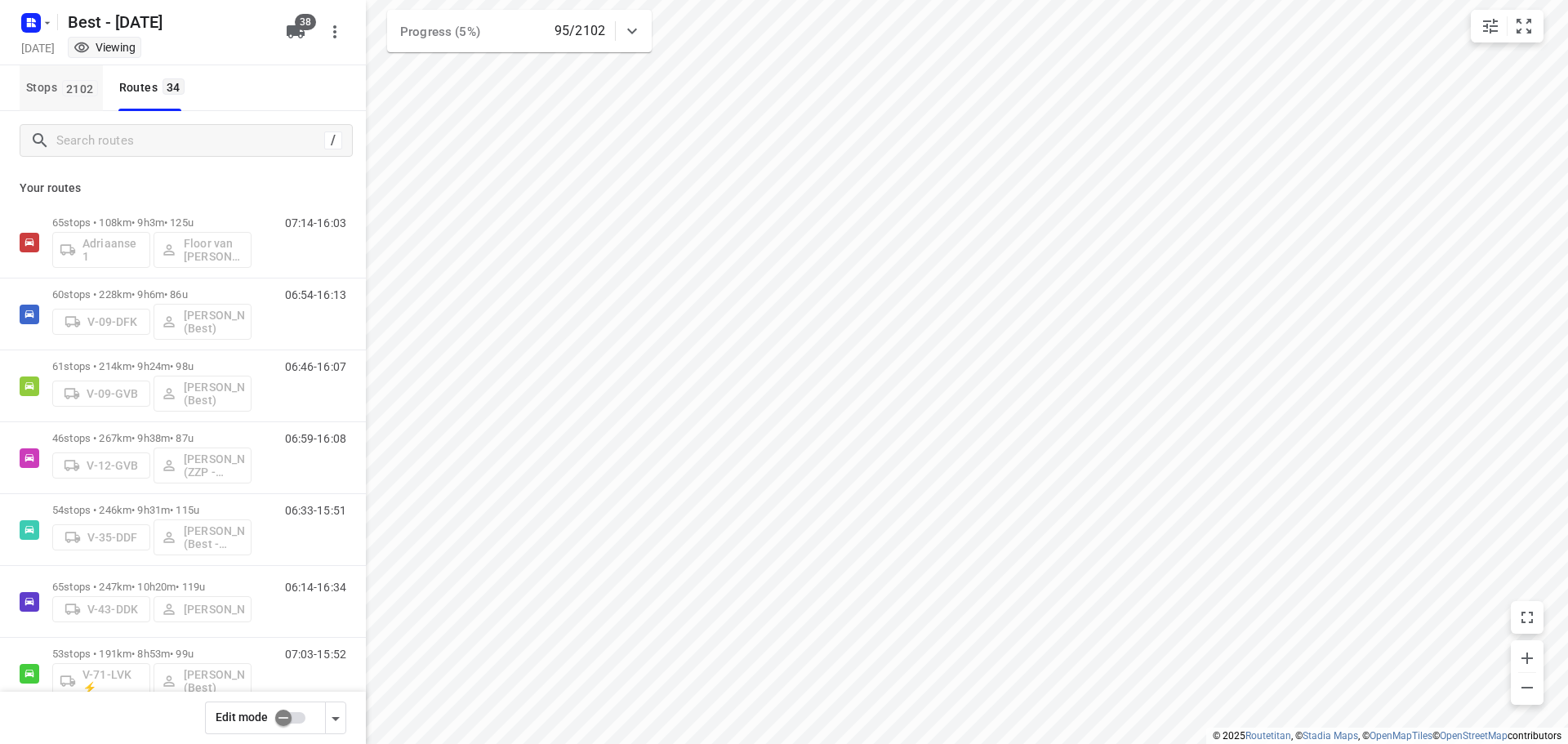
click at [74, 87] on span "2102" at bounding box center [80, 88] width 36 height 17
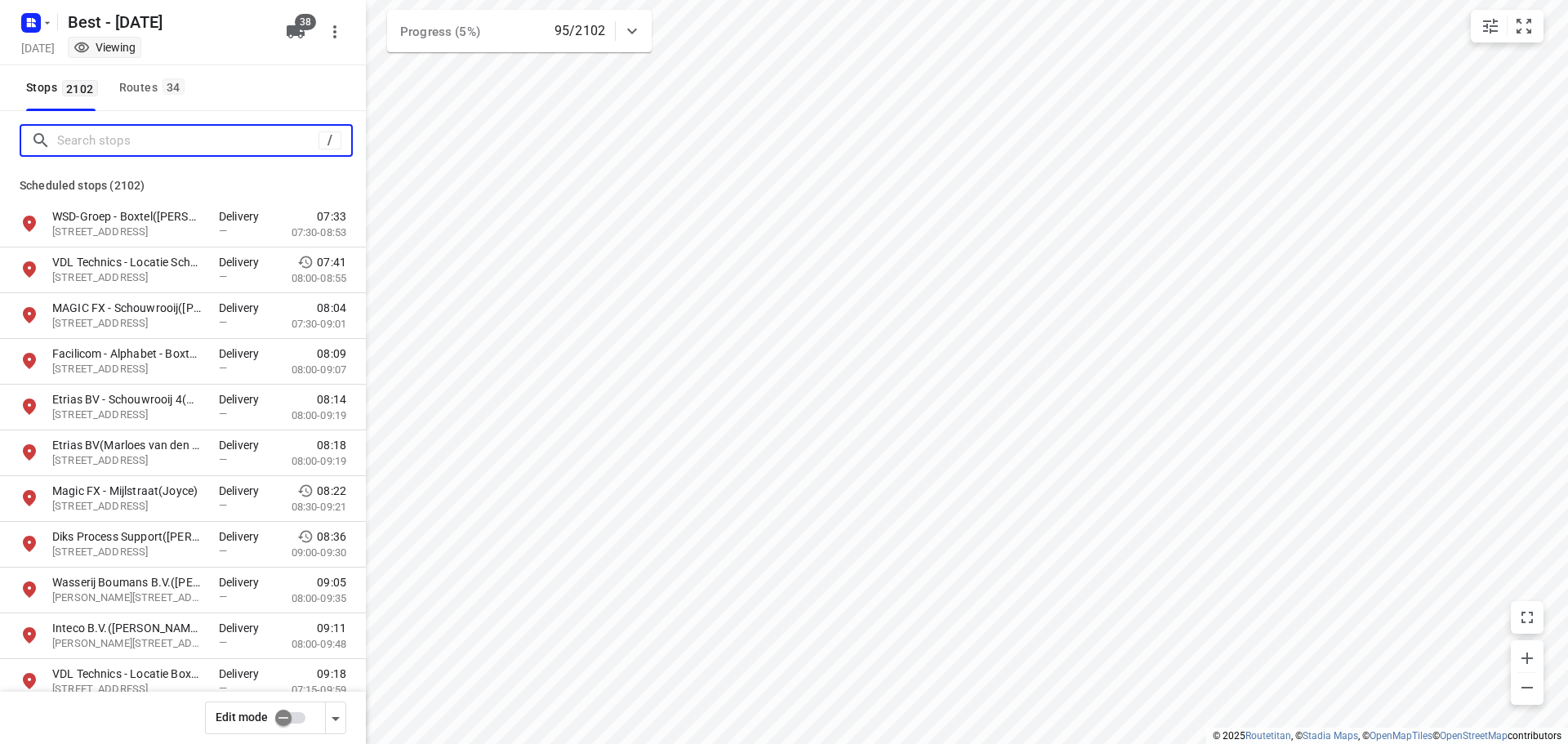
click at [150, 145] on input "Search stops" at bounding box center [188, 141] width 262 height 25
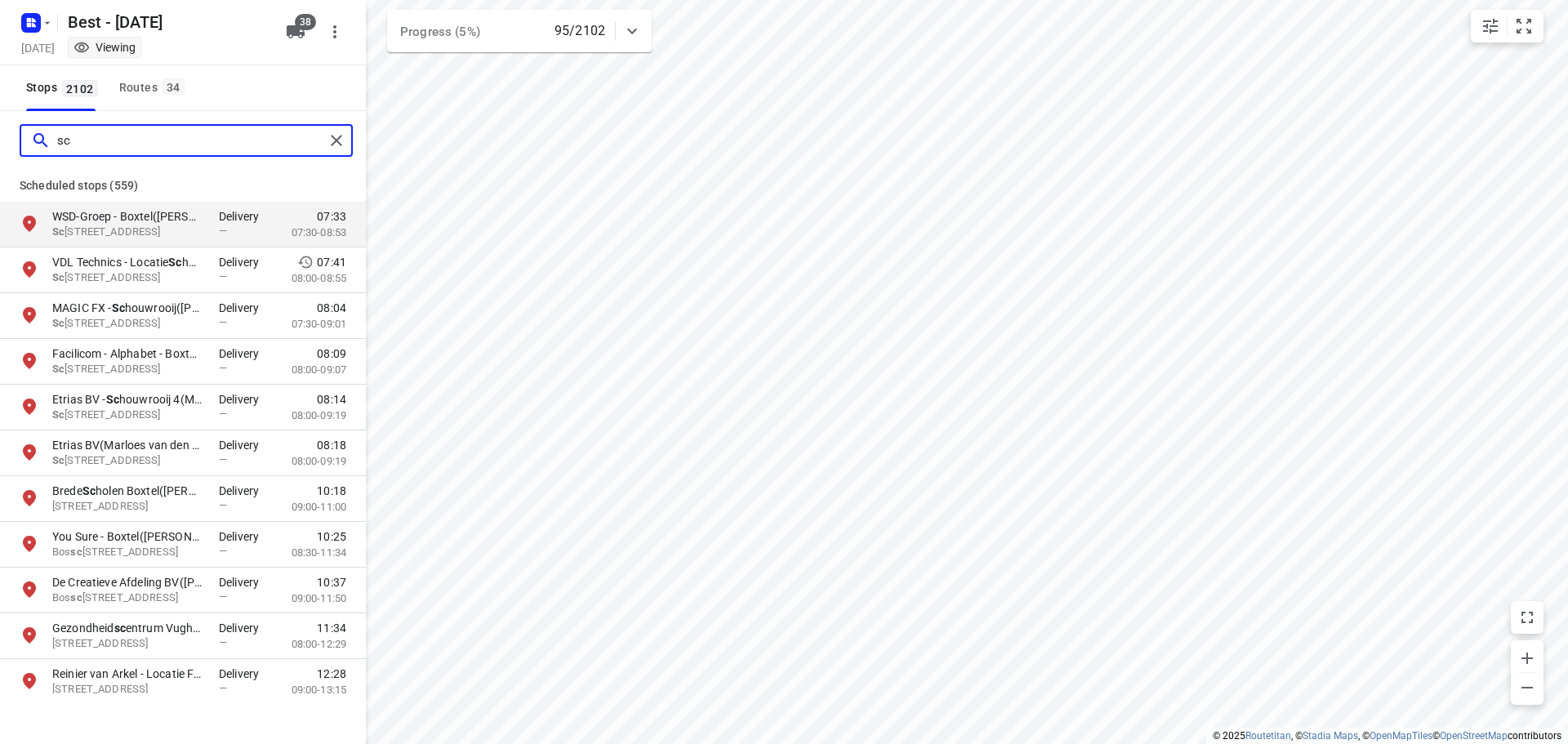
type input "s"
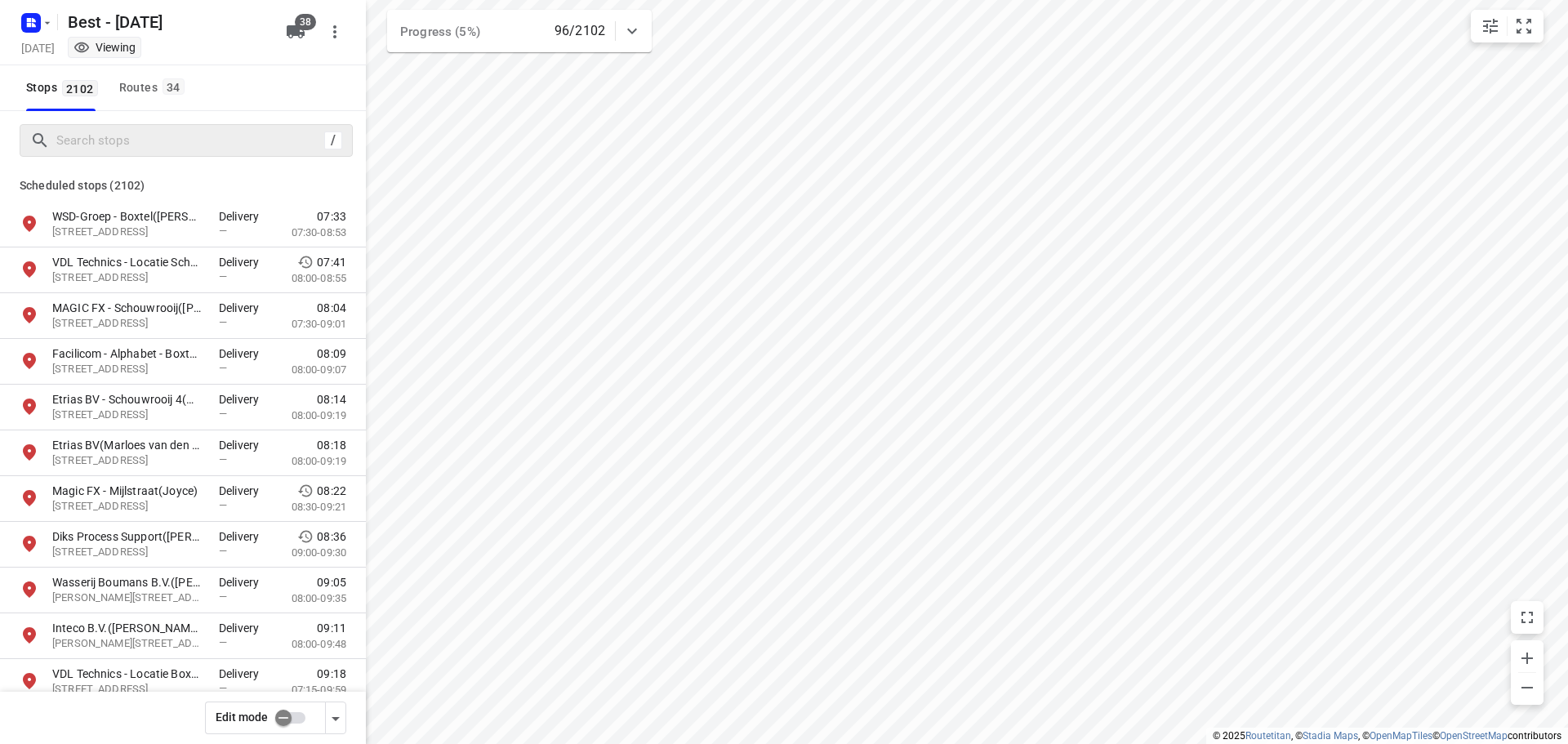
click at [99, 155] on div "/" at bounding box center [186, 140] width 333 height 32
click at [103, 149] on input "Search stops" at bounding box center [190, 141] width 267 height 25
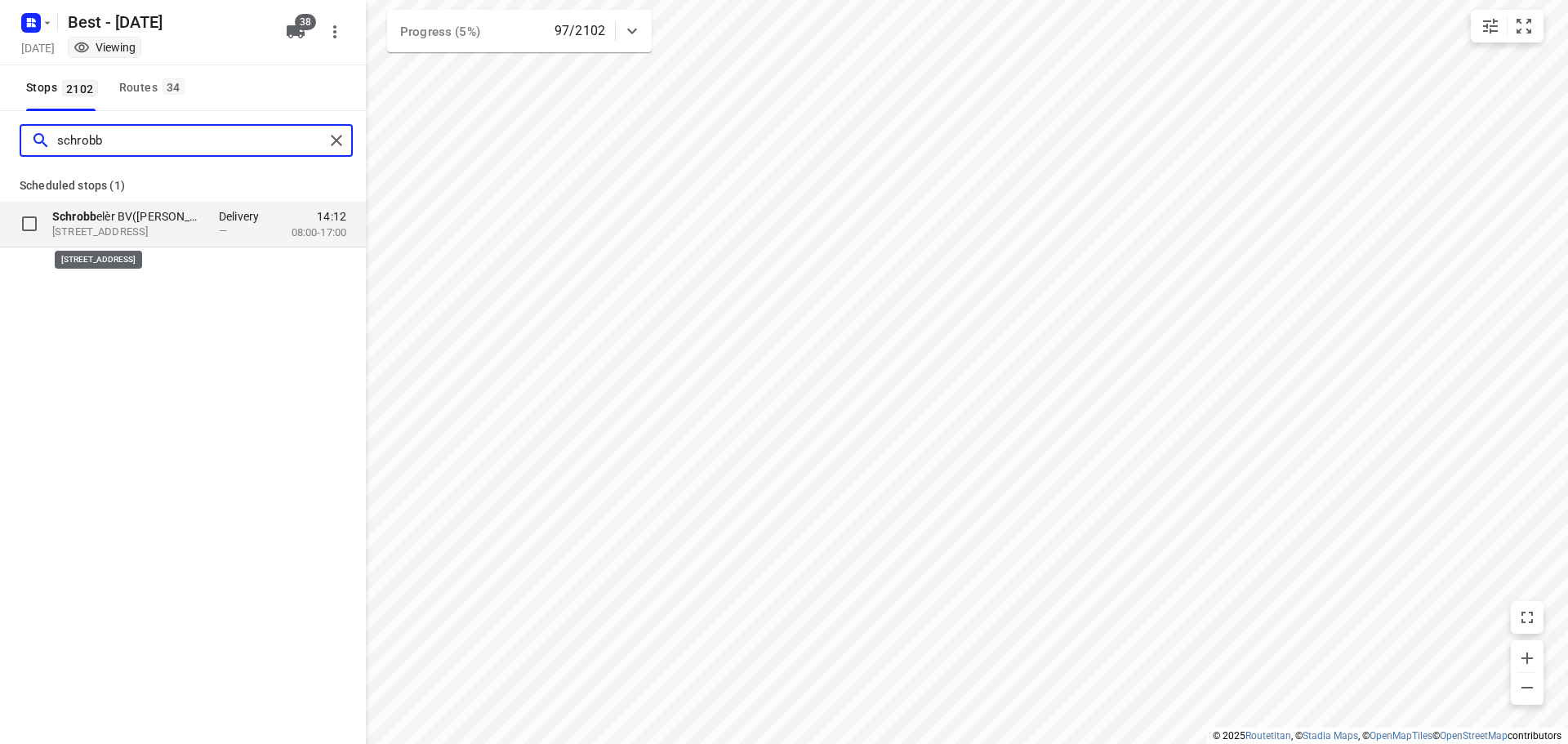
type input "schrobb"
click at [124, 225] on p "Polluxstraat 29, 5047RA, Tilburg, NL" at bounding box center [128, 232] width 150 height 16
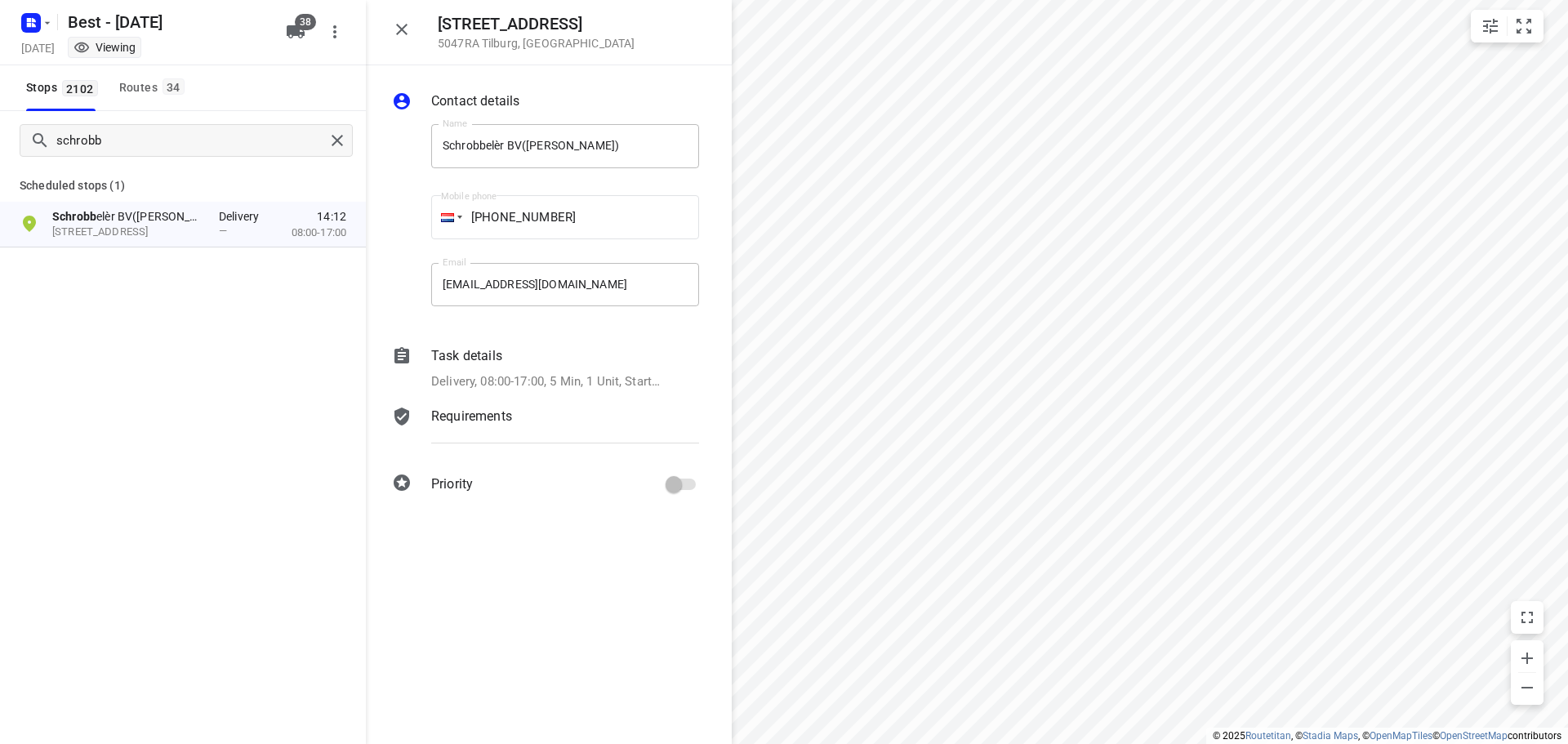
click at [550, 363] on div "Task details" at bounding box center [565, 356] width 268 height 20
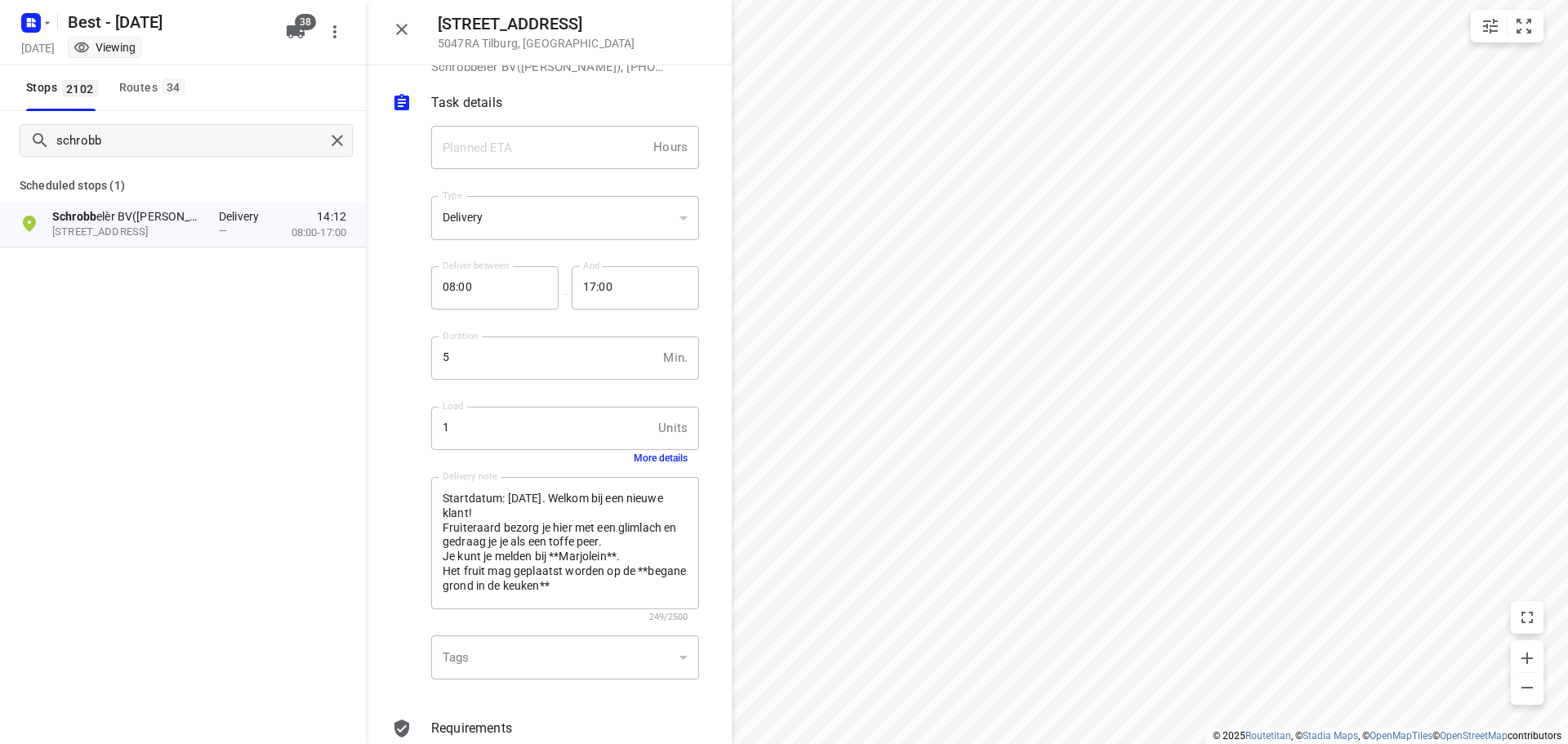
scroll to position [82, 0]
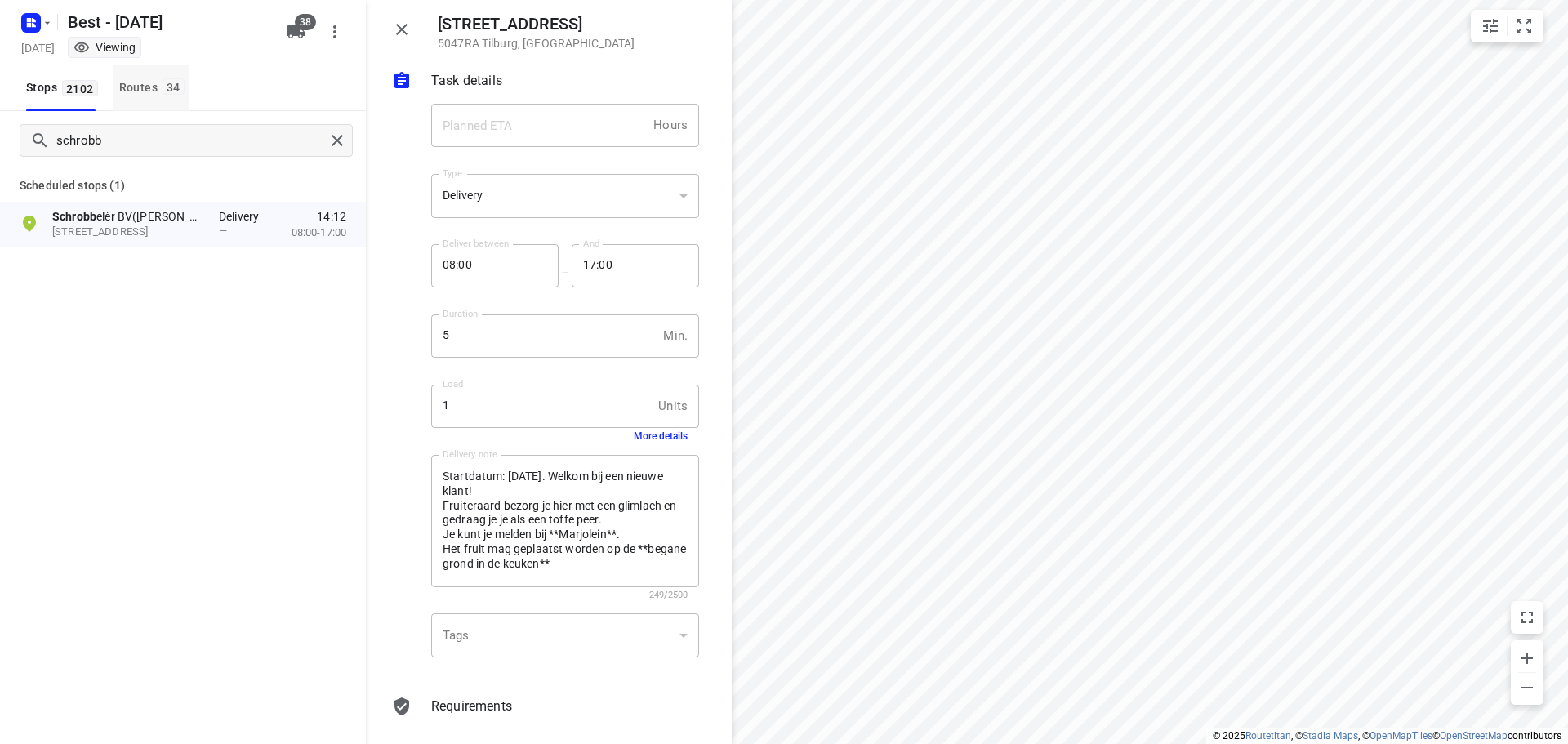
click at [155, 91] on div "Routes 34" at bounding box center [154, 87] width 70 height 21
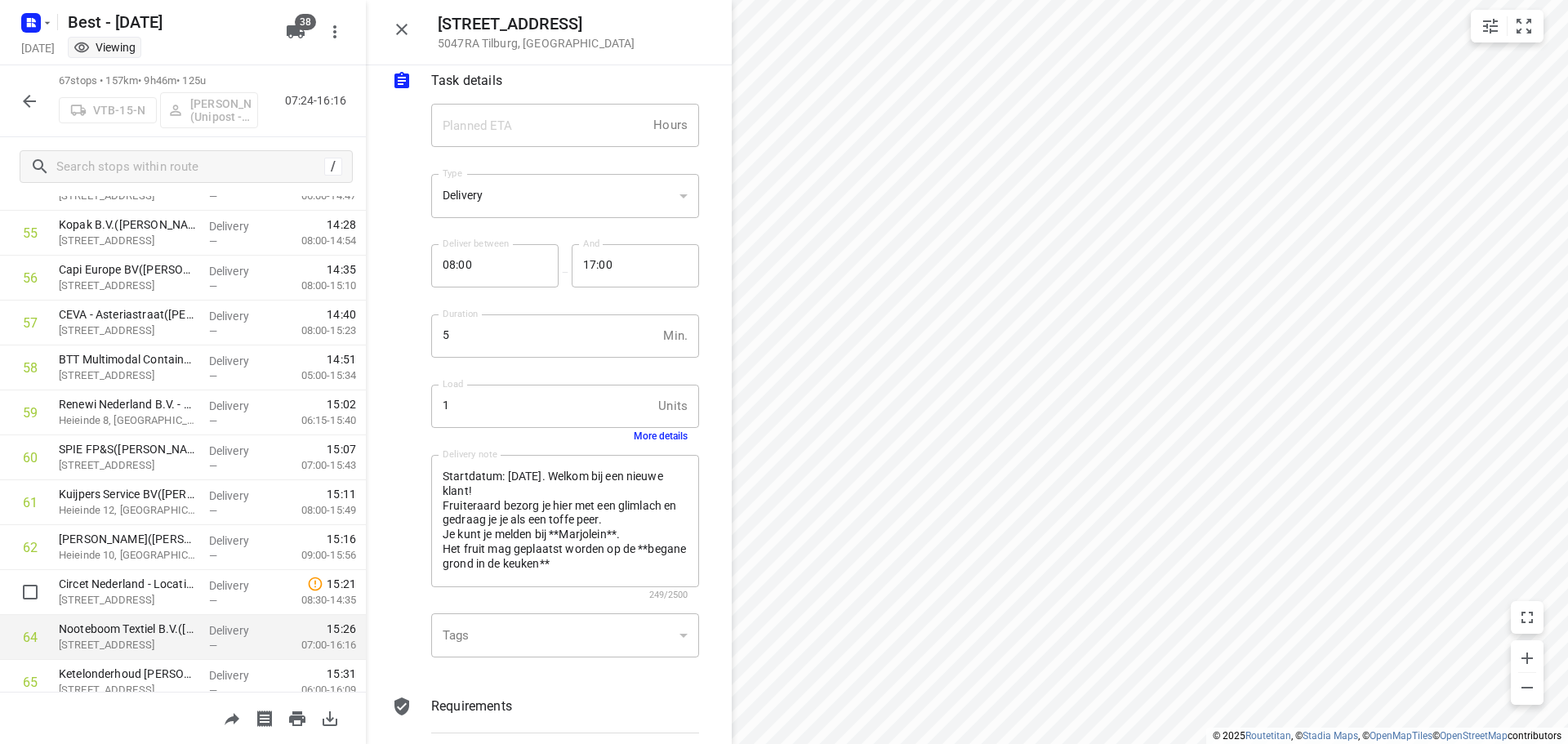
scroll to position [2640, 0]
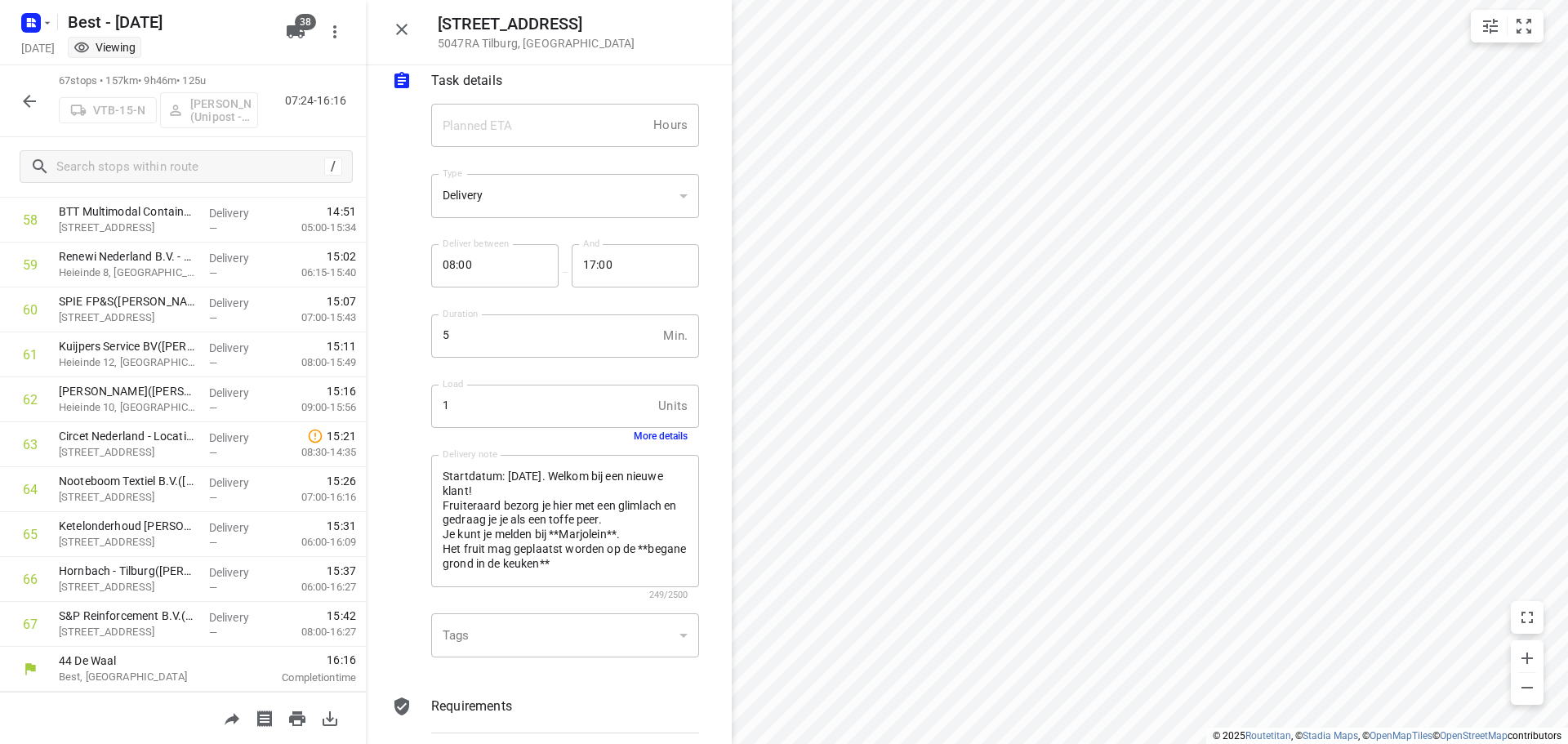
click at [30, 109] on icon "button" at bounding box center [29, 102] width 20 height 20
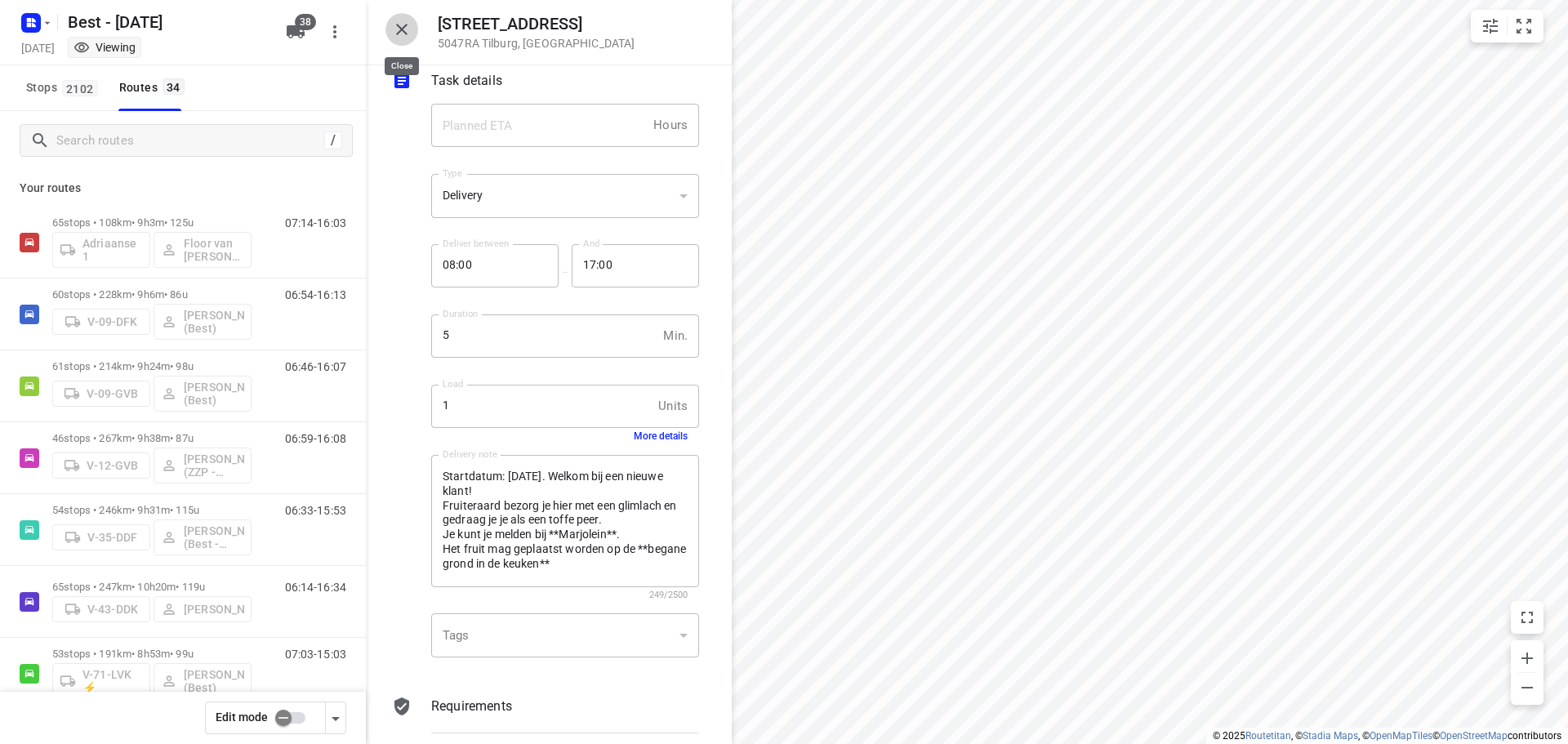
click at [403, 26] on icon "button" at bounding box center [401, 29] width 20 height 20
